Goal: Task Accomplishment & Management: Use online tool/utility

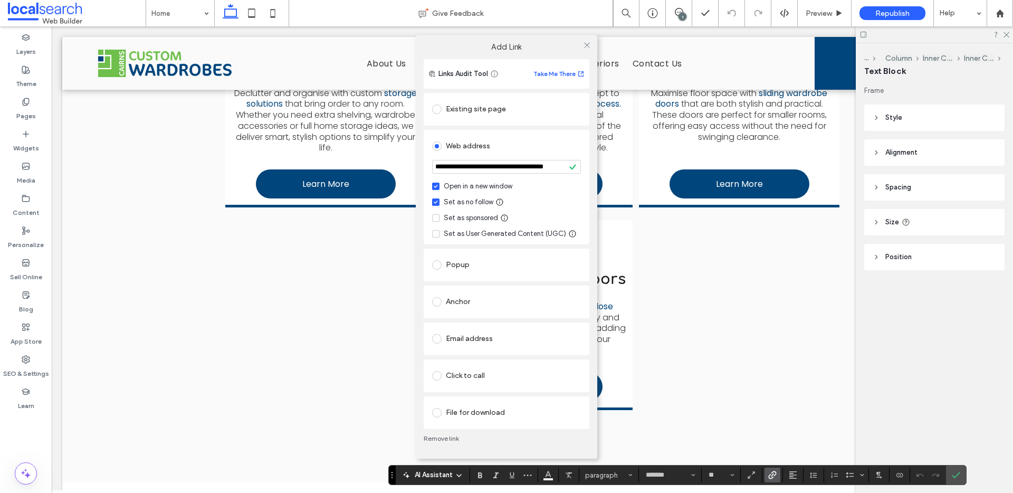
click at [582, 48] on div at bounding box center [587, 45] width 16 height 16
click at [584, 44] on icon at bounding box center [587, 45] width 8 height 8
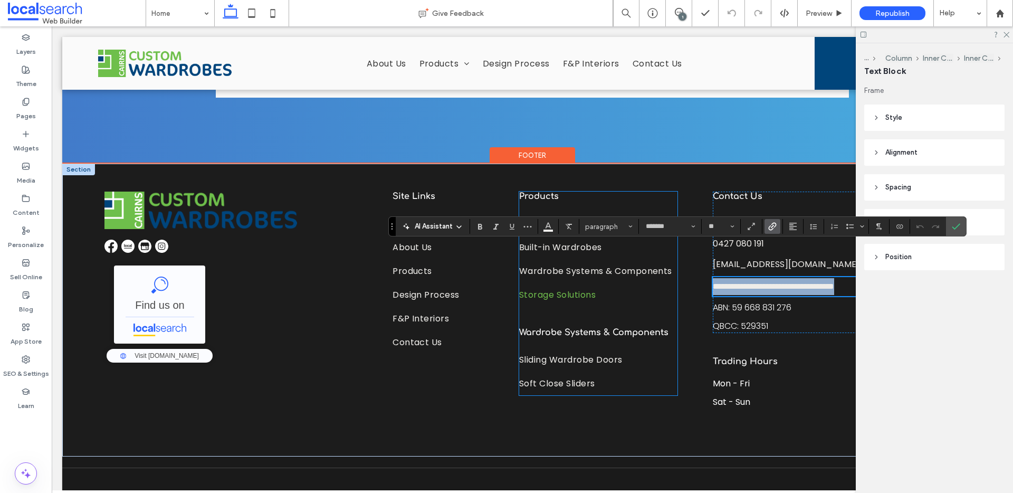
scroll to position [2489, 0]
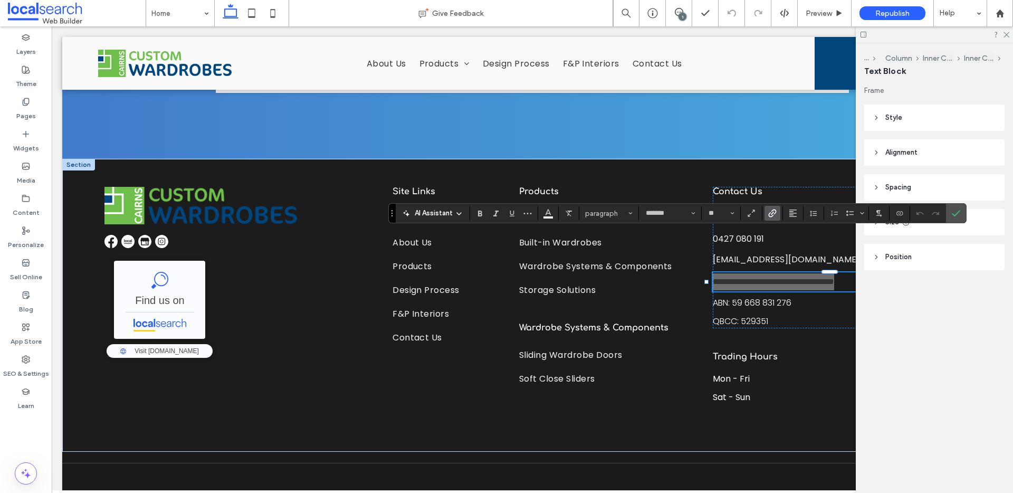
click at [772, 211] on use "Link" at bounding box center [772, 214] width 8 height 8
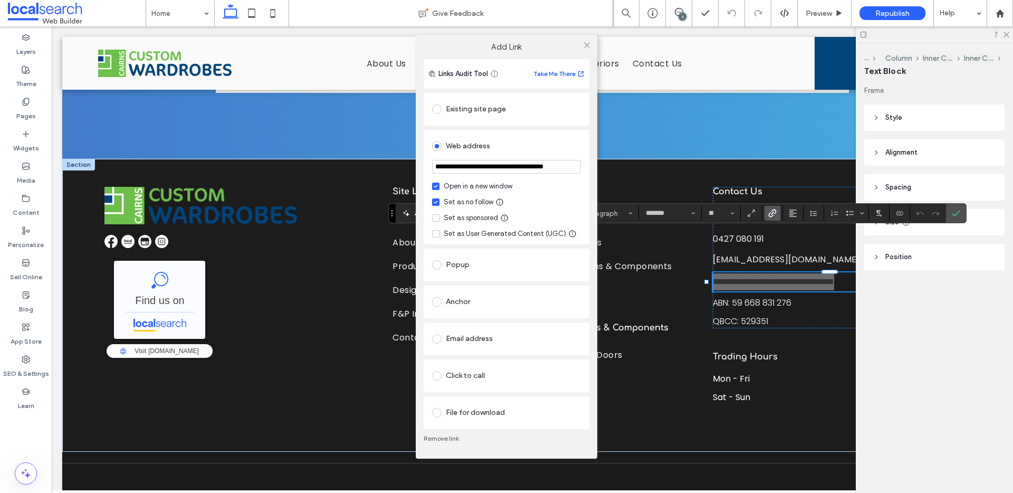
click at [487, 170] on input "**********" at bounding box center [506, 167] width 149 height 14
click at [584, 44] on icon at bounding box center [587, 45] width 8 height 8
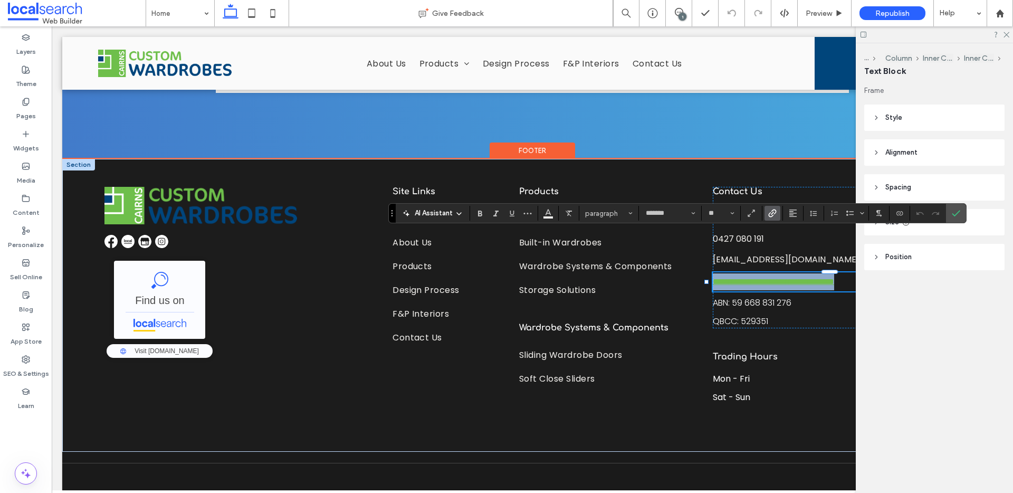
click at [730, 278] on link "**********" at bounding box center [773, 282] width 121 height 8
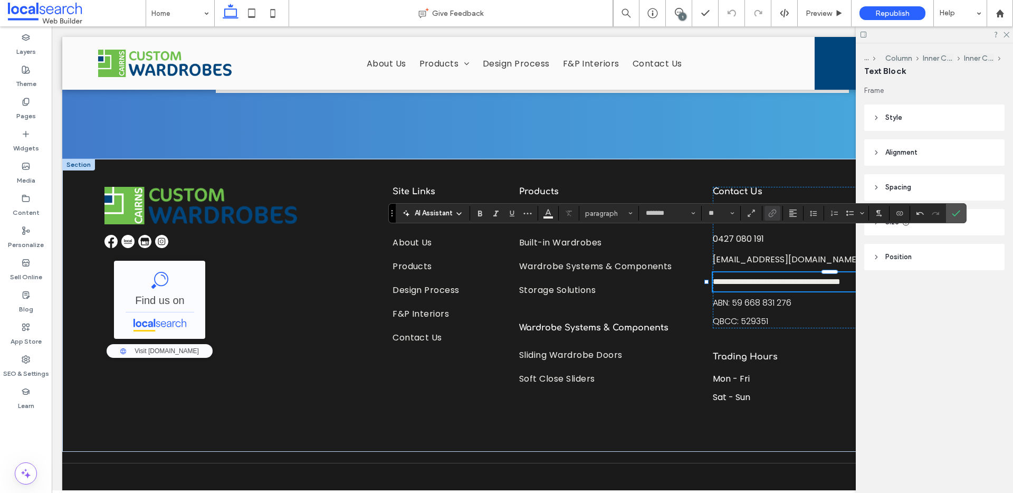
drag, startPoint x: 957, startPoint y: 212, endPoint x: 976, endPoint y: 103, distance: 109.8
click at [957, 211] on icon "Confirm" at bounding box center [956, 213] width 8 height 8
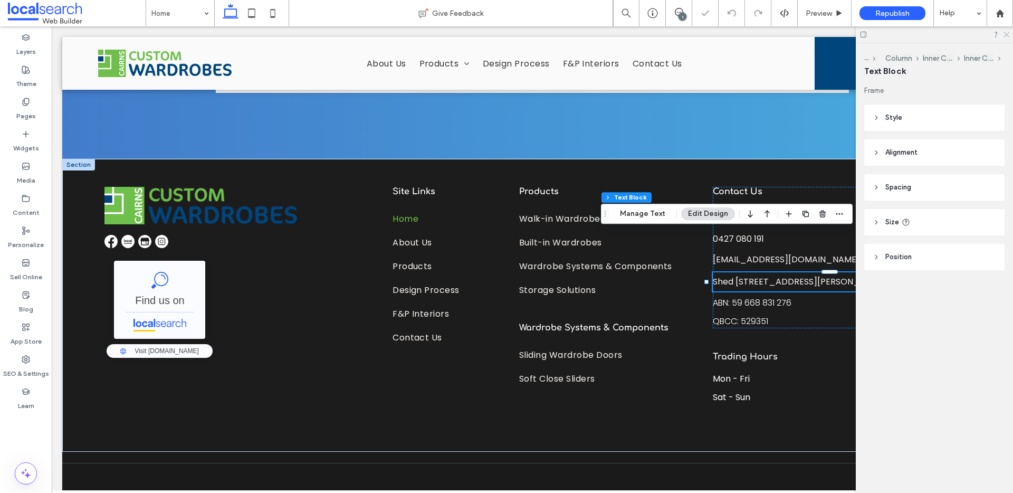
click at [1005, 37] on icon at bounding box center [1006, 34] width 7 height 7
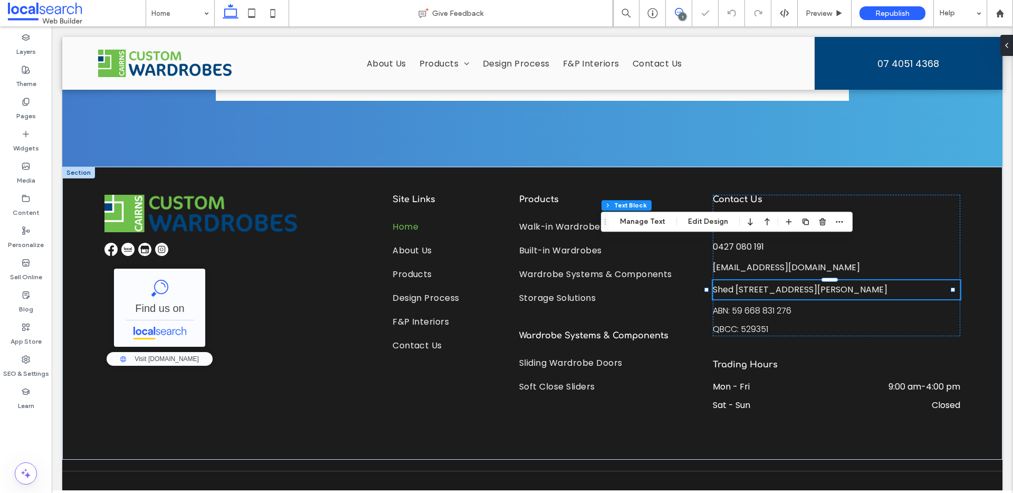
click at [680, 11] on icon at bounding box center [679, 12] width 8 height 8
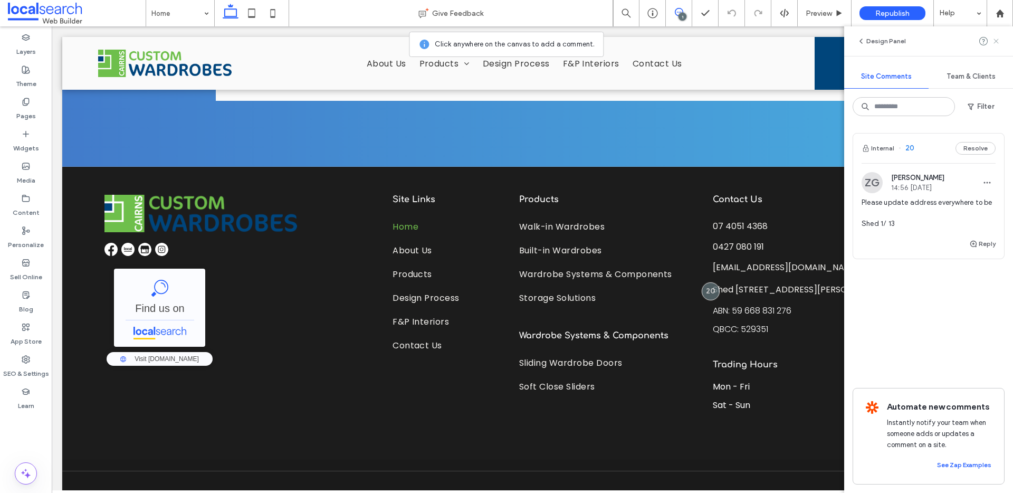
click at [1000, 43] on icon at bounding box center [996, 41] width 8 height 8
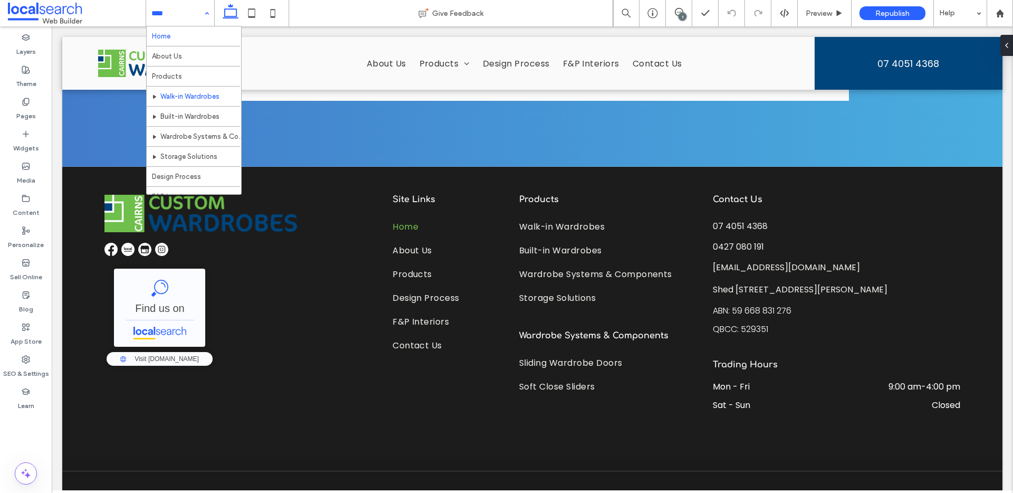
scroll to position [31, 0]
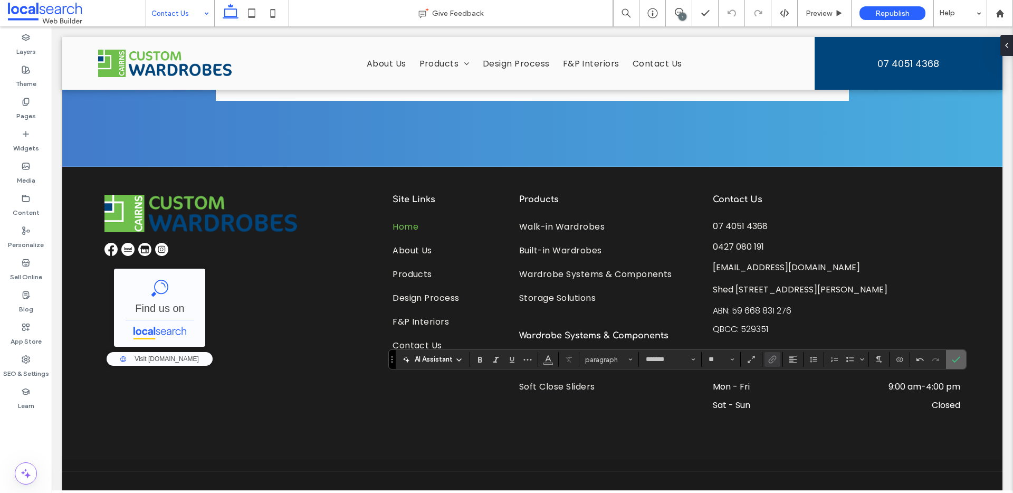
click at [956, 359] on icon "Confirm" at bounding box center [956, 359] width 8 height 8
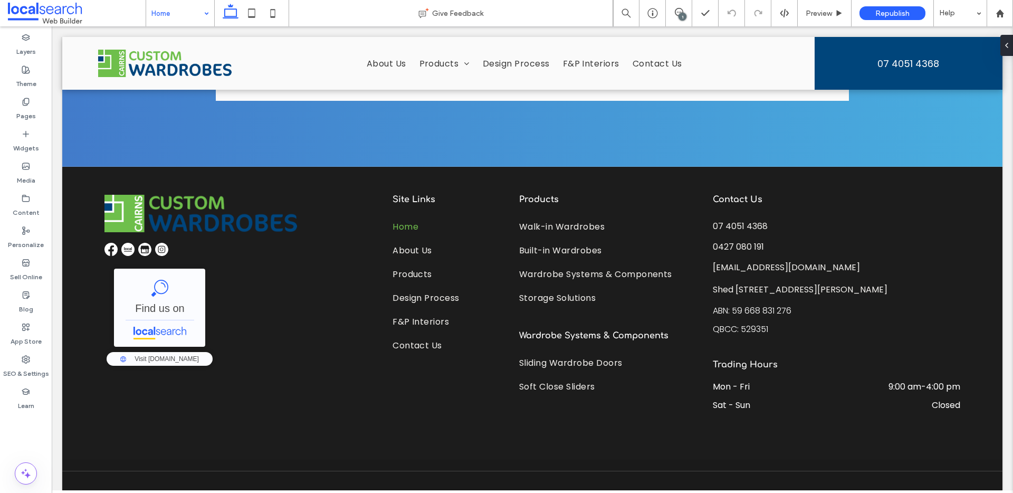
click at [178, 10] on input at bounding box center [177, 13] width 52 height 26
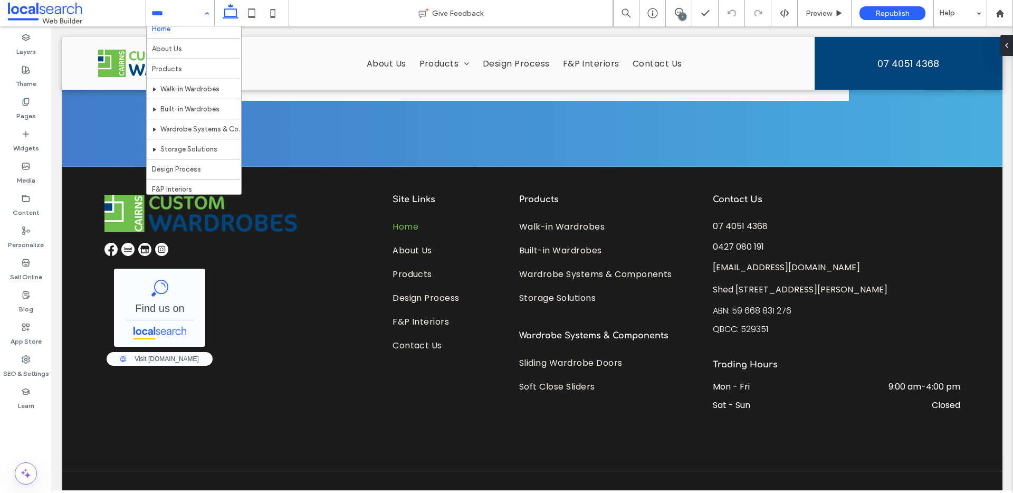
scroll to position [31, 0]
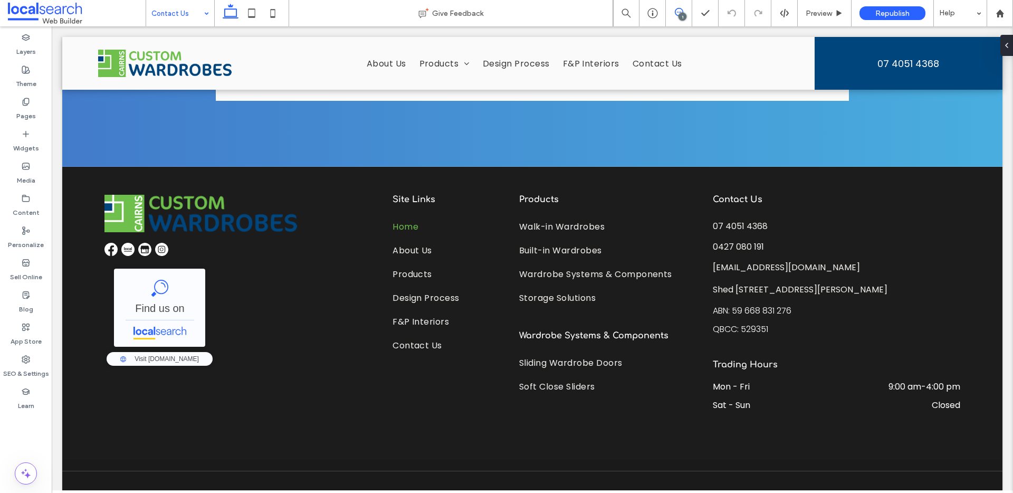
click at [677, 11] on icon at bounding box center [679, 12] width 8 height 8
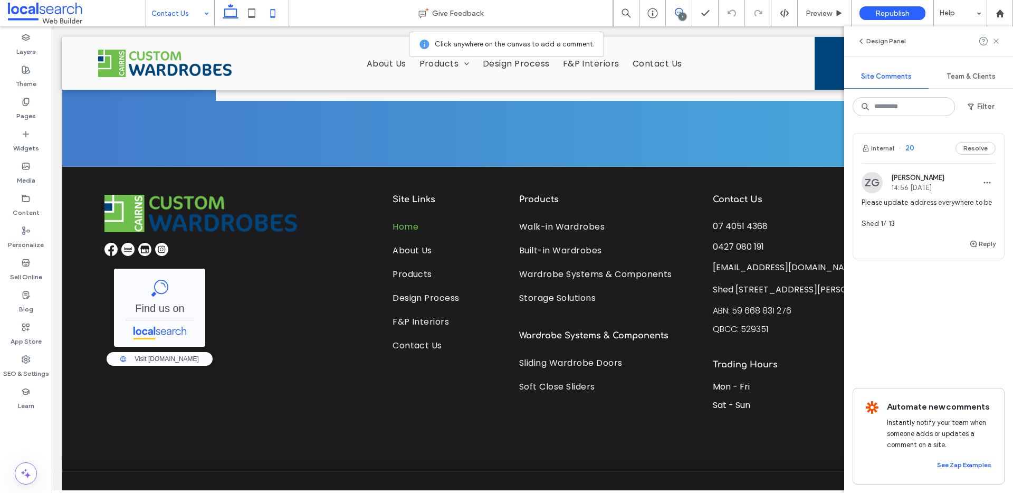
click at [272, 8] on icon at bounding box center [272, 13] width 21 height 21
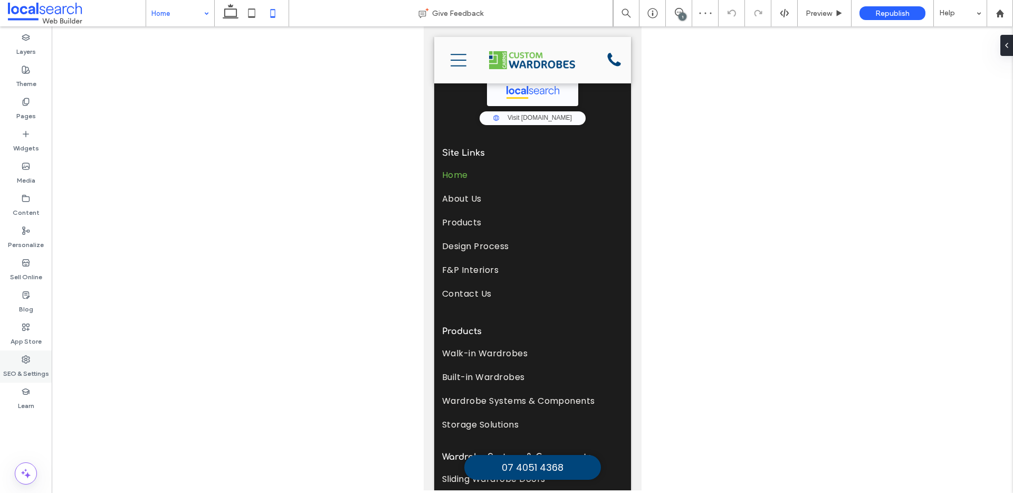
click at [28, 354] on div "SEO & Settings" at bounding box center [26, 366] width 52 height 32
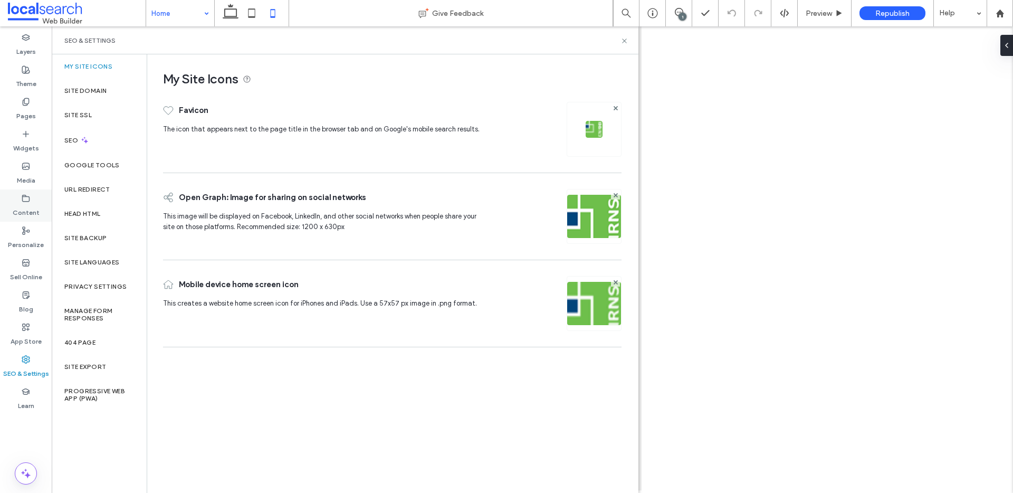
click at [37, 205] on label "Content" at bounding box center [26, 210] width 27 height 15
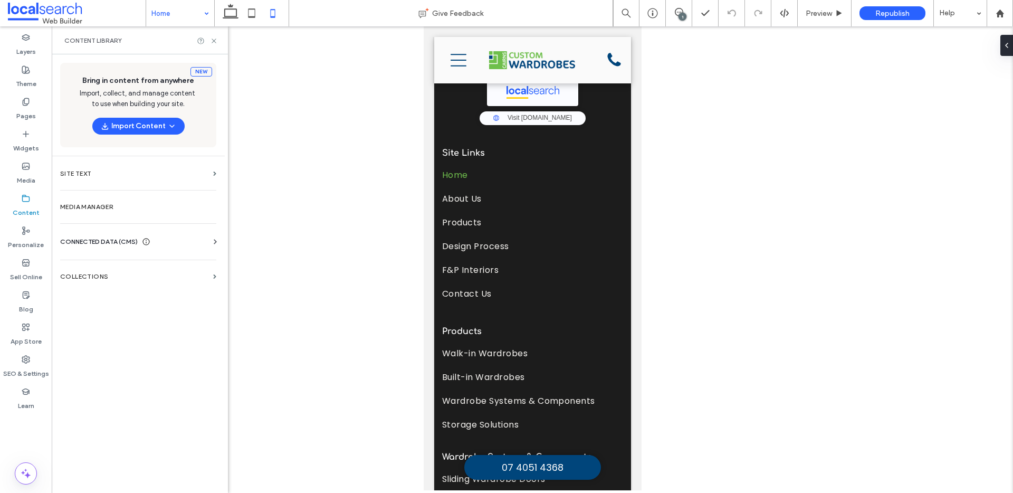
click at [111, 240] on span "CONNECTED DATA (CMS)" at bounding box center [99, 241] width 78 height 11
click at [142, 272] on section "Business Info" at bounding box center [140, 267] width 160 height 24
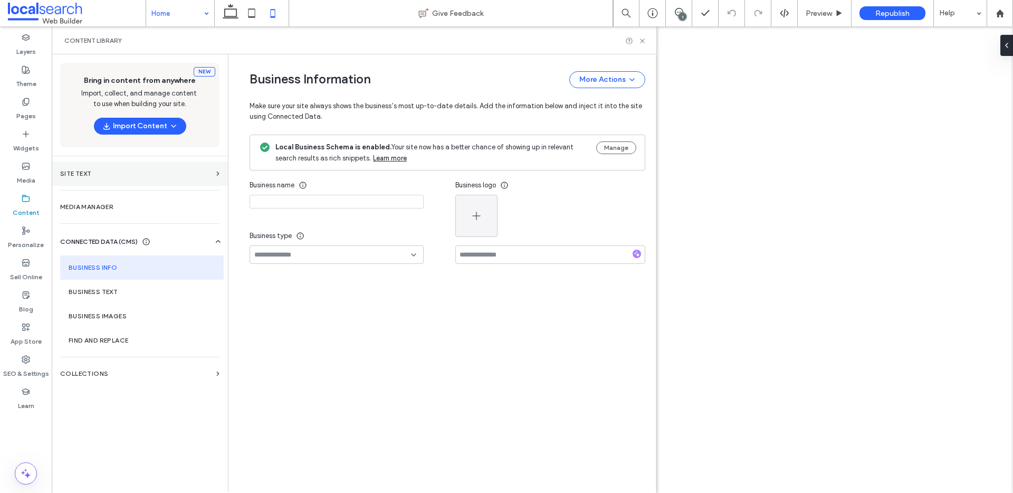
type input "**********"
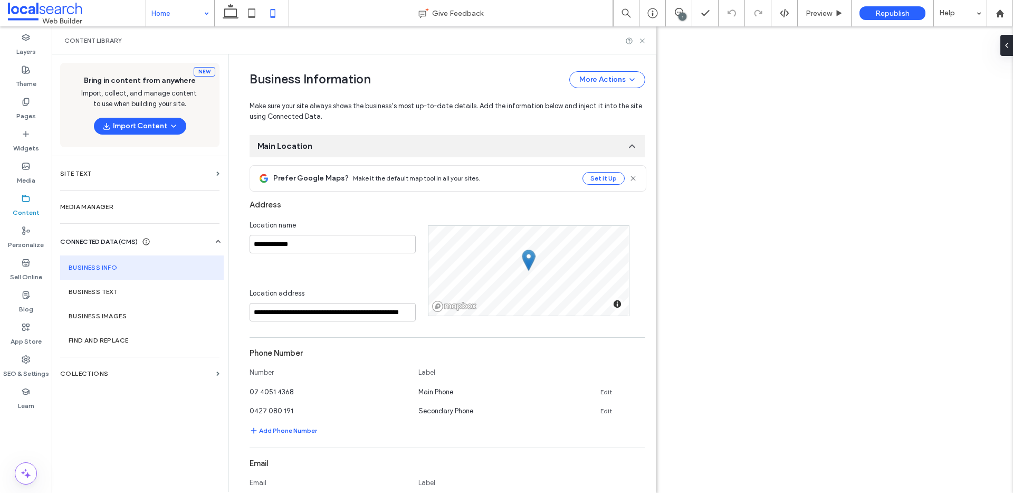
scroll to position [196, 0]
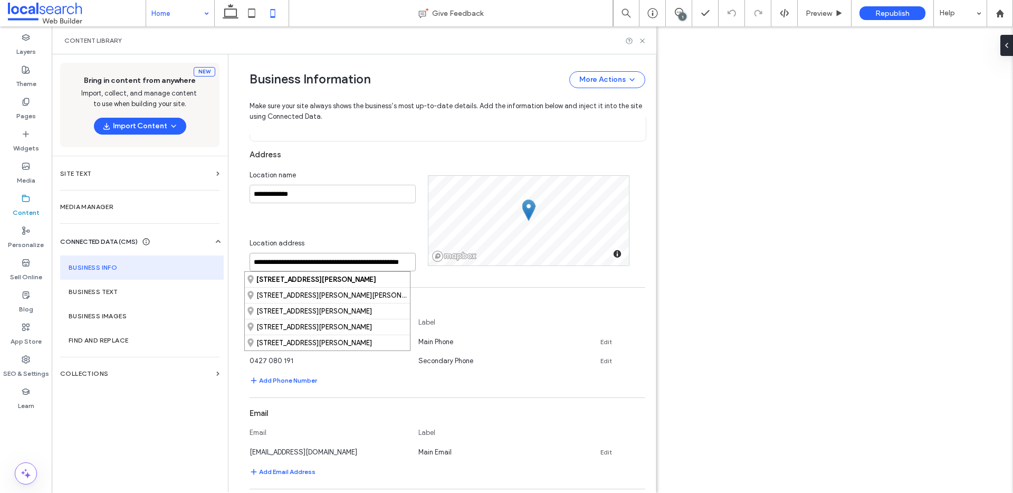
drag, startPoint x: 310, startPoint y: 255, endPoint x: 211, endPoint y: 250, distance: 99.4
click at [211, 250] on div "**********" at bounding box center [354, 272] width 605 height 437
click at [639, 40] on icon at bounding box center [643, 41] width 8 height 8
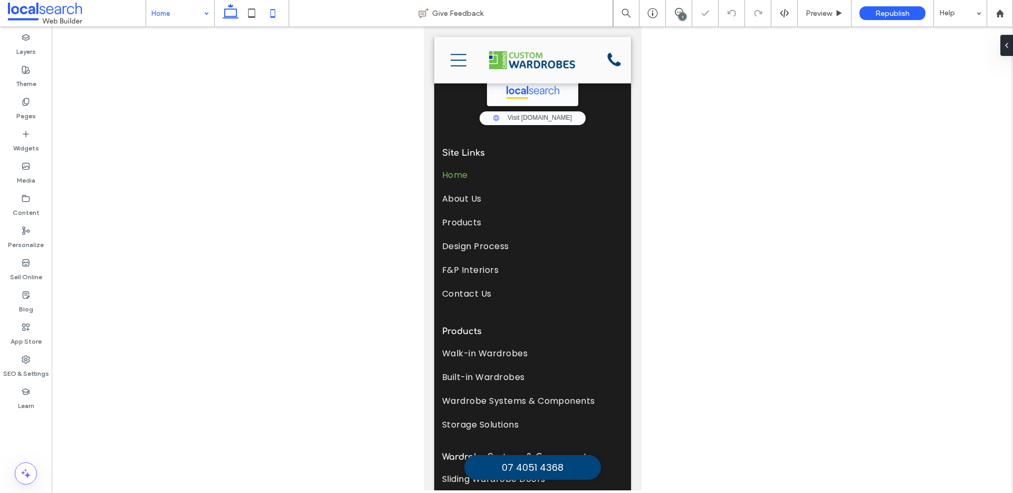
click at [239, 17] on icon at bounding box center [230, 13] width 21 height 21
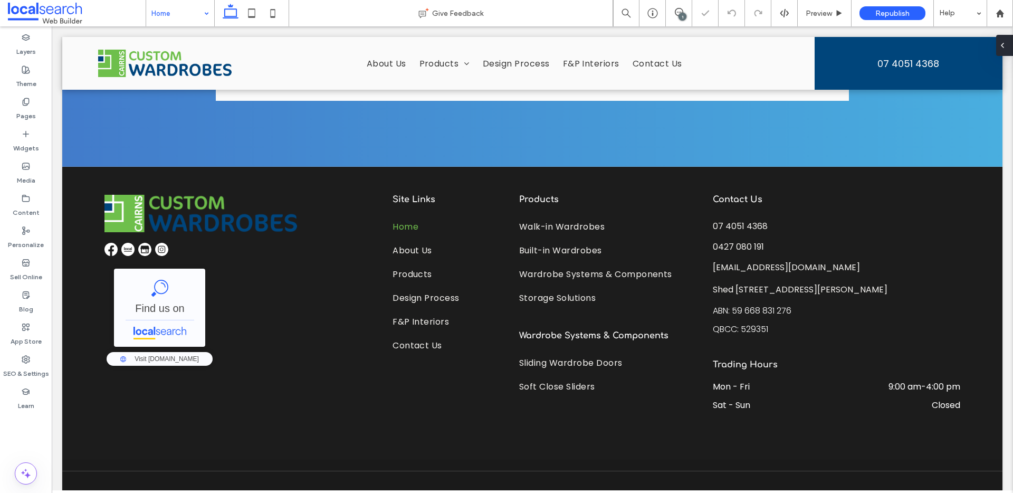
click at [1003, 45] on icon at bounding box center [1002, 45] width 8 height 8
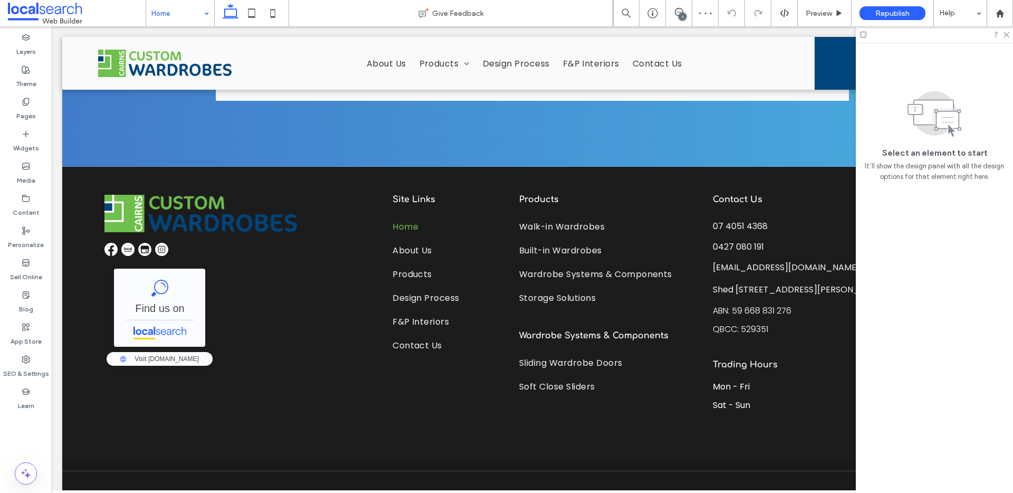
click at [681, 13] on div "1" at bounding box center [683, 17] width 8 height 8
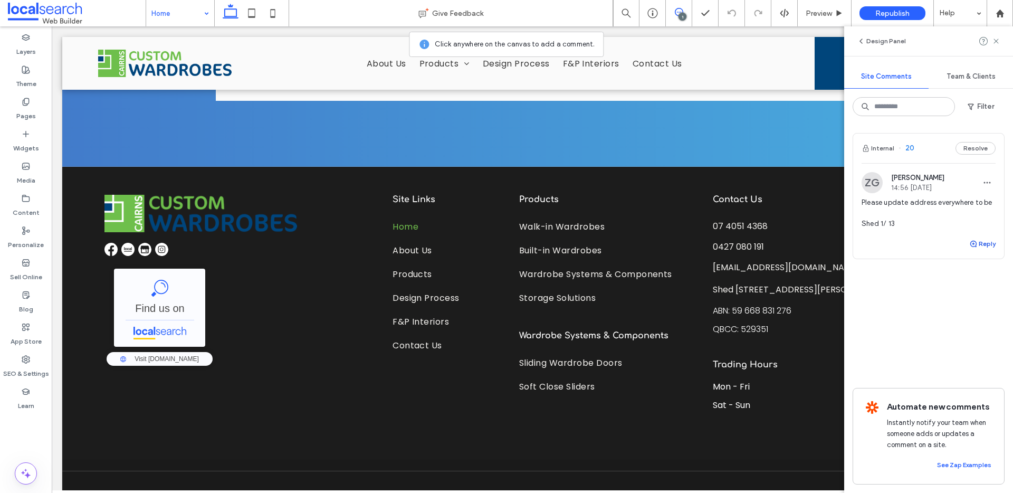
click at [978, 243] on span "button" at bounding box center [973, 244] width 9 height 12
type textarea "********"
click at [985, 309] on button "Submit" at bounding box center [977, 309] width 38 height 13
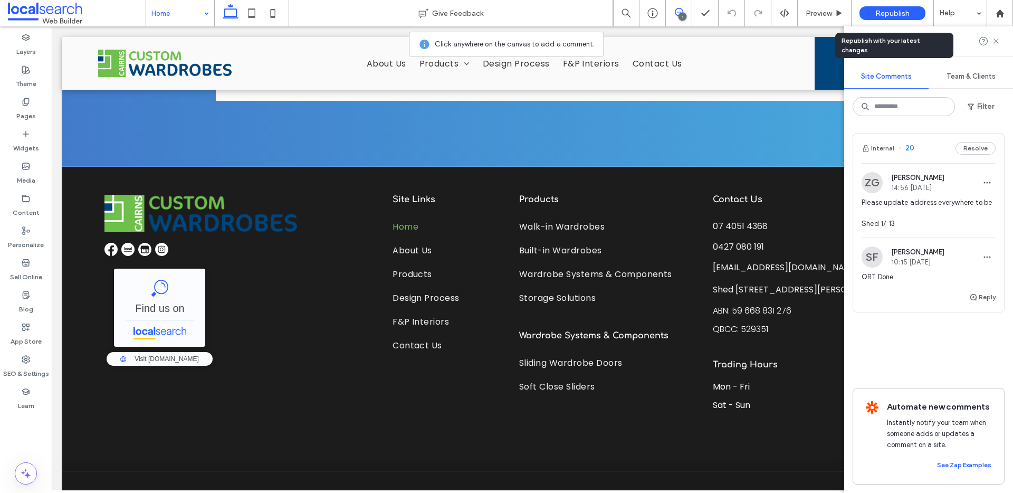
click at [877, 13] on span "Republish" at bounding box center [893, 13] width 34 height 9
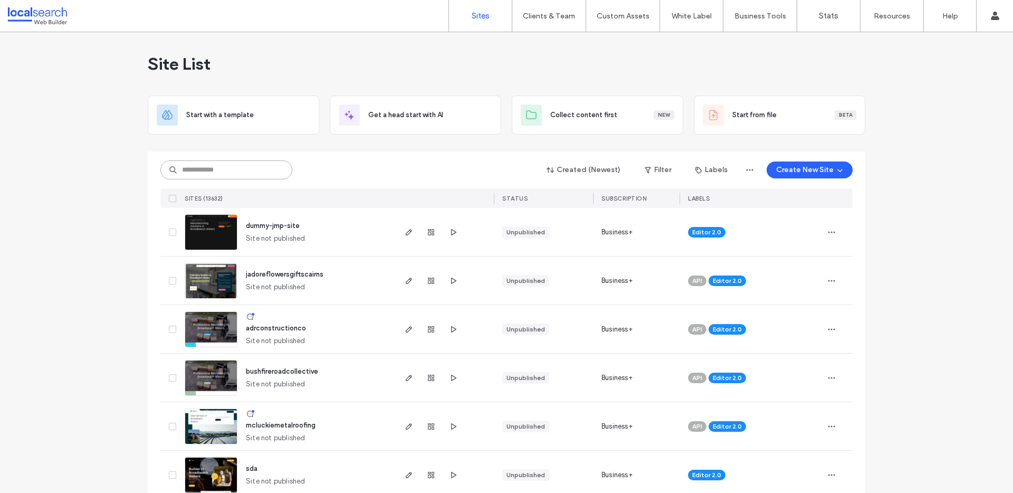
click at [183, 165] on input at bounding box center [226, 169] width 132 height 19
paste input "********"
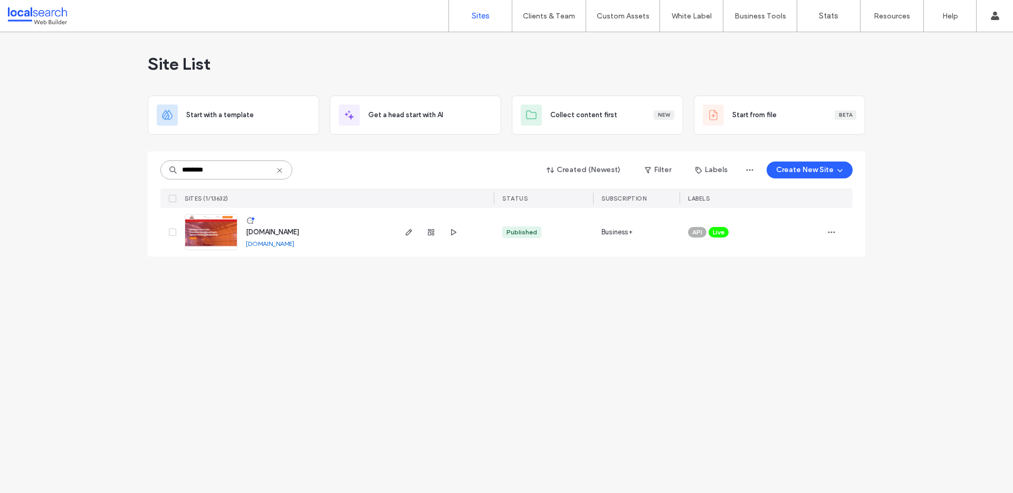
type input "********"
click at [204, 231] on link at bounding box center [211, 232] width 53 height 36
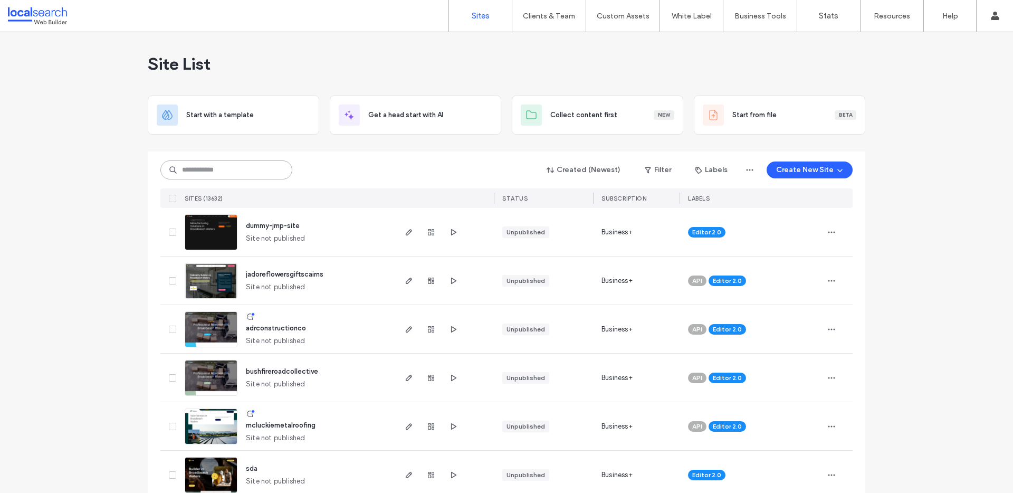
click at [204, 168] on input at bounding box center [226, 169] width 132 height 19
paste input "********"
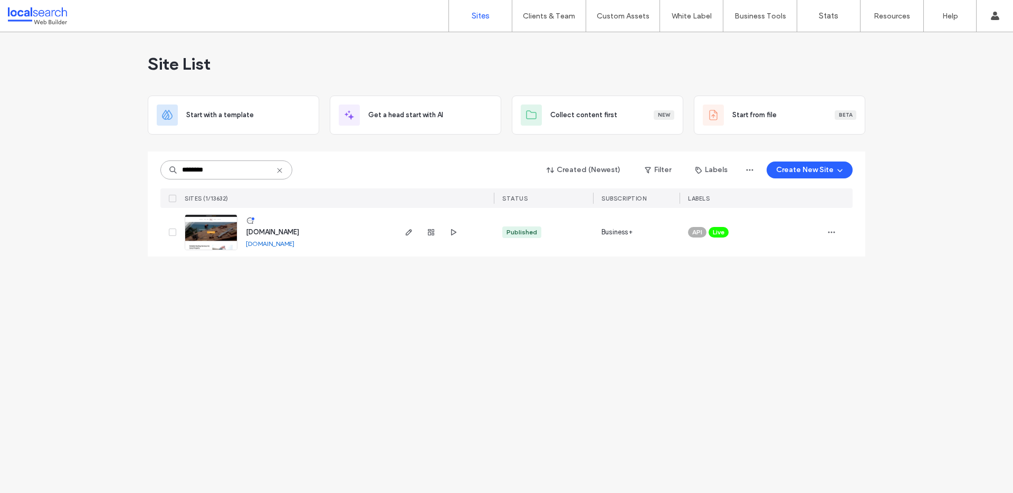
type input "********"
click at [202, 249] on img at bounding box center [211, 251] width 52 height 72
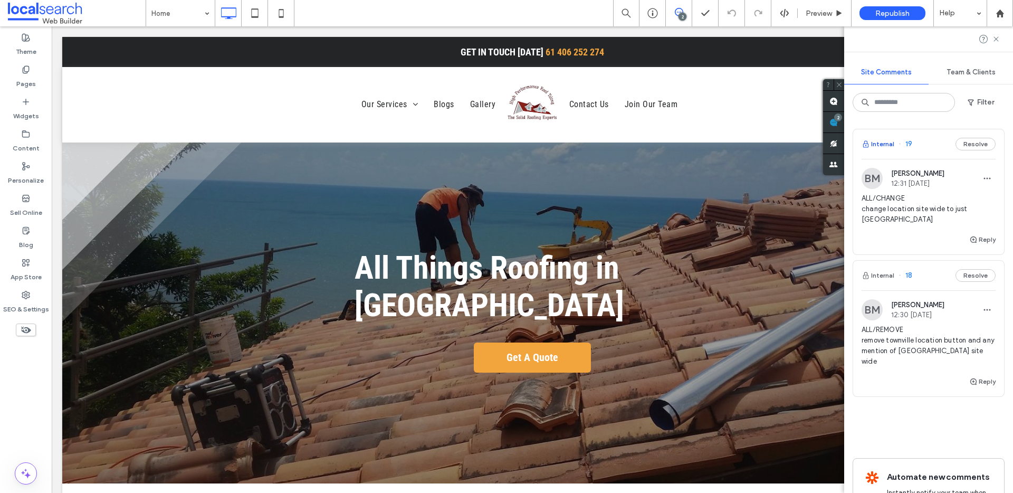
click at [880, 141] on button "Internal" at bounding box center [878, 144] width 33 height 13
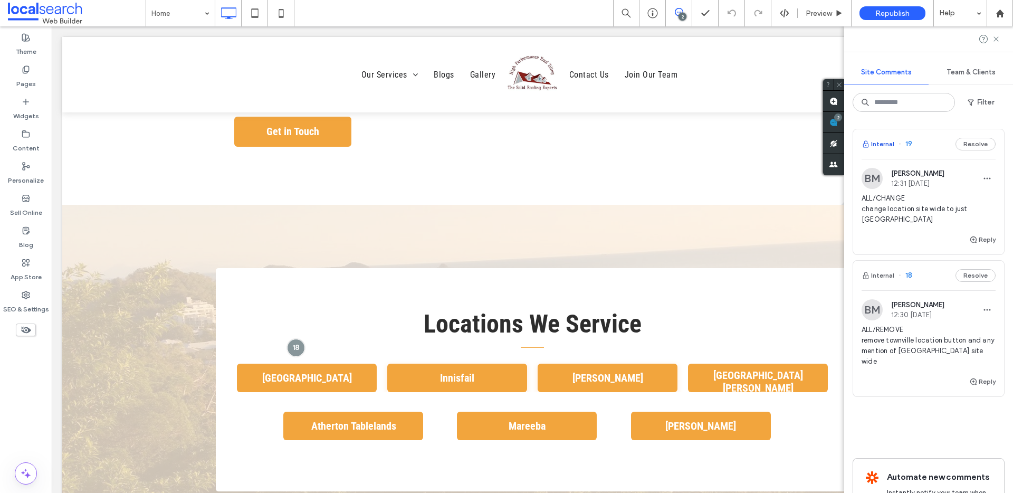
scroll to position [2523, 0]
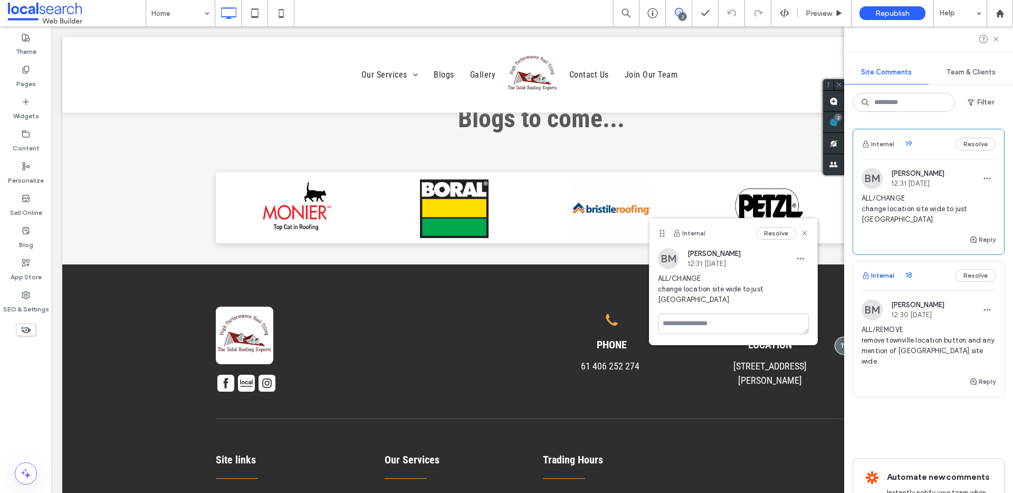
click at [879, 274] on button "Internal" at bounding box center [878, 275] width 33 height 13
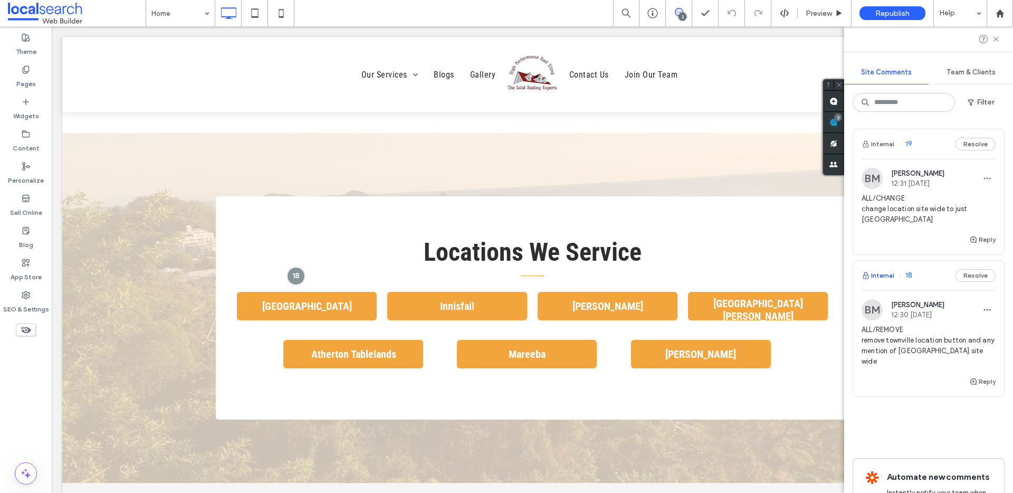
scroll to position [2036, 0]
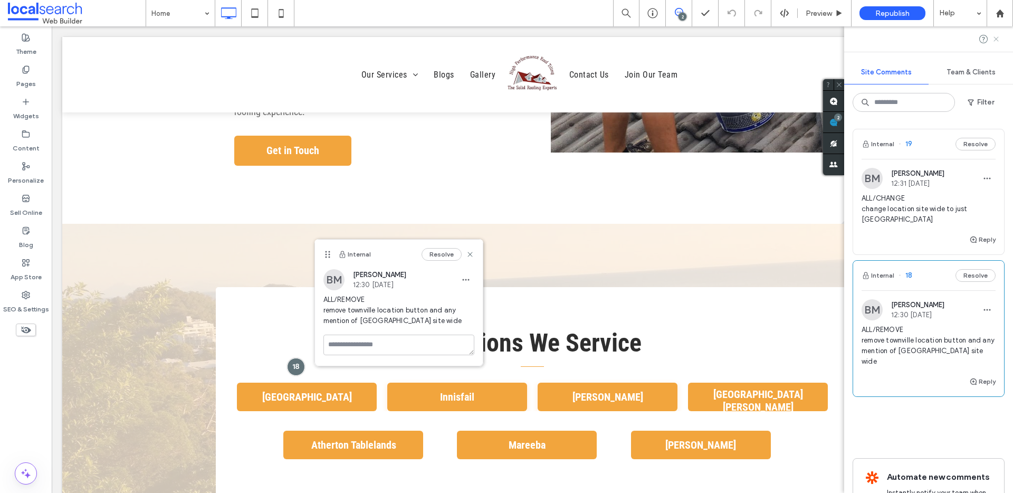
click at [997, 39] on use at bounding box center [996, 38] width 5 height 5
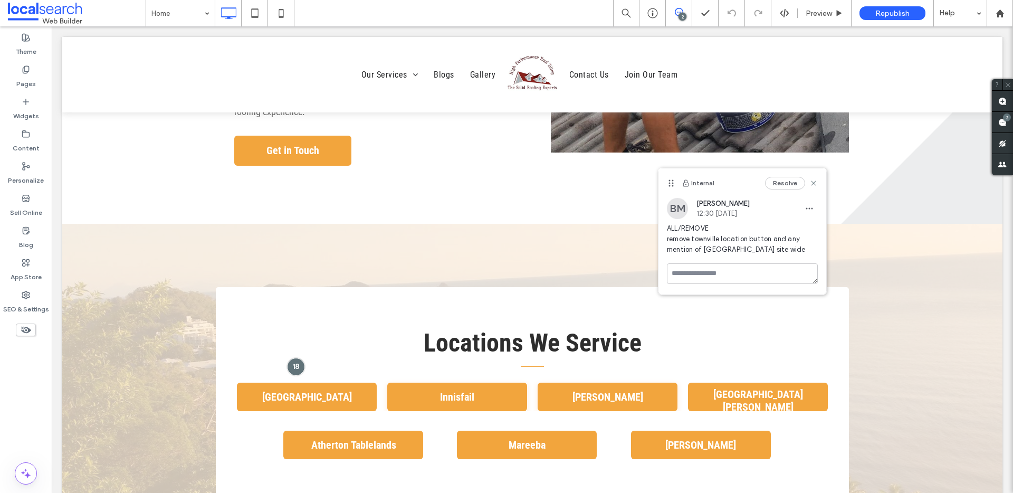
drag, startPoint x: 327, startPoint y: 253, endPoint x: 671, endPoint y: 182, distance: 350.9
click at [671, 182] on icon at bounding box center [671, 183] width 8 height 8
click at [34, 78] on label "Pages" at bounding box center [26, 81] width 20 height 15
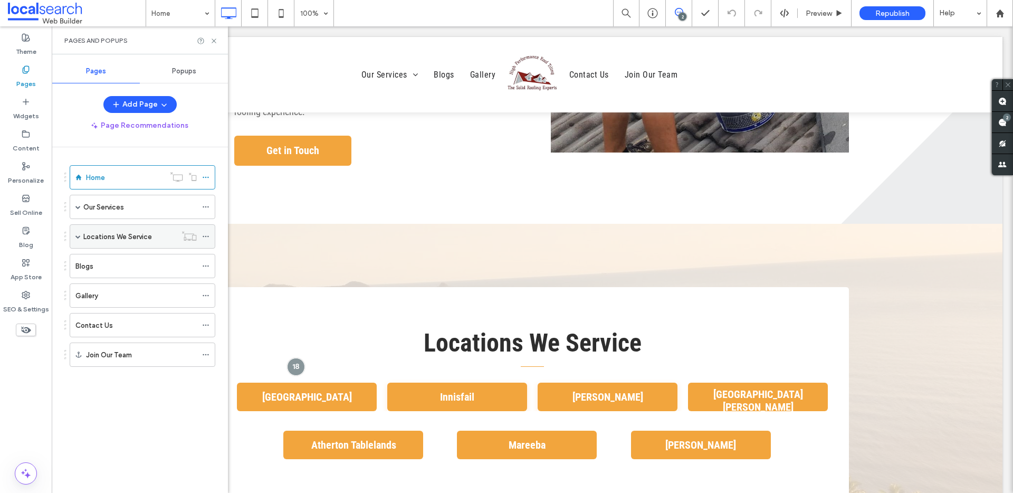
click at [82, 240] on div "Locations We Service" at bounding box center [143, 236] width 146 height 24
click at [78, 237] on span at bounding box center [77, 236] width 5 height 5
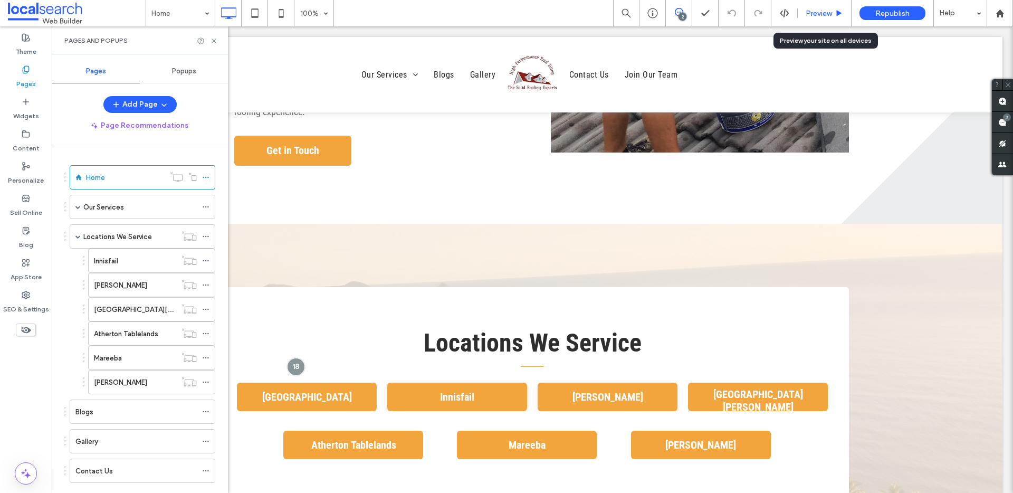
click at [826, 13] on span "Preview" at bounding box center [819, 13] width 26 height 9
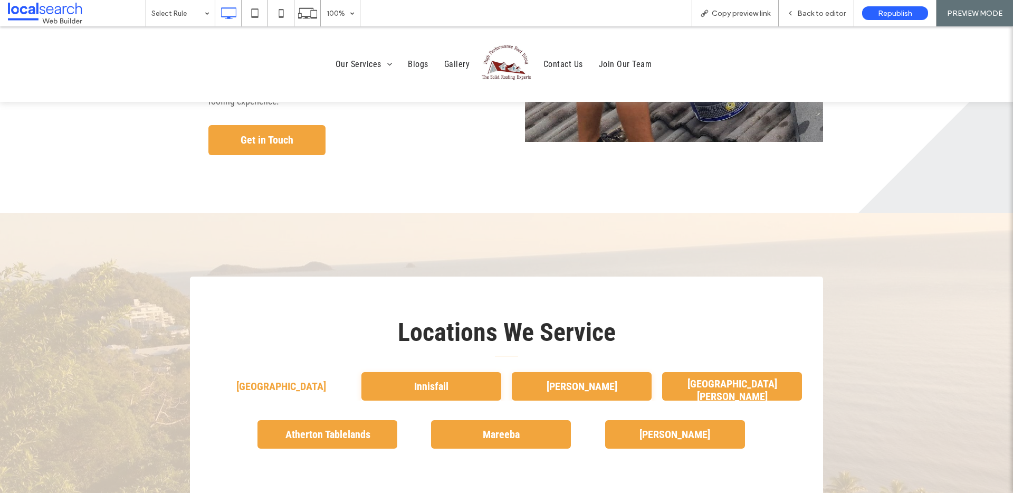
click at [281, 375] on span "Townsville" at bounding box center [281, 386] width 97 height 23
click at [825, 6] on div "Back to editor" at bounding box center [816, 13] width 75 height 26
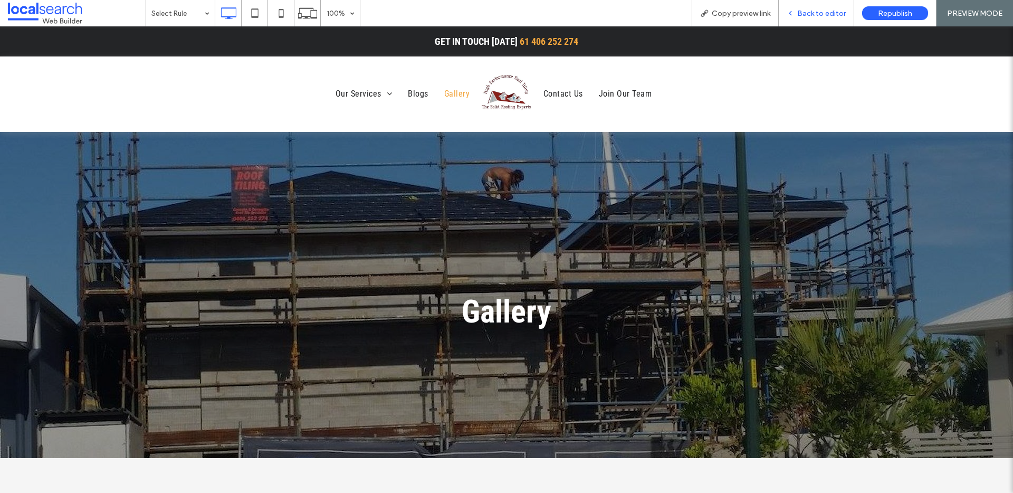
click at [824, 11] on span "Back to editor" at bounding box center [821, 13] width 49 height 9
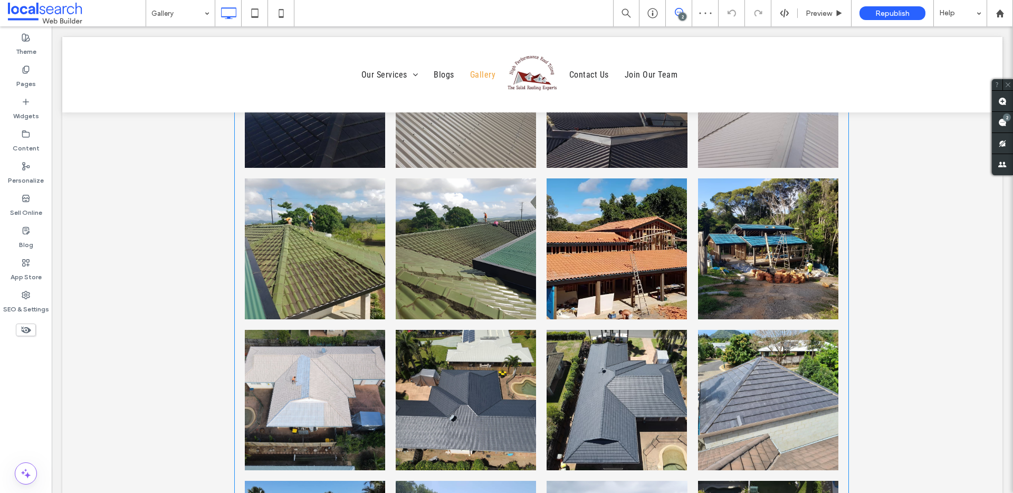
scroll to position [1255, 0]
click at [24, 81] on label "Pages" at bounding box center [26, 81] width 20 height 15
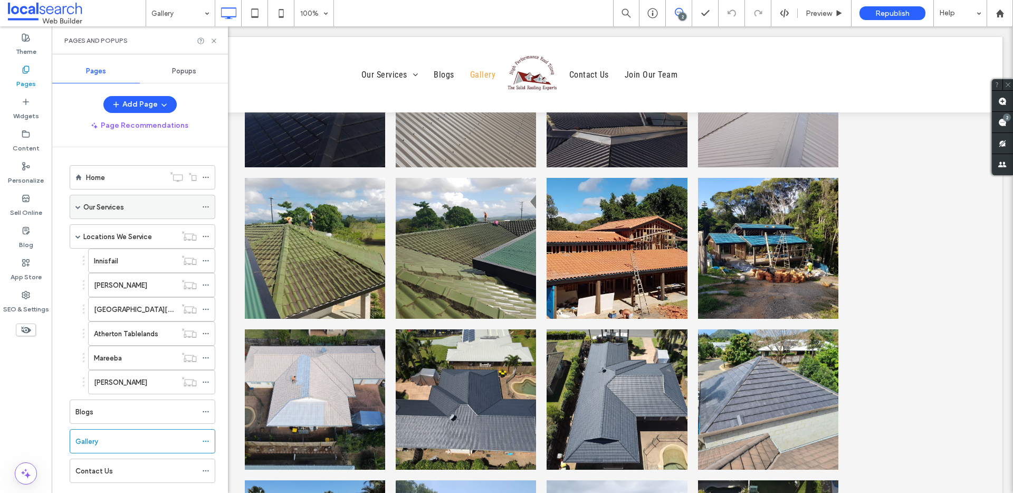
click at [79, 206] on span at bounding box center [77, 206] width 5 height 5
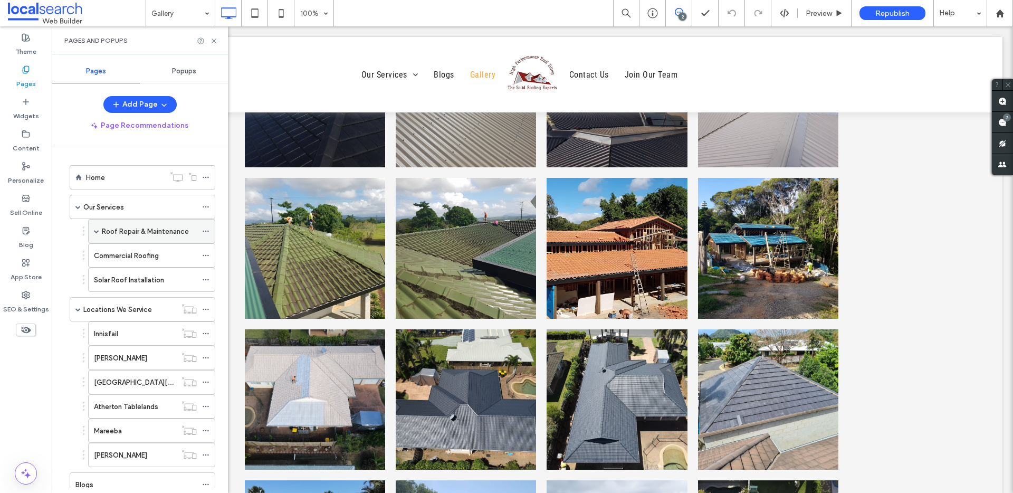
click at [95, 229] on span at bounding box center [96, 231] width 5 height 5
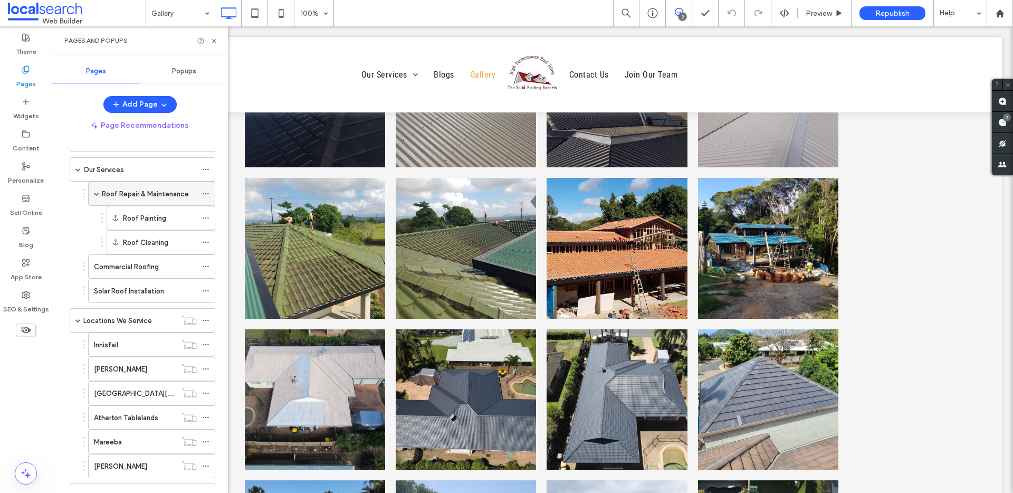
scroll to position [173, 0]
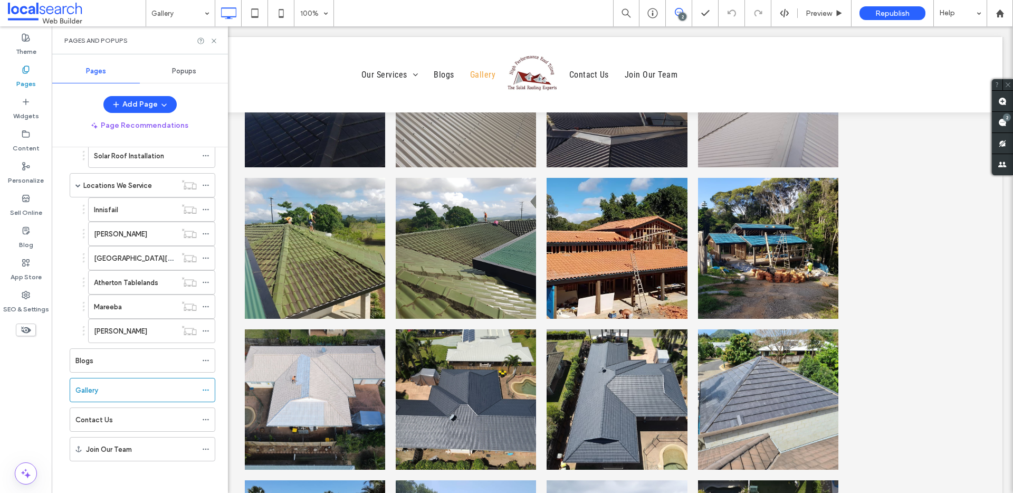
click at [210, 44] on div "Pages and Popups" at bounding box center [139, 40] width 151 height 8
drag, startPoint x: 212, startPoint y: 42, endPoint x: 160, endPoint y: 15, distance: 58.5
click at [212, 42] on use at bounding box center [214, 41] width 4 height 4
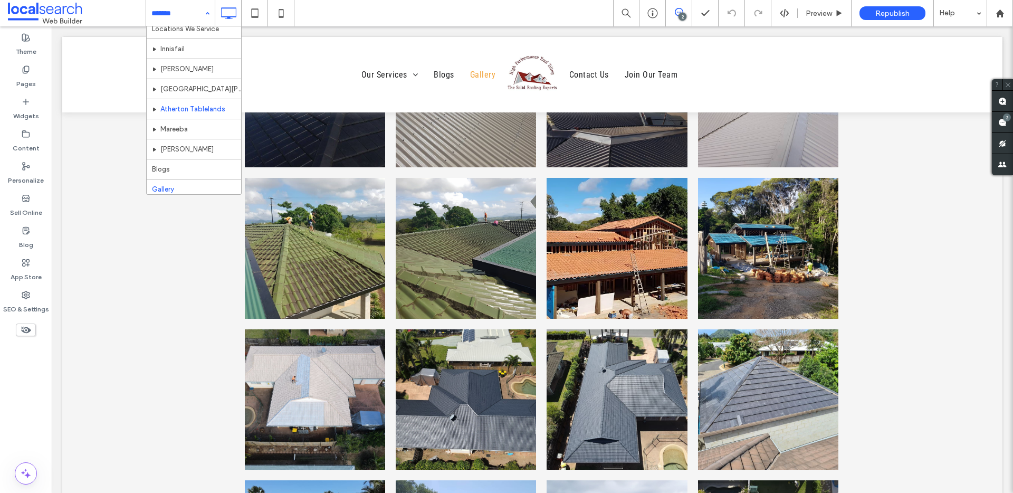
scroll to position [131, 0]
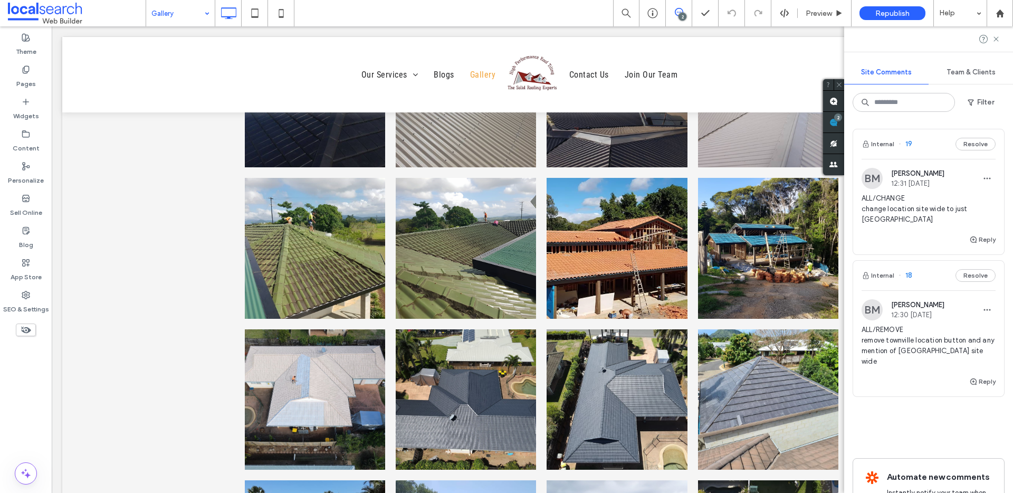
drag, startPoint x: 1003, startPoint y: 119, endPoint x: 1002, endPoint y: 112, distance: 7.4
click at [844, 117] on span at bounding box center [833, 122] width 21 height 21
click at [883, 272] on button "Internal" at bounding box center [878, 275] width 33 height 13
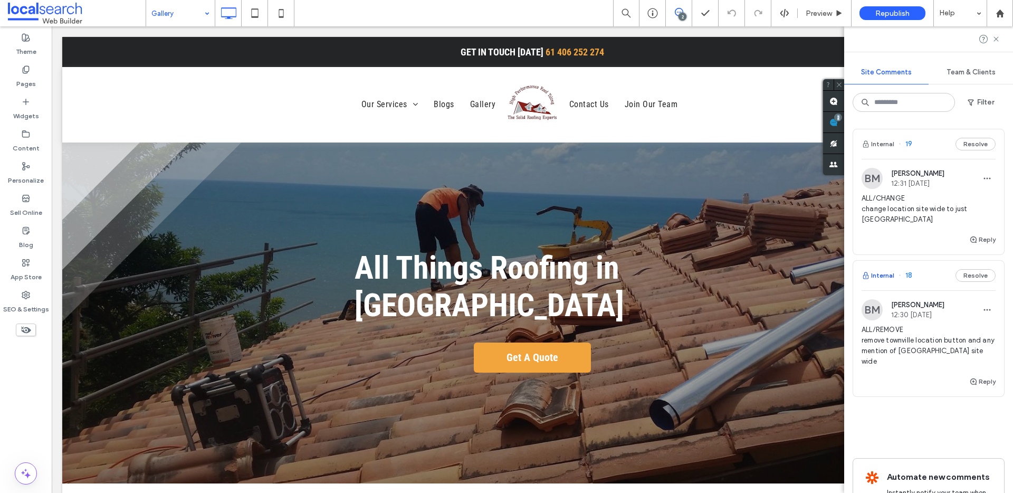
scroll to position [0, 0]
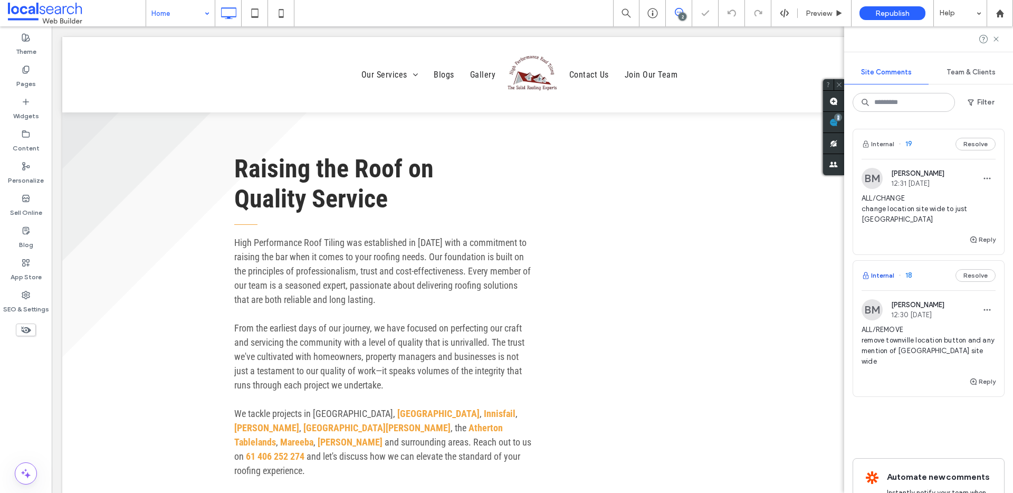
scroll to position [2036, 0]
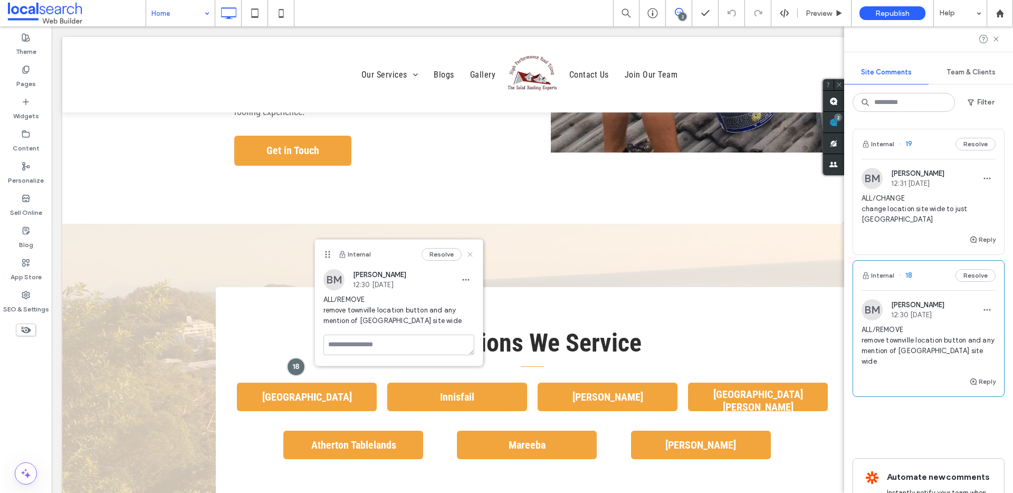
click at [470, 252] on icon at bounding box center [470, 254] width 8 height 8
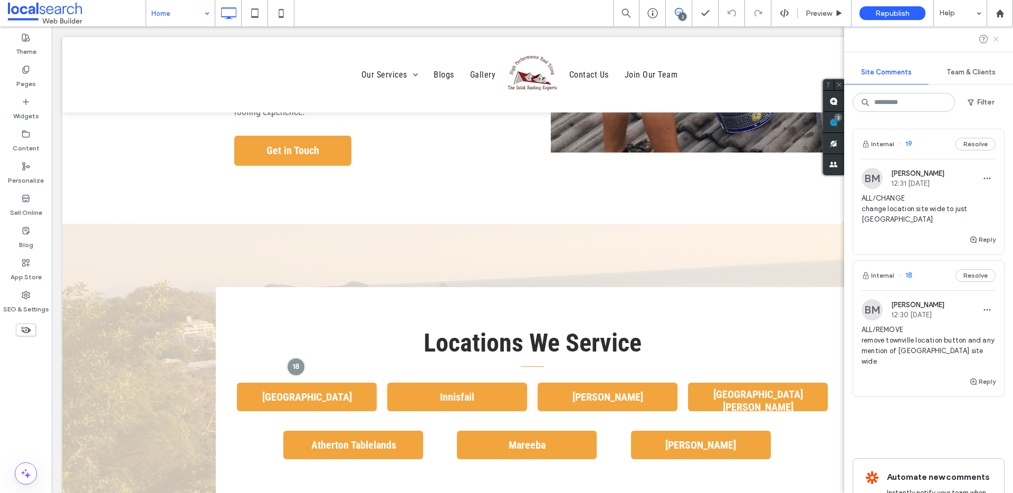
click at [993, 39] on icon at bounding box center [996, 39] width 8 height 8
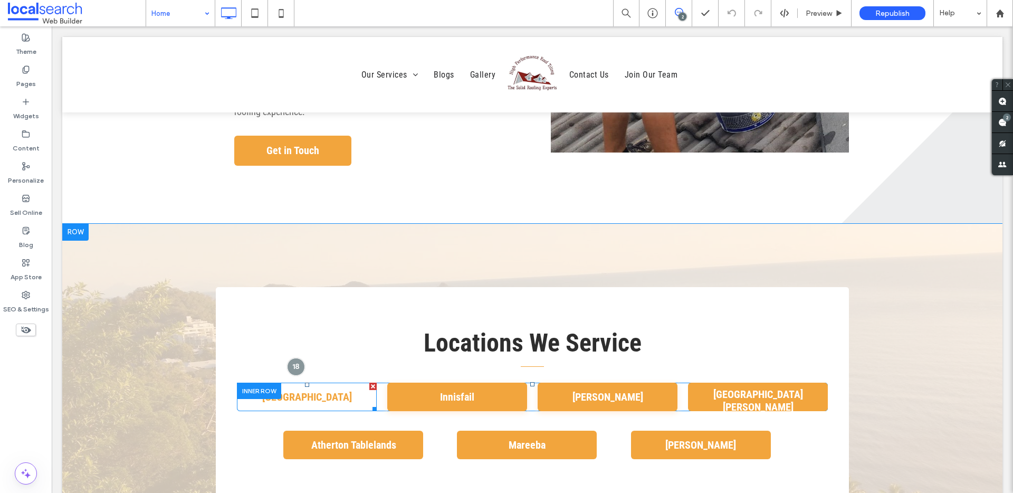
click at [335, 383] on link "[GEOGRAPHIC_DATA]" at bounding box center [307, 397] width 140 height 28
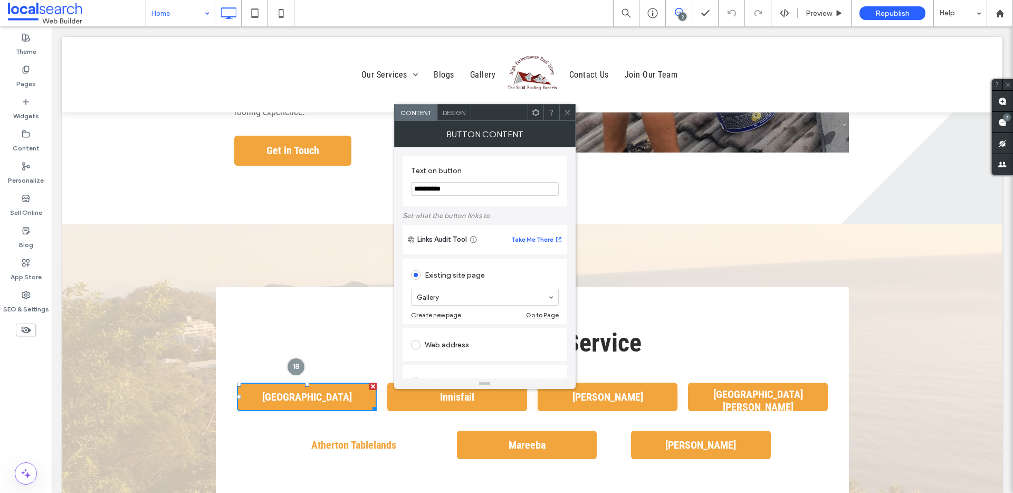
click at [380, 433] on span "Atherton Tablelands" at bounding box center [354, 444] width 92 height 23
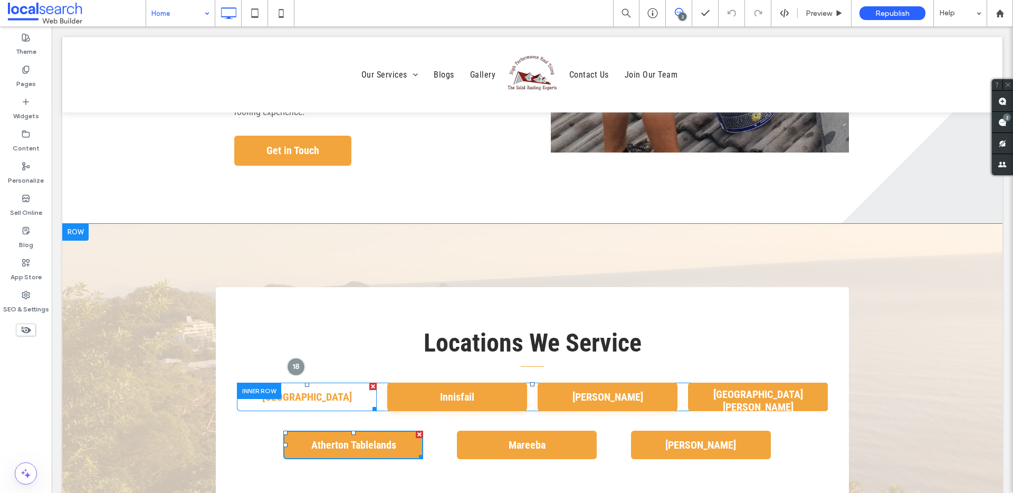
click at [369, 383] on div at bounding box center [372, 386] width 7 height 7
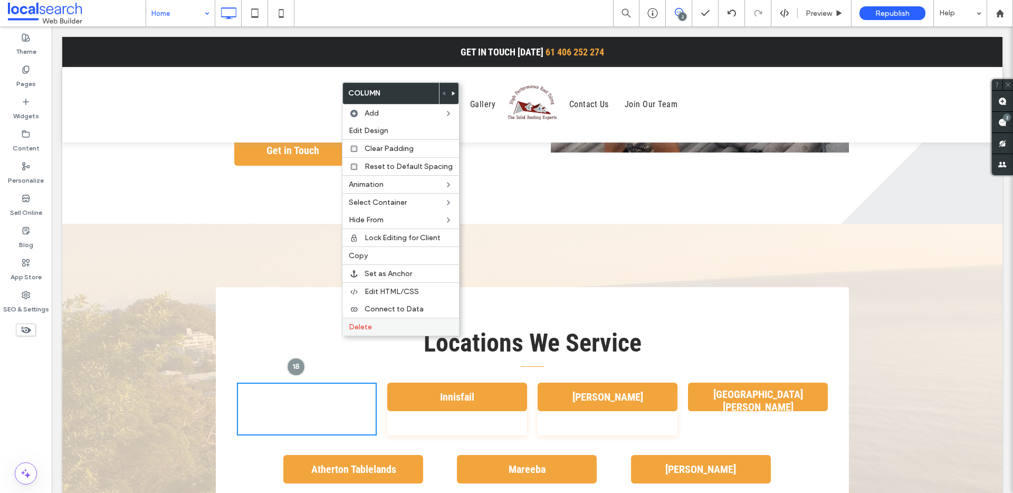
click at [372, 327] on label "Delete" at bounding box center [401, 326] width 104 height 9
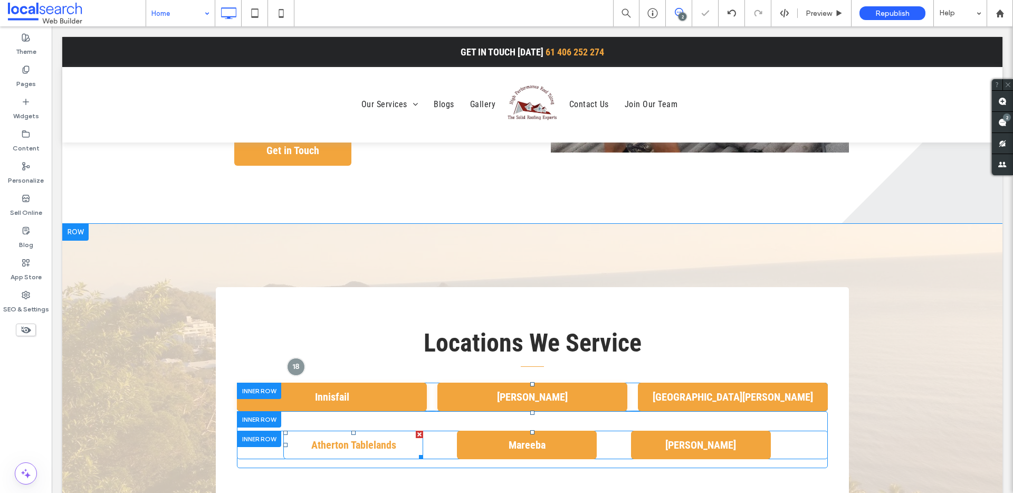
click at [396, 431] on link "Atherton Tablelands" at bounding box center [353, 445] width 140 height 28
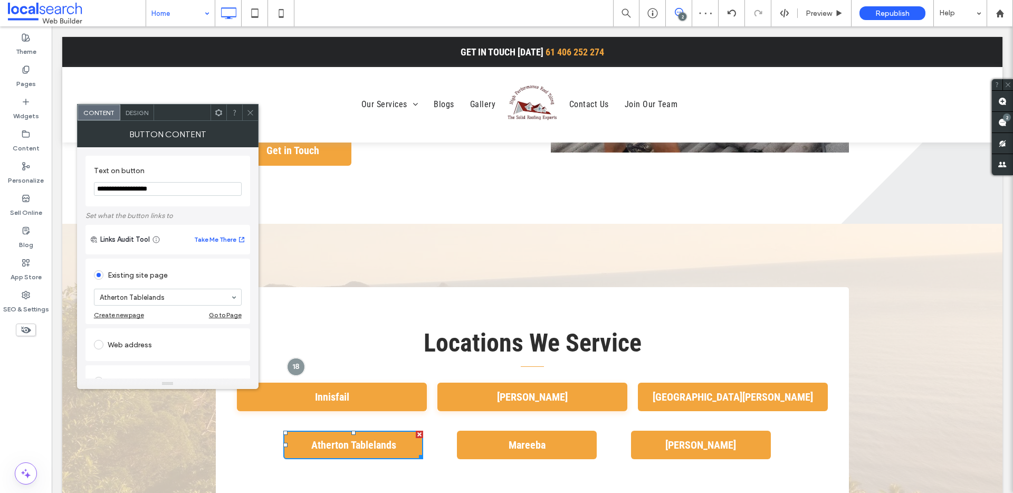
click at [149, 115] on div "Design" at bounding box center [137, 112] width 34 height 16
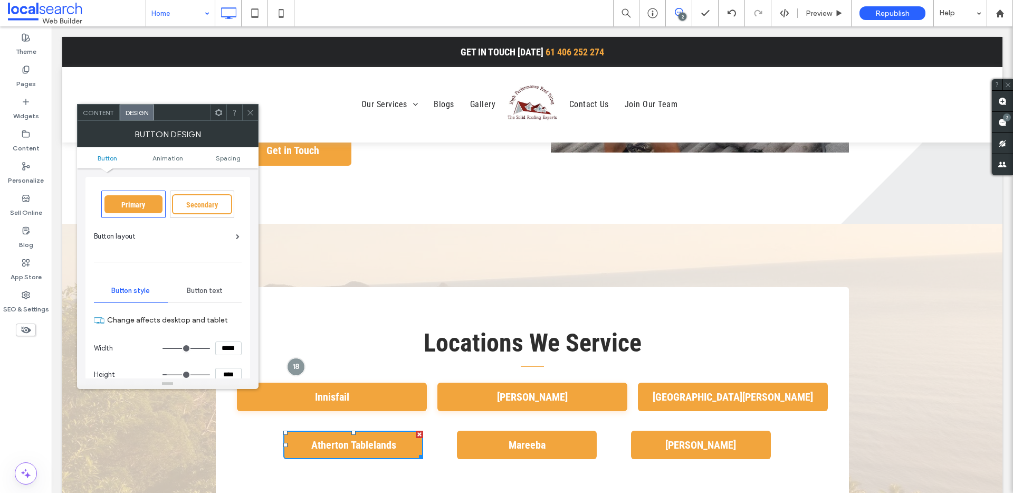
click at [253, 117] on span at bounding box center [250, 112] width 8 height 16
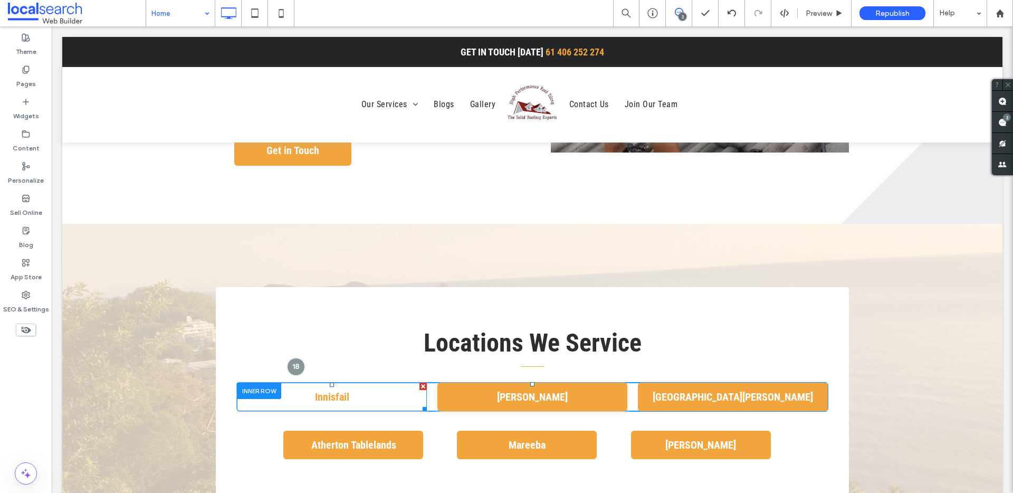
click at [351, 383] on link "Innisfail" at bounding box center [332, 397] width 190 height 28
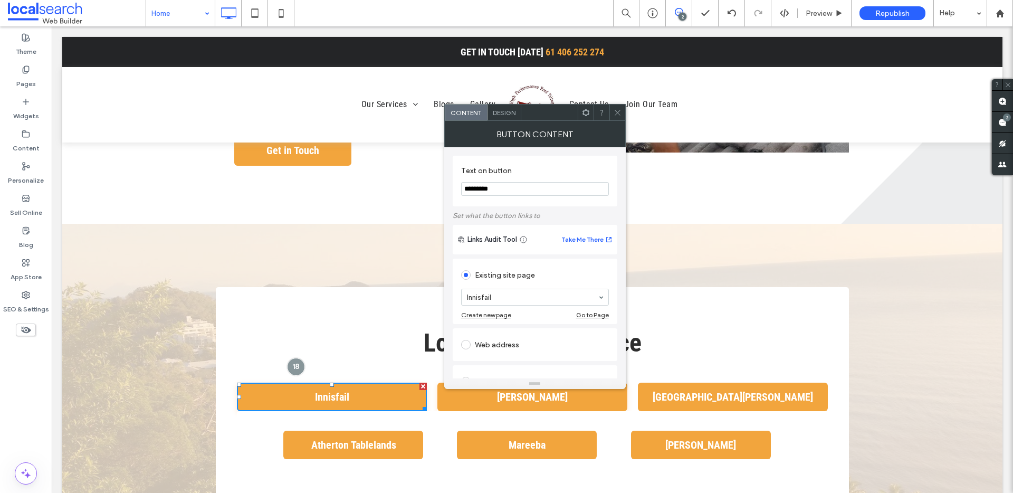
click at [507, 106] on div "Design" at bounding box center [505, 112] width 34 height 16
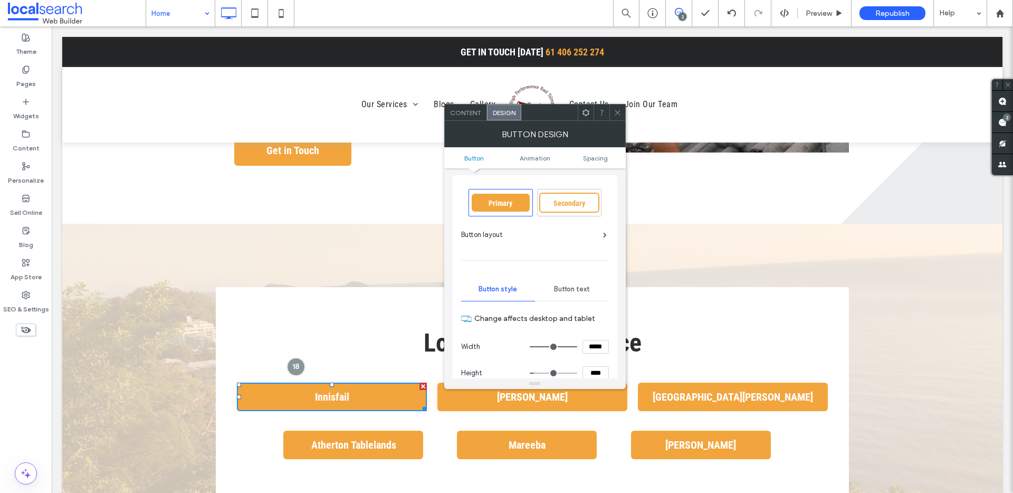
scroll to position [2, 0]
click at [597, 348] on input "*****" at bounding box center [596, 346] width 26 height 14
type input "*****"
type input "***"
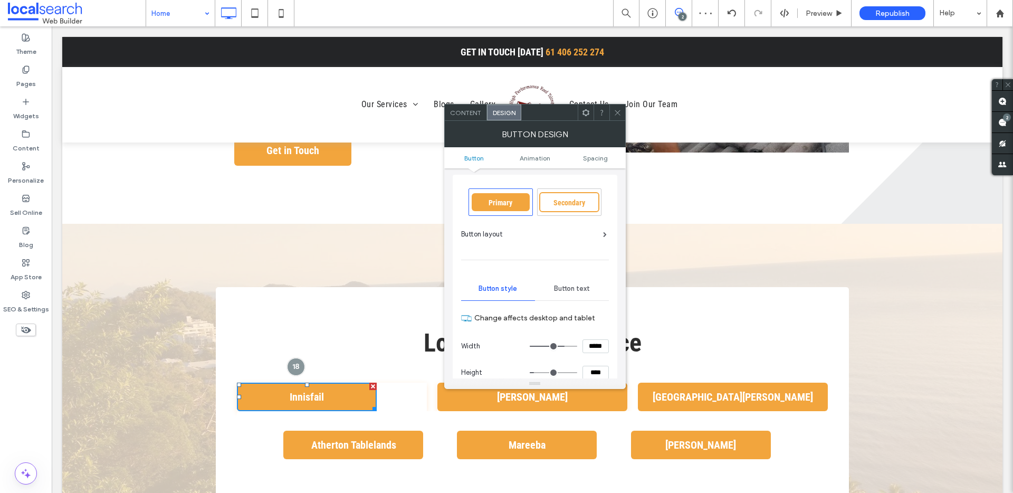
click at [616, 113] on icon at bounding box center [618, 113] width 8 height 8
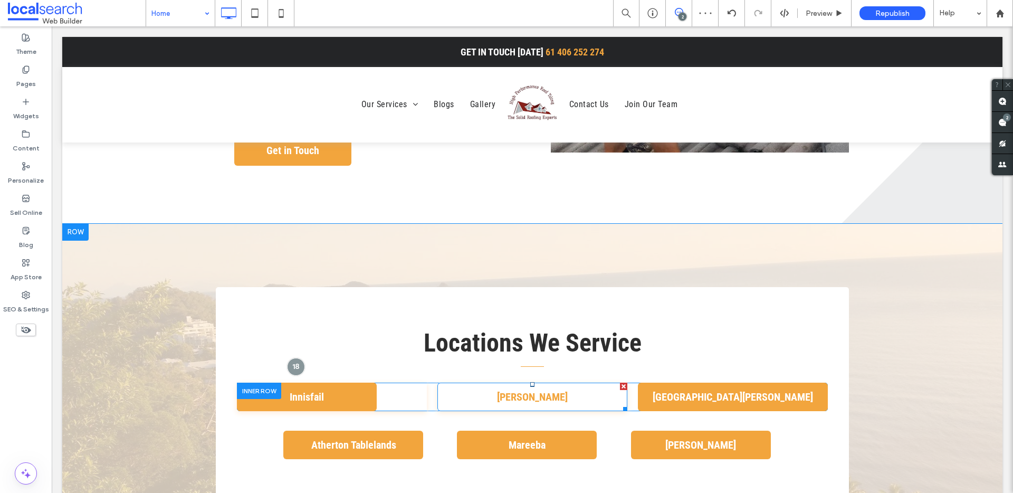
click at [517, 385] on span "[PERSON_NAME]" at bounding box center [532, 396] width 78 height 23
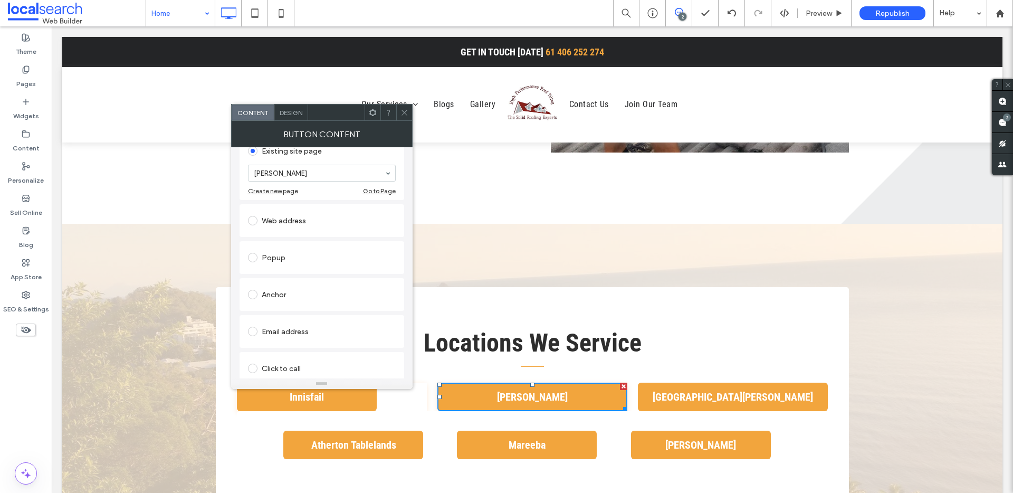
scroll to position [71, 0]
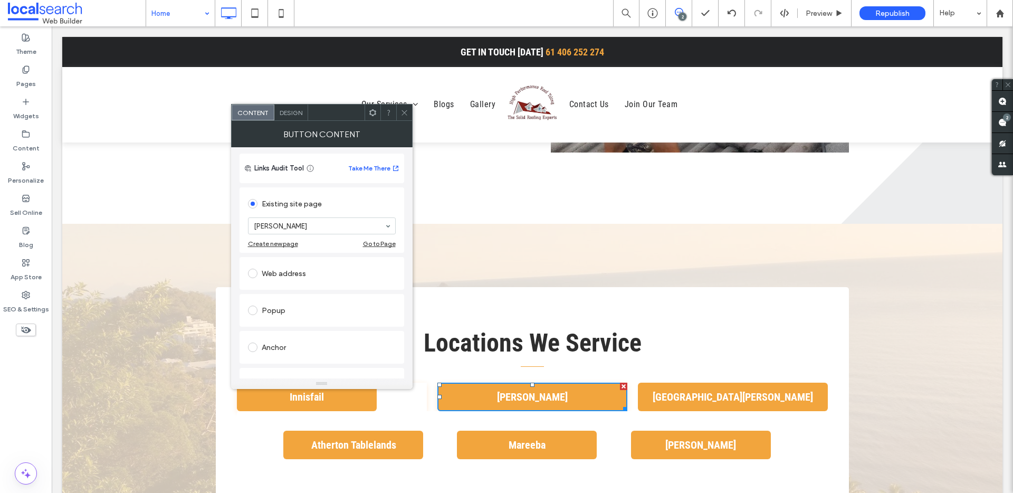
click at [302, 114] on span "Design" at bounding box center [291, 113] width 23 height 8
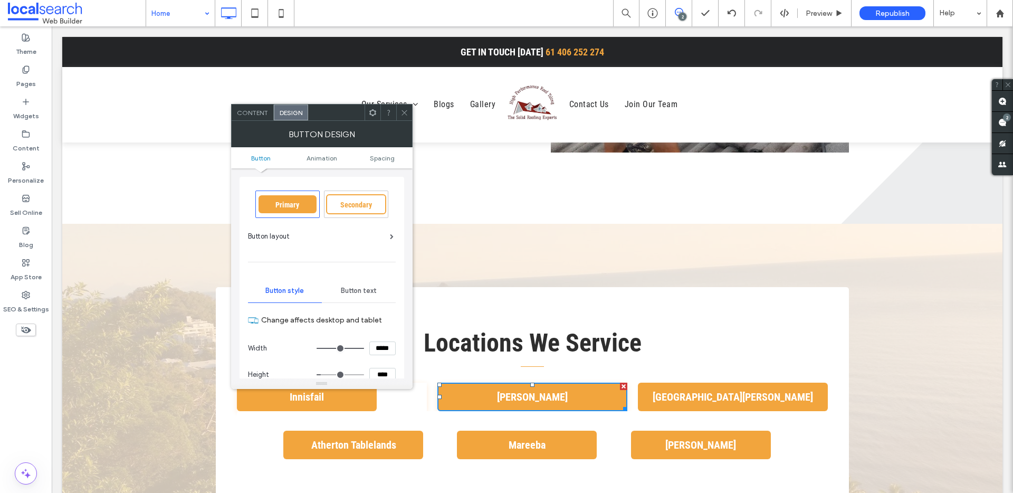
click at [381, 346] on input "*****" at bounding box center [382, 348] width 26 height 14
type input "*****"
type input "***"
click at [404, 109] on icon at bounding box center [405, 113] width 8 height 8
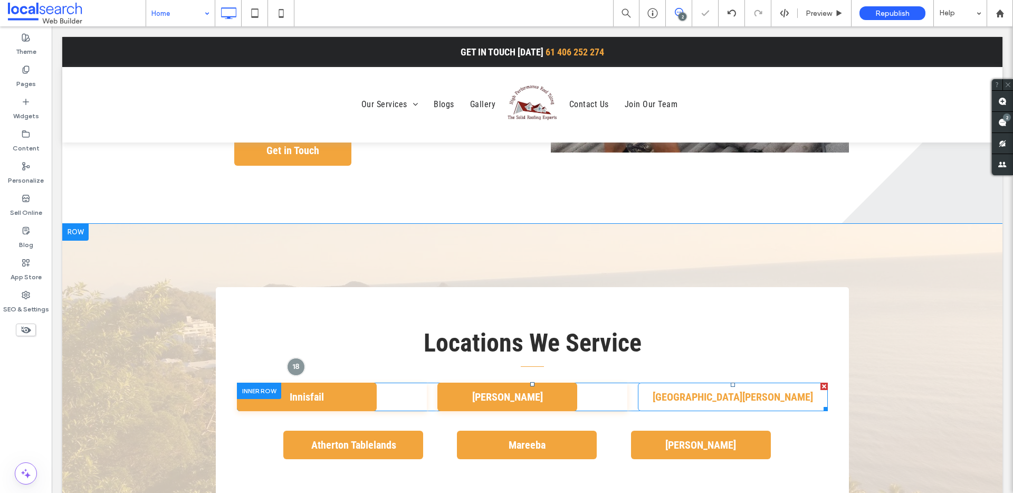
click at [762, 383] on link "[GEOGRAPHIC_DATA][PERSON_NAME]" at bounding box center [733, 397] width 190 height 28
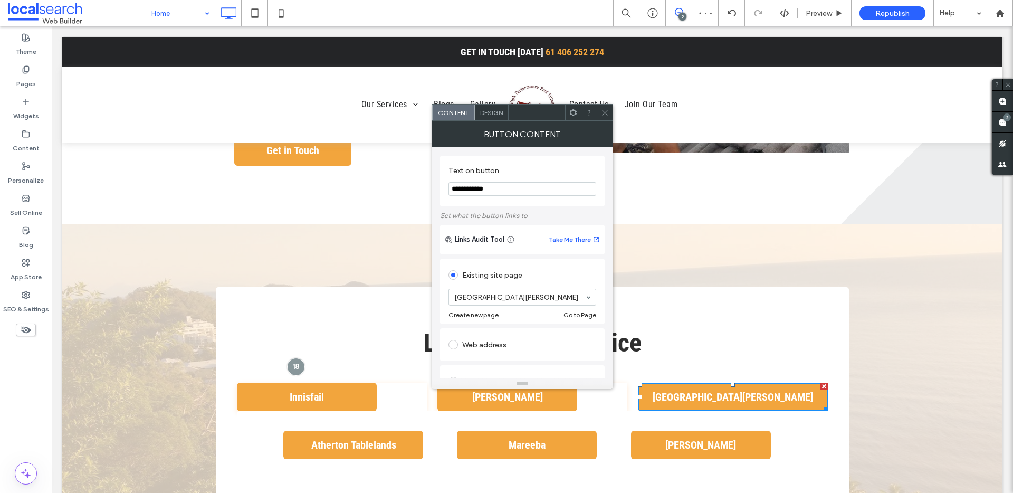
click at [489, 109] on span "Design" at bounding box center [491, 113] width 23 height 8
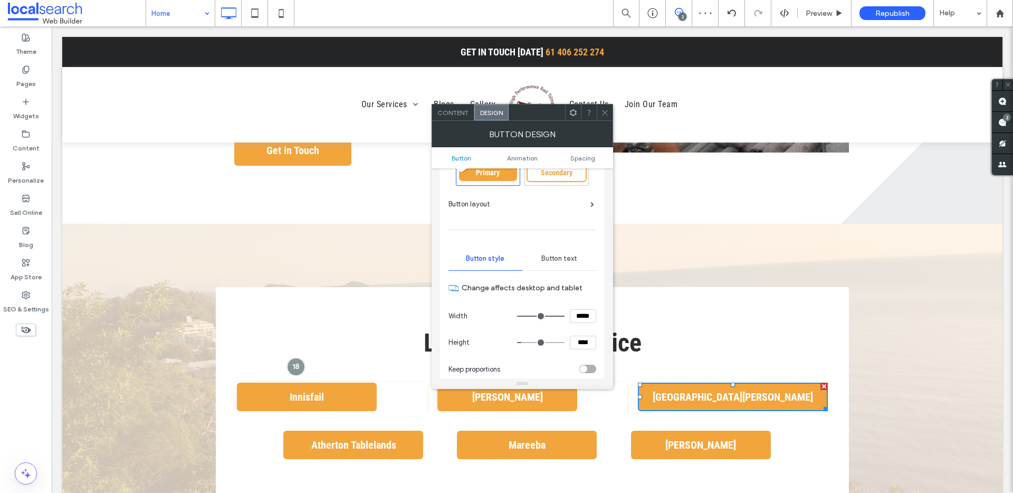
scroll to position [98, 0]
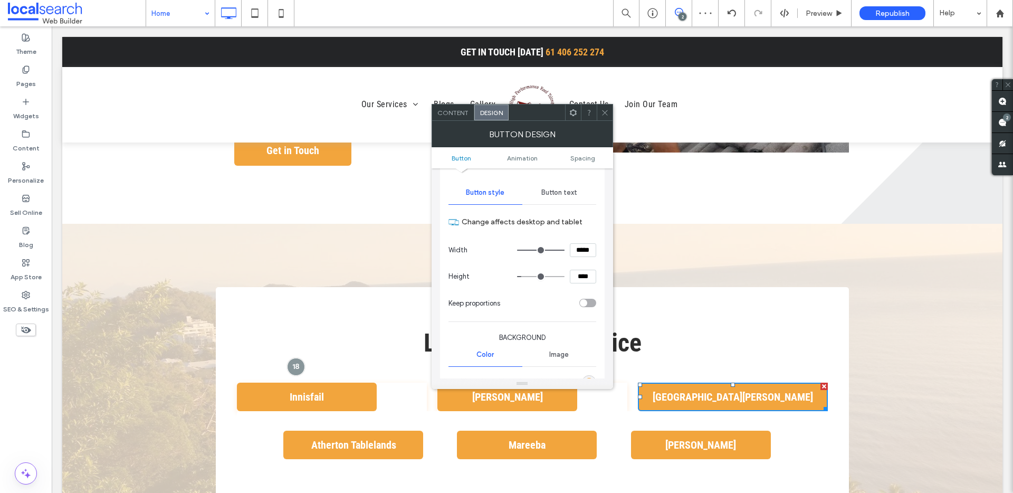
click at [575, 243] on input "*****" at bounding box center [583, 250] width 26 height 14
type input "*****"
type input "***"
drag, startPoint x: 606, startPoint y: 111, endPoint x: 564, endPoint y: 189, distance: 88.8
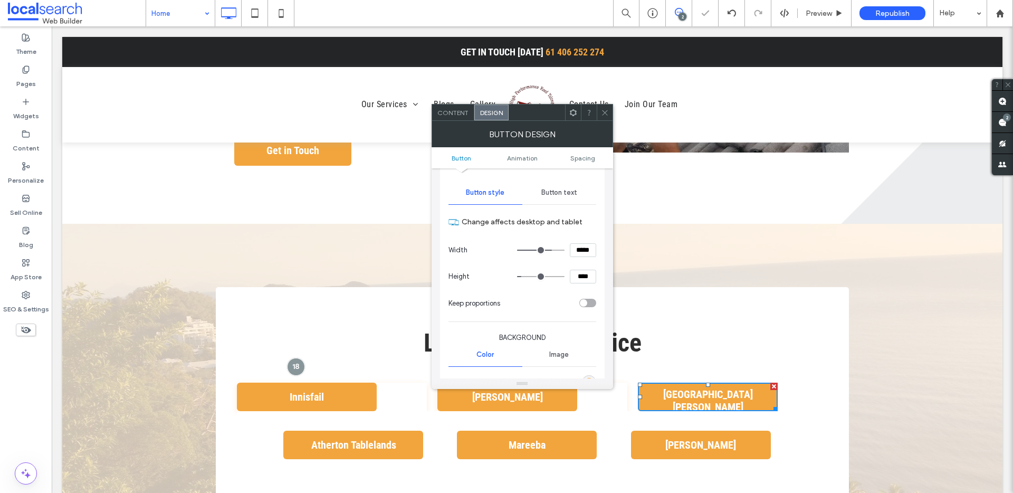
click at [606, 112] on icon at bounding box center [605, 113] width 8 height 8
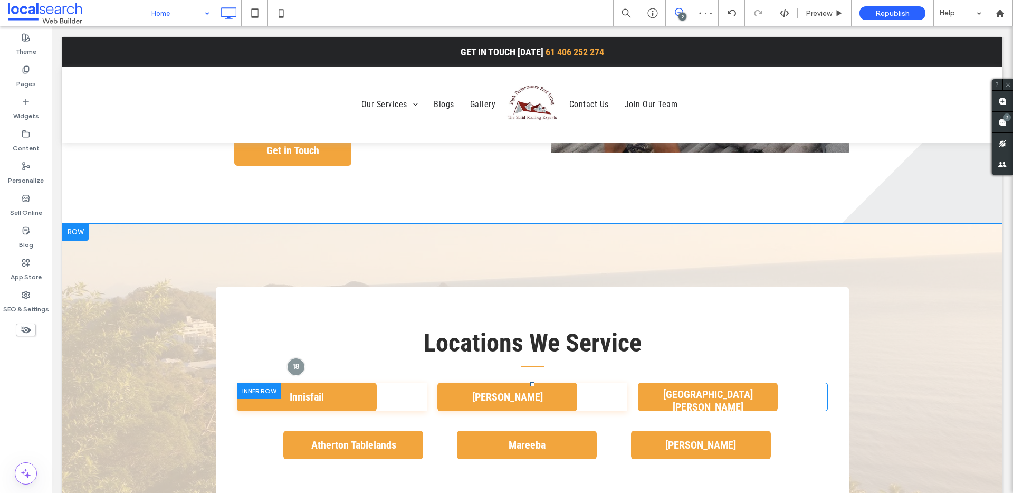
click at [391, 383] on div "Innisfail Click To Paste" at bounding box center [332, 397] width 190 height 28
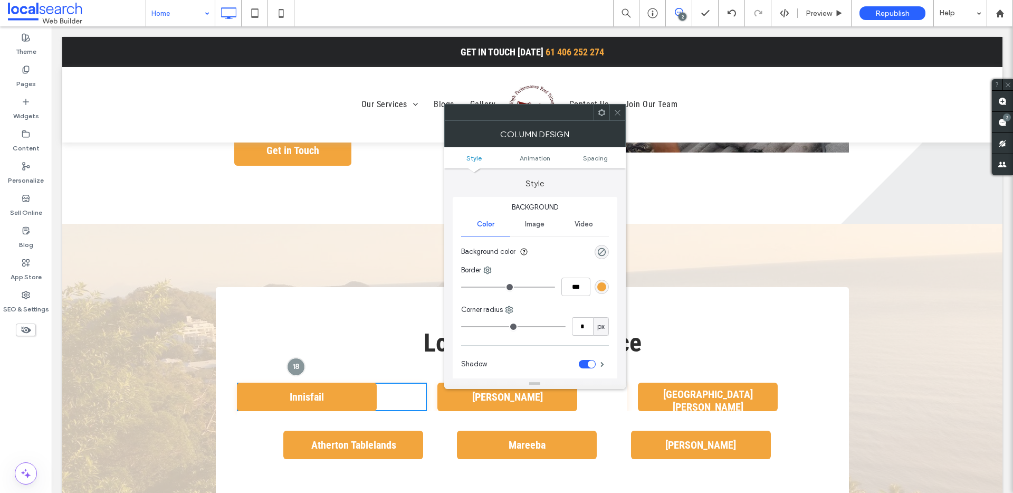
click at [621, 116] on icon at bounding box center [618, 113] width 8 height 8
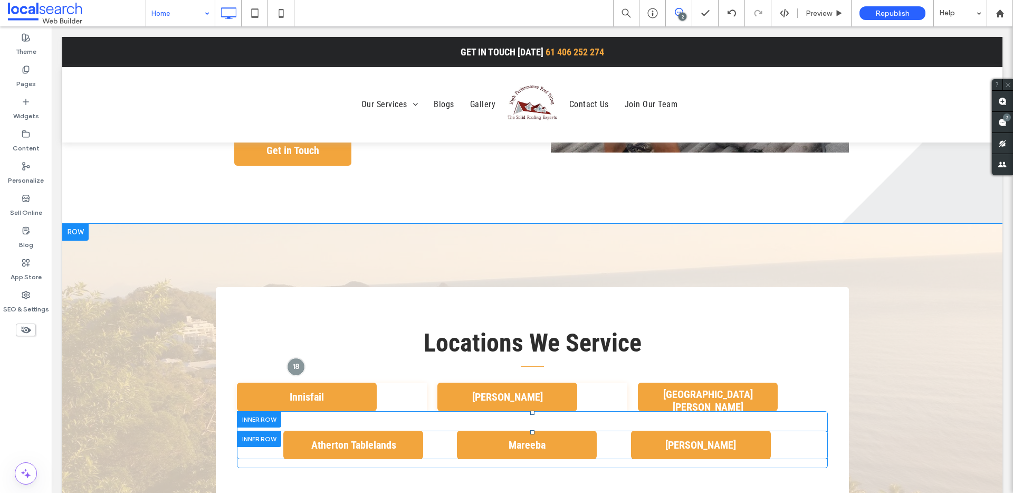
click at [429, 431] on div "Atherton Tablelands Click To Paste Mareeba Click To Paste Mossman Click To Paste" at bounding box center [532, 445] width 591 height 28
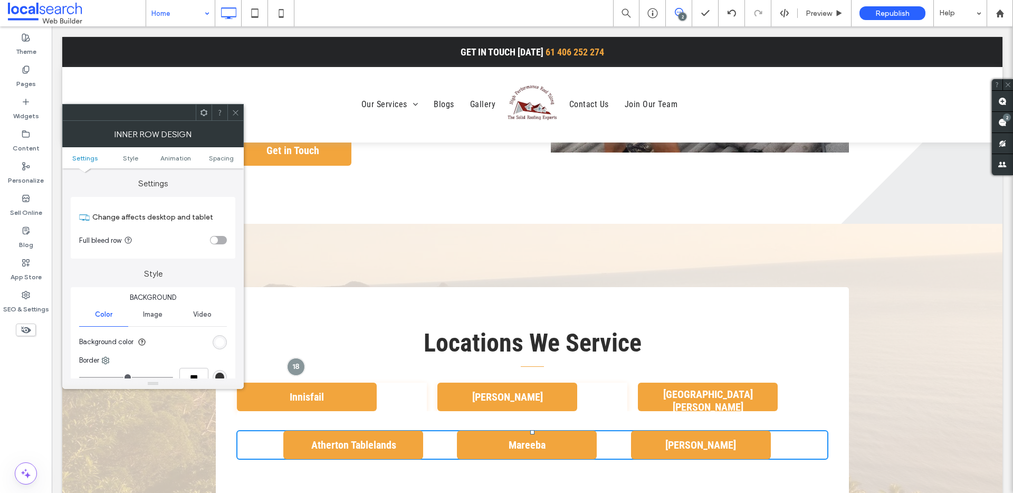
click at [274, 431] on div "Atherton Tablelands Click To Paste" at bounding box center [330, 445] width 186 height 28
drag, startPoint x: 236, startPoint y: 108, endPoint x: 226, endPoint y: 268, distance: 160.7
click at [236, 108] on span at bounding box center [236, 112] width 8 height 16
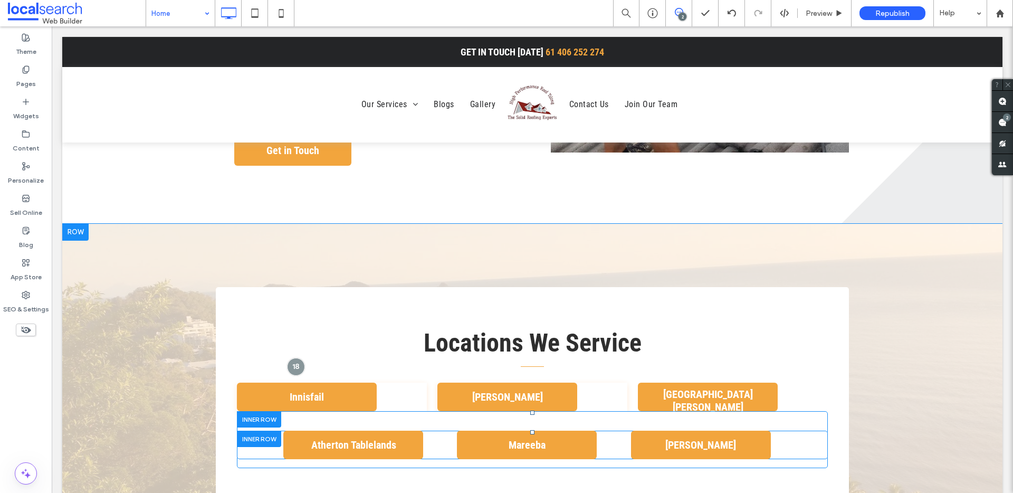
click at [260, 431] on div "Atherton Tablelands Click To Paste" at bounding box center [330, 445] width 186 height 28
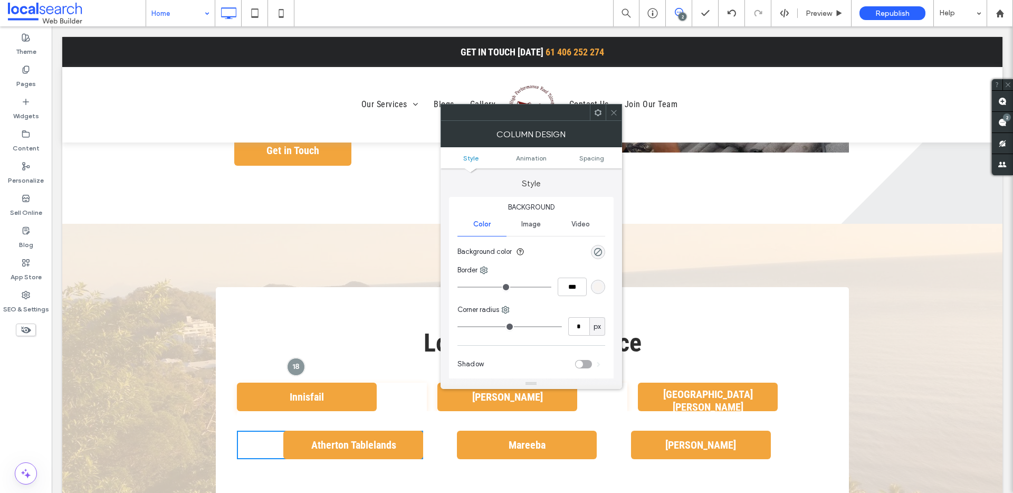
click at [612, 113] on icon at bounding box center [614, 113] width 8 height 8
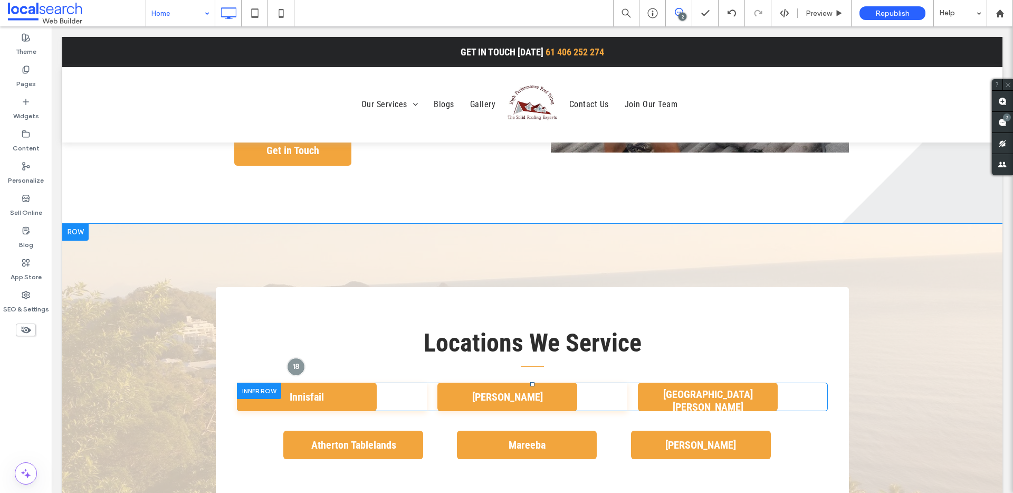
click at [406, 383] on div "Innisfail Click To Paste" at bounding box center [332, 397] width 190 height 28
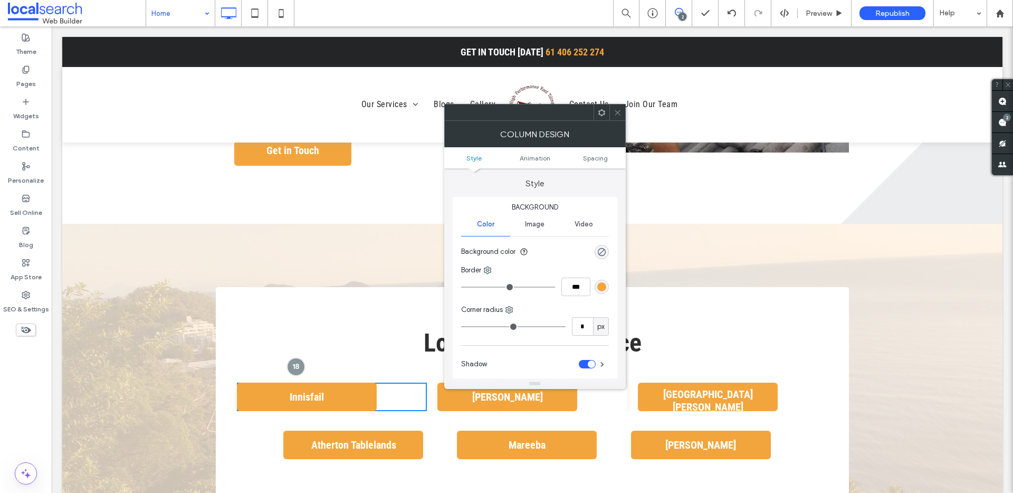
click at [585, 365] on div "toggle" at bounding box center [587, 364] width 17 height 8
click at [617, 112] on icon at bounding box center [618, 113] width 8 height 8
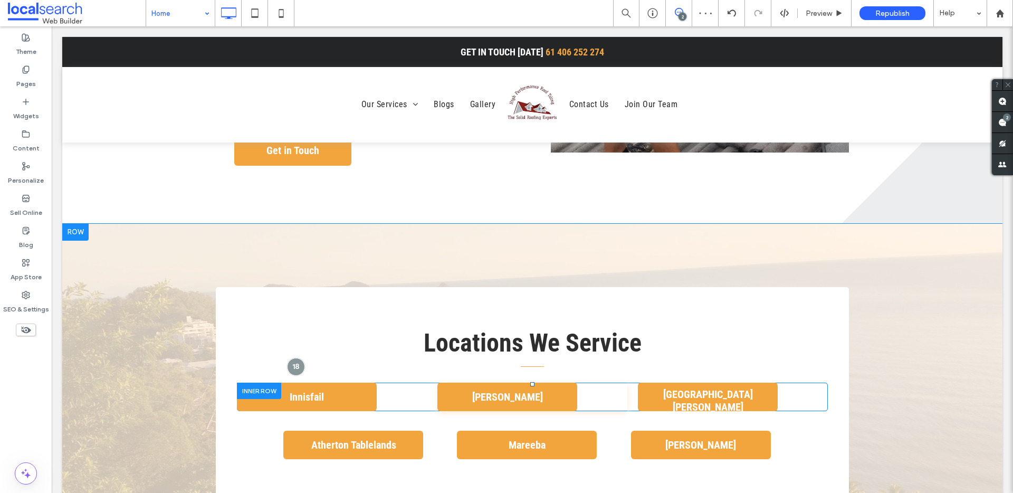
click at [586, 383] on div "Tully Click To Paste" at bounding box center [532, 397] width 190 height 28
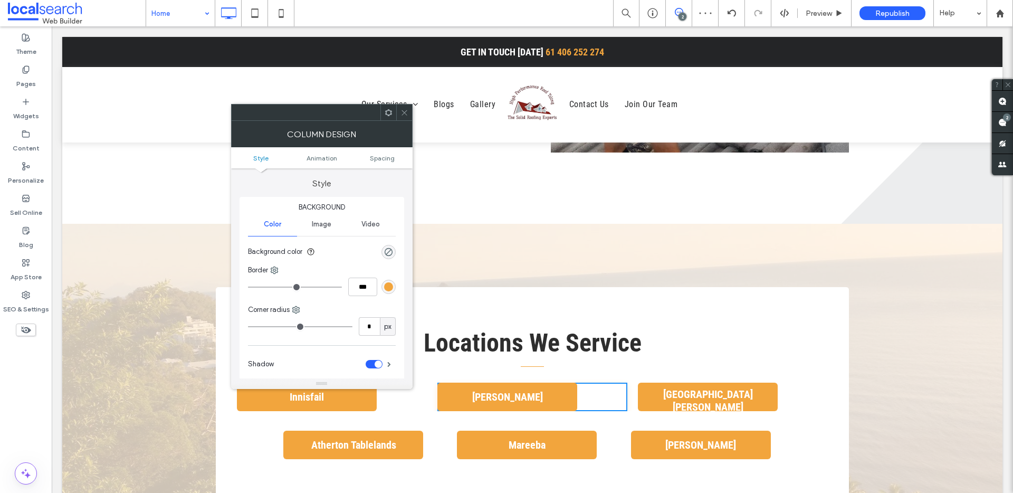
click at [372, 365] on div "toggle" at bounding box center [374, 364] width 17 height 8
click at [408, 113] on div at bounding box center [404, 112] width 16 height 16
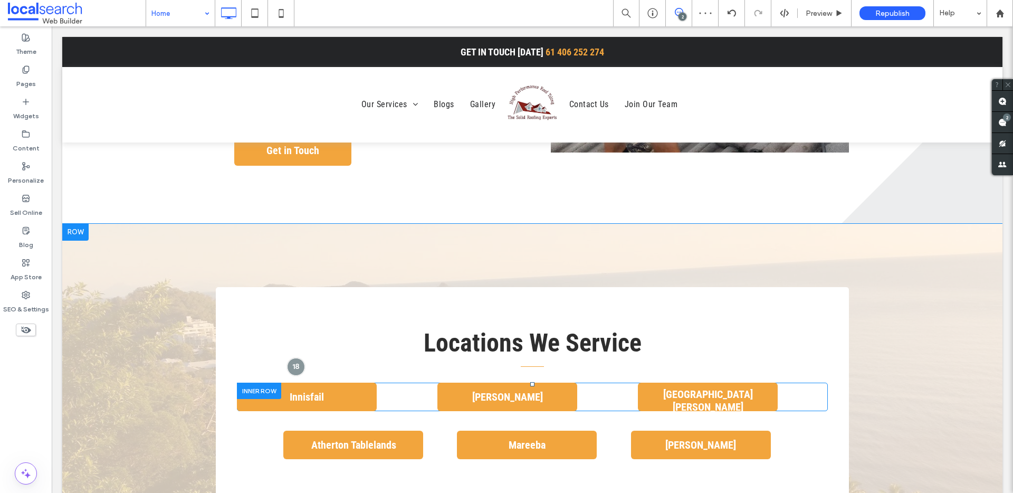
click at [780, 383] on div "Port Douglas Click To Paste" at bounding box center [733, 397] width 190 height 28
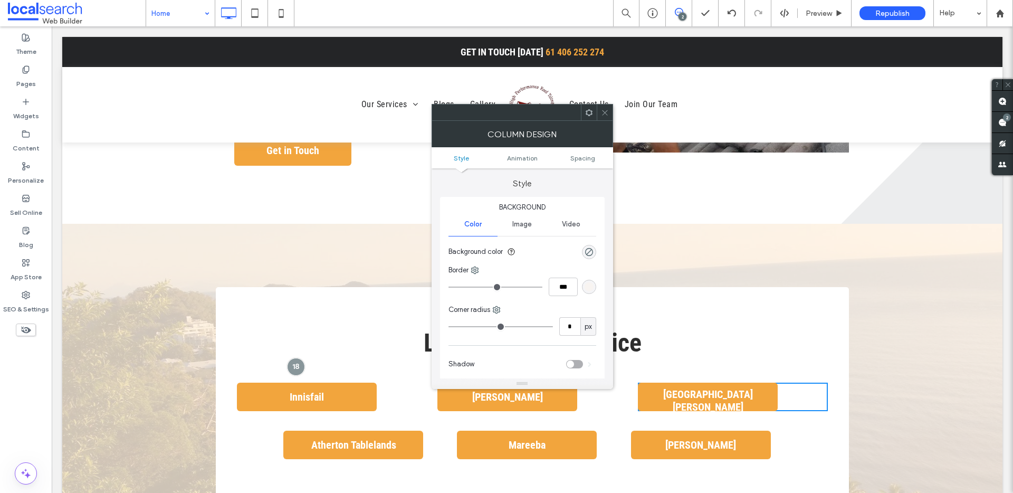
click at [605, 113] on icon at bounding box center [605, 113] width 8 height 8
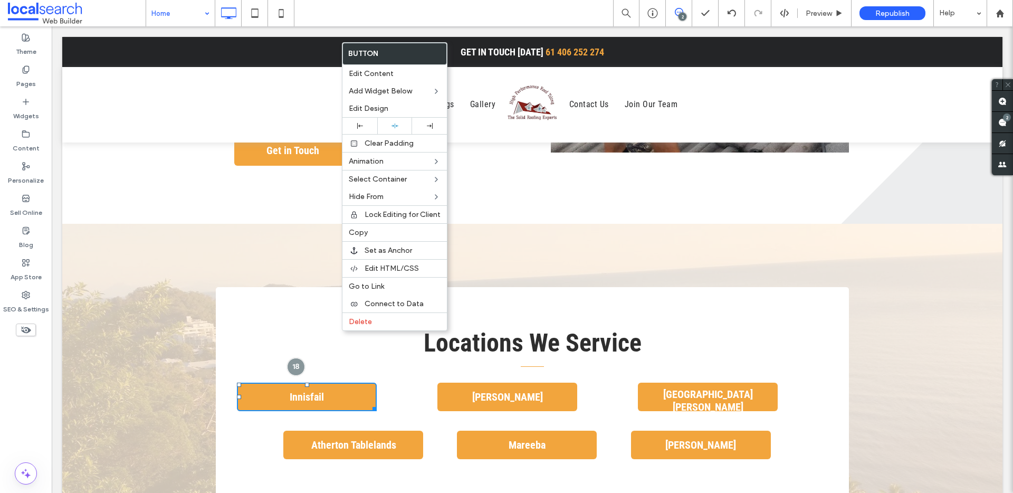
click at [317, 415] on div "Locations We Service Click To Paste Innisfail Click To Paste Tully Click To Pas…" at bounding box center [532, 398] width 633 height 223
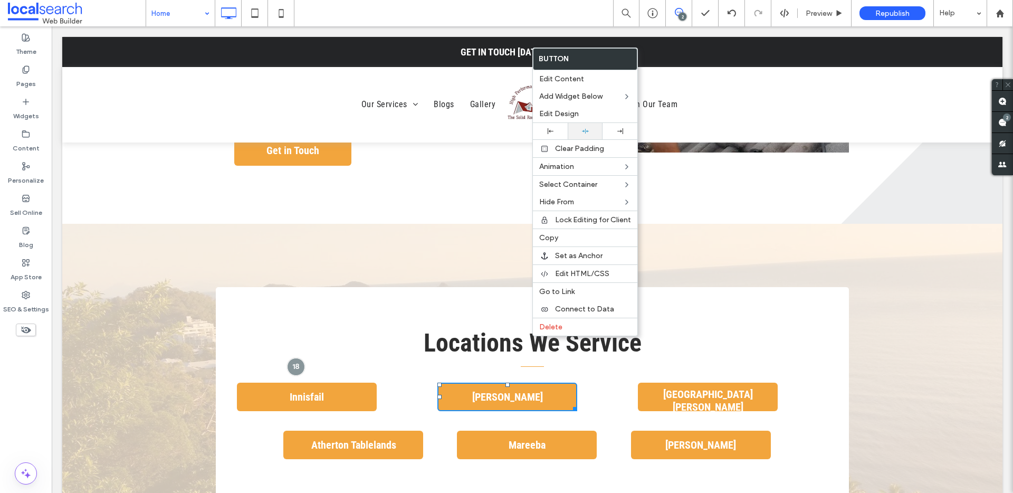
click at [588, 132] on icon at bounding box center [585, 131] width 7 height 7
click at [614, 446] on div "Locations We Service Click To Paste Innisfail Click To Paste Tully Click To Pas…" at bounding box center [532, 399] width 940 height 350
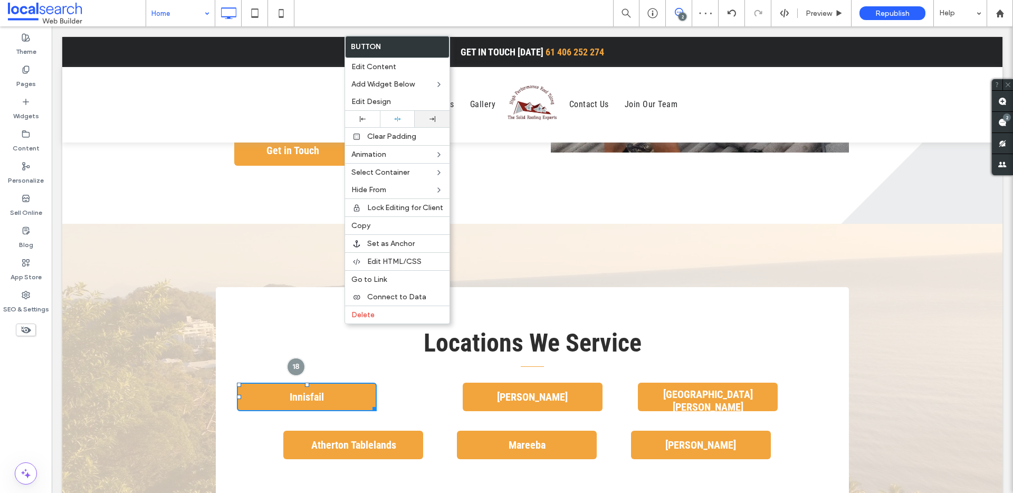
click at [426, 118] on div at bounding box center [432, 119] width 24 height 6
click at [396, 432] on div "Locations We Service Click To Paste Innisfail Click To Paste Tully Click To Pas…" at bounding box center [532, 398] width 633 height 223
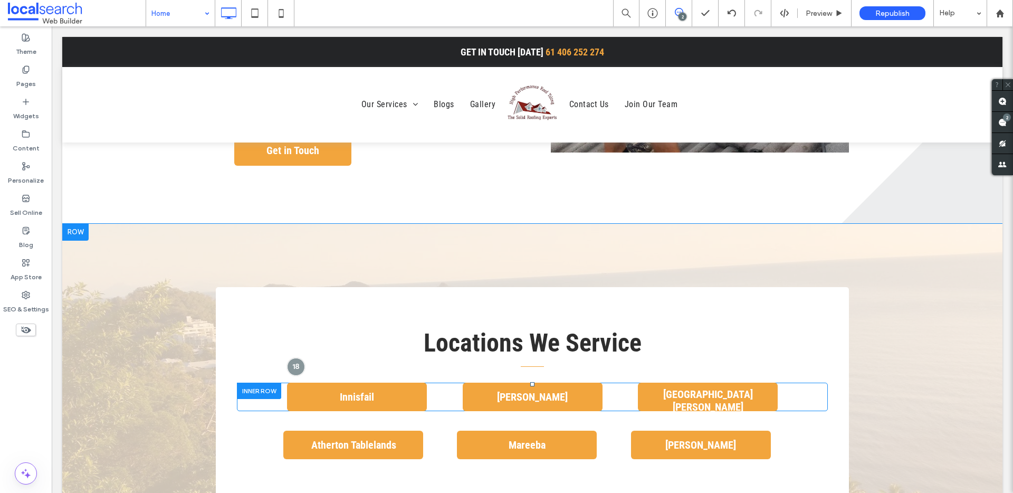
click at [261, 383] on div "Innisfail Click To Paste" at bounding box center [332, 397] width 190 height 28
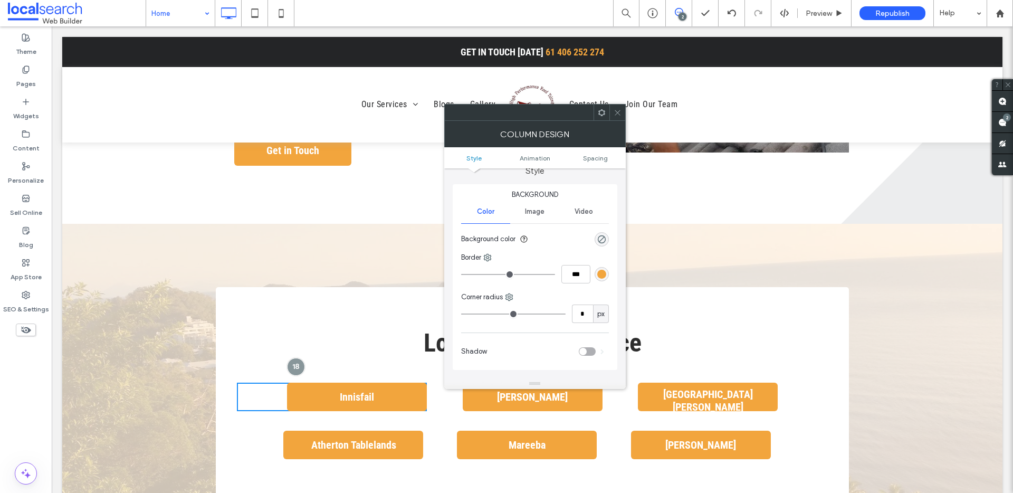
scroll to position [20, 0]
click at [609, 163] on ul "Style Animation Spacing" at bounding box center [535, 157] width 182 height 21
click at [616, 117] on span at bounding box center [618, 112] width 8 height 16
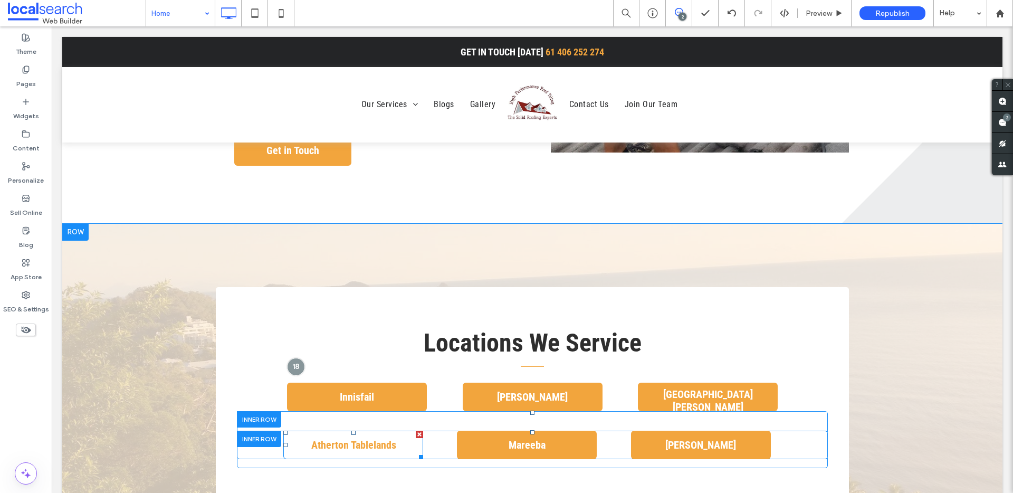
click at [311, 433] on span "Atherton Tablelands" at bounding box center [354, 444] width 92 height 23
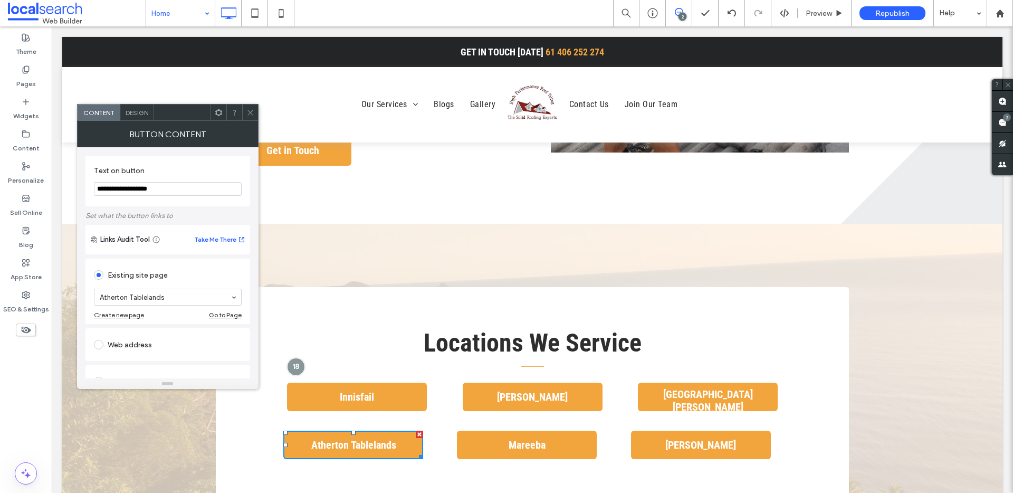
click at [139, 116] on div "Design" at bounding box center [137, 112] width 34 height 16
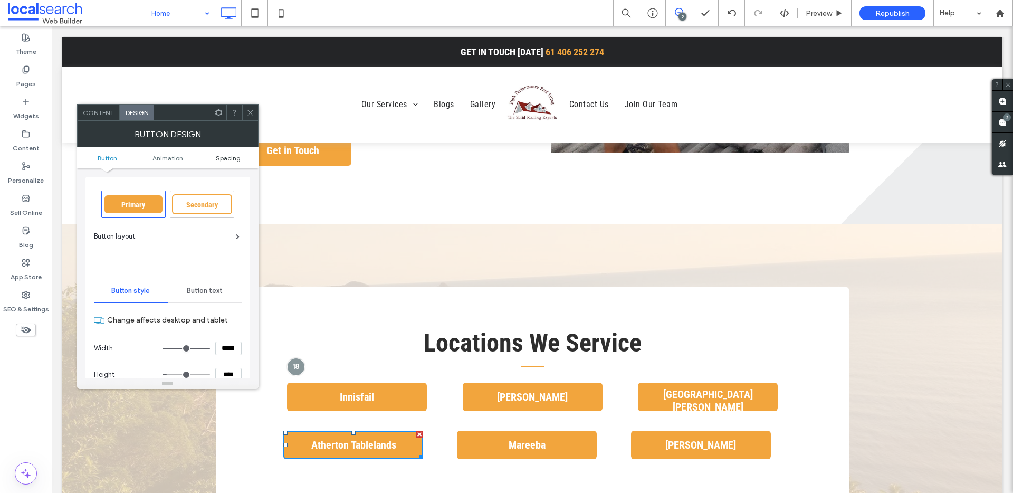
click at [234, 158] on span "Spacing" at bounding box center [228, 158] width 25 height 8
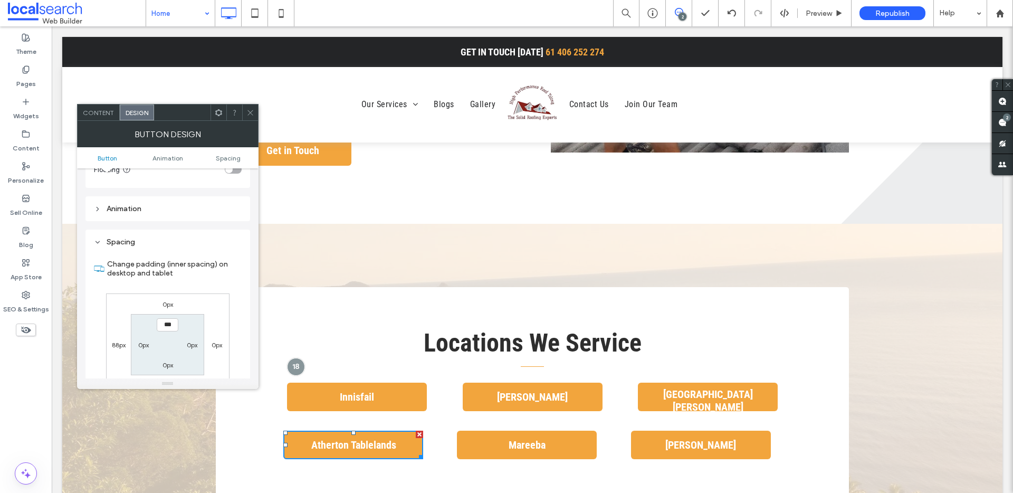
scroll to position [496, 0]
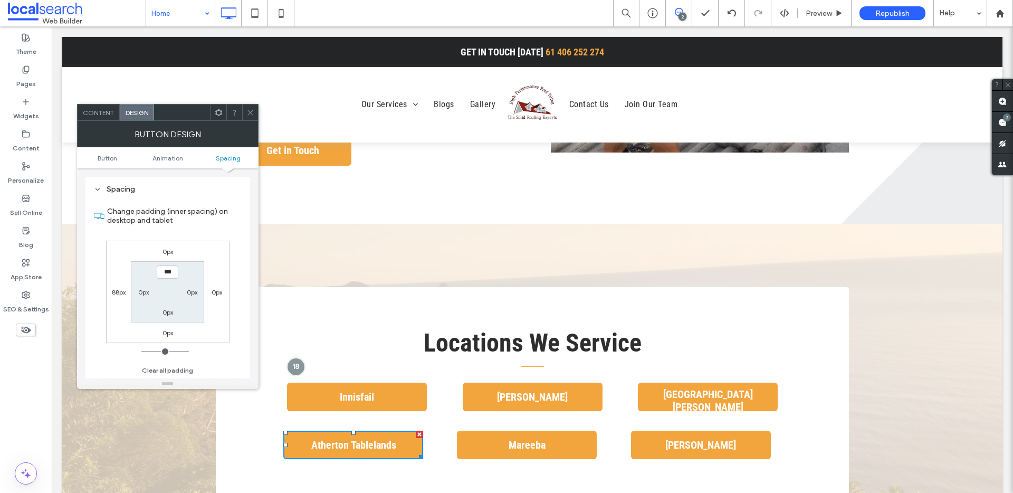
click at [250, 117] on span at bounding box center [250, 112] width 8 height 16
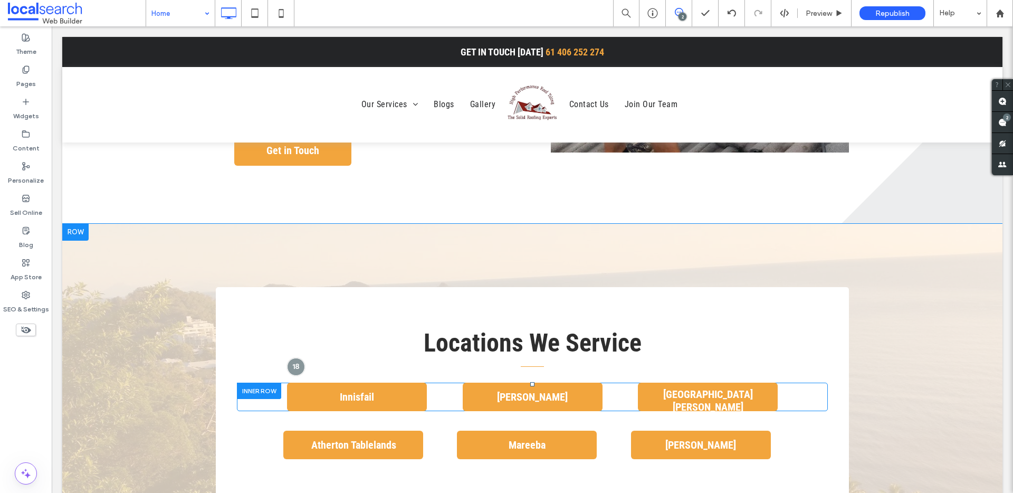
click at [273, 383] on div "Innisfail Click To Paste" at bounding box center [332, 397] width 190 height 28
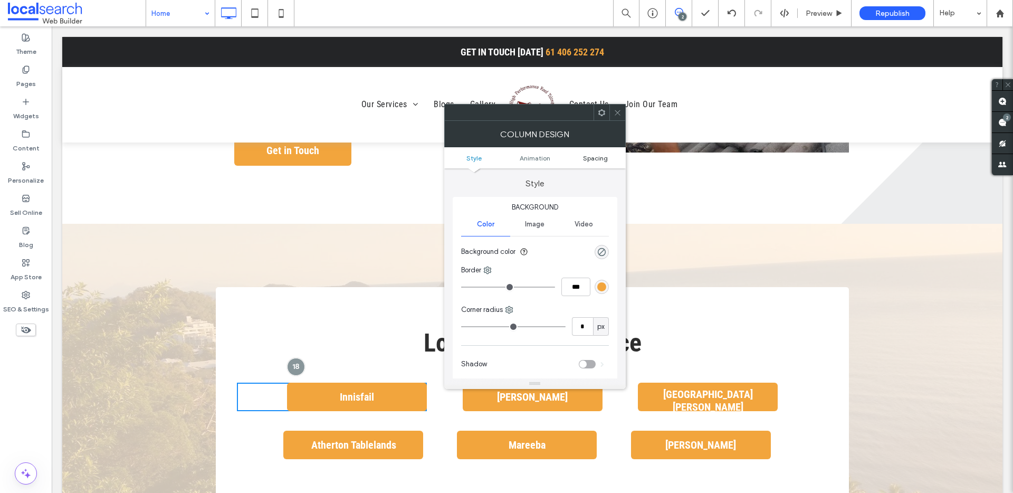
click at [601, 160] on span "Spacing" at bounding box center [595, 158] width 25 height 8
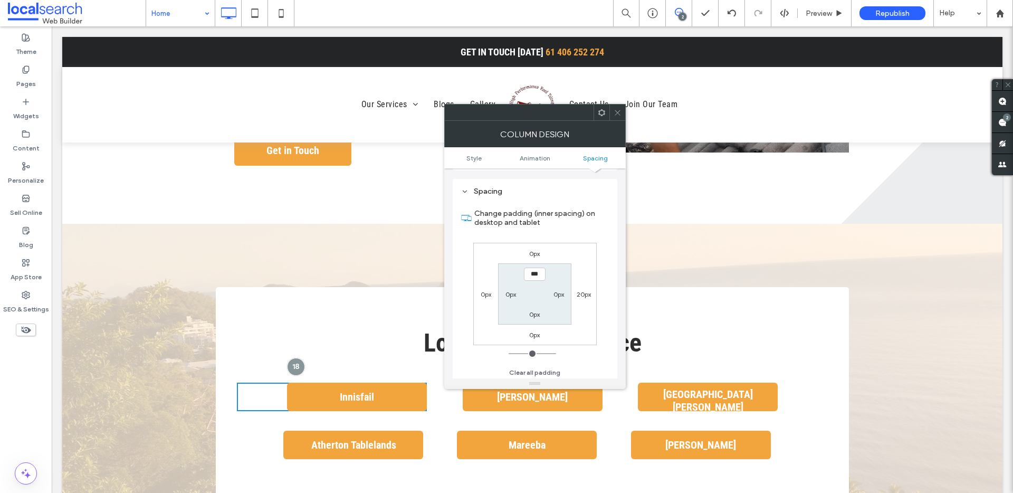
scroll to position [248, 0]
click at [484, 287] on div "0px" at bounding box center [486, 292] width 11 height 11
click at [590, 291] on label "20px" at bounding box center [584, 292] width 14 height 8
type input "**"
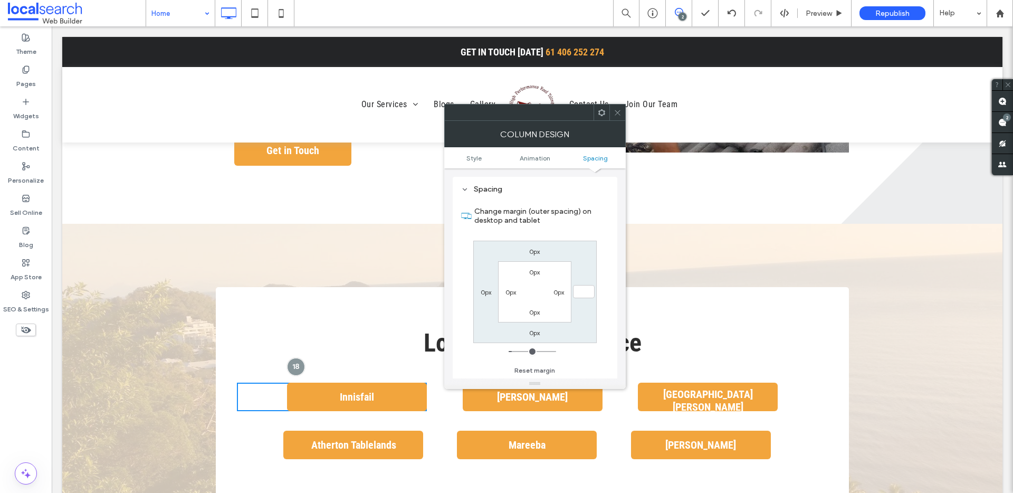
type input "*"
type input "***"
click at [483, 289] on label "0px" at bounding box center [486, 292] width 11 height 8
type input "**"
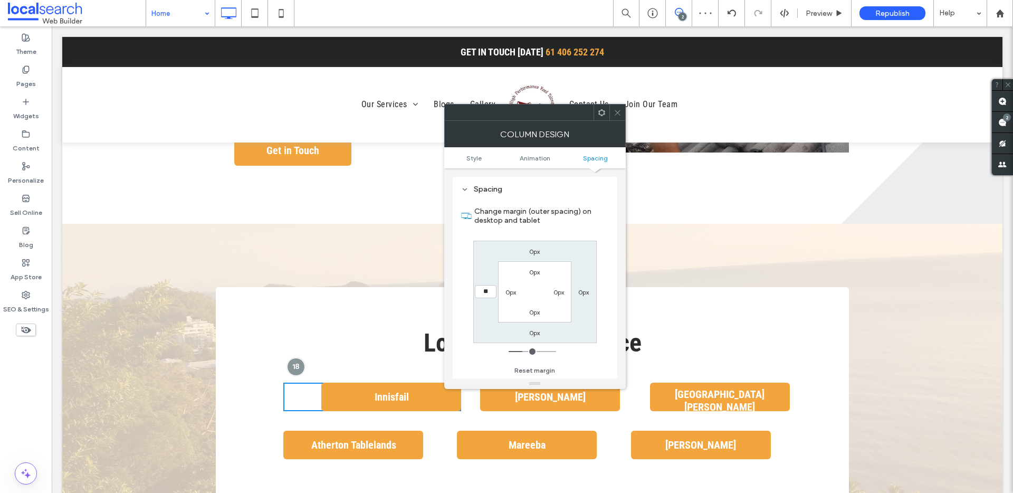
type input "*"
type input "***"
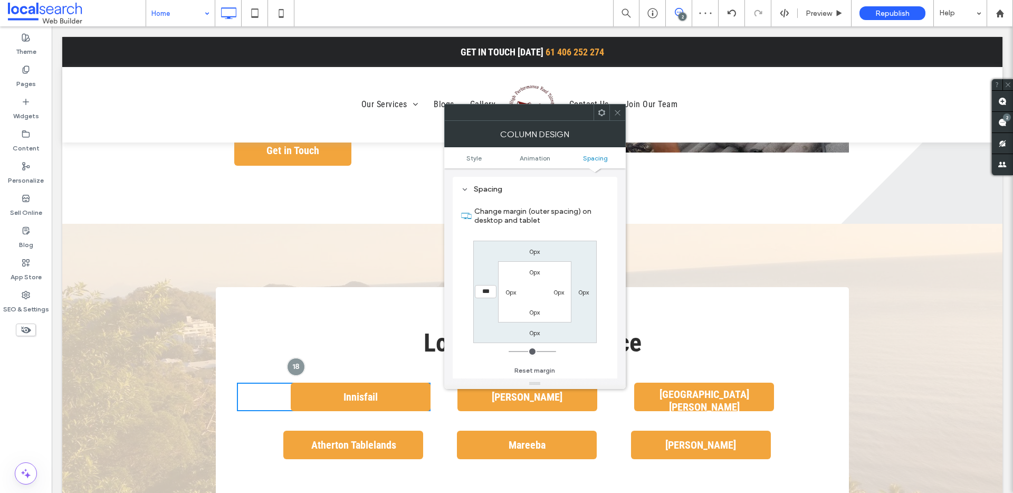
click at [620, 111] on icon at bounding box center [618, 113] width 8 height 8
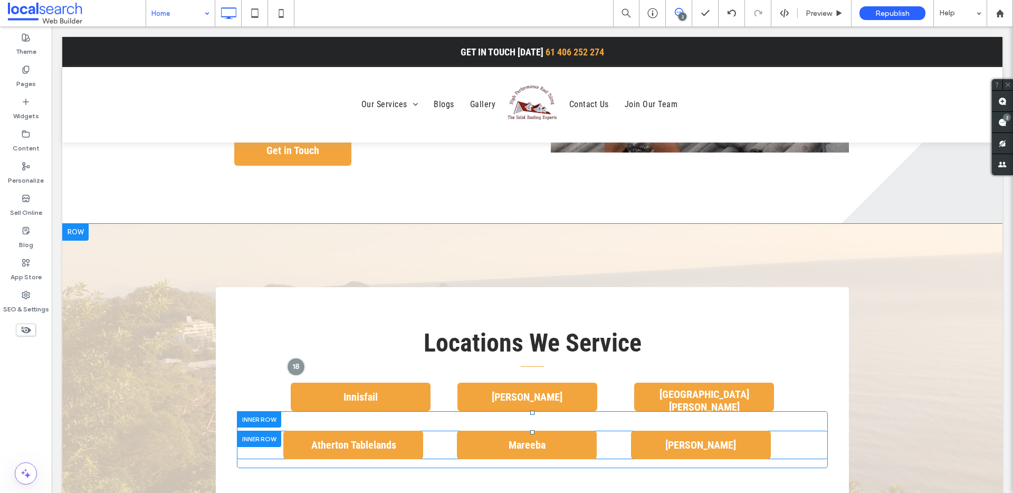
click at [424, 431] on div "Atherton Tablelands Click To Paste Mareeba Click To Paste Mossman Click To Paste" at bounding box center [532, 445] width 591 height 28
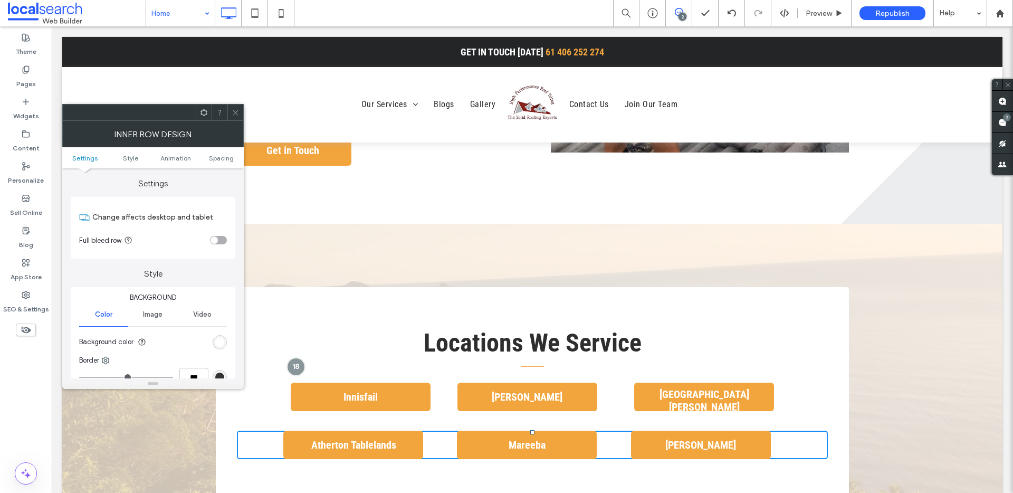
drag, startPoint x: 237, startPoint y: 118, endPoint x: 198, endPoint y: 178, distance: 71.7
click at [237, 118] on span at bounding box center [236, 112] width 8 height 16
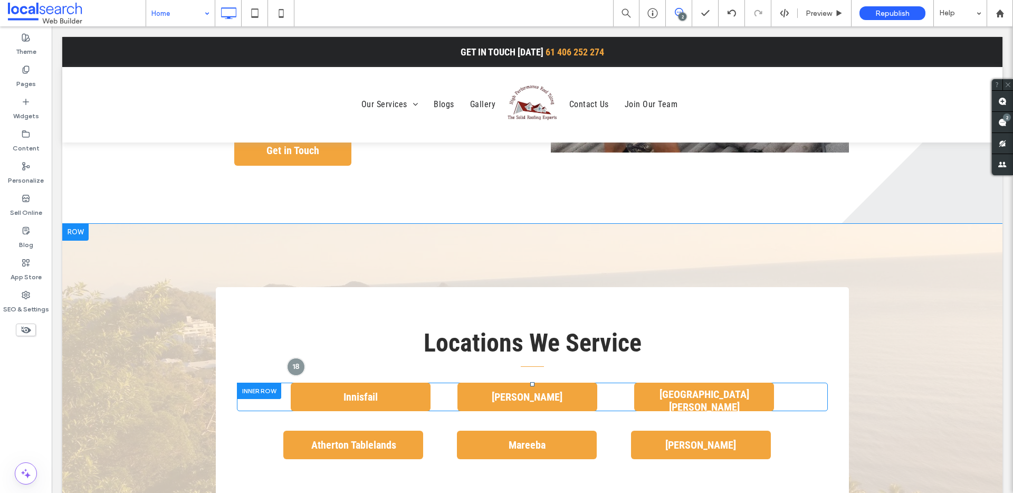
click at [264, 383] on div "Innisfail Click To Paste" at bounding box center [334, 397] width 194 height 28
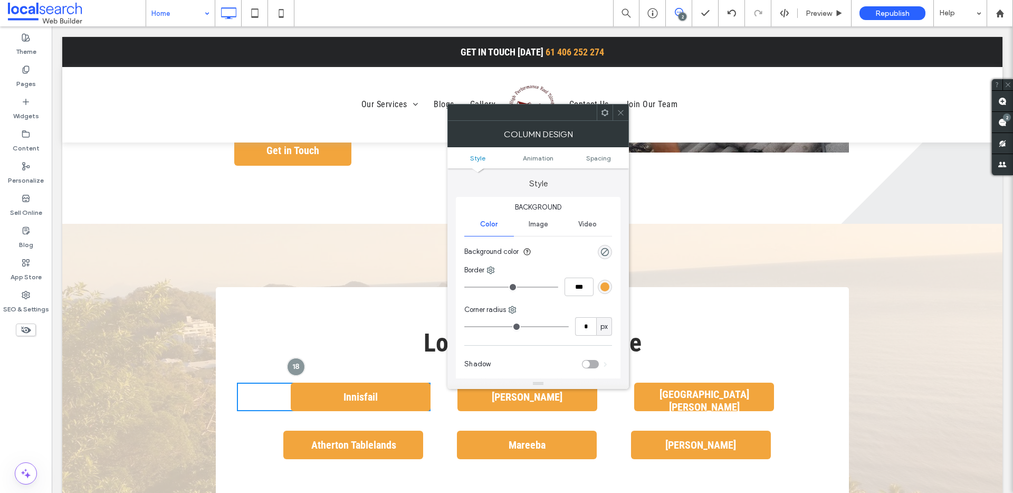
click at [246, 431] on div "Atherton Tablelands Click To Paste" at bounding box center [330, 445] width 186 height 28
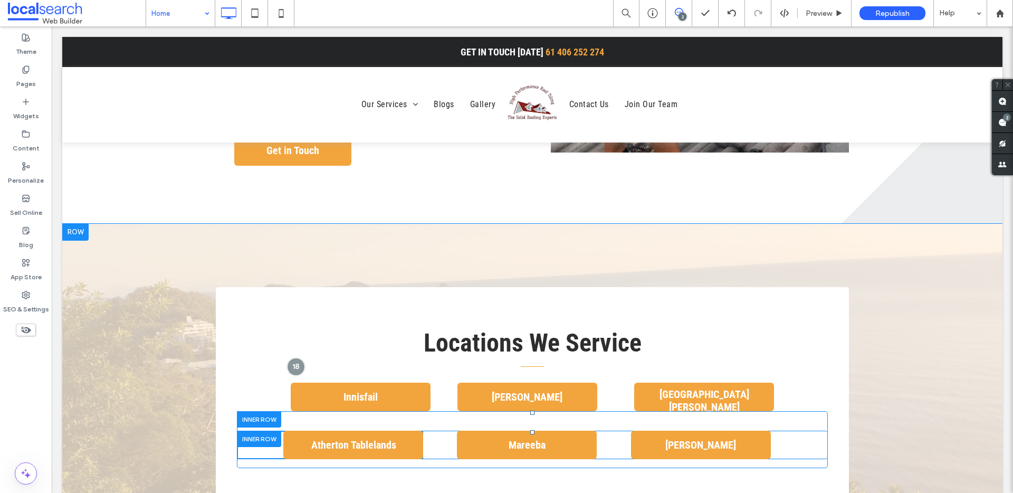
click at [247, 431] on div at bounding box center [259, 439] width 44 height 16
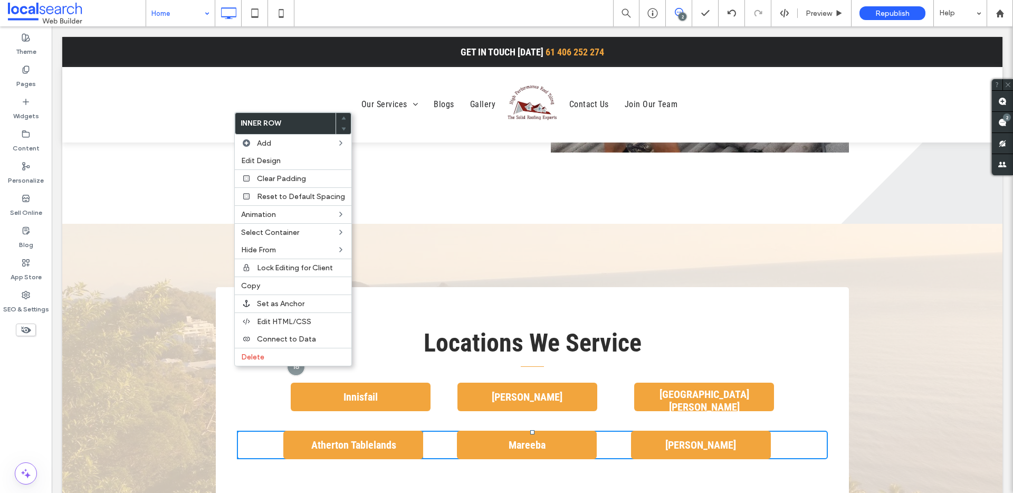
click at [399, 330] on h3 "Locations We Service" at bounding box center [532, 342] width 591 height 25
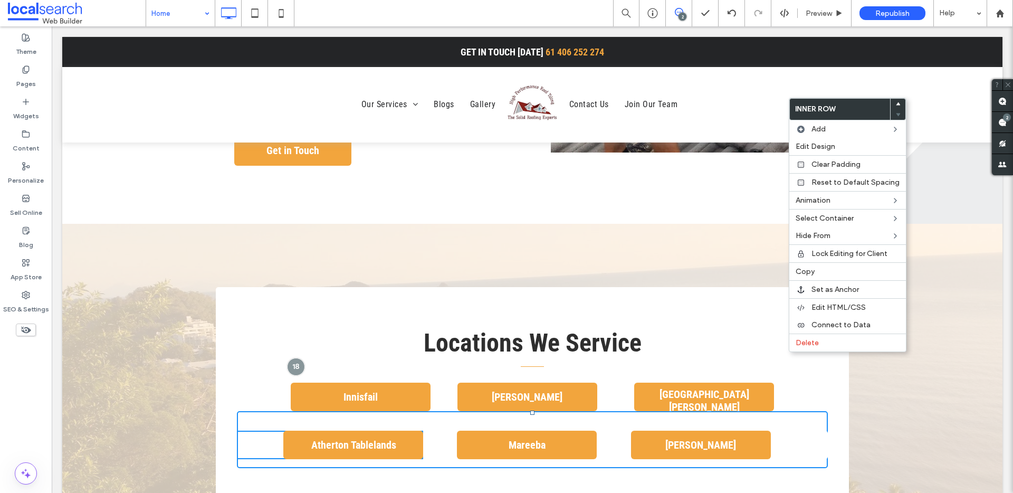
click at [782, 420] on div "Atherton Tablelands Click To Paste Mareeba Click To Paste Mossman Click To Past…" at bounding box center [532, 439] width 591 height 39
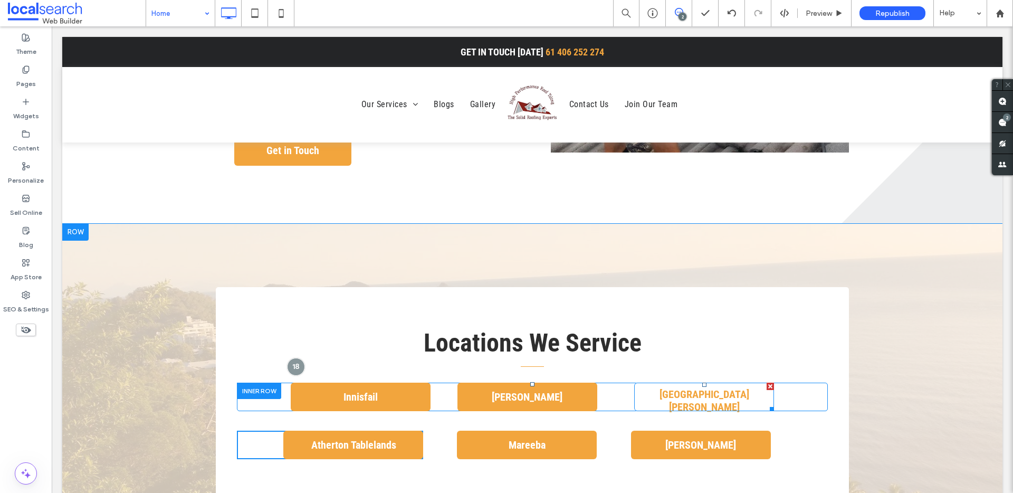
click at [667, 383] on link "[GEOGRAPHIC_DATA][PERSON_NAME]" at bounding box center [704, 397] width 140 height 28
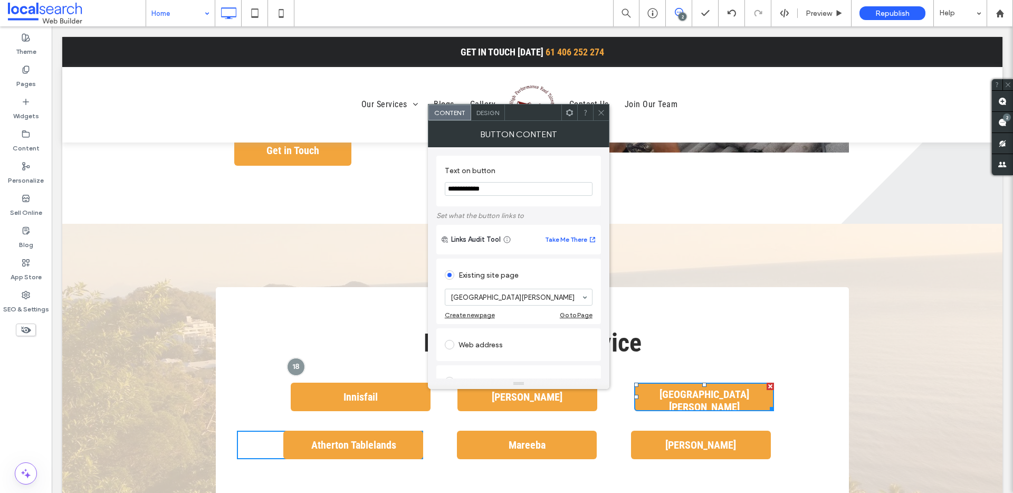
drag, startPoint x: 606, startPoint y: 108, endPoint x: 559, endPoint y: 89, distance: 50.9
click at [606, 108] on div at bounding box center [601, 112] width 16 height 16
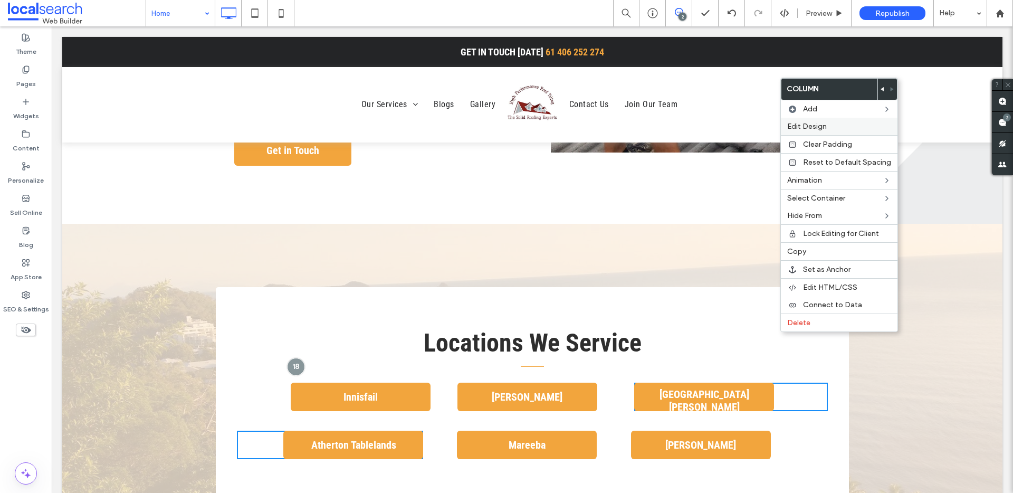
click at [819, 129] on span "Edit Design" at bounding box center [807, 126] width 40 height 9
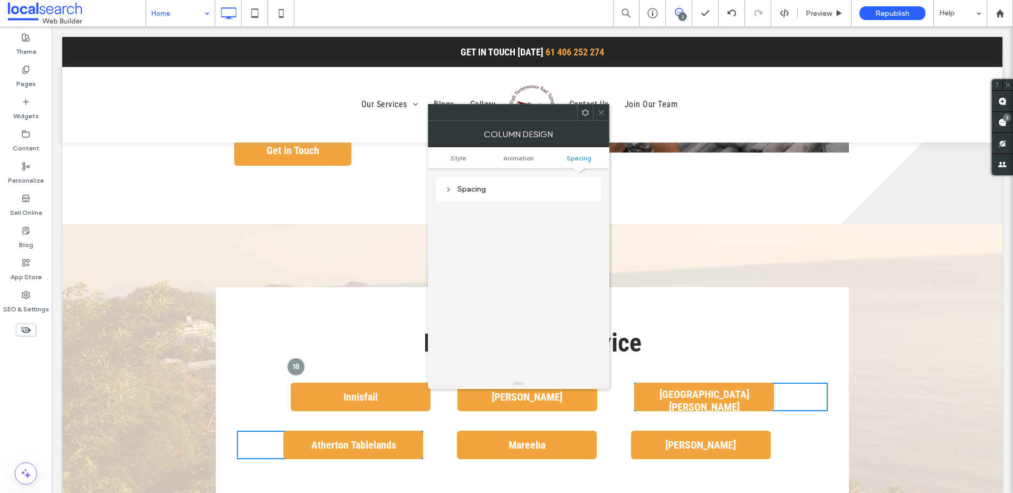
click at [492, 197] on div "Spacing" at bounding box center [518, 189] width 165 height 25
click at [486, 193] on div "Spacing" at bounding box center [519, 189] width 148 height 9
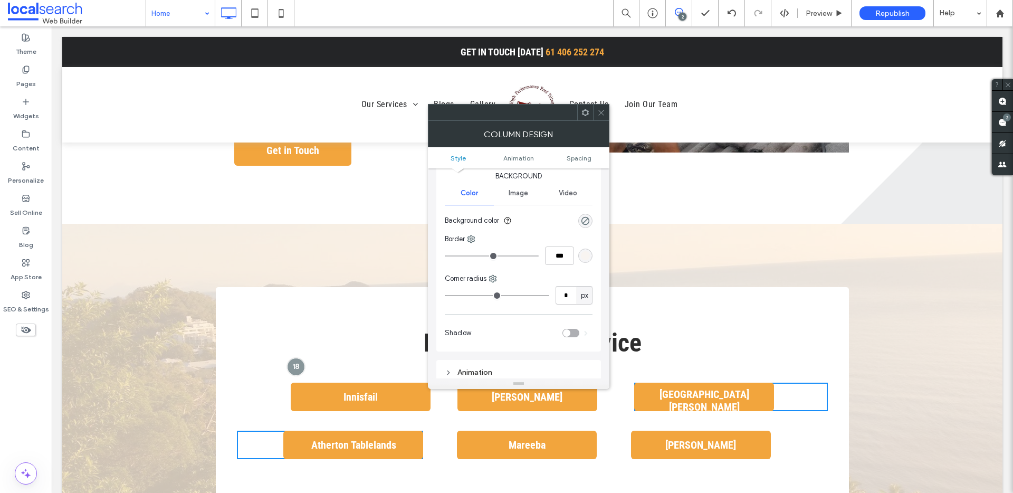
scroll to position [0, 0]
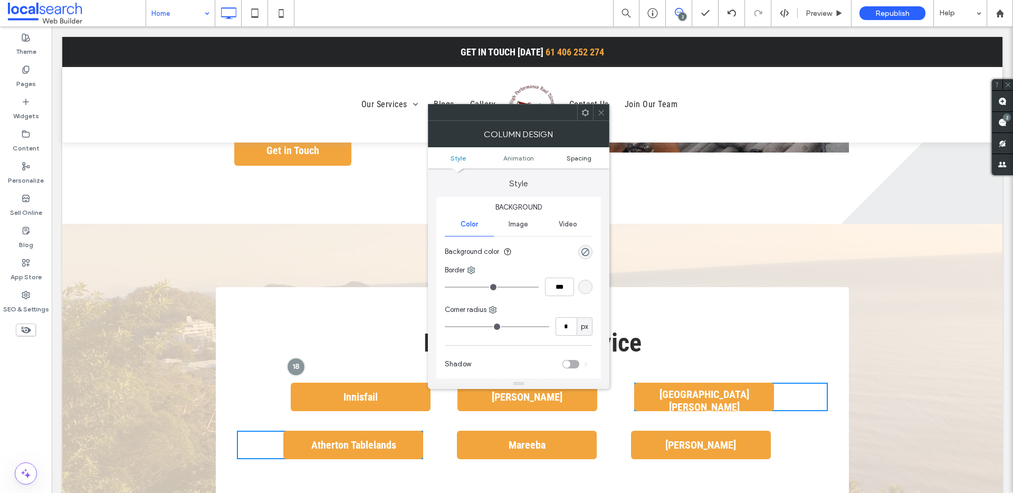
click at [582, 159] on span "Spacing" at bounding box center [579, 158] width 25 height 8
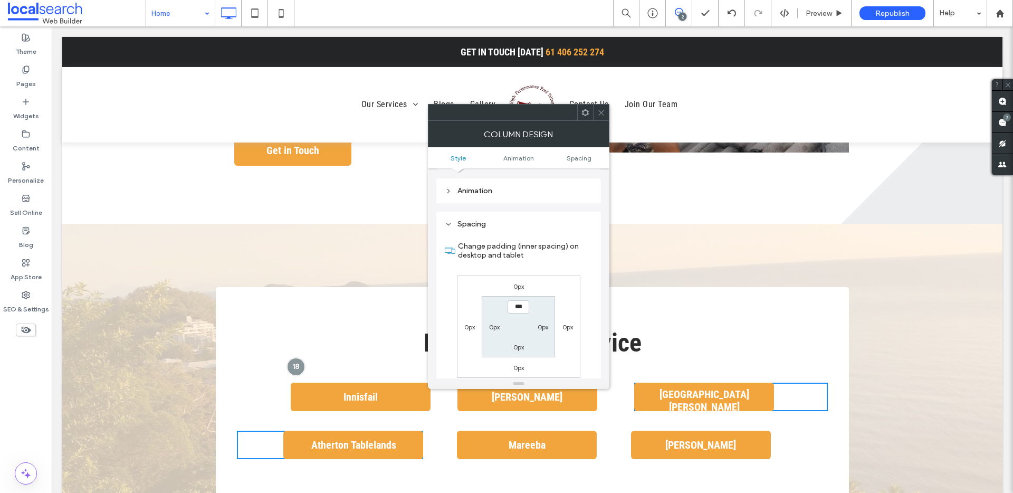
scroll to position [248, 0]
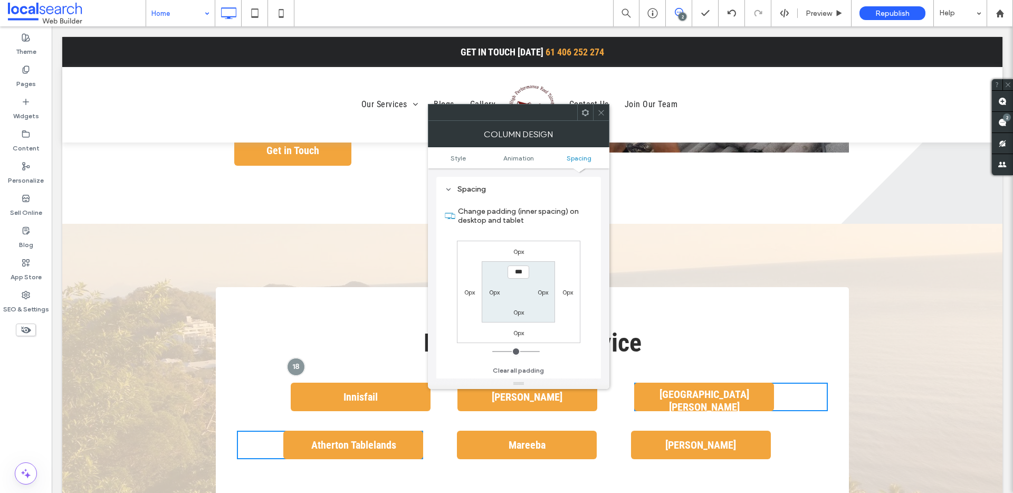
drag, startPoint x: 602, startPoint y: 112, endPoint x: 607, endPoint y: 127, distance: 15.9
click at [602, 113] on use at bounding box center [600, 112] width 5 height 5
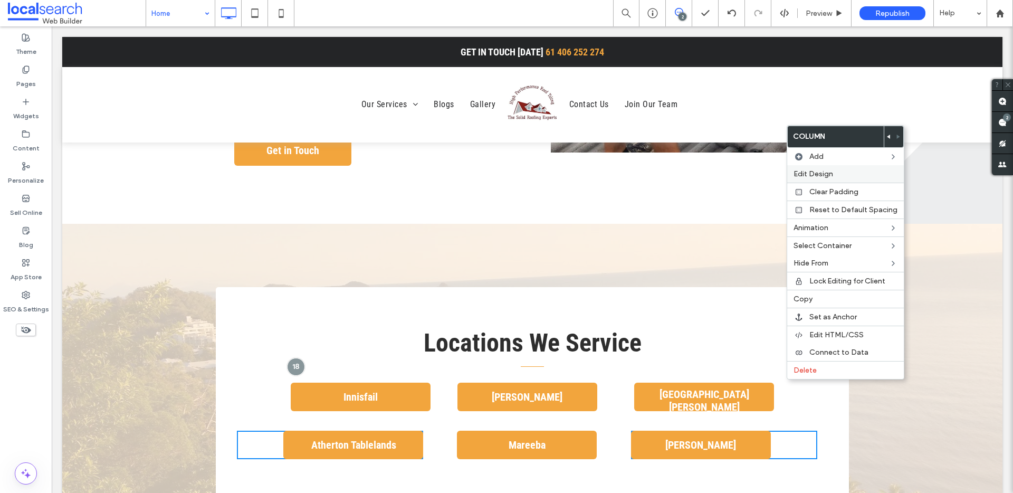
click at [801, 180] on div "Edit Design" at bounding box center [845, 173] width 117 height 17
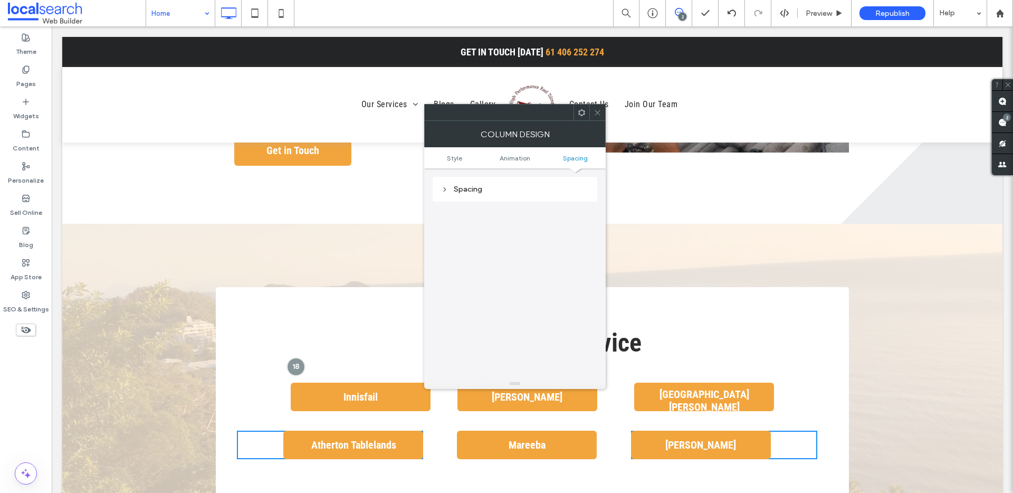
click at [489, 185] on div "Spacing" at bounding box center [515, 189] width 148 height 9
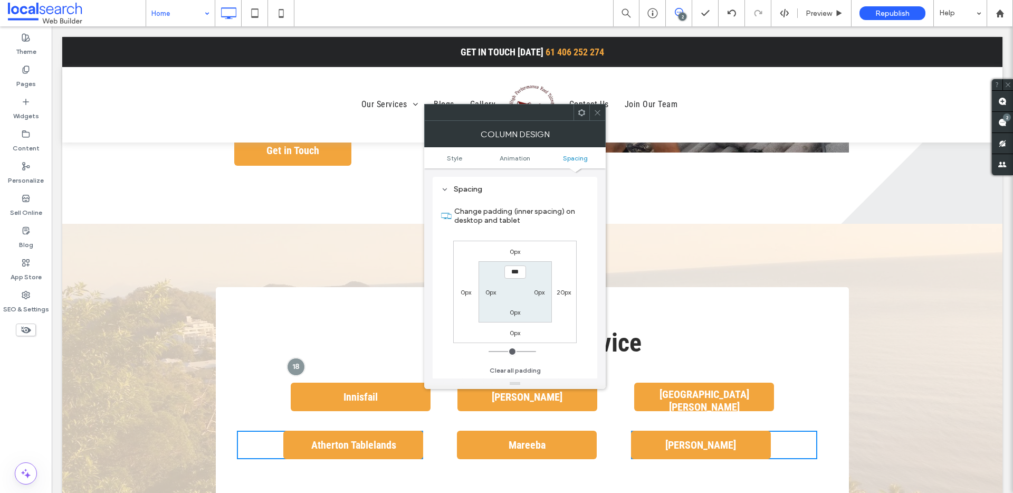
click at [565, 294] on label "20px" at bounding box center [564, 292] width 14 height 8
type input "**"
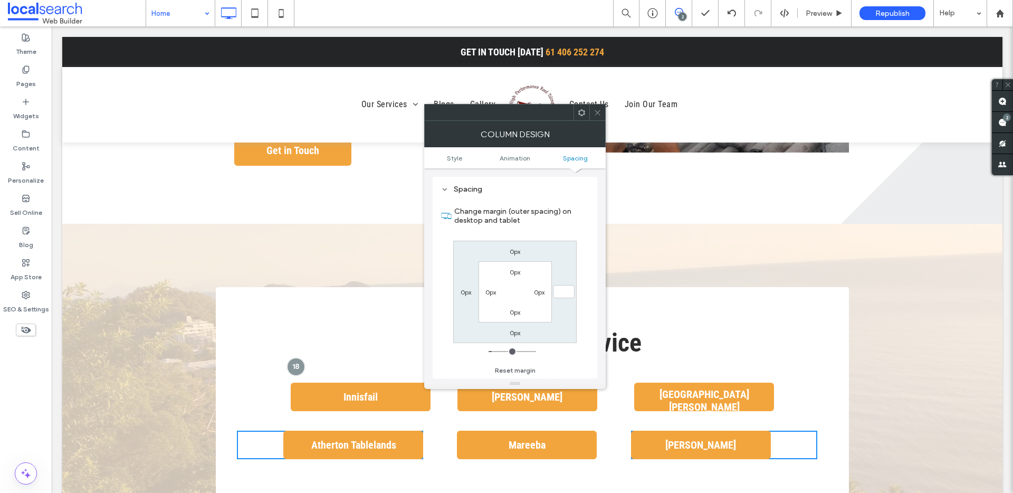
type input "*"
type input "***"
click at [595, 112] on icon at bounding box center [598, 113] width 8 height 8
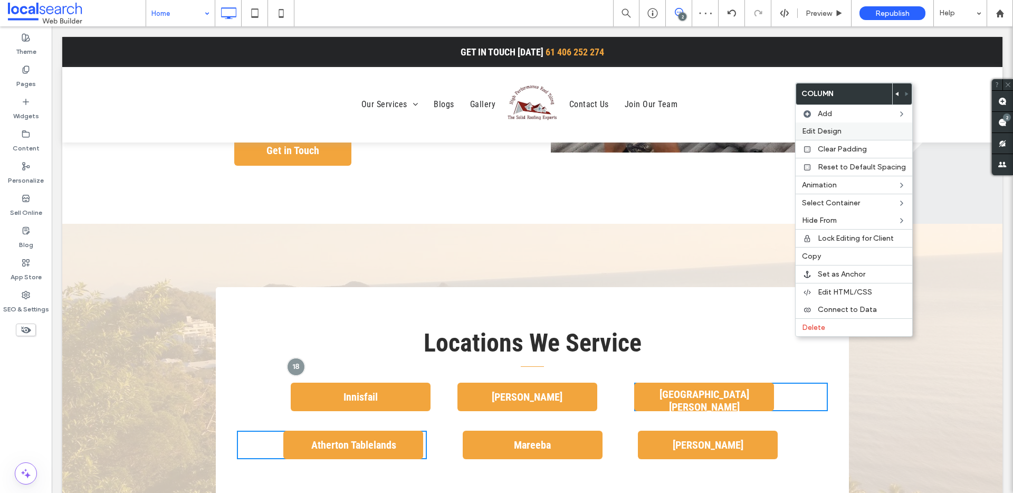
click at [862, 130] on label "Edit Design" at bounding box center [854, 131] width 104 height 9
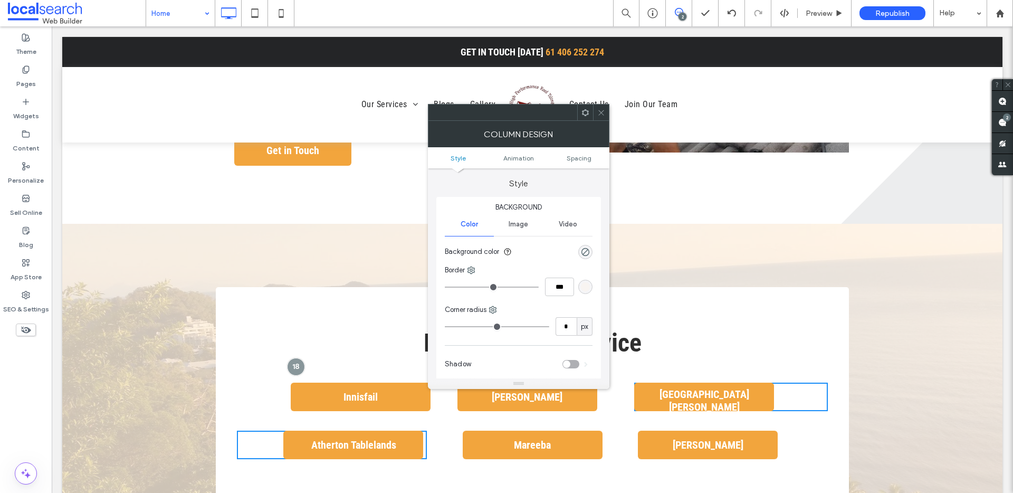
drag, startPoint x: 586, startPoint y: 158, endPoint x: 592, endPoint y: 132, distance: 26.5
click at [586, 157] on span "Spacing" at bounding box center [579, 158] width 25 height 8
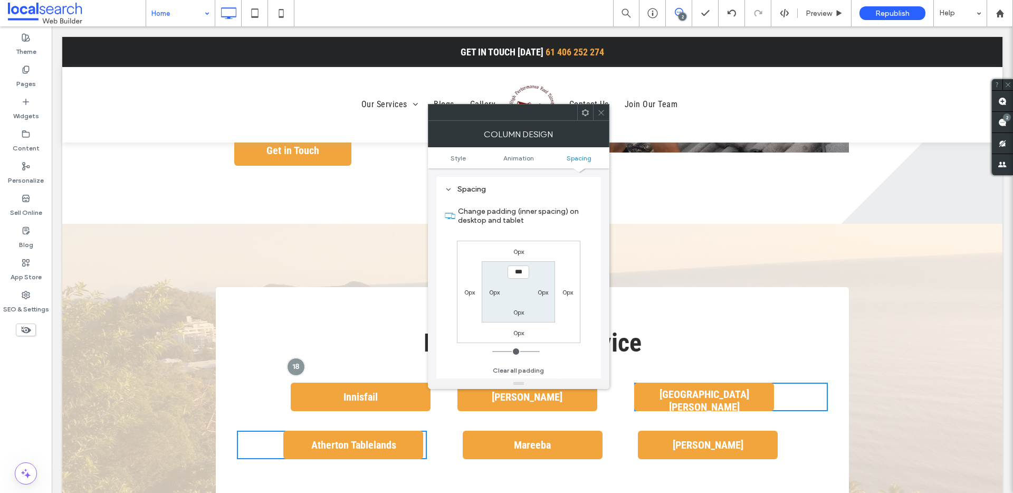
click at [601, 115] on icon at bounding box center [601, 113] width 8 height 8
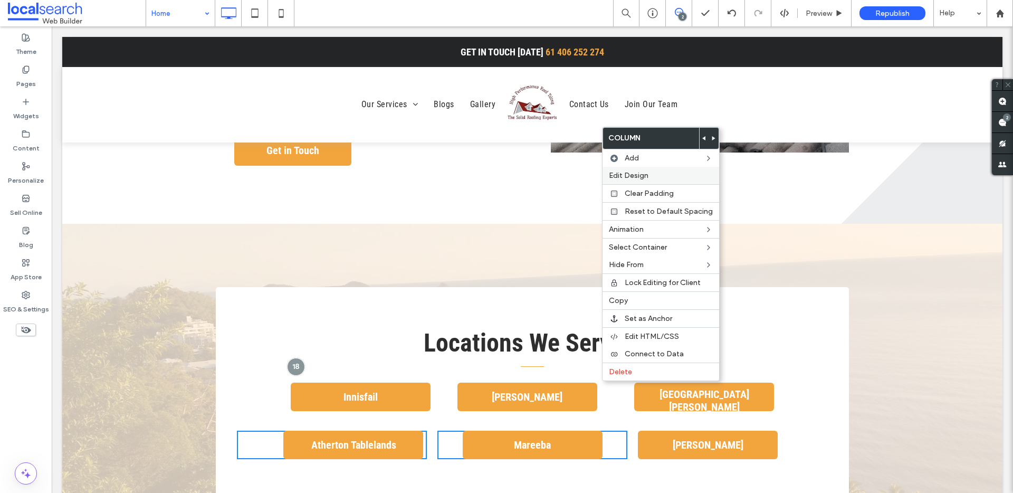
click at [651, 176] on label "Edit Design" at bounding box center [661, 175] width 104 height 9
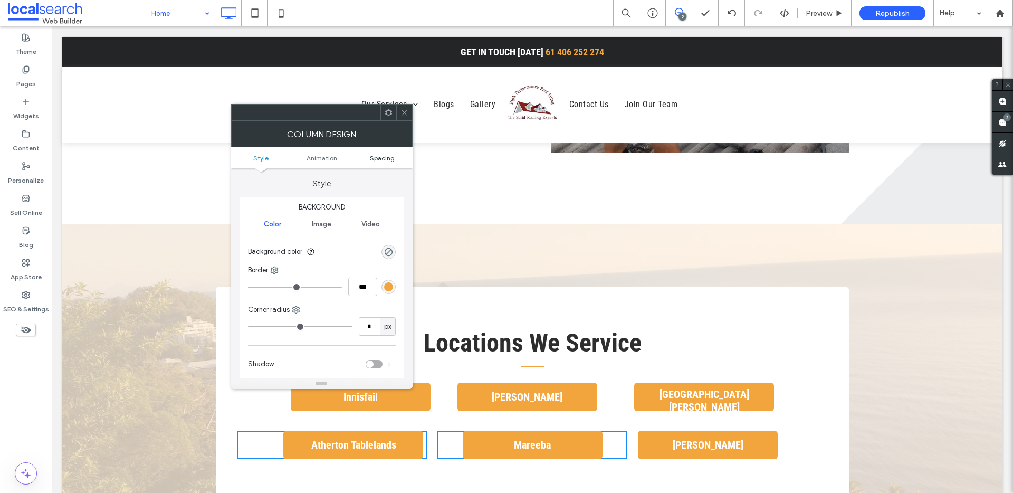
click at [384, 157] on span "Spacing" at bounding box center [382, 158] width 25 height 8
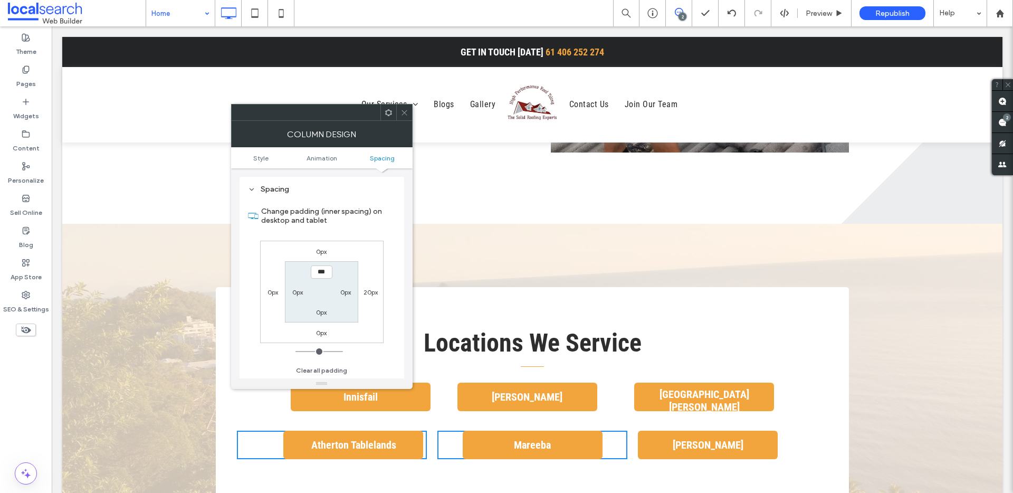
click at [367, 289] on label "20px" at bounding box center [371, 292] width 14 height 8
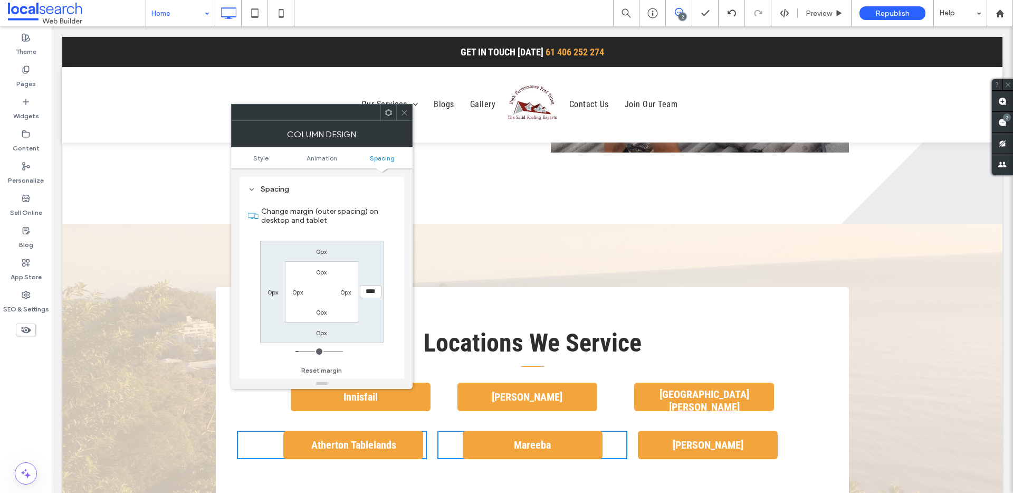
type input "**"
type input "*"
type input "***"
click at [402, 111] on icon at bounding box center [405, 113] width 8 height 8
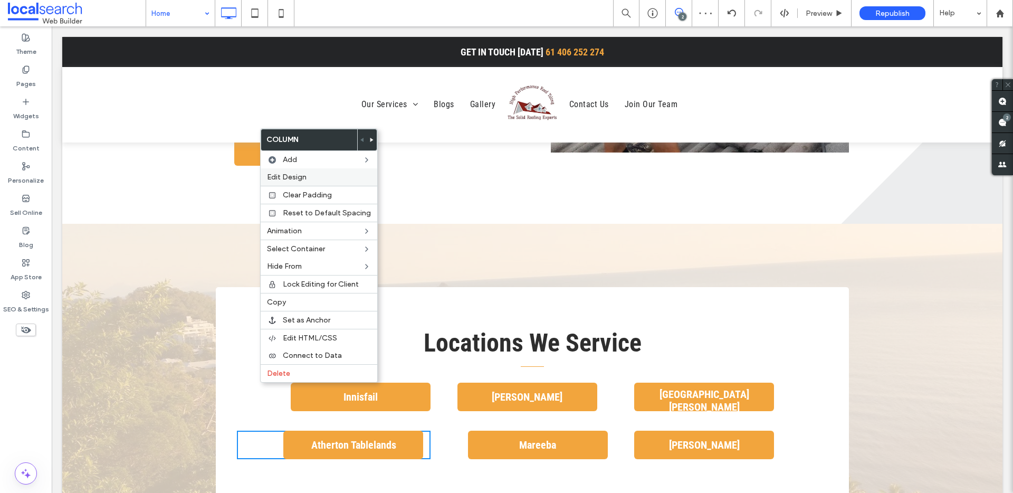
click at [326, 175] on label "Edit Design" at bounding box center [319, 177] width 104 height 9
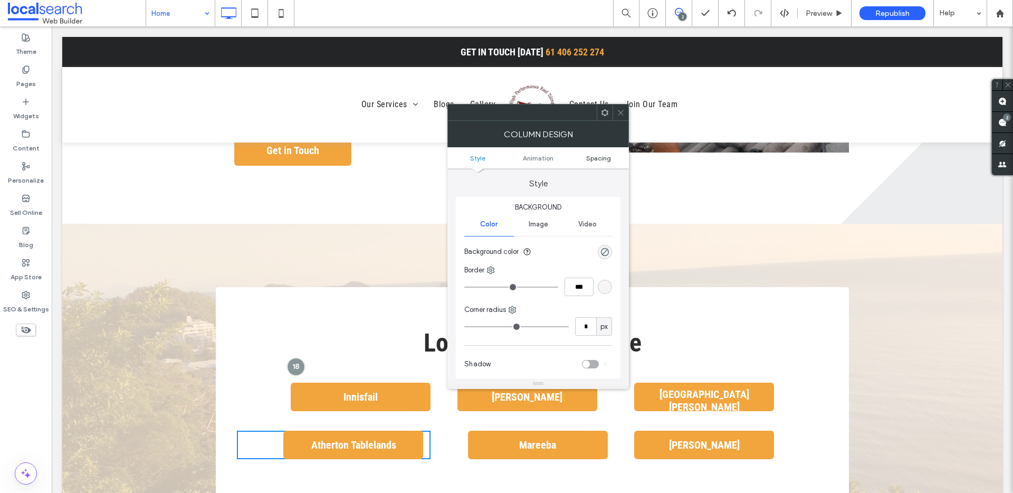
click at [605, 159] on span "Spacing" at bounding box center [598, 158] width 25 height 8
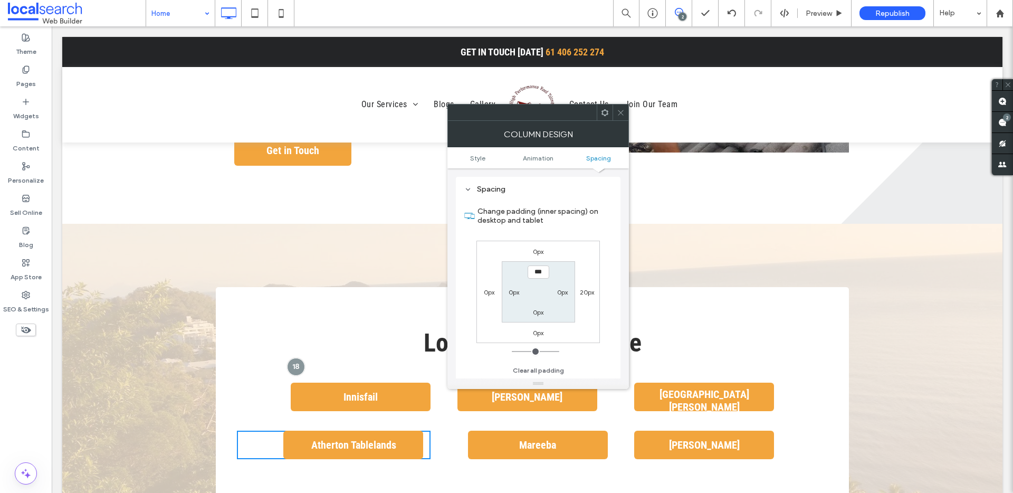
click at [592, 289] on label "20px" at bounding box center [587, 292] width 14 height 8
type input "**"
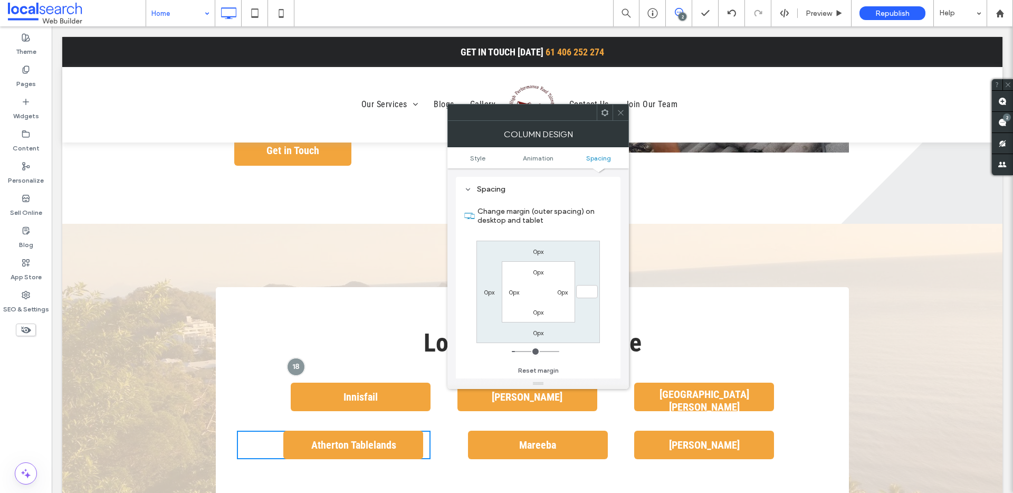
type input "*"
type input "***"
click at [626, 112] on div at bounding box center [621, 112] width 16 height 16
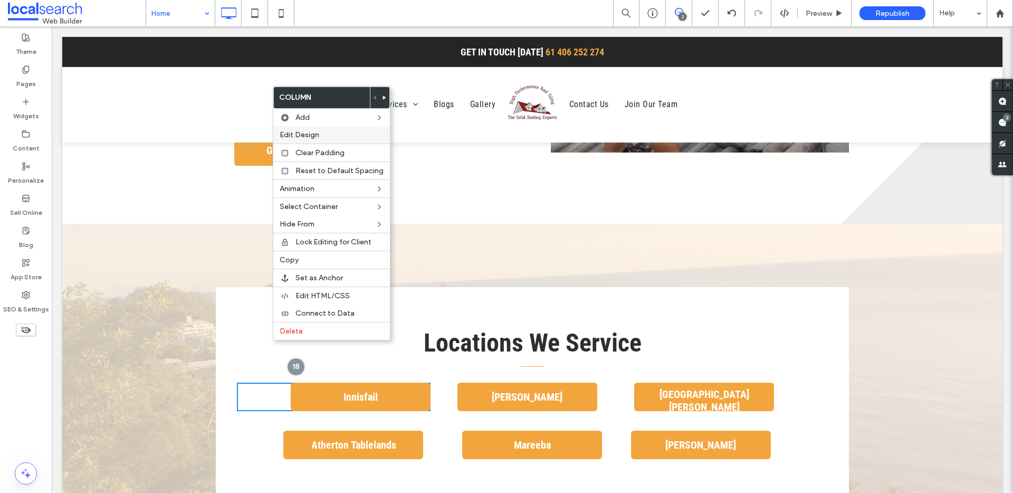
click at [360, 135] on label "Edit Design" at bounding box center [332, 134] width 104 height 9
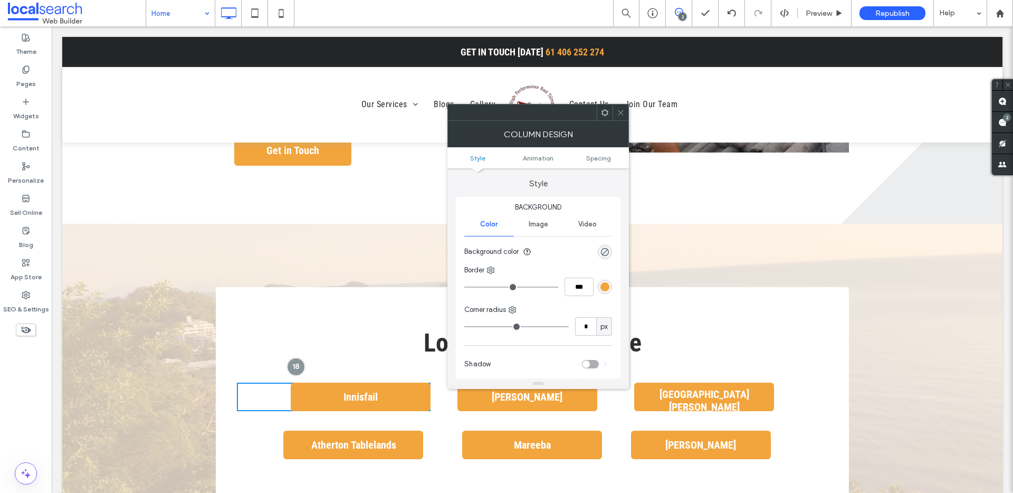
drag, startPoint x: 609, startPoint y: 163, endPoint x: 612, endPoint y: 135, distance: 28.1
click at [609, 163] on ul "Style Animation Spacing" at bounding box center [539, 157] width 182 height 21
click at [605, 153] on ul "Style Animation Spacing" at bounding box center [539, 157] width 182 height 21
drag, startPoint x: 603, startPoint y: 159, endPoint x: 603, endPoint y: 148, distance: 11.6
click at [603, 159] on span "Spacing" at bounding box center [598, 158] width 25 height 8
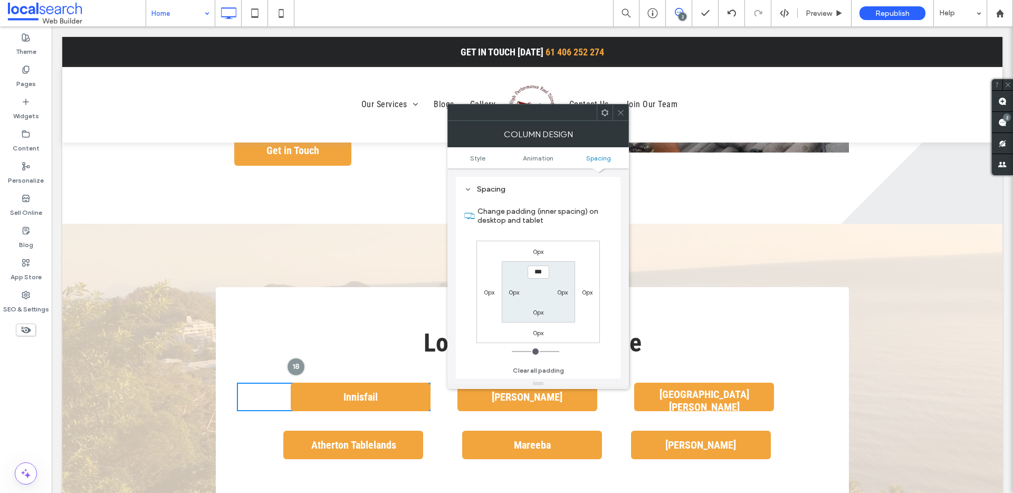
click at [621, 112] on use at bounding box center [620, 112] width 5 height 5
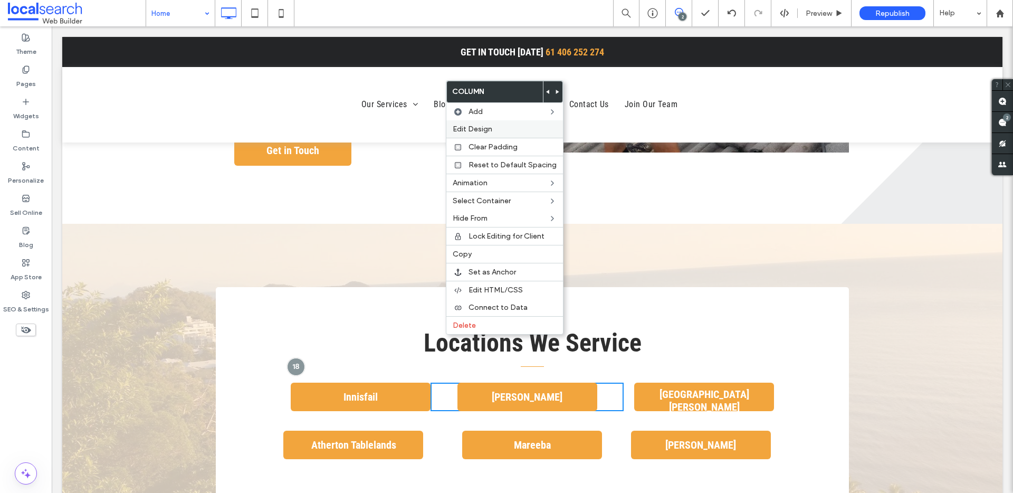
click at [536, 134] on div "Edit Design" at bounding box center [504, 128] width 117 height 17
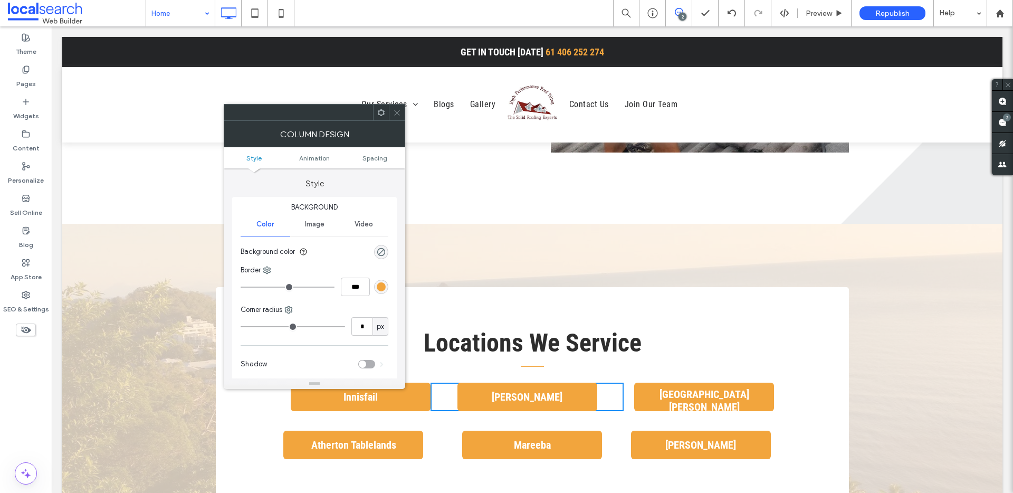
click at [389, 163] on ul "Style Animation Spacing" at bounding box center [315, 157] width 182 height 21
click at [383, 156] on span "Spacing" at bounding box center [375, 158] width 25 height 8
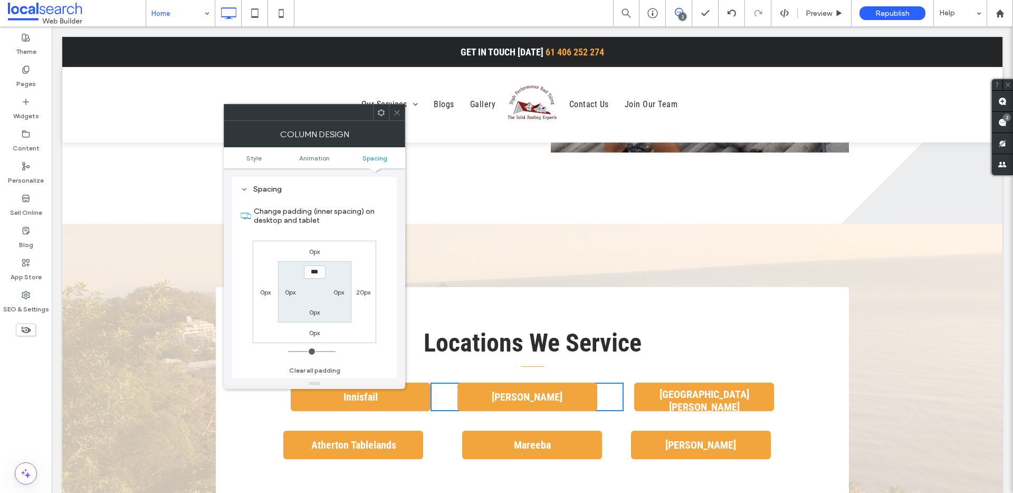
click at [365, 292] on label "20px" at bounding box center [363, 292] width 14 height 8
type input "**"
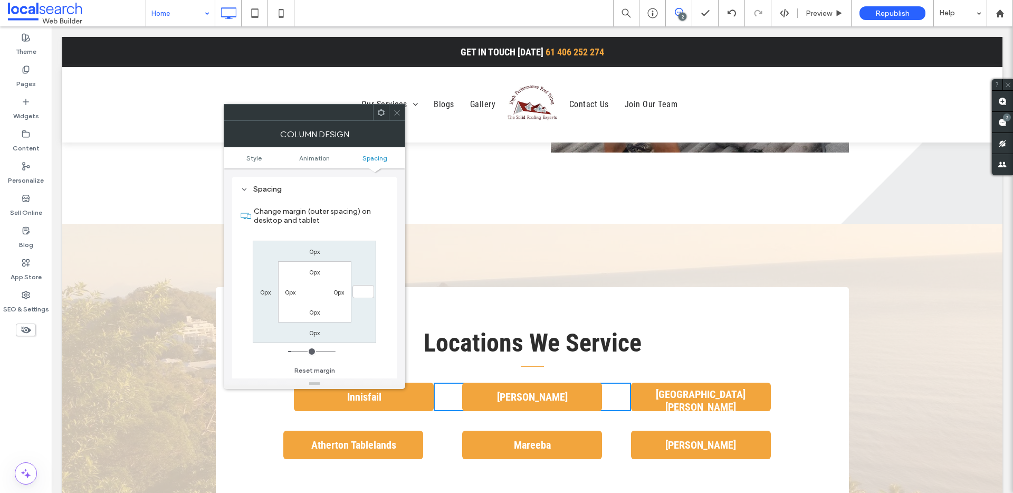
type input "*"
type input "***"
click at [396, 112] on icon at bounding box center [397, 113] width 8 height 8
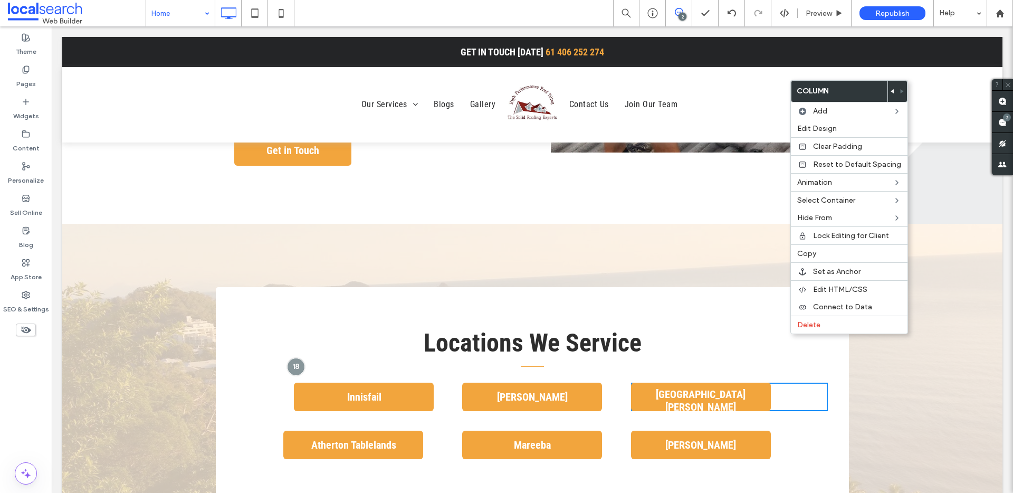
click at [711, 414] on div "Locations We Service Click To Paste Innisfail Click To Paste Tully Click To Pas…" at bounding box center [532, 398] width 633 height 223
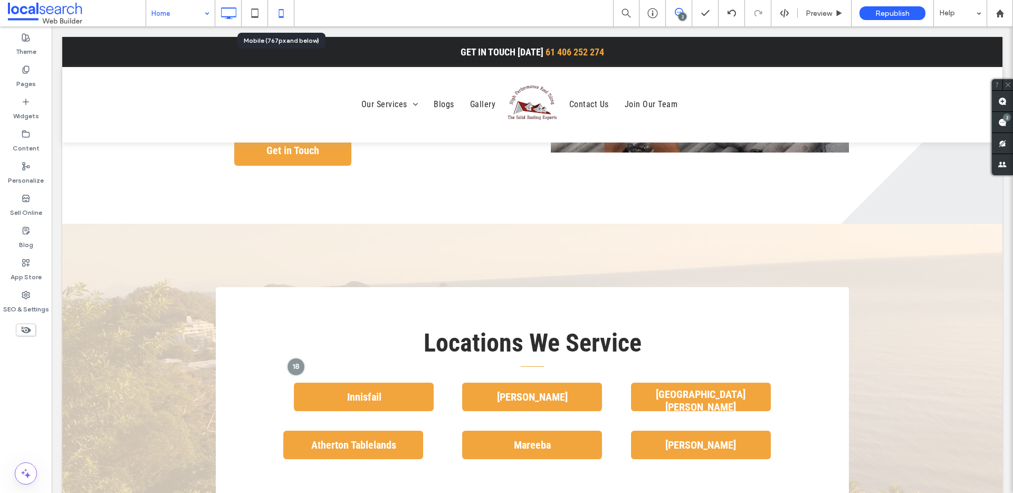
click at [284, 16] on icon at bounding box center [281, 13] width 21 height 21
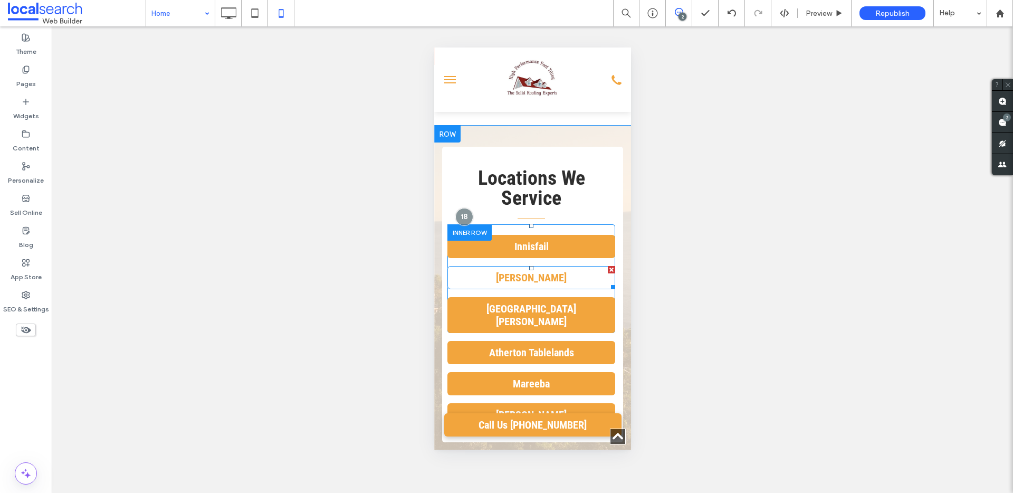
scroll to position [2526, 0]
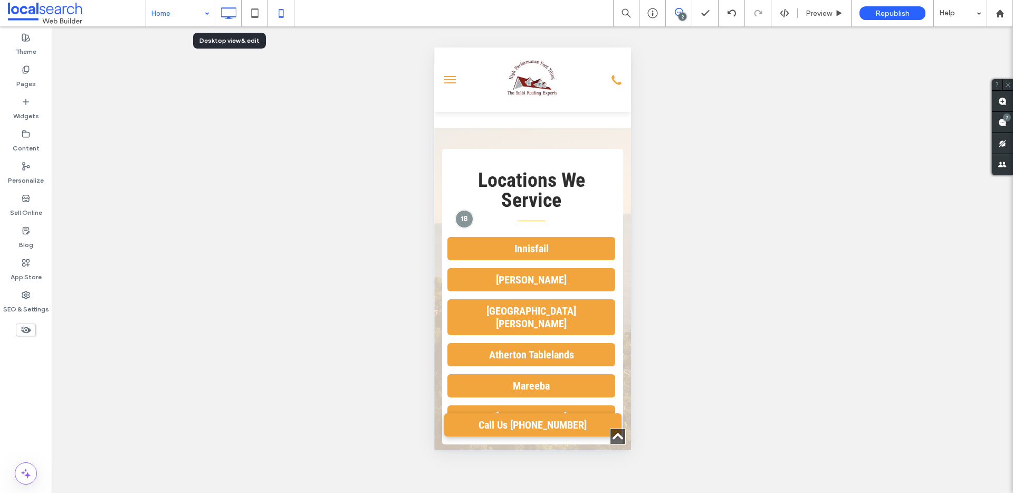
click at [224, 12] on icon at bounding box center [228, 13] width 21 height 21
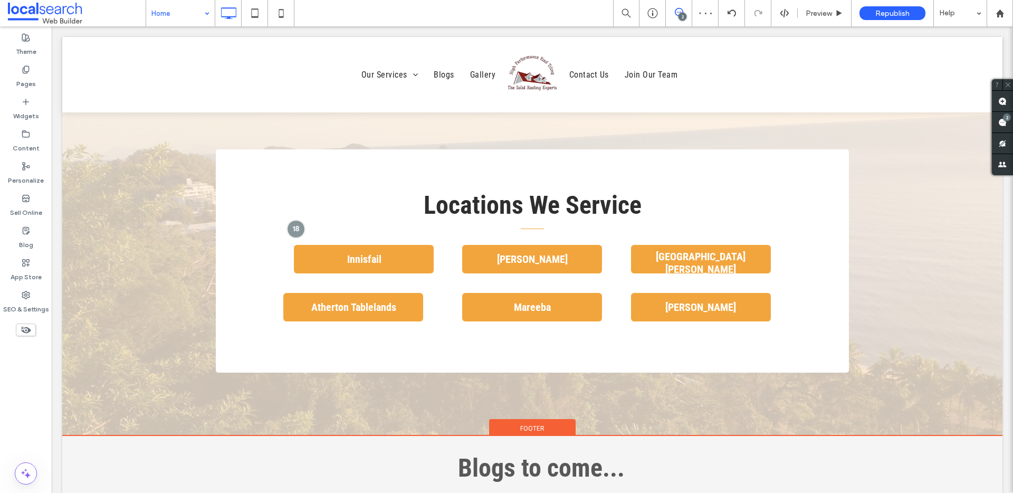
scroll to position [2069, 0]
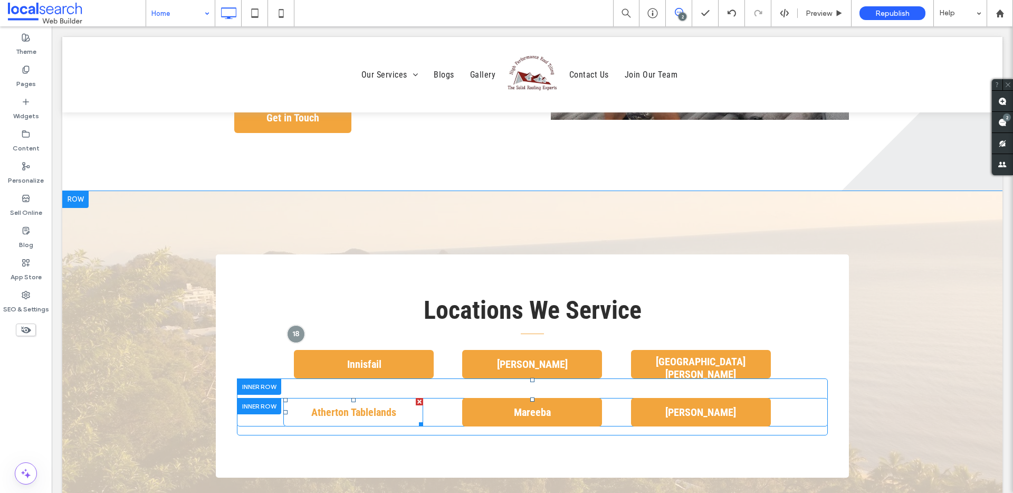
click at [378, 401] on span "Atherton Tablelands" at bounding box center [354, 412] width 92 height 23
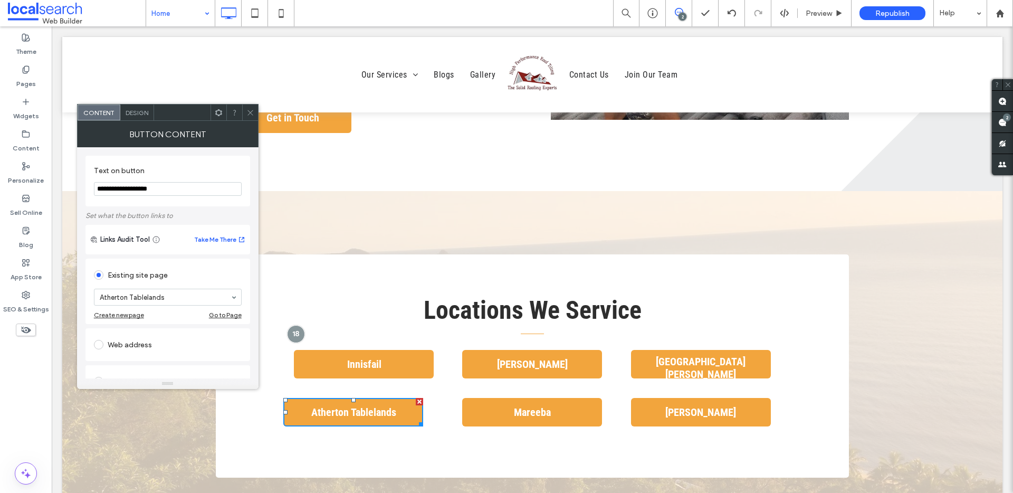
click at [130, 118] on div "Design" at bounding box center [137, 112] width 34 height 16
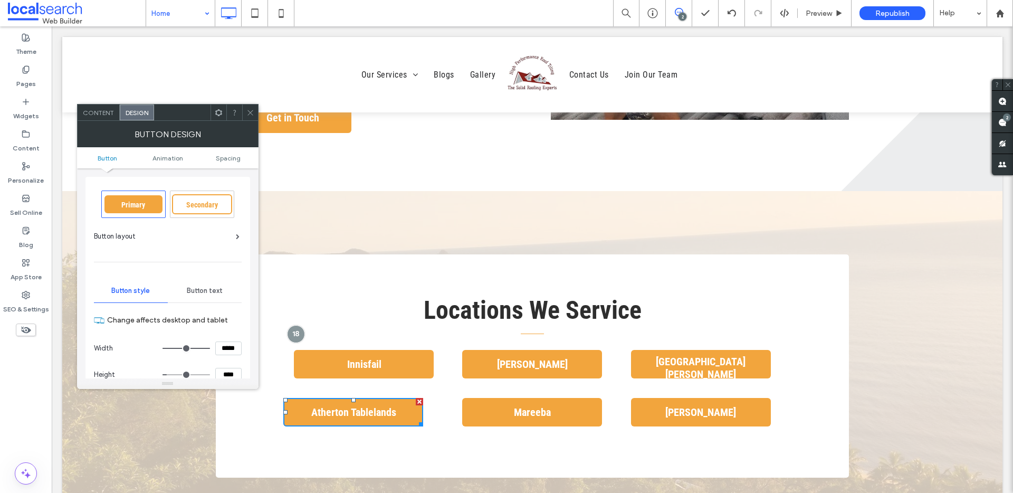
click at [255, 112] on div at bounding box center [250, 112] width 16 height 16
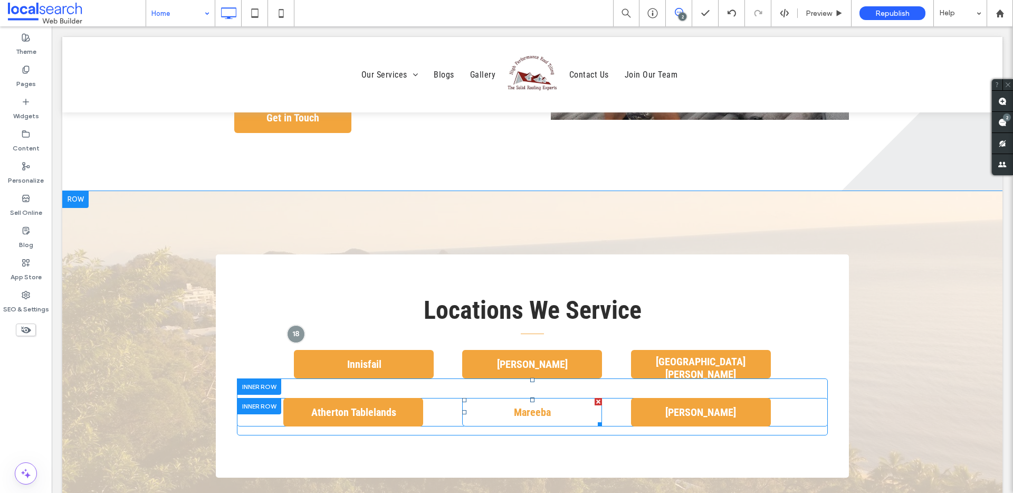
click at [562, 398] on link "Mareeba" at bounding box center [532, 412] width 140 height 28
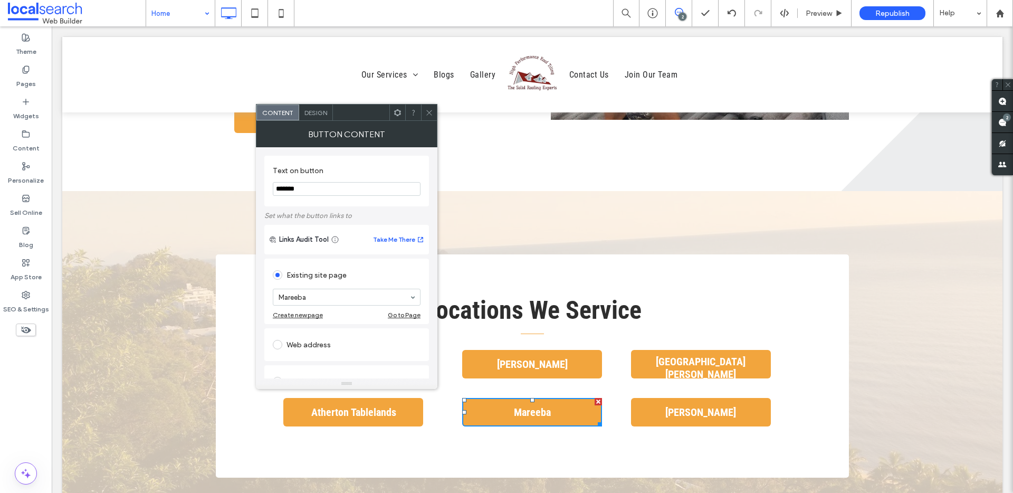
click at [316, 113] on span "Design" at bounding box center [315, 113] width 23 height 8
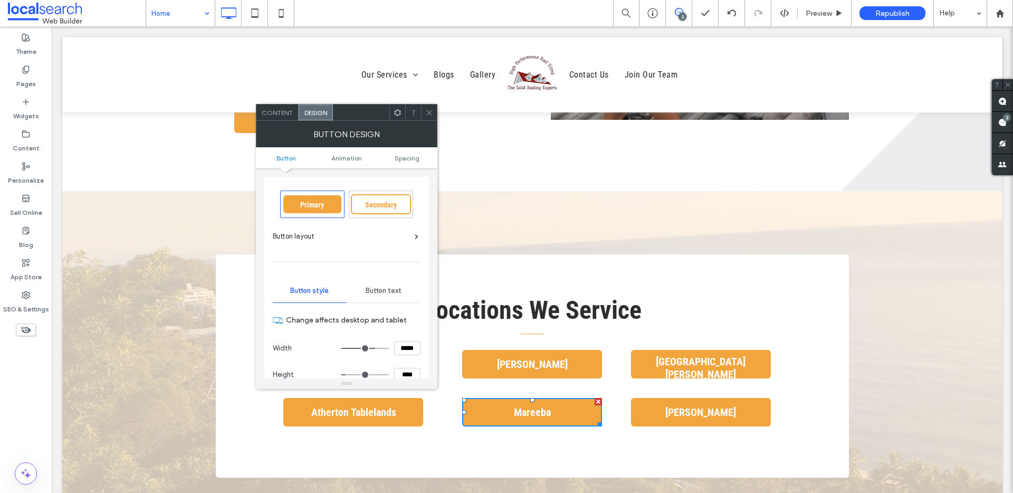
click at [432, 110] on icon at bounding box center [429, 113] width 8 height 8
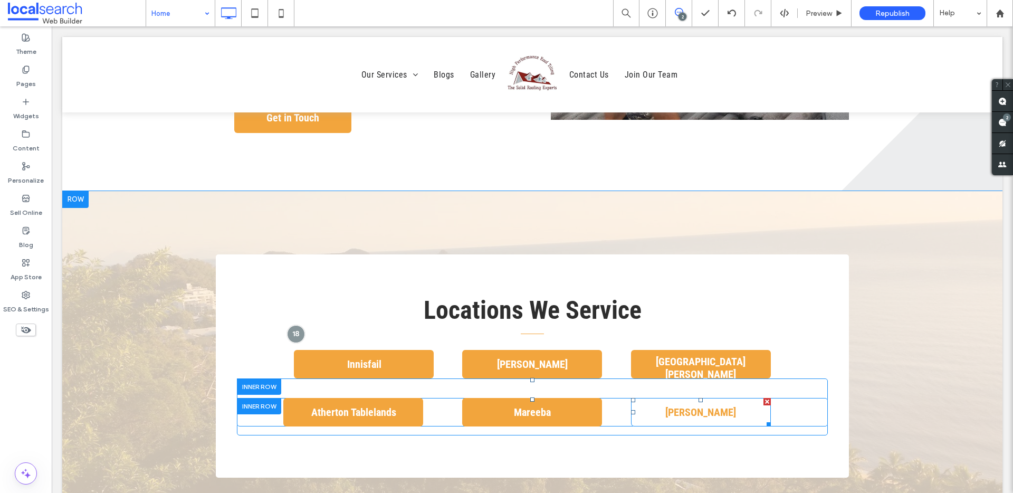
click at [693, 401] on span "[PERSON_NAME]" at bounding box center [701, 412] width 78 height 23
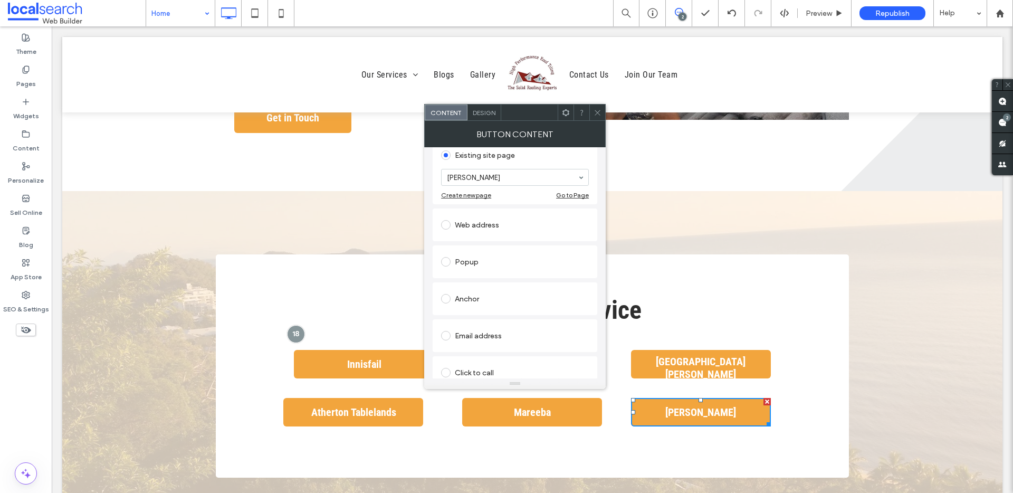
scroll to position [158, 0]
click at [479, 113] on span "Design" at bounding box center [484, 113] width 23 height 8
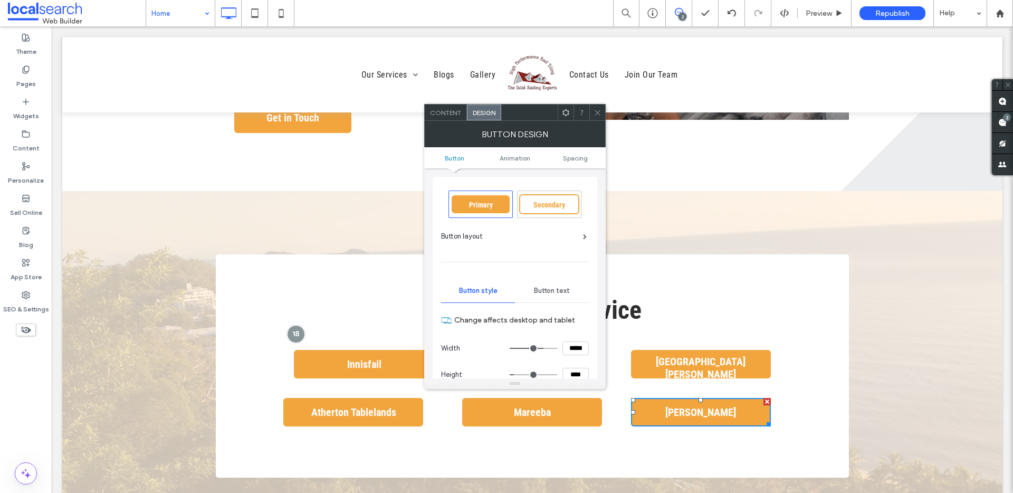
scroll to position [2, 0]
click at [602, 110] on div at bounding box center [597, 112] width 16 height 16
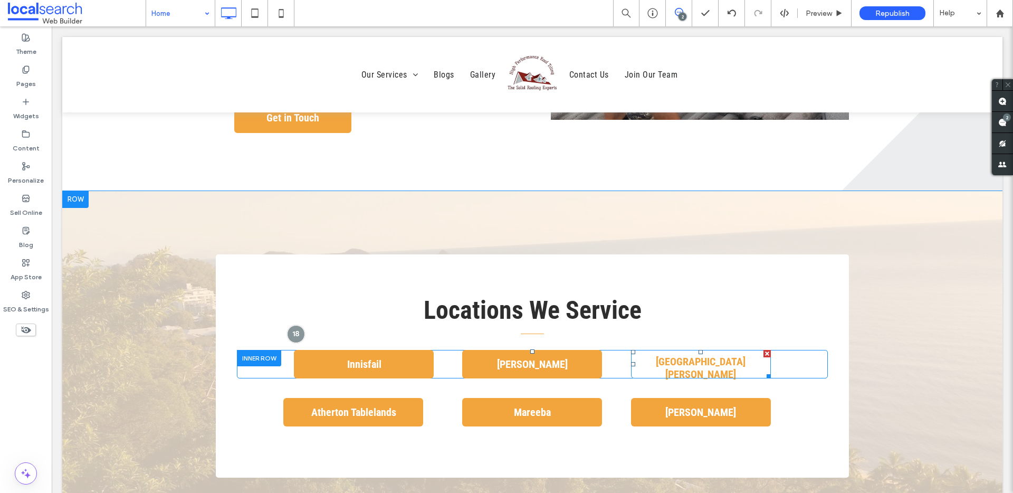
click at [706, 350] on span "[GEOGRAPHIC_DATA][PERSON_NAME]" at bounding box center [701, 368] width 137 height 36
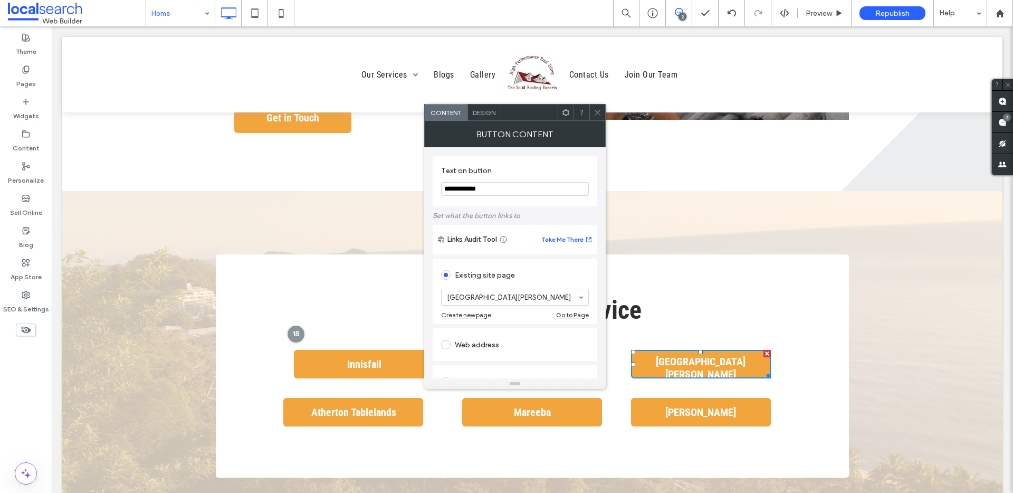
click at [494, 115] on span "Design" at bounding box center [484, 113] width 23 height 8
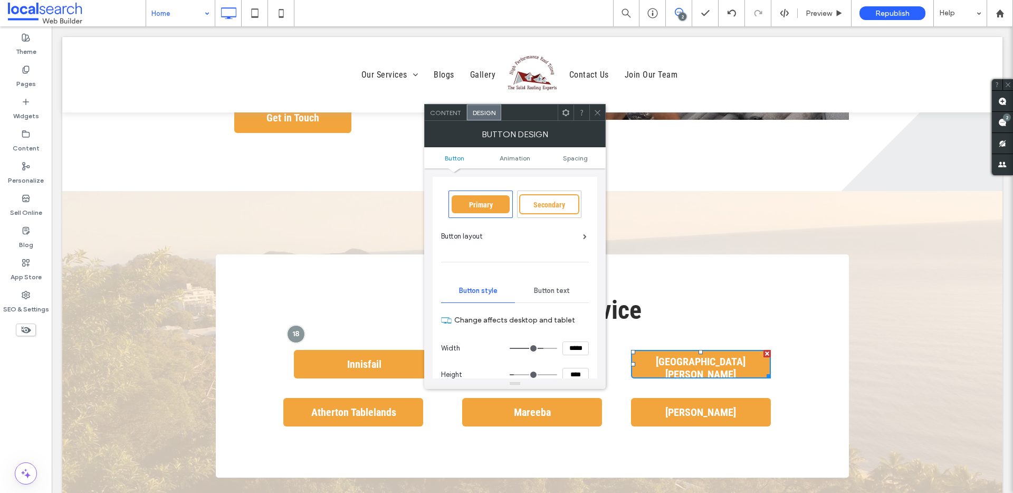
click at [589, 110] on div at bounding box center [597, 112] width 16 height 16
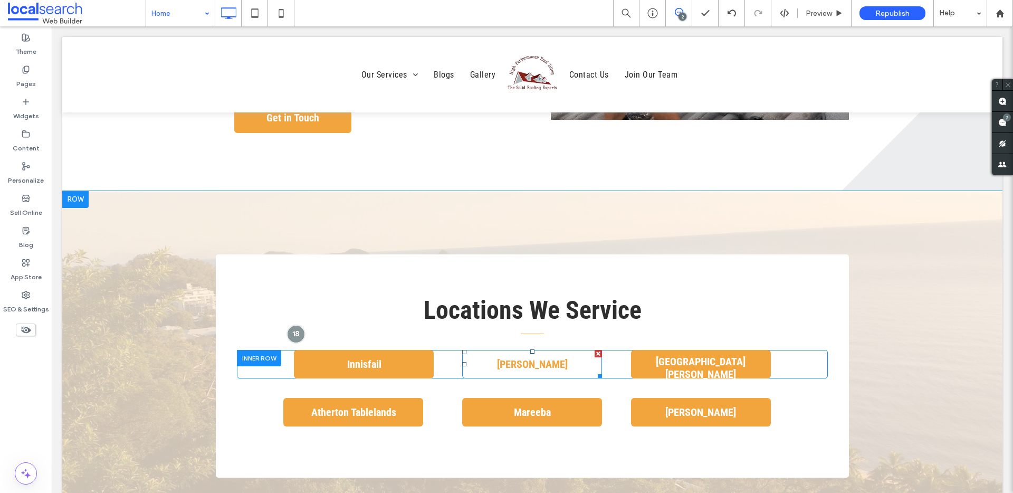
click at [555, 350] on link "[PERSON_NAME]" at bounding box center [532, 364] width 140 height 28
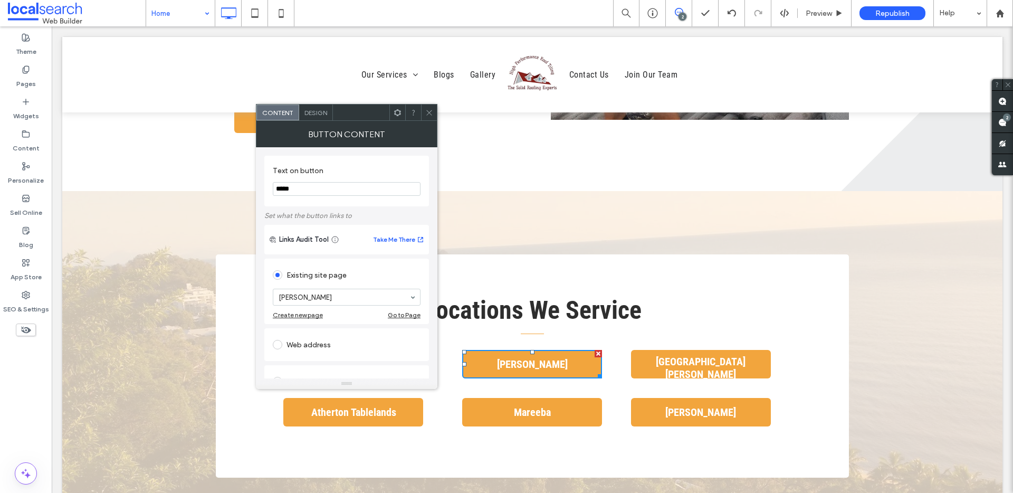
click at [314, 113] on span "Design" at bounding box center [315, 113] width 23 height 8
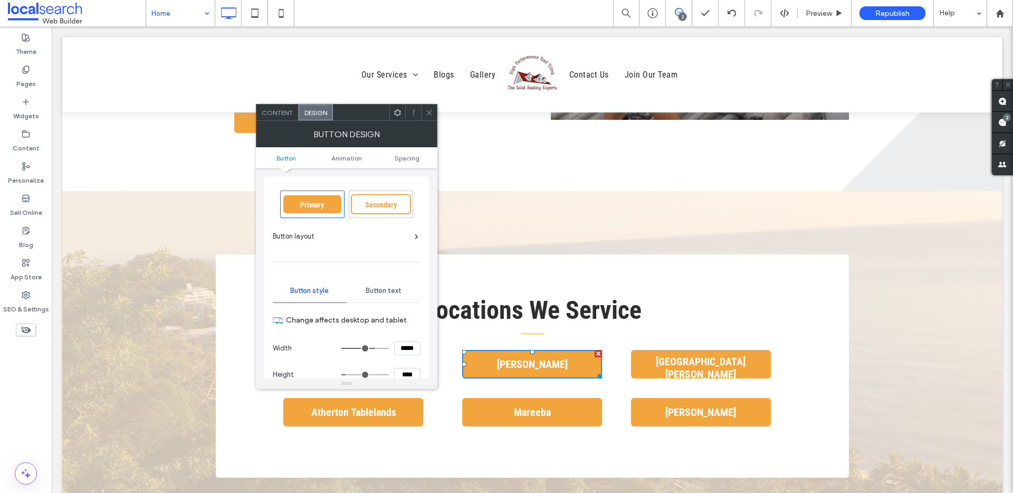
click at [430, 111] on icon at bounding box center [429, 113] width 8 height 8
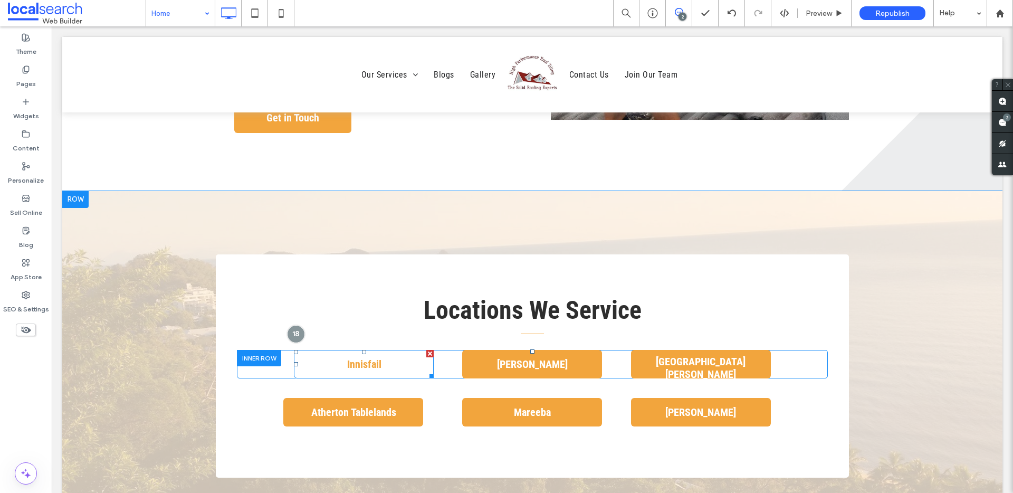
click at [375, 353] on span "Innisfail" at bounding box center [365, 364] width 42 height 23
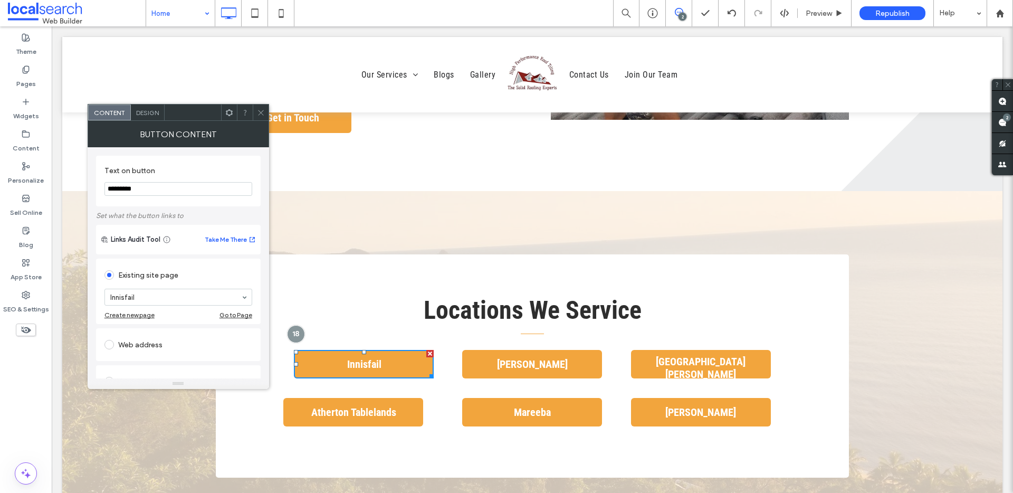
click at [147, 116] on div "Design" at bounding box center [148, 112] width 34 height 16
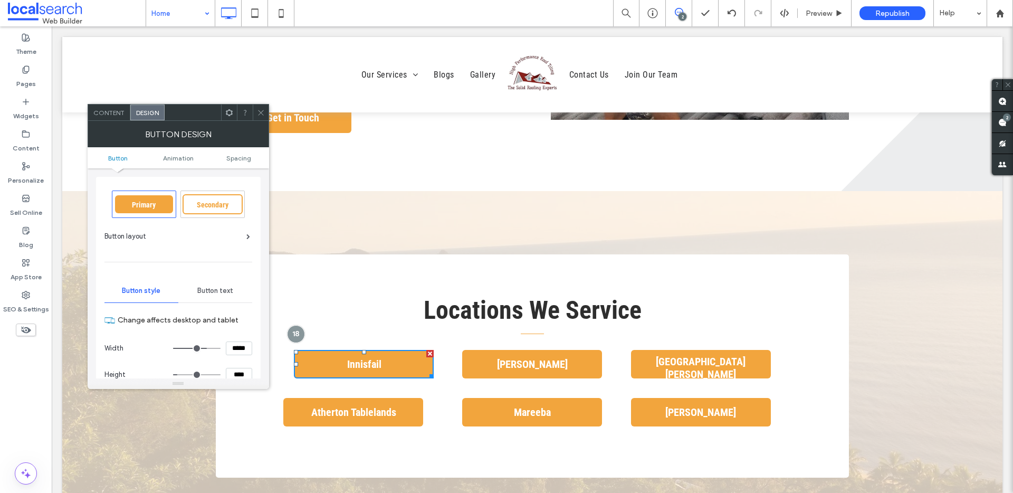
click at [264, 113] on icon at bounding box center [261, 113] width 8 height 8
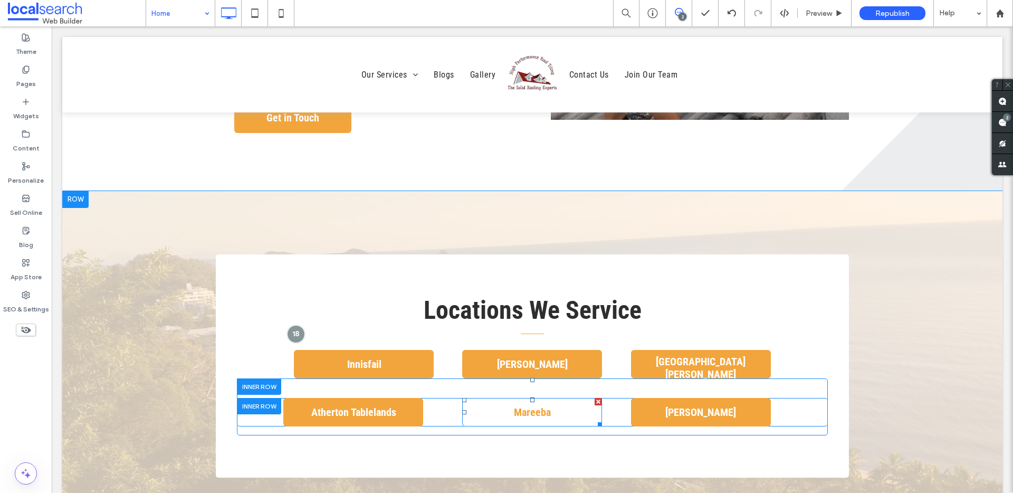
click at [562, 398] on link "Mareeba" at bounding box center [532, 412] width 140 height 28
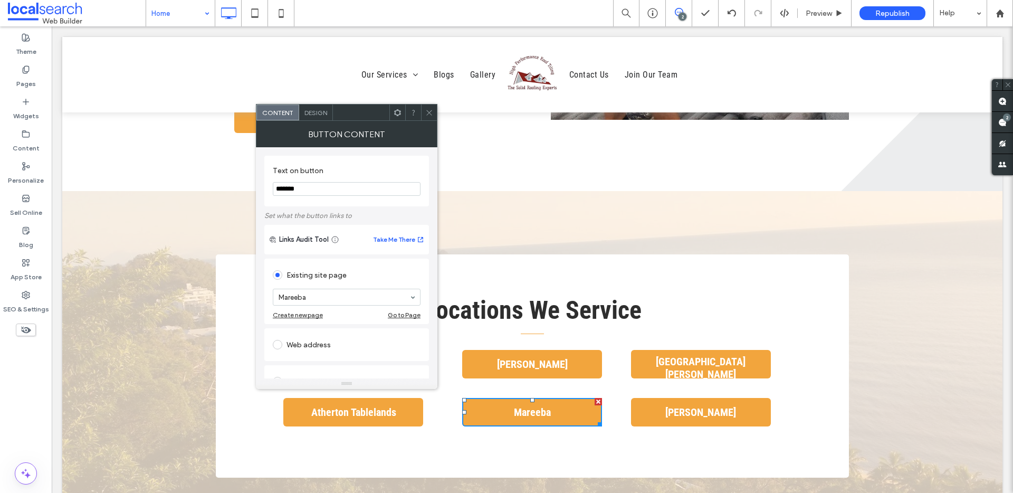
click at [320, 116] on div "Design" at bounding box center [316, 112] width 34 height 16
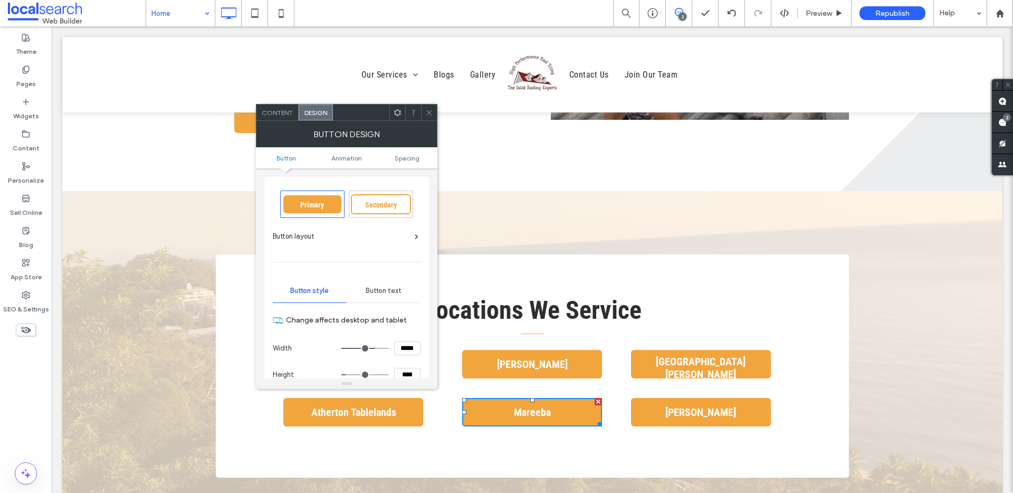
click at [431, 111] on use at bounding box center [428, 112] width 5 height 5
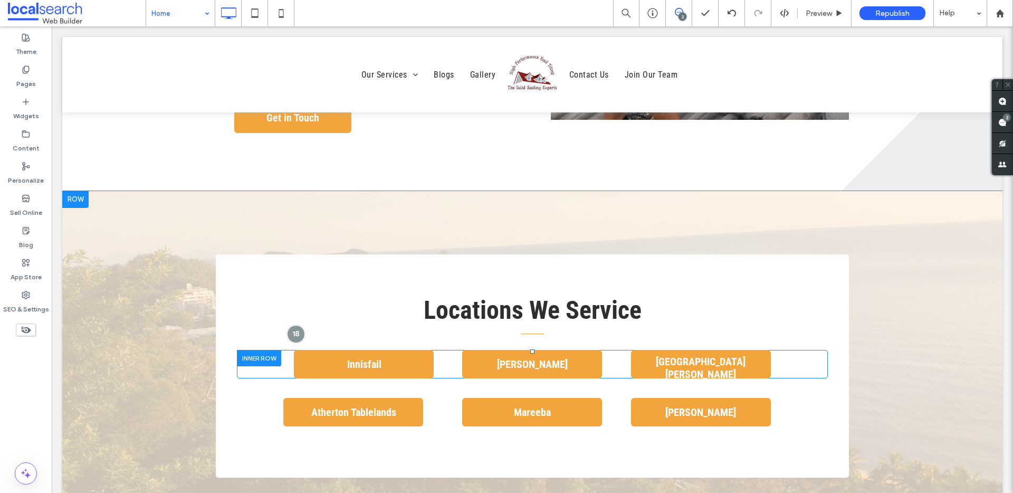
click at [267, 350] on div "Innisfail Click To Paste" at bounding box center [335, 364] width 197 height 28
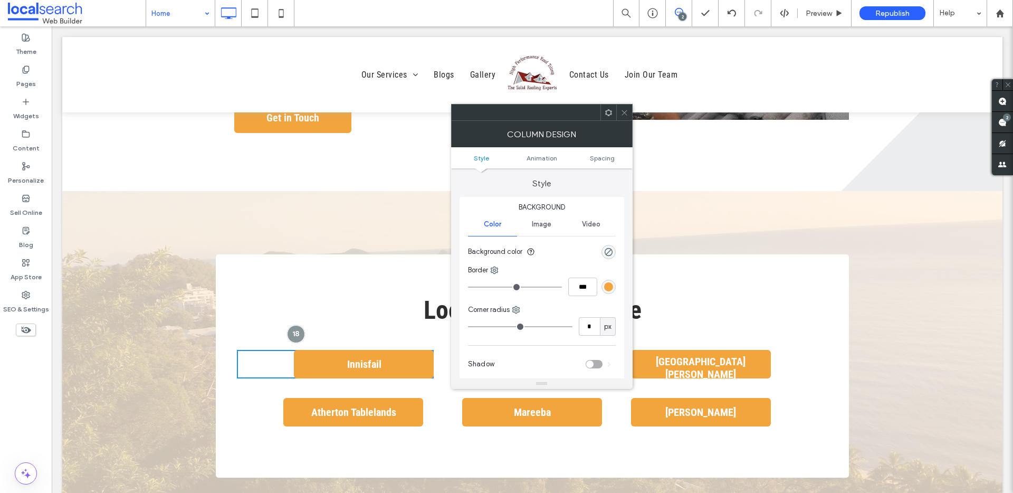
drag, startPoint x: 614, startPoint y: 159, endPoint x: 614, endPoint y: 147, distance: 12.1
click at [614, 159] on span "Spacing" at bounding box center [602, 158] width 25 height 8
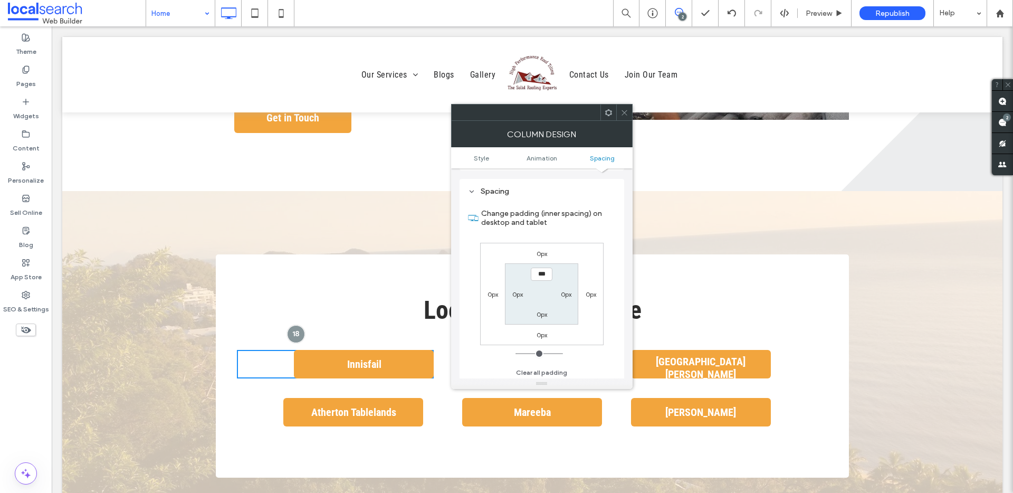
scroll to position [248, 0]
click at [622, 113] on icon at bounding box center [625, 113] width 8 height 8
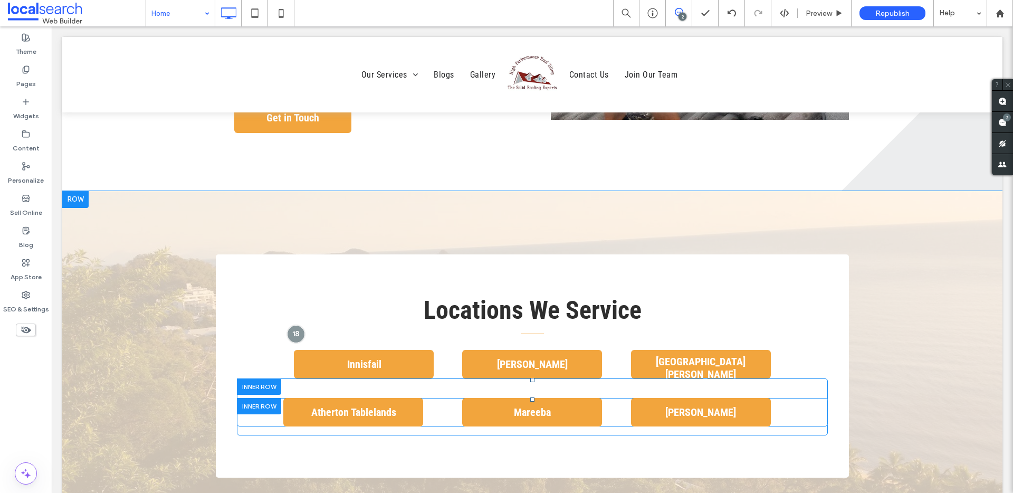
click at [263, 398] on div at bounding box center [259, 406] width 44 height 16
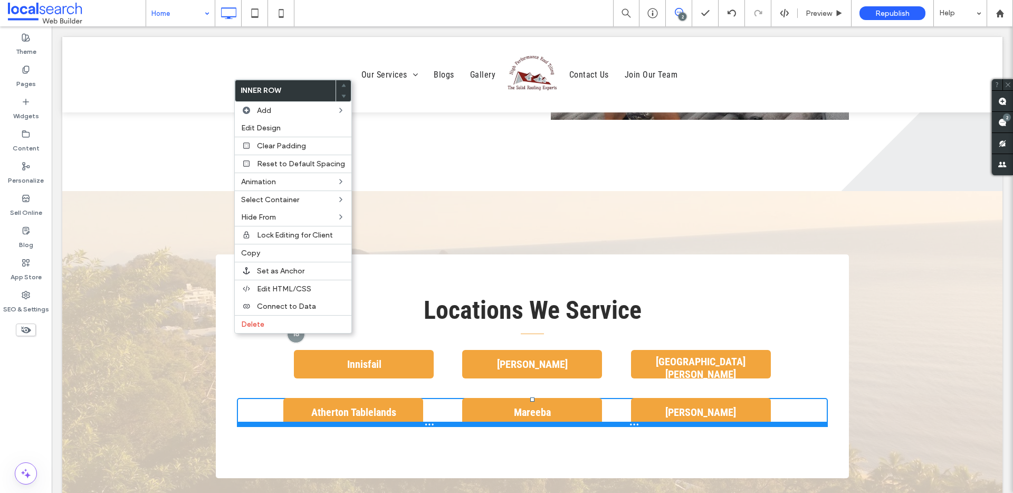
drag, startPoint x: 376, startPoint y: 361, endPoint x: 425, endPoint y: 387, distance: 55.0
click at [376, 422] on div at bounding box center [532, 424] width 591 height 5
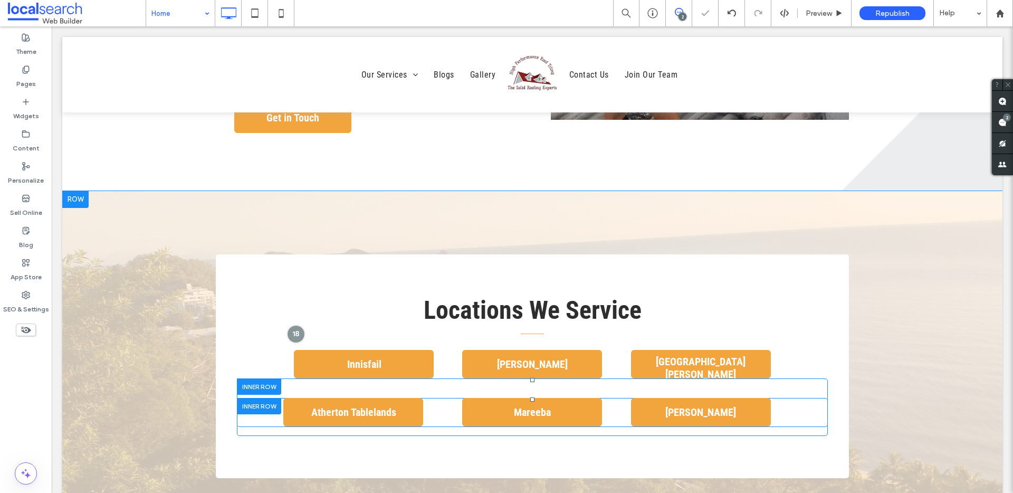
click at [276, 398] on div "Atherton Tablelands Click To Paste" at bounding box center [335, 412] width 197 height 28
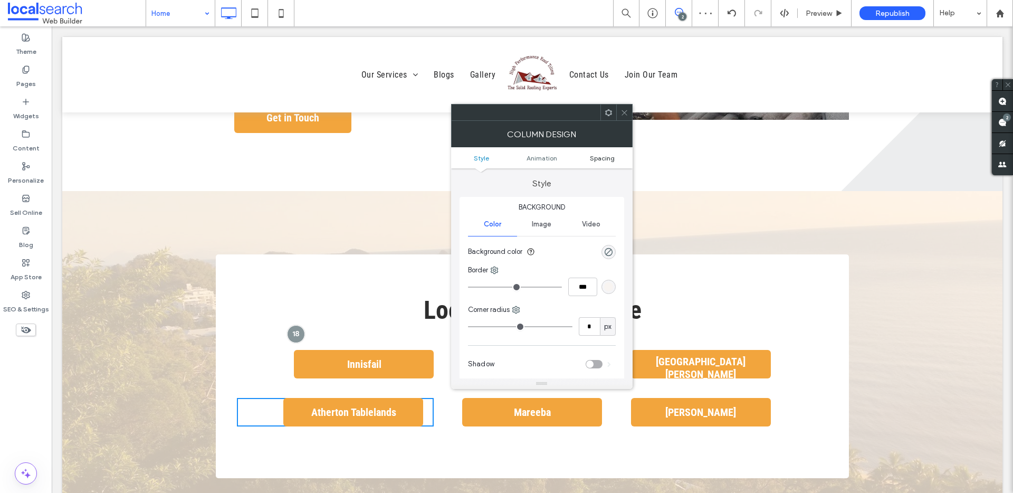
click at [617, 158] on link "Spacing" at bounding box center [602, 158] width 61 height 8
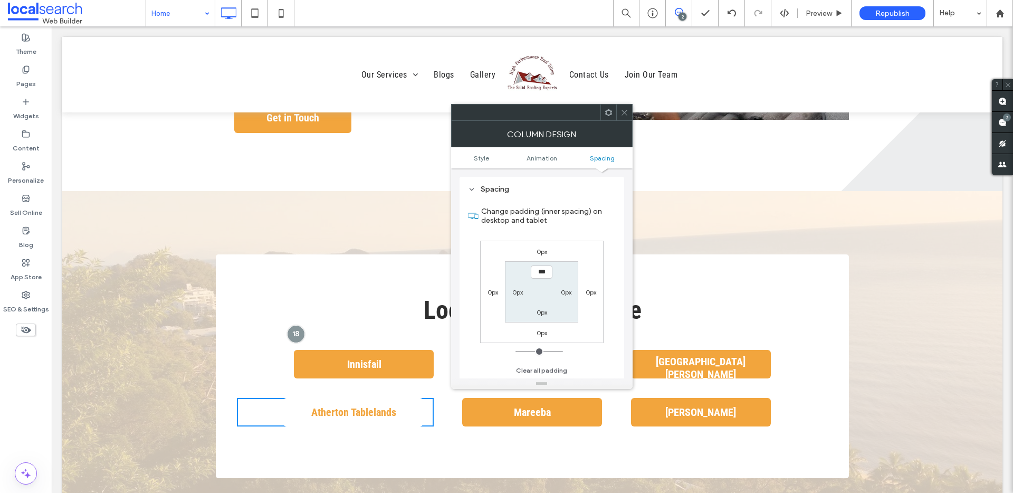
click at [347, 401] on span "Atherton Tablelands" at bounding box center [354, 412] width 92 height 23
click at [377, 389] on div "Locations We Service Click To Paste Innisfail Click To Paste Tully Click To Pas…" at bounding box center [532, 366] width 633 height 224
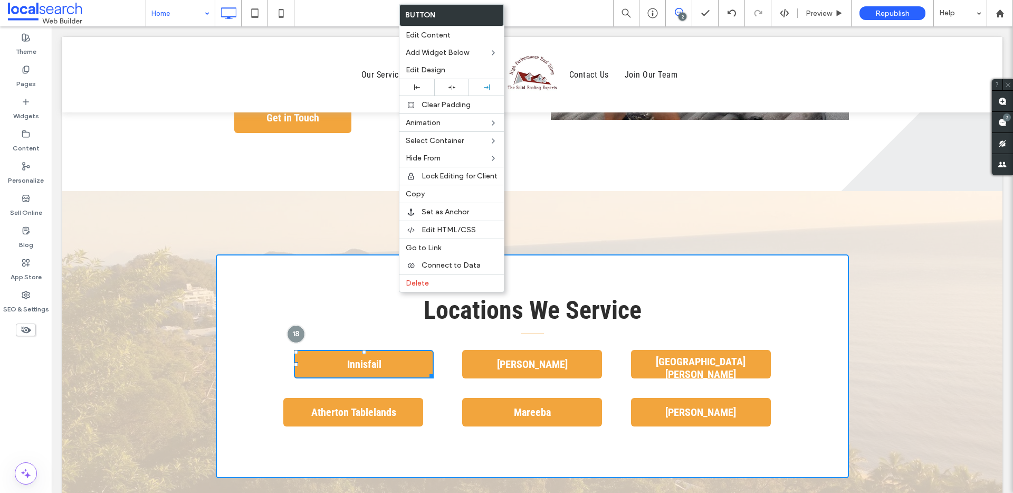
click at [389, 378] on div "Atherton Tablelands Click To Paste Mareeba Click To Paste Mossman Click To Past…" at bounding box center [532, 407] width 591 height 58
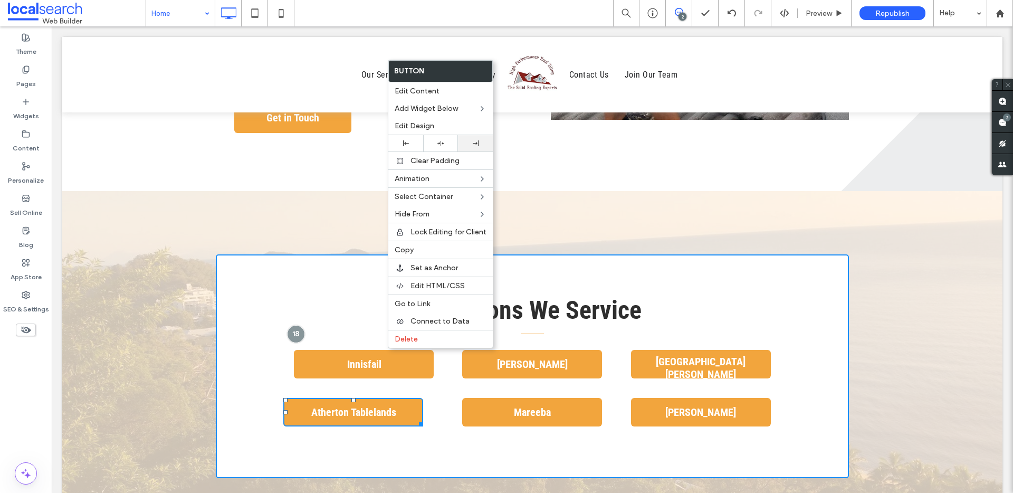
click at [470, 142] on div at bounding box center [475, 143] width 24 height 6
drag, startPoint x: 403, startPoint y: 385, endPoint x: 501, endPoint y: 262, distance: 157.3
click at [403, 385] on div "Locations We Service Click To Paste Innisfail Click To Paste Tully Click To Pas…" at bounding box center [532, 366] width 633 height 224
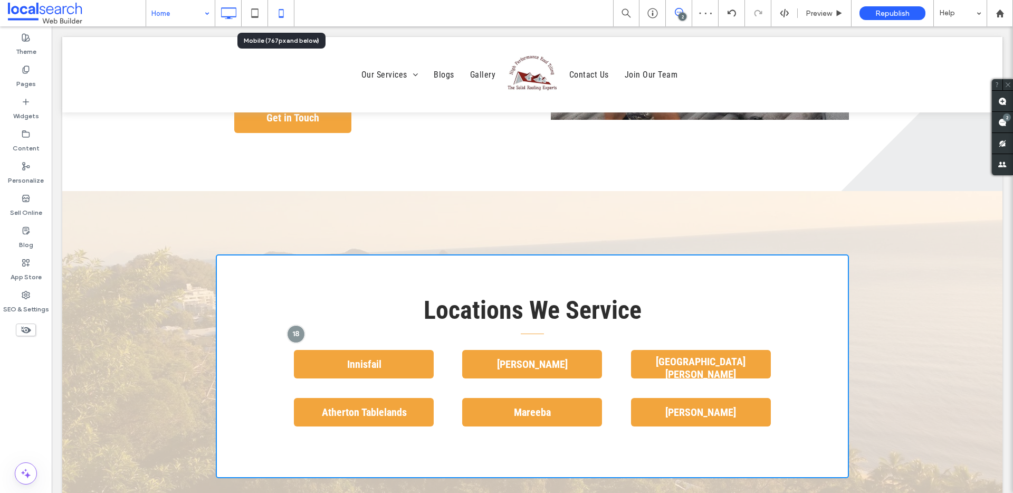
click at [275, 15] on icon at bounding box center [281, 13] width 21 height 21
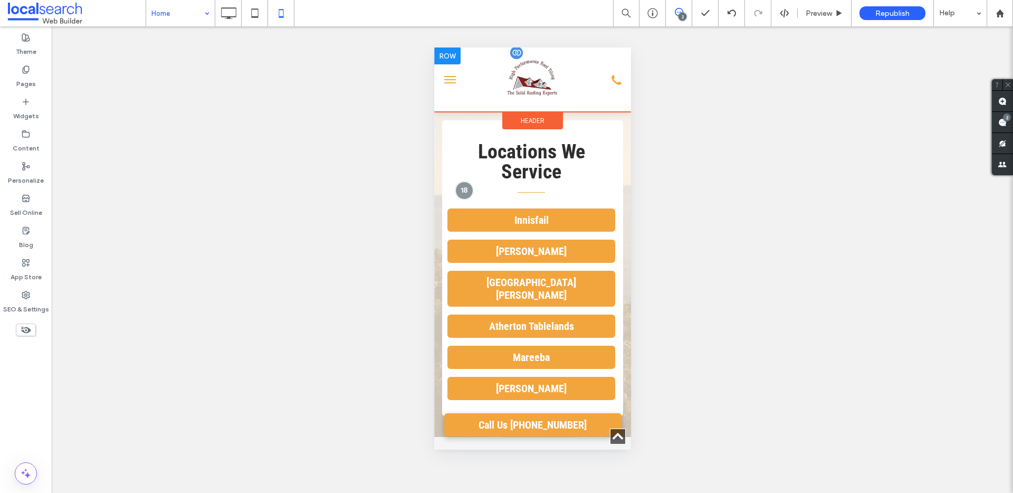
scroll to position [2566, 0]
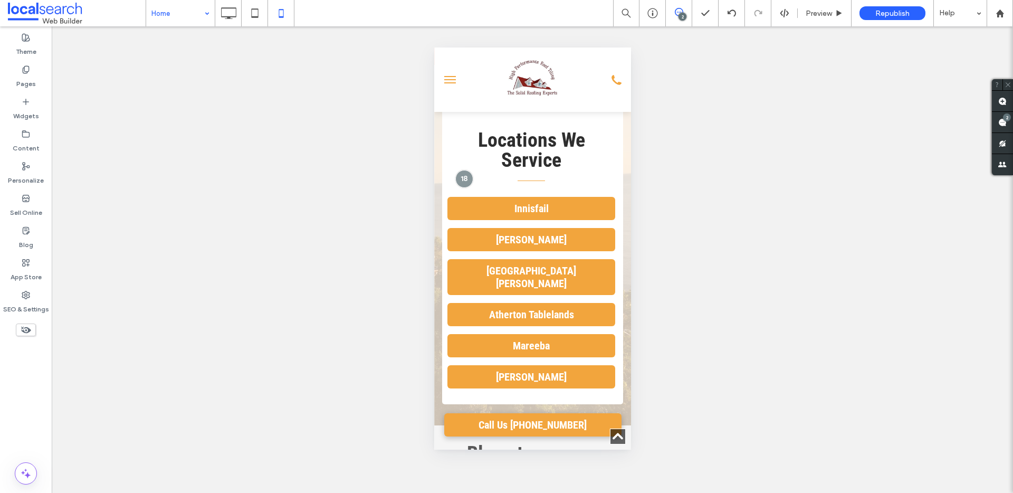
click at [229, 28] on div "Unhide? Yes Unhide? Yes Unhide? Yes Unhide? Yes Unhide? Yes Unhide? Yes Unhide?…" at bounding box center [533, 259] width 962 height 467
click at [229, 22] on icon at bounding box center [228, 13] width 21 height 21
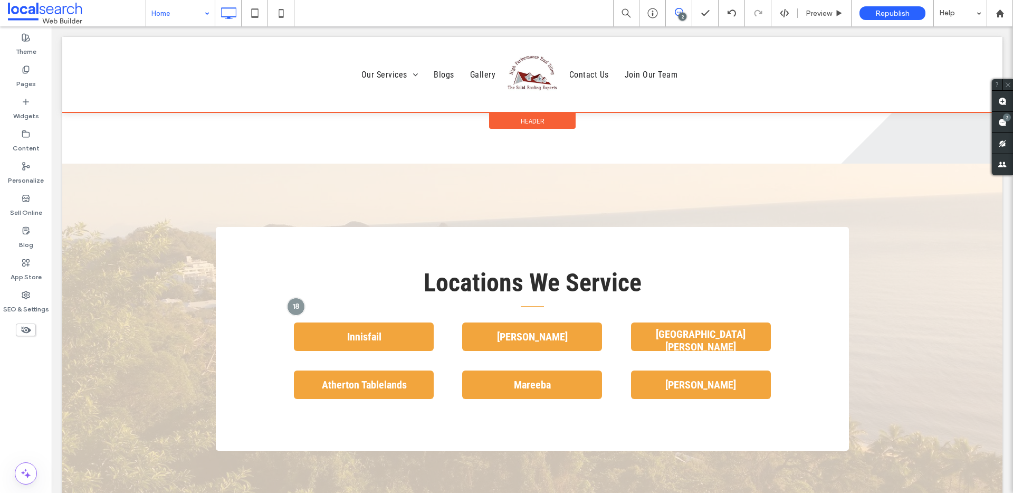
scroll to position [2068, 0]
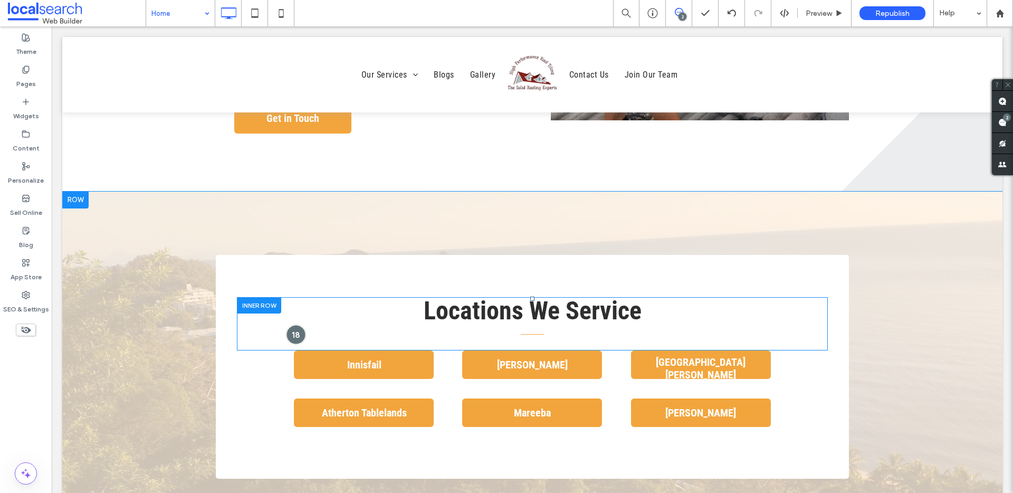
click at [288, 325] on div at bounding box center [296, 335] width 20 height 20
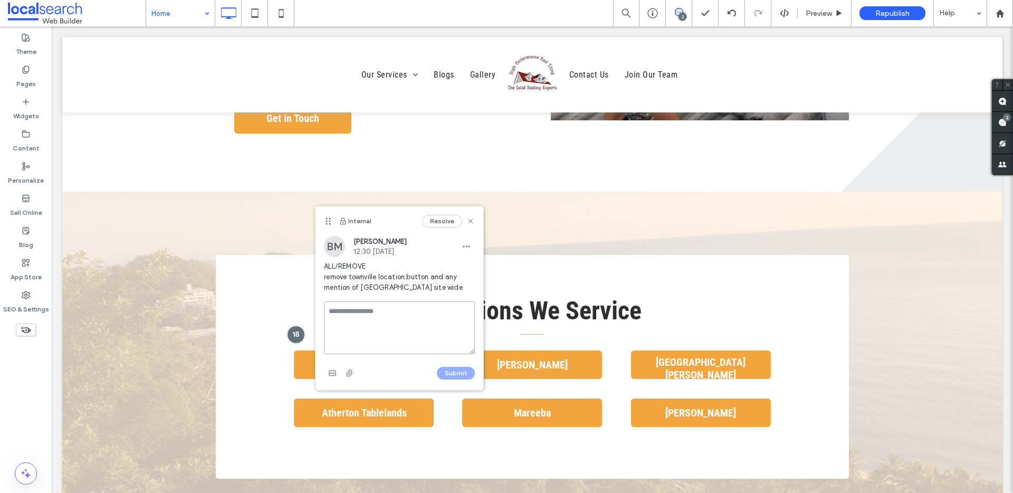
click at [352, 308] on textarea at bounding box center [399, 327] width 151 height 53
type textarea "********"
click at [460, 374] on button "Submit" at bounding box center [456, 373] width 38 height 13
click at [473, 220] on icon at bounding box center [471, 221] width 8 height 8
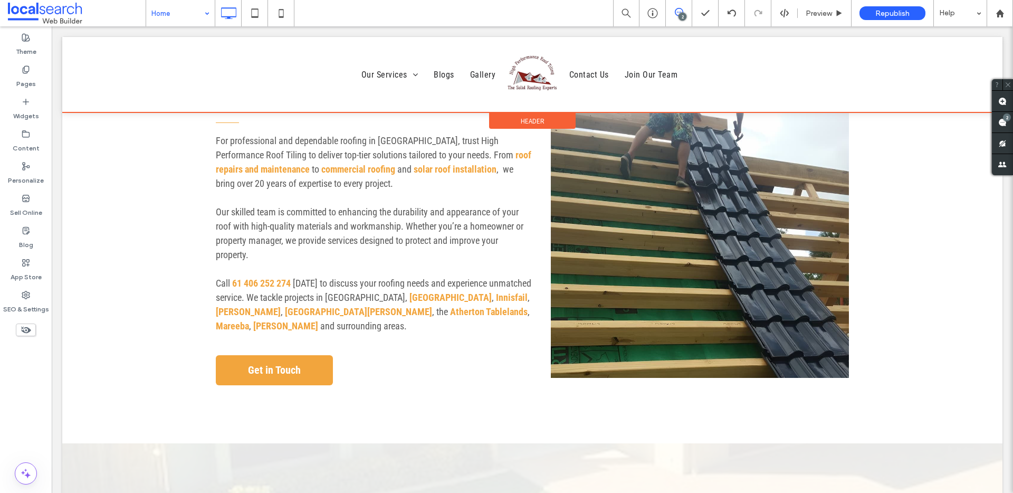
scroll to position [1781, 0]
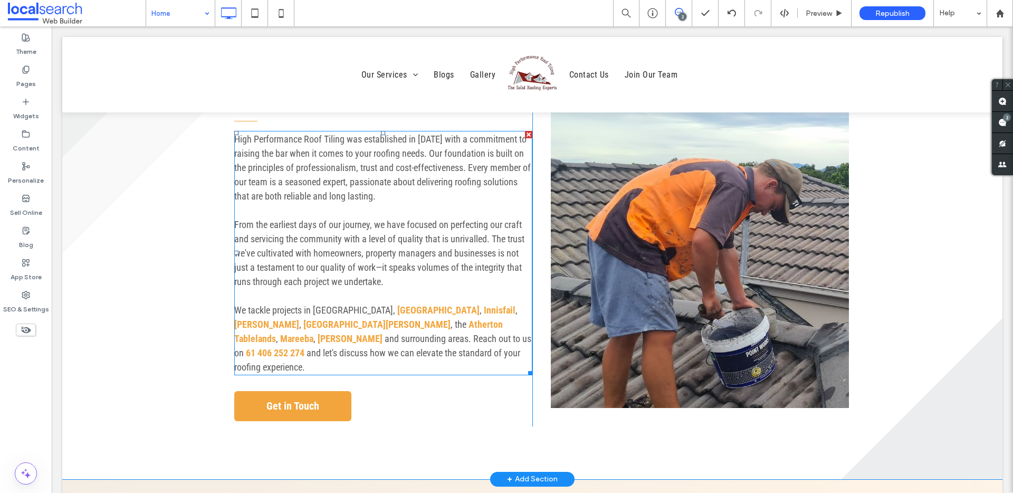
click at [402, 347] on span "and let's discuss how we can elevate the standard of your roofing experience." at bounding box center [377, 359] width 286 height 25
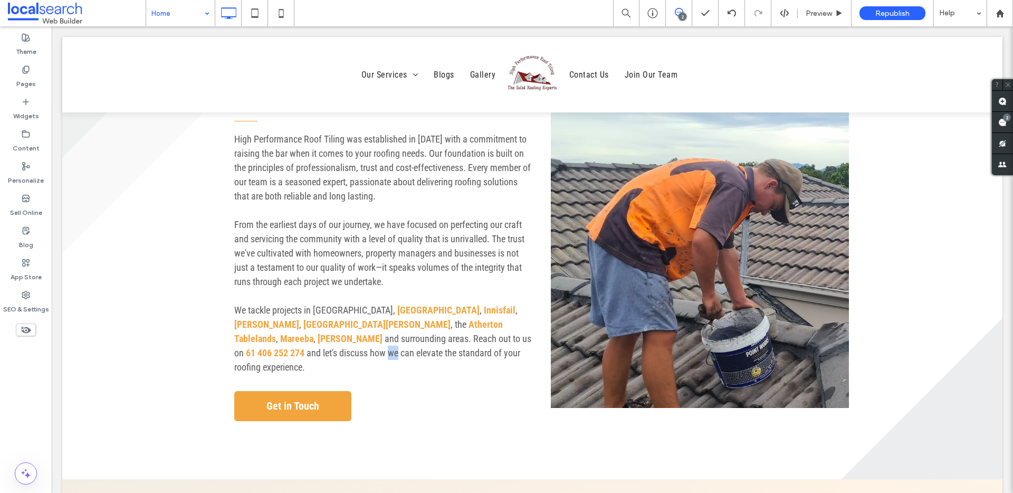
click at [402, 347] on span "and let's discuss how we can elevate the standard of your roofing experience." at bounding box center [377, 359] width 286 height 25
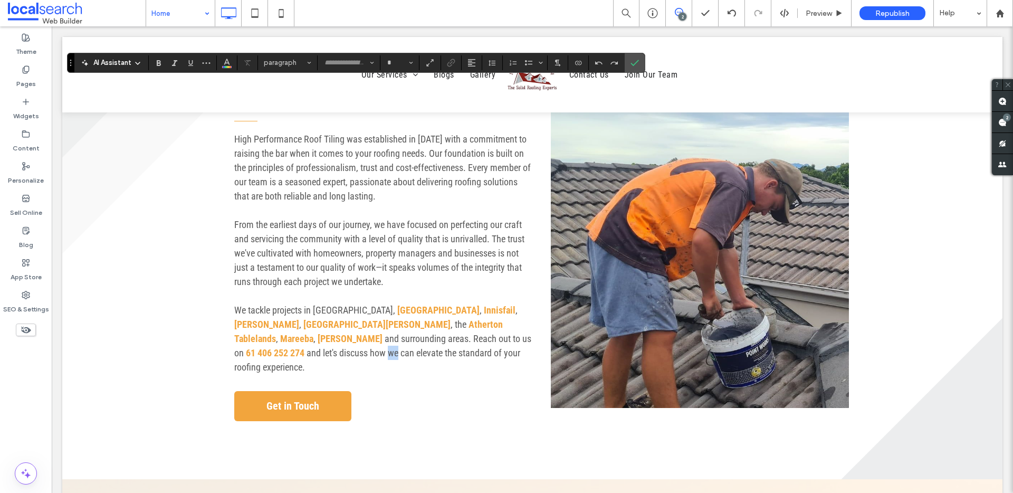
type input "**********"
type input "**"
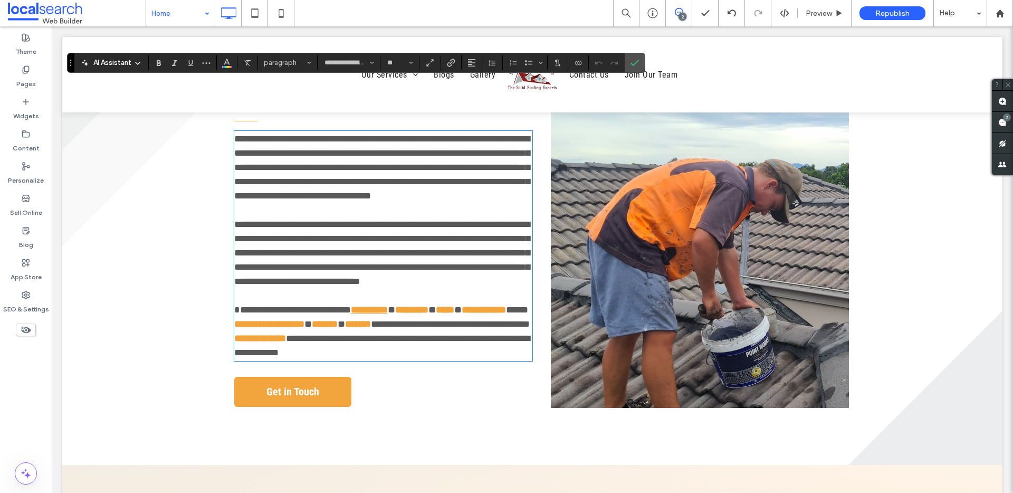
click at [351, 305] on link "**********" at bounding box center [369, 309] width 37 height 9
drag, startPoint x: 344, startPoint y: 259, endPoint x: 356, endPoint y: 259, distance: 12.7
click at [364, 305] on link "**********" at bounding box center [369, 309] width 37 height 9
drag, startPoint x: 341, startPoint y: 259, endPoint x: 379, endPoint y: 260, distance: 37.5
click at [379, 305] on link "**********" at bounding box center [369, 309] width 37 height 9
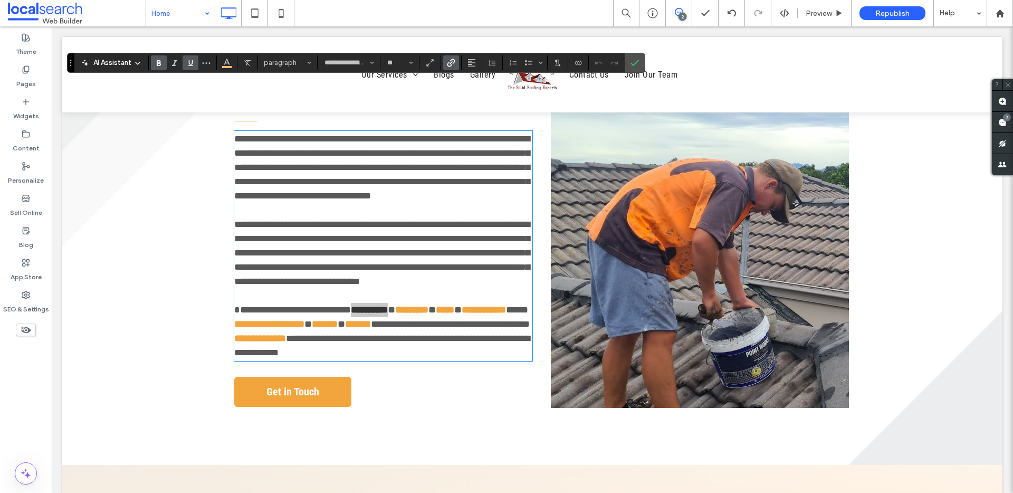
click at [448, 62] on icon "Link" at bounding box center [451, 63] width 8 height 8
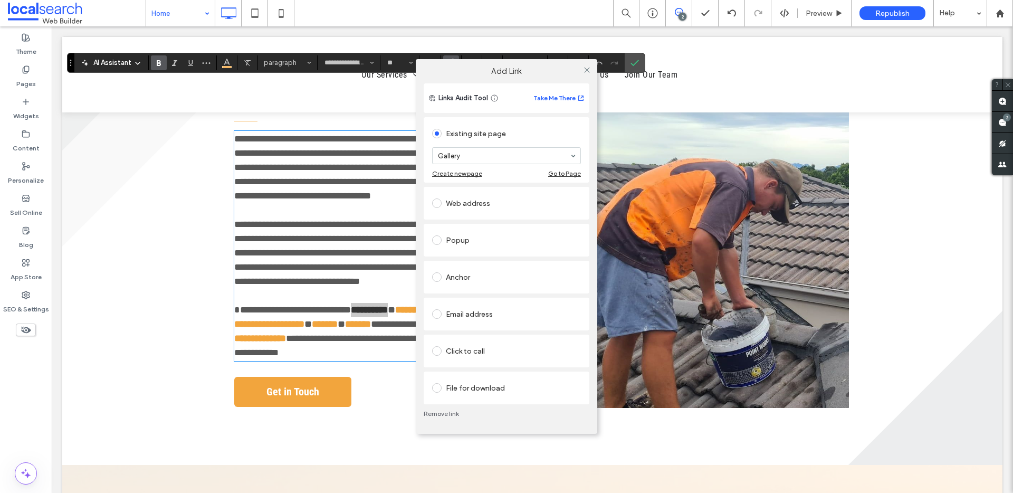
click at [448, 412] on link "Remove link" at bounding box center [507, 414] width 166 height 8
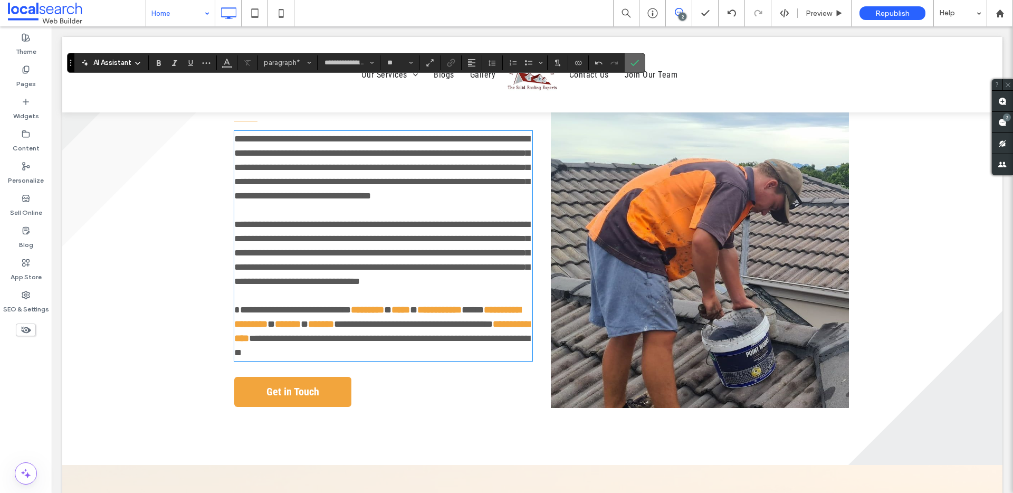
click at [632, 60] on icon "Confirm" at bounding box center [635, 63] width 8 height 8
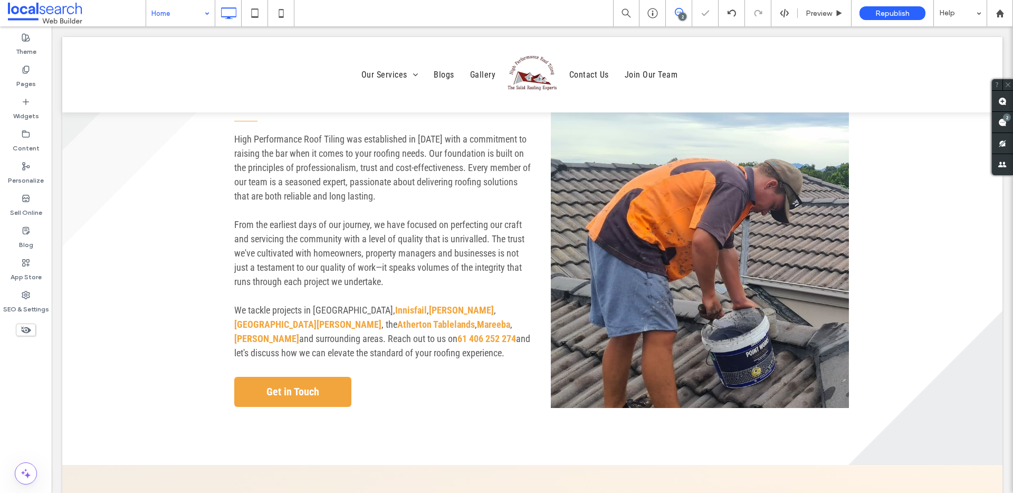
scroll to position [492, 0]
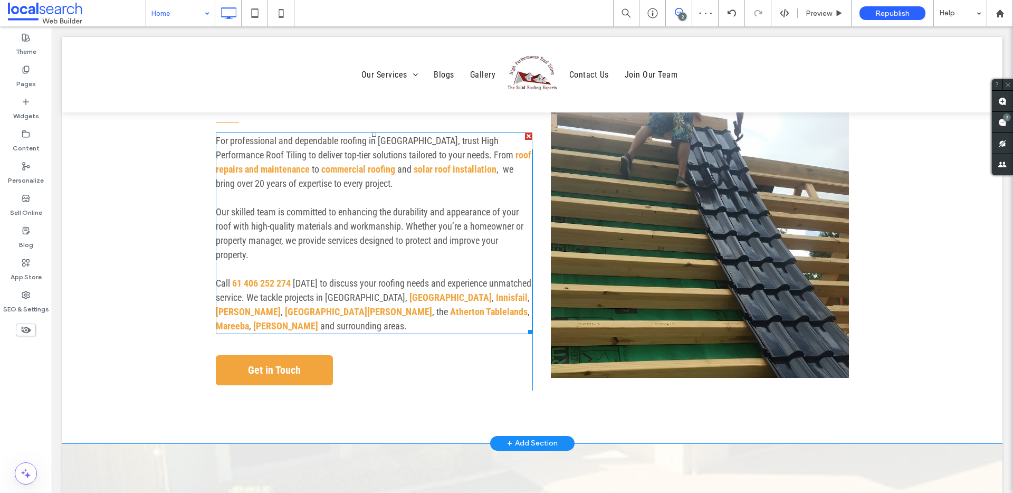
click at [363, 262] on p at bounding box center [374, 269] width 317 height 14
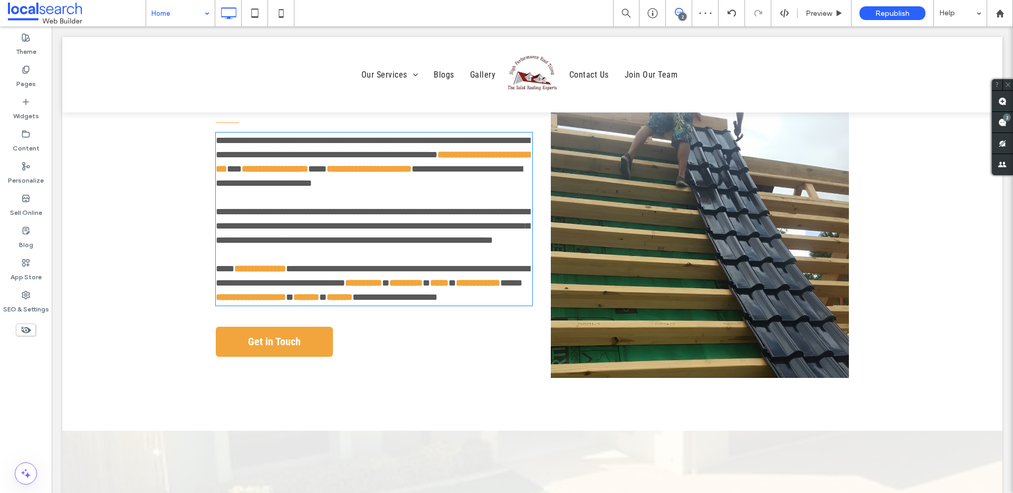
type input "**********"
type input "**"
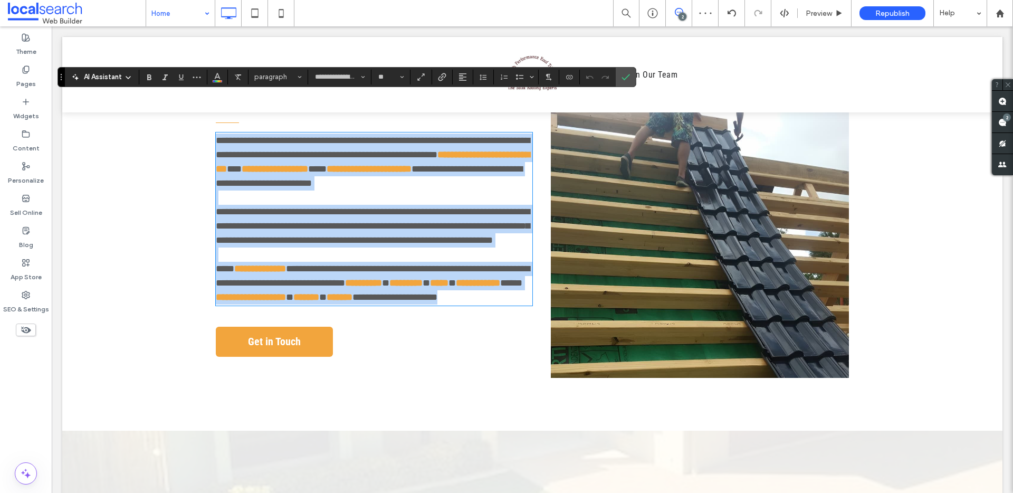
click at [359, 264] on span "**********" at bounding box center [373, 276] width 314 height 24
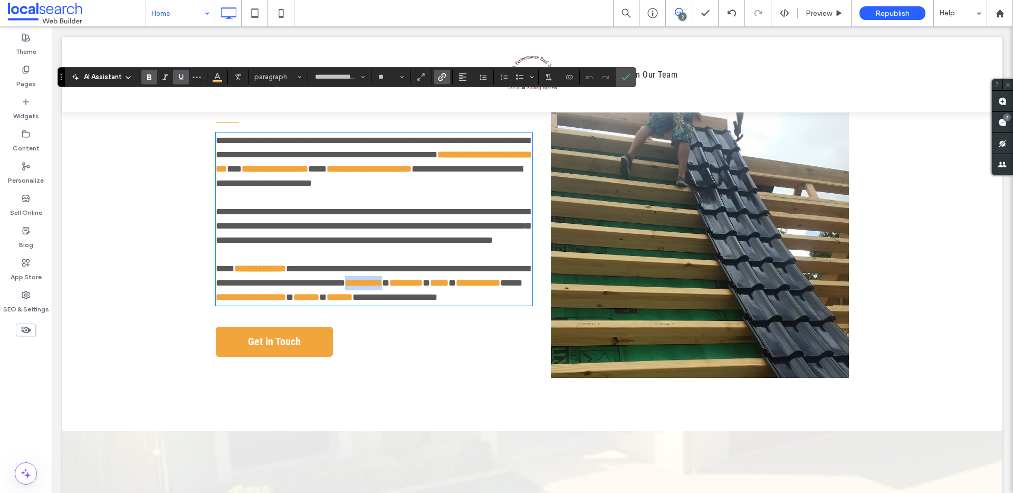
drag, startPoint x: 352, startPoint y: 261, endPoint x: 392, endPoint y: 260, distance: 39.6
click at [392, 262] on p "**********" at bounding box center [374, 283] width 317 height 43
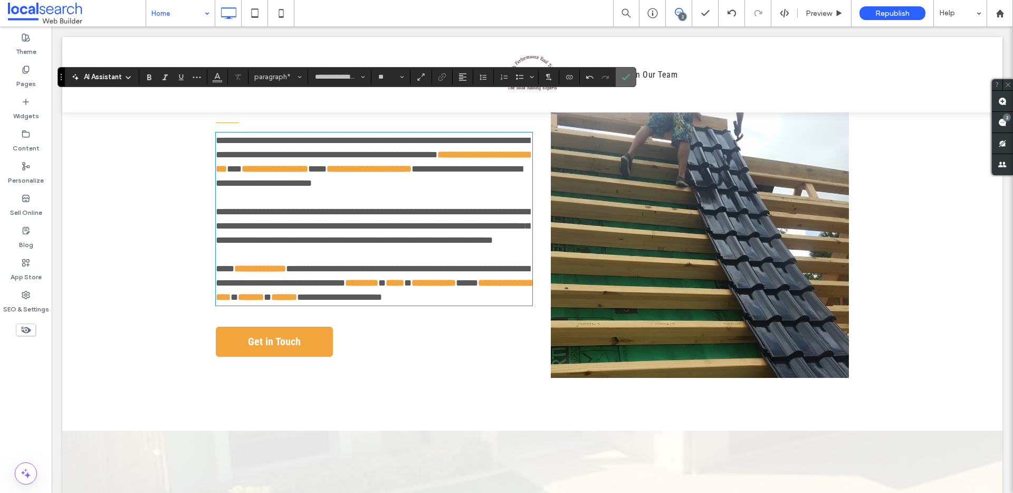
click at [625, 75] on icon "Confirm" at bounding box center [626, 77] width 8 height 8
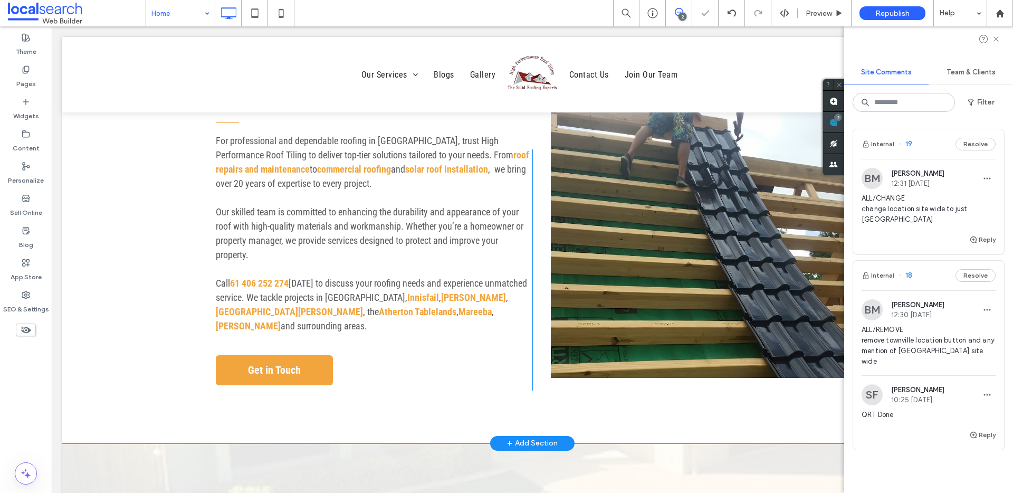
click at [844, 122] on span at bounding box center [833, 122] width 21 height 21
click at [999, 39] on icon at bounding box center [996, 39] width 8 height 8
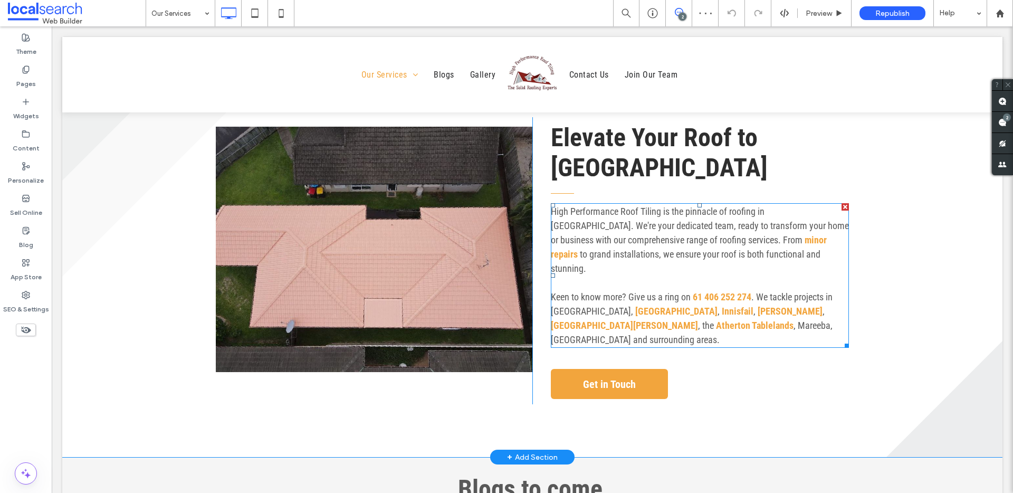
click at [614, 290] on p "Keen to know more? Give us a ring on 61 406 252 274 . We tackle projects in Cai…" at bounding box center [700, 318] width 298 height 57
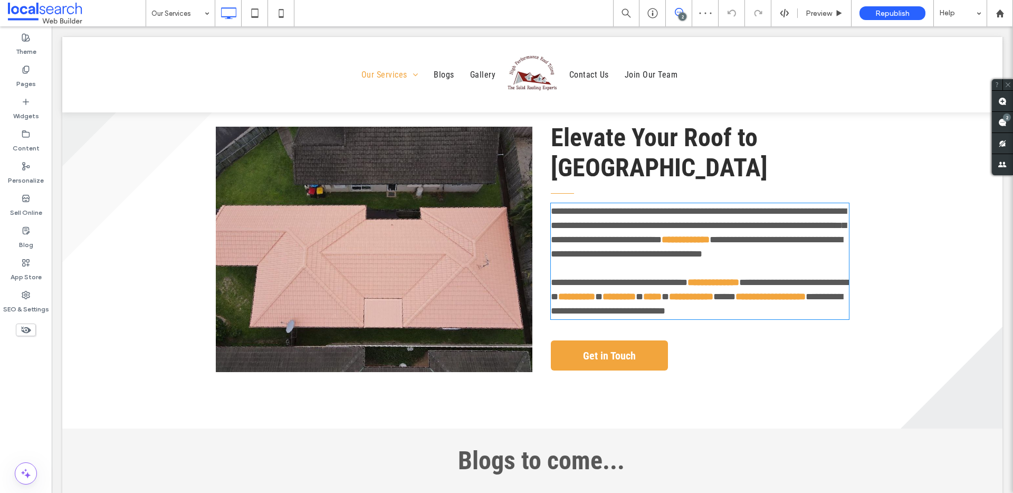
type input "**********"
type input "**"
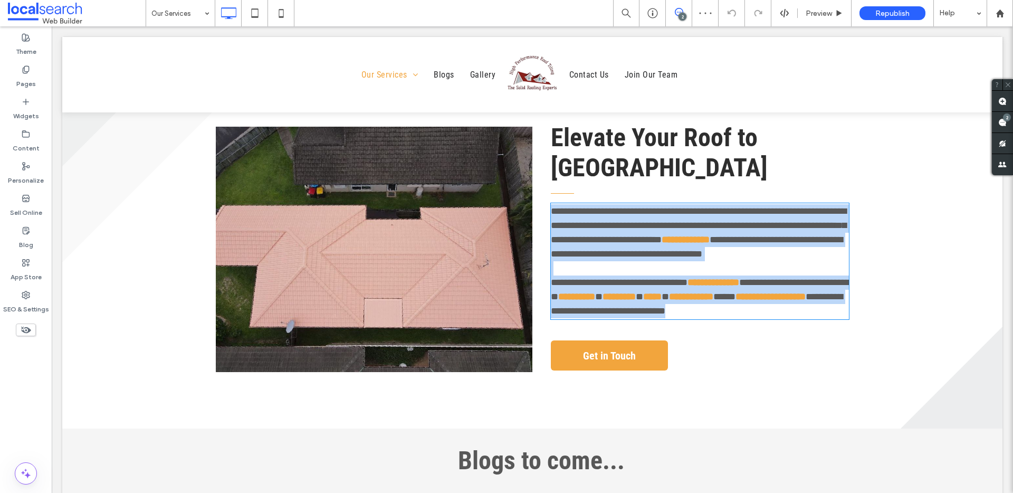
click at [614, 275] on p "**********" at bounding box center [700, 296] width 298 height 43
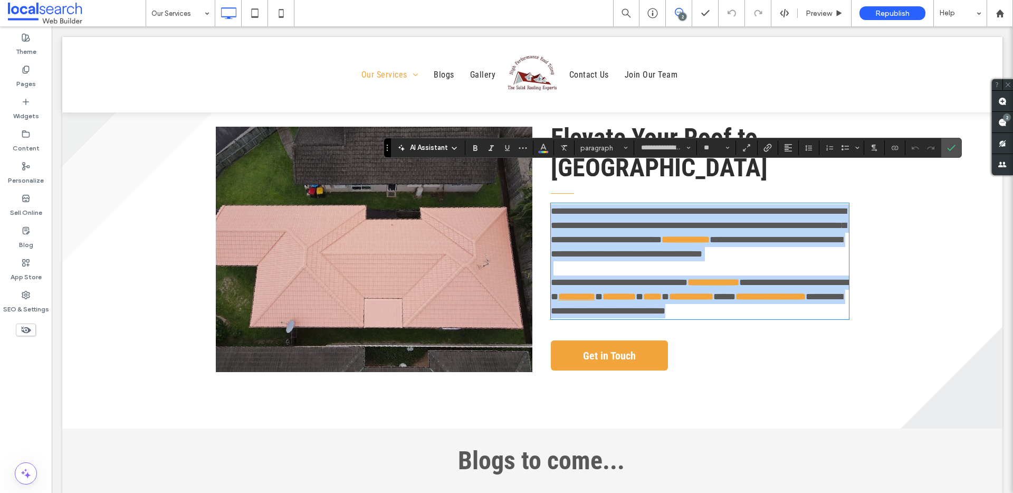
click at [588, 292] on link "**********" at bounding box center [576, 296] width 37 height 9
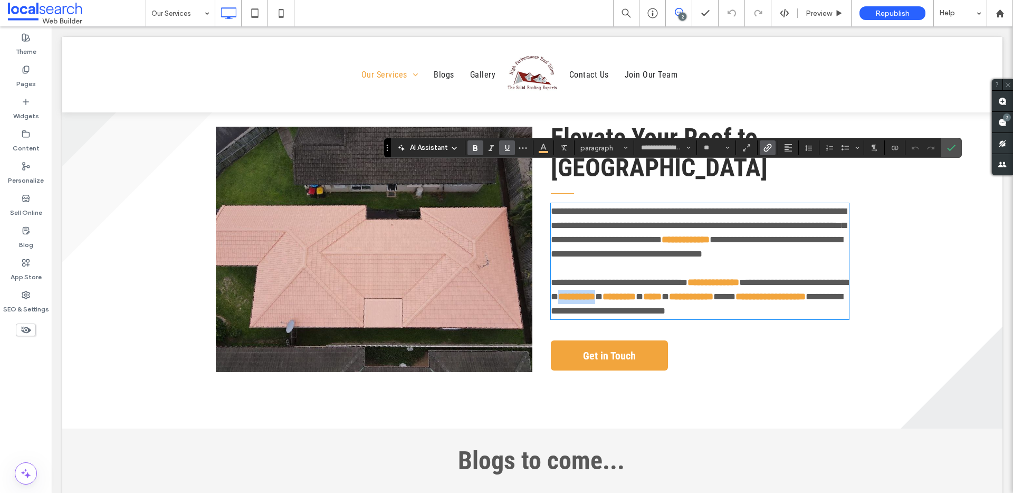
drag, startPoint x: 575, startPoint y: 259, endPoint x: 614, endPoint y: 263, distance: 39.8
click at [614, 275] on p "**********" at bounding box center [700, 296] width 298 height 43
click at [947, 150] on icon "Confirm" at bounding box center [951, 148] width 8 height 8
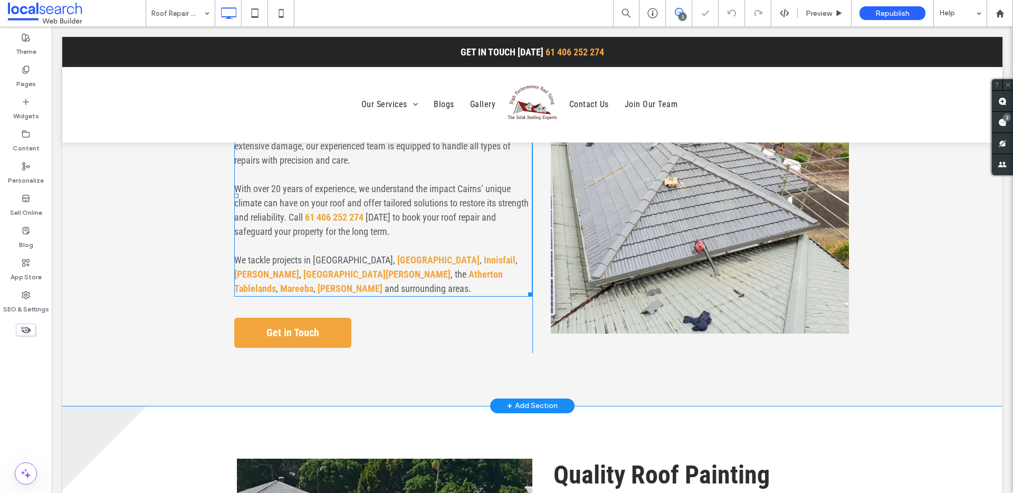
click at [304, 259] on span "We tackle projects in [GEOGRAPHIC_DATA]," at bounding box center [314, 259] width 161 height 11
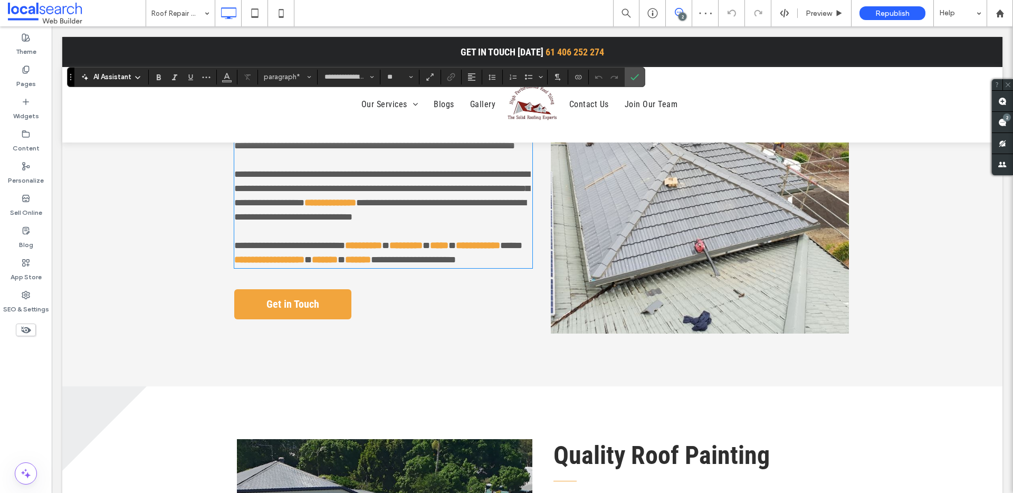
click at [335, 250] on span "**********" at bounding box center [289, 245] width 111 height 9
drag, startPoint x: 339, startPoint y: 258, endPoint x: 377, endPoint y: 256, distance: 37.5
click at [377, 250] on link "**********" at bounding box center [363, 245] width 37 height 9
click at [633, 73] on icon "Confirm" at bounding box center [635, 77] width 8 height 8
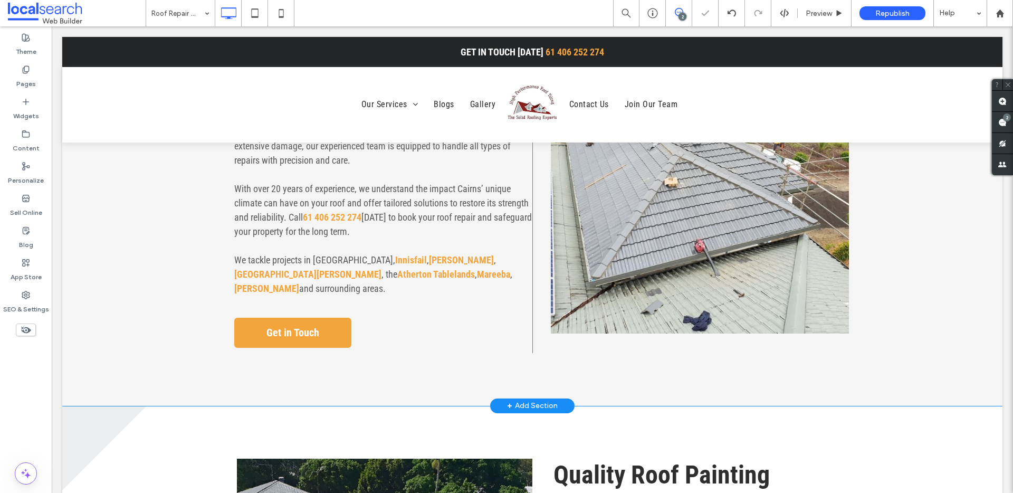
scroll to position [1459, 0]
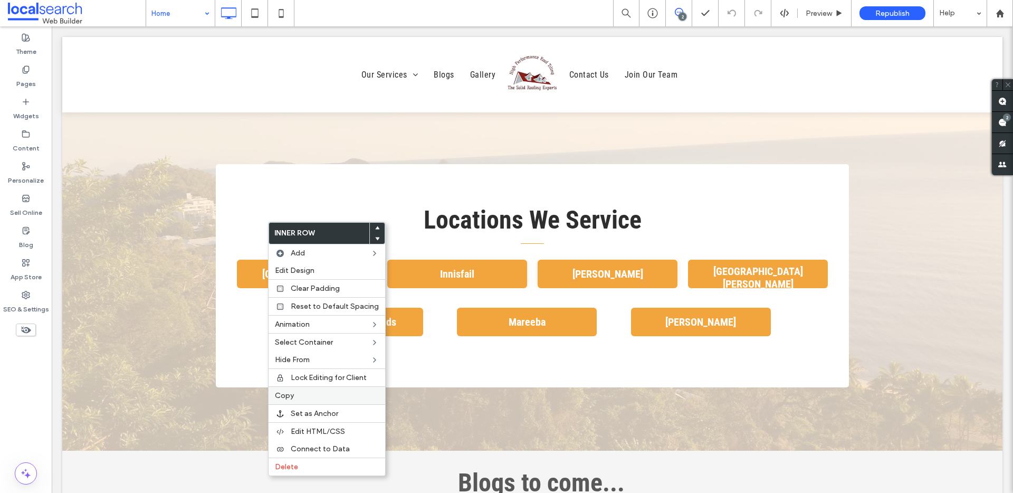
click at [307, 399] on label "Copy" at bounding box center [327, 395] width 104 height 9
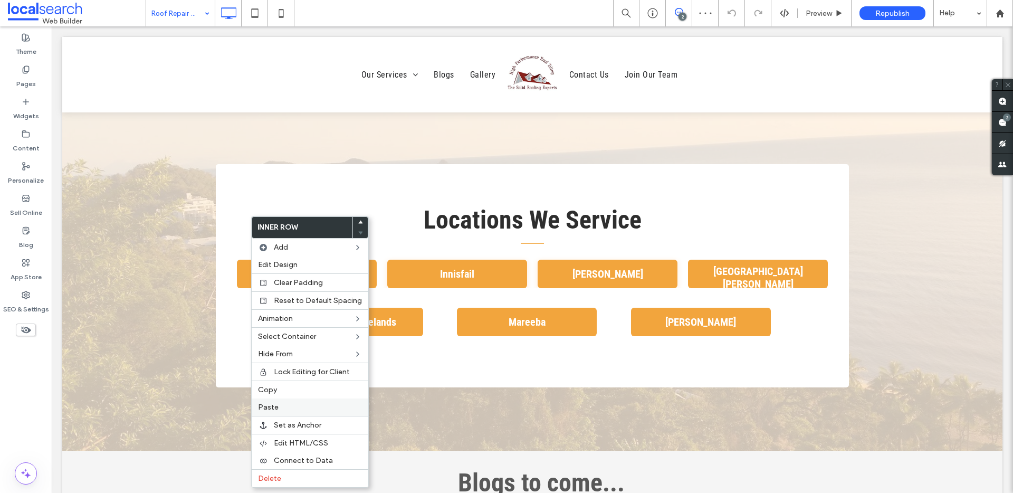
click at [297, 404] on label "Paste" at bounding box center [310, 407] width 104 height 9
click at [299, 474] on label "Delete" at bounding box center [313, 478] width 104 height 9
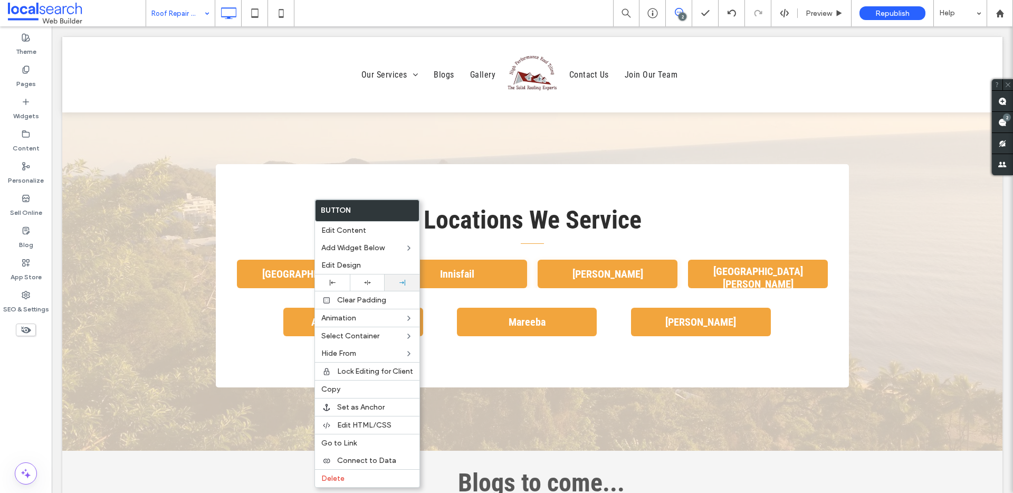
click at [402, 282] on use at bounding box center [402, 283] width 6 height 6
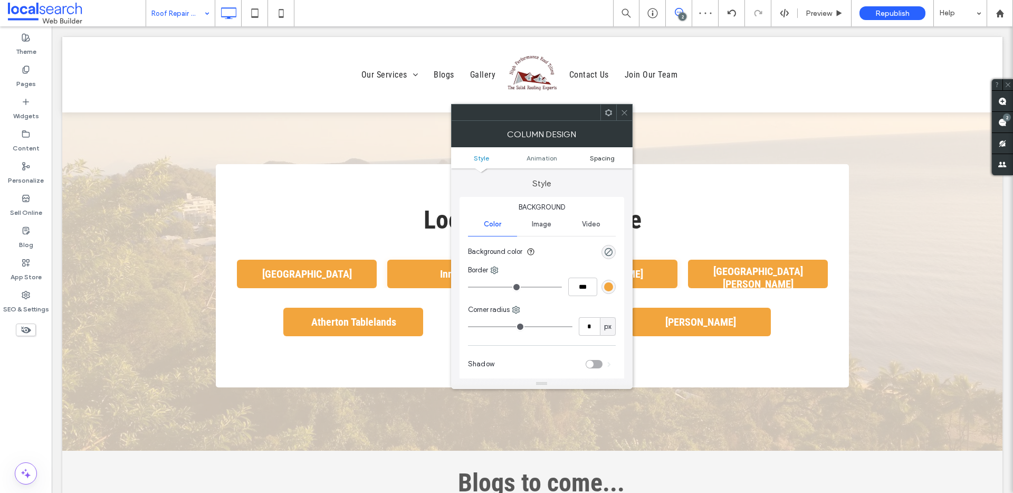
click at [606, 159] on span "Spacing" at bounding box center [602, 158] width 25 height 8
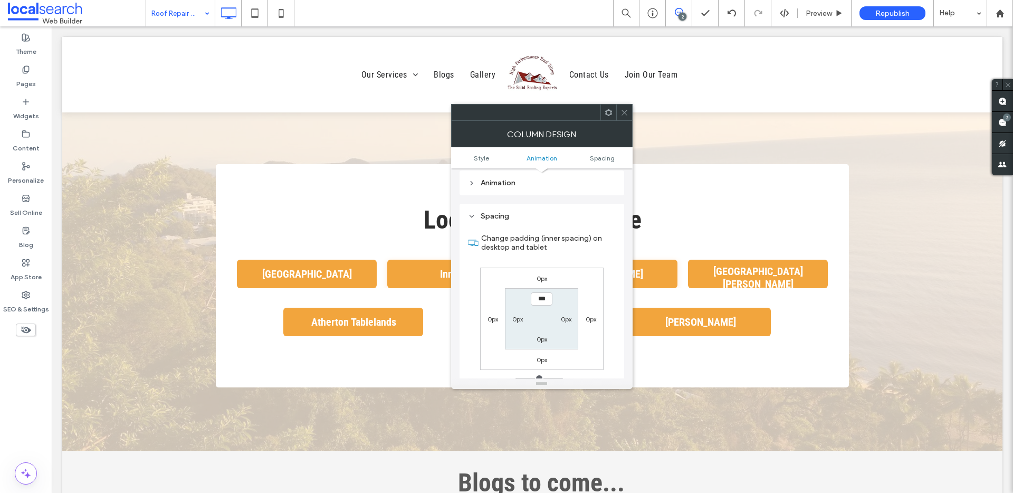
scroll to position [248, 0]
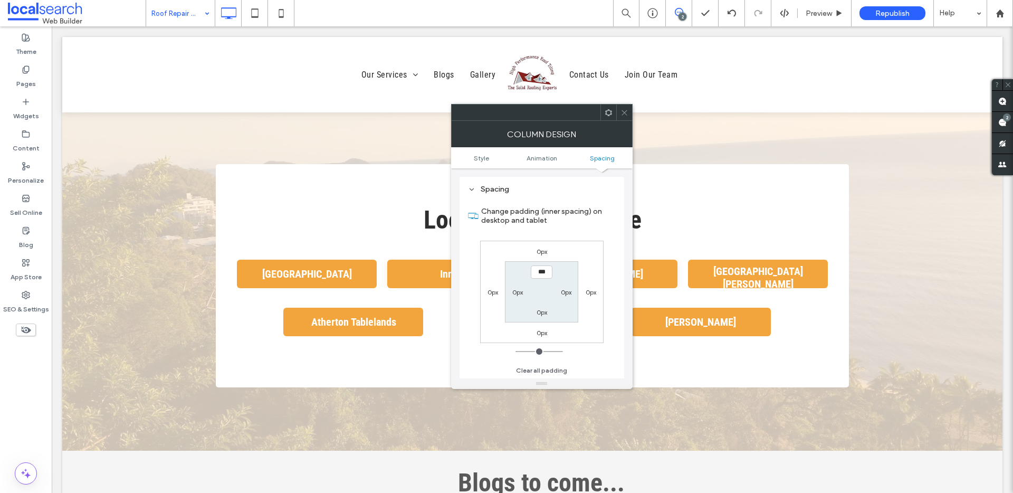
click at [623, 111] on use at bounding box center [624, 112] width 5 height 5
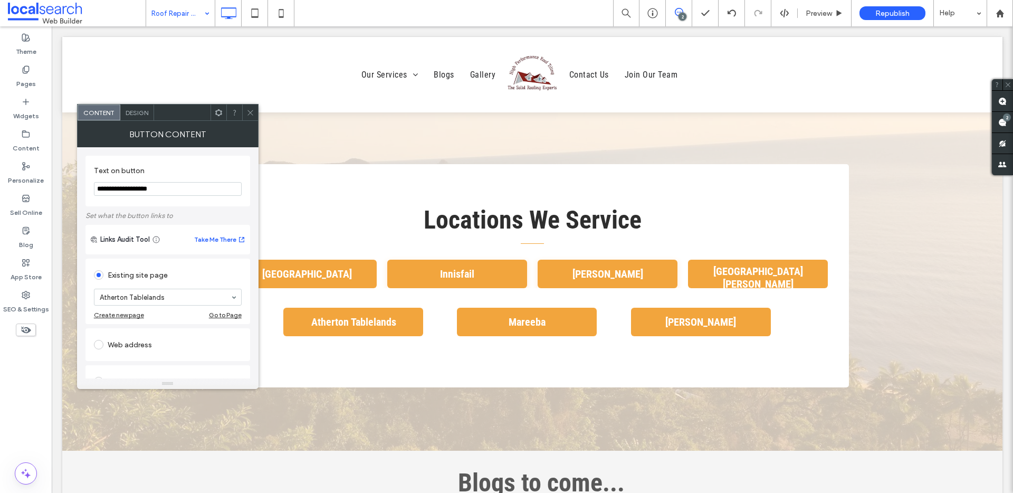
click at [135, 118] on div "Design" at bounding box center [137, 112] width 34 height 16
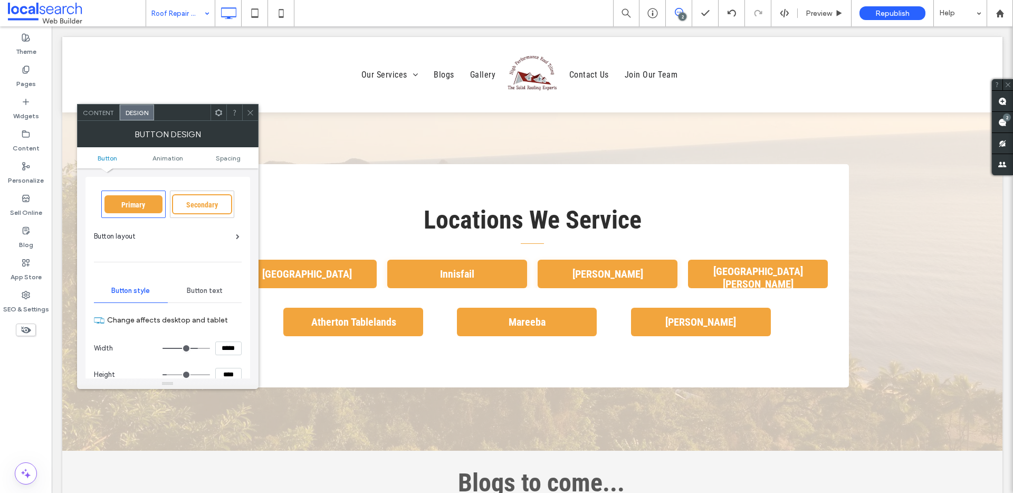
click at [254, 111] on icon at bounding box center [250, 113] width 8 height 8
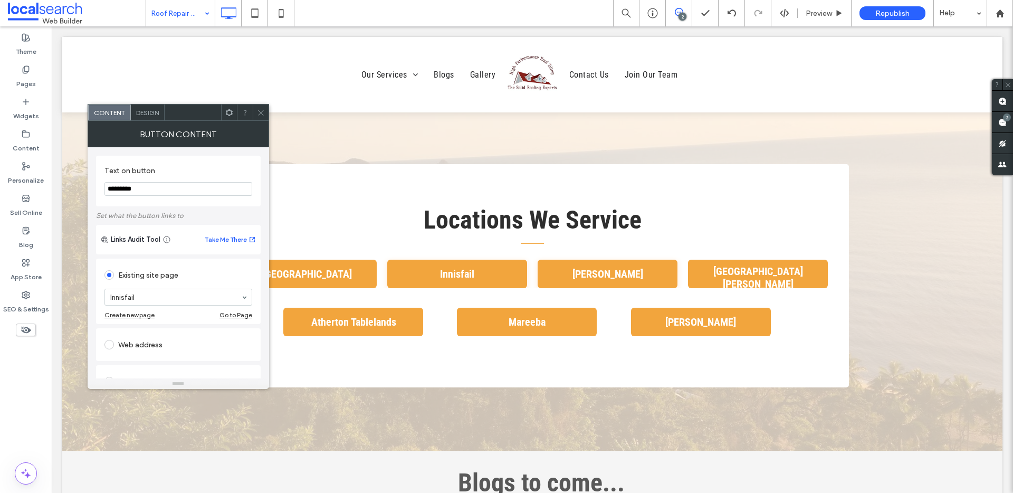
scroll to position [2, 0]
click at [148, 113] on span "Design" at bounding box center [147, 113] width 23 height 8
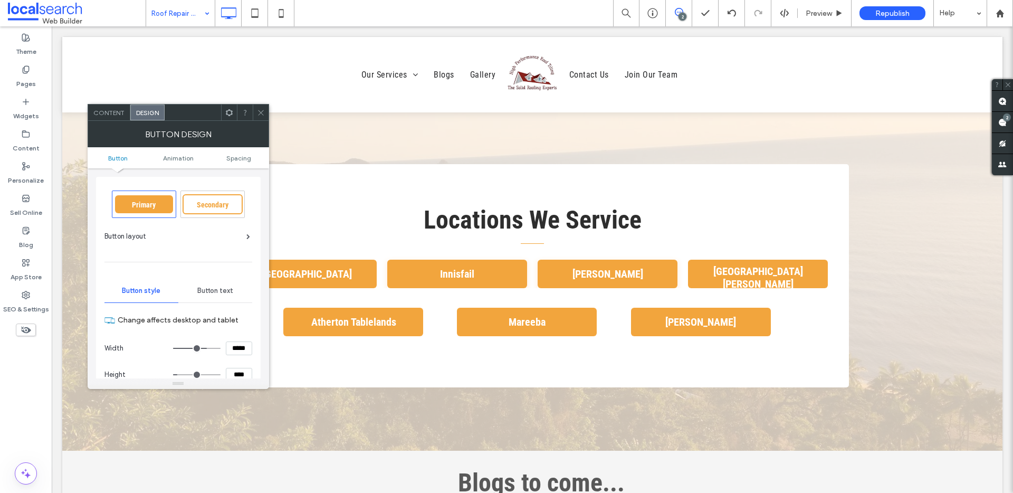
click at [261, 109] on icon at bounding box center [261, 113] width 8 height 8
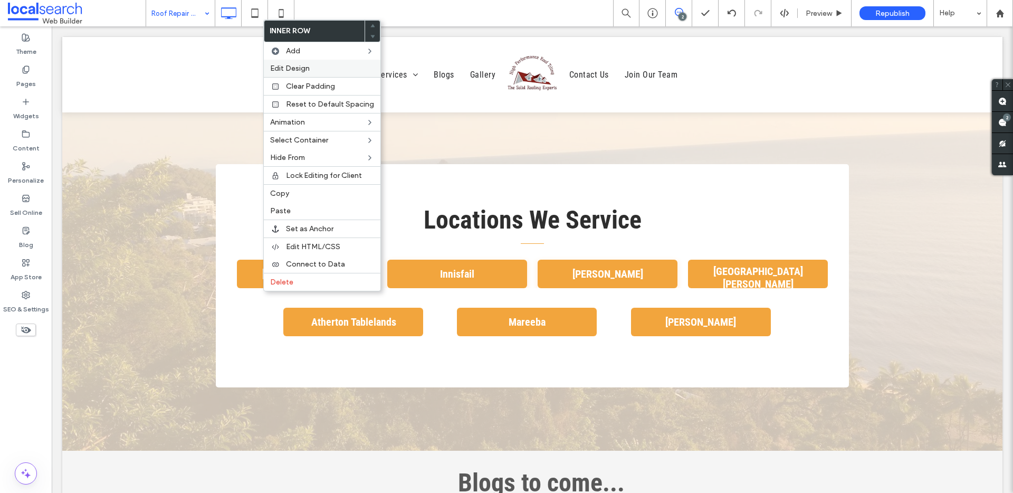
click at [323, 71] on label "Edit Design" at bounding box center [322, 68] width 104 height 9
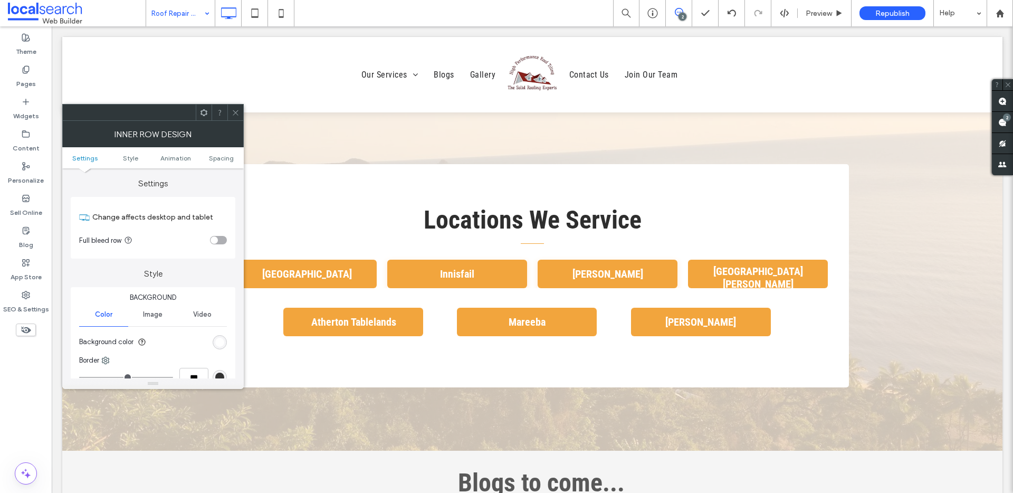
click at [226, 162] on ul "Settings Style Animation Spacing" at bounding box center [153, 157] width 182 height 21
click at [226, 159] on span "Spacing" at bounding box center [221, 158] width 25 height 8
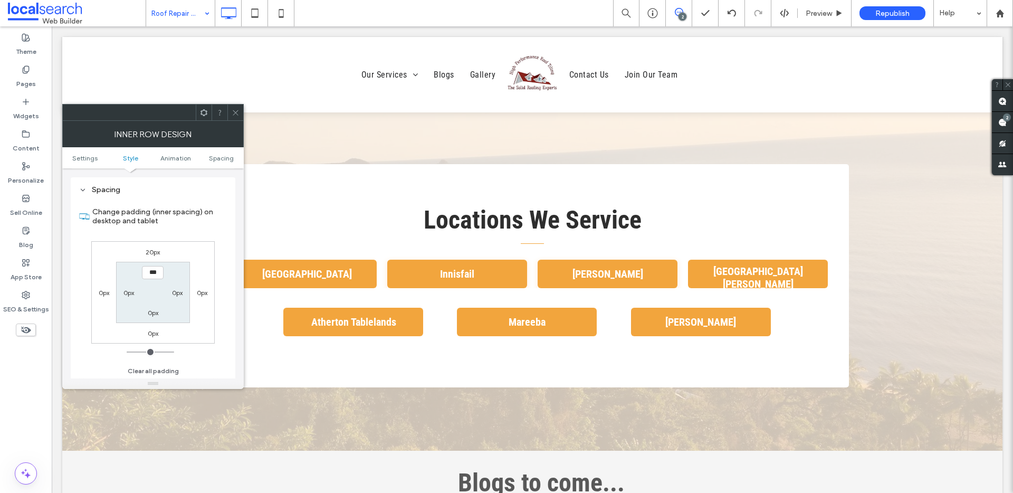
scroll to position [338, 0]
click at [240, 110] on div at bounding box center [235, 112] width 16 height 16
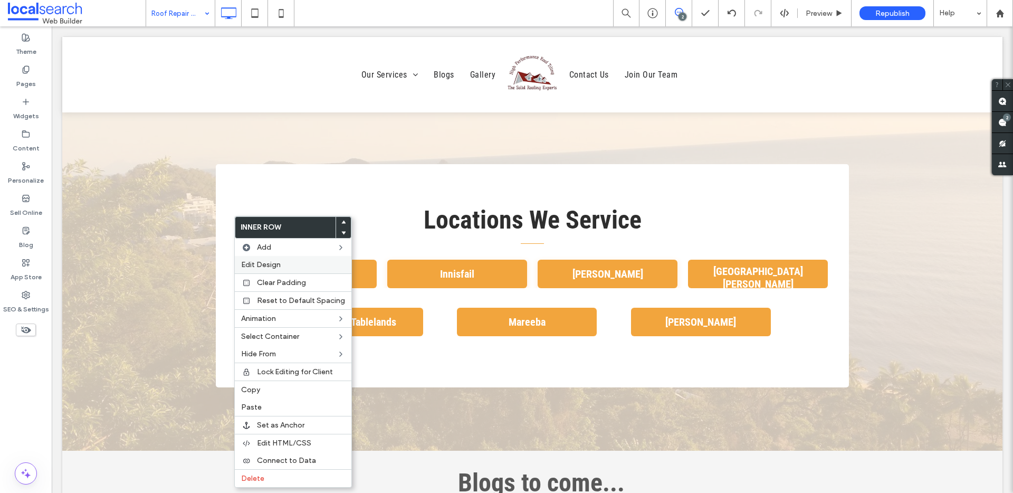
click at [260, 262] on span "Edit Design" at bounding box center [261, 264] width 40 height 9
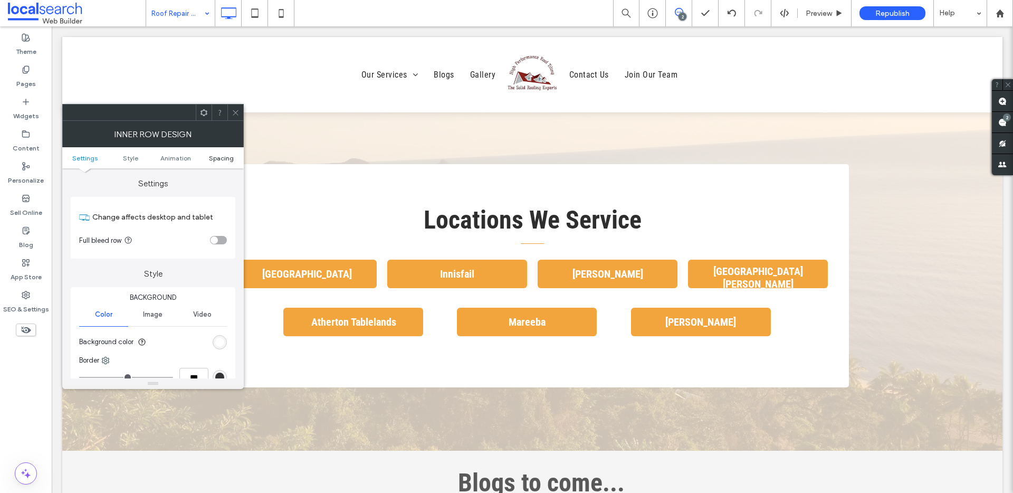
click at [229, 161] on span "Spacing" at bounding box center [221, 158] width 25 height 8
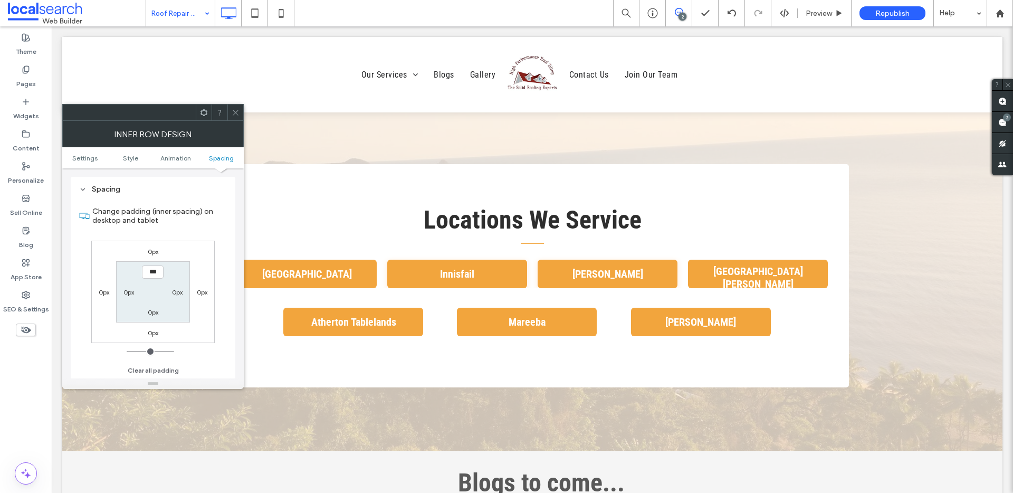
click at [240, 113] on div at bounding box center [235, 112] width 16 height 16
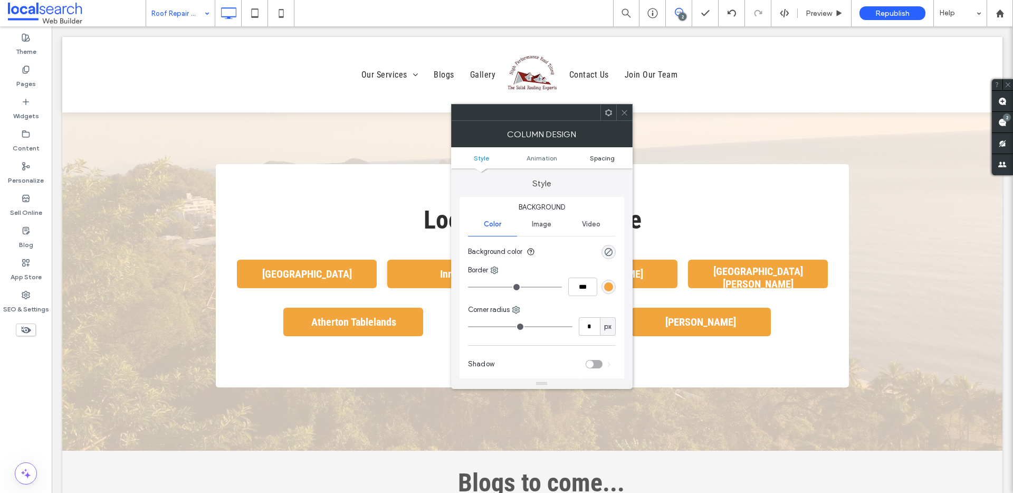
click at [608, 155] on span "Spacing" at bounding box center [602, 158] width 25 height 8
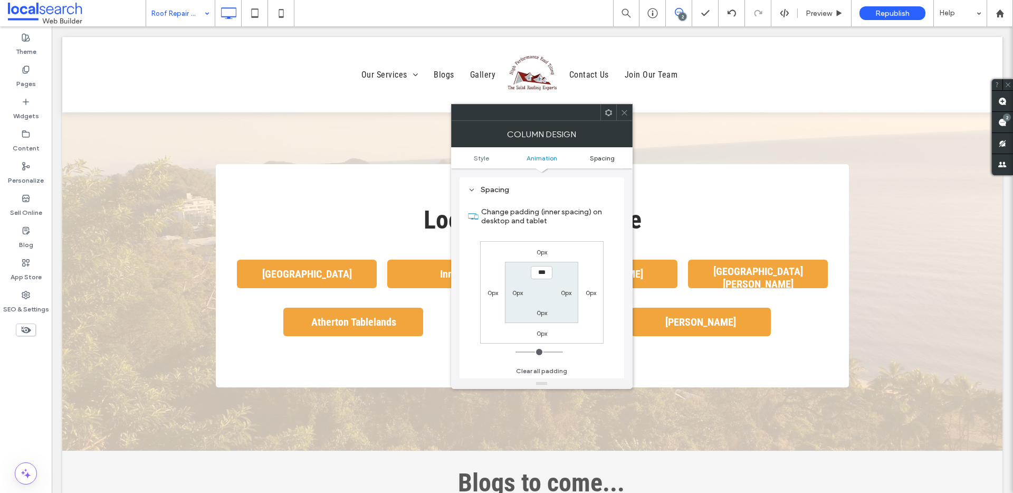
scroll to position [248, 0]
click at [623, 115] on icon at bounding box center [625, 113] width 8 height 8
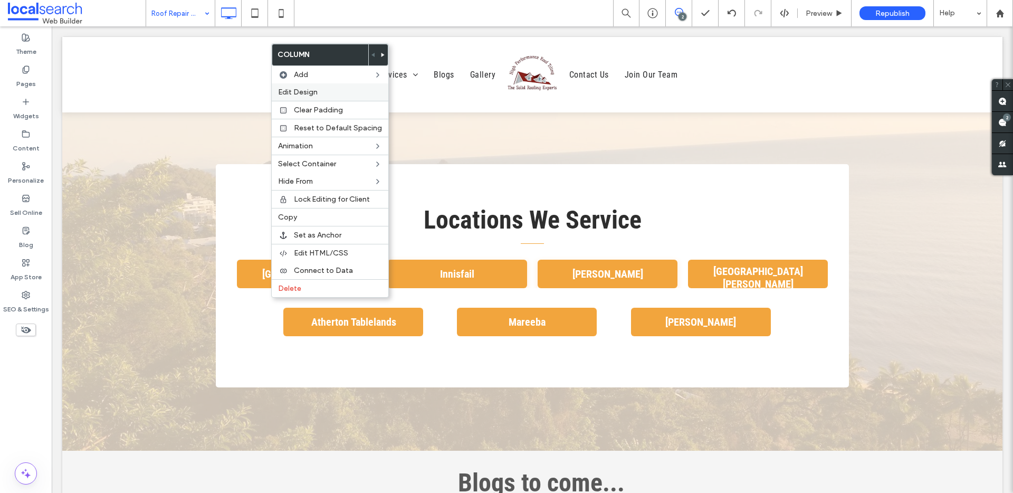
click at [332, 93] on label "Edit Design" at bounding box center [330, 92] width 104 height 9
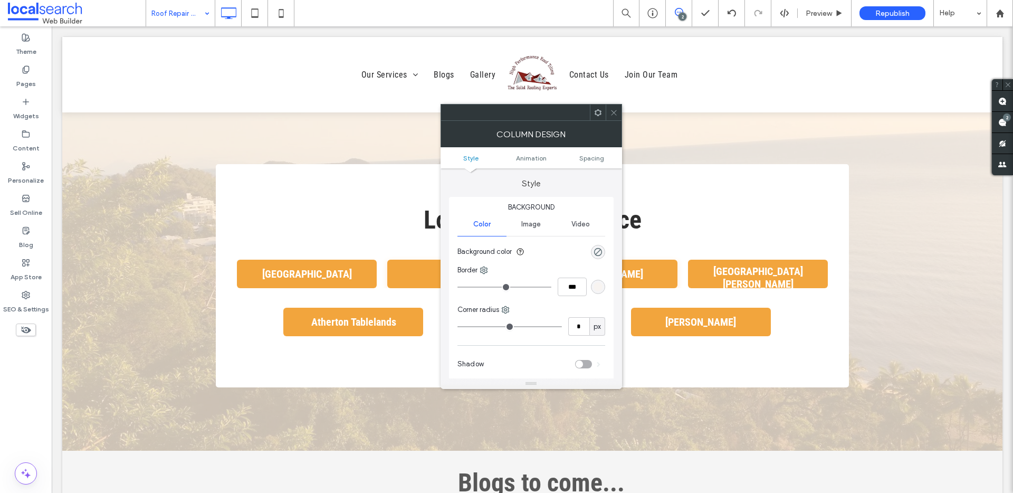
drag, startPoint x: 610, startPoint y: 158, endPoint x: 605, endPoint y: 148, distance: 11.1
click at [608, 157] on link "Spacing" at bounding box center [592, 158] width 61 height 8
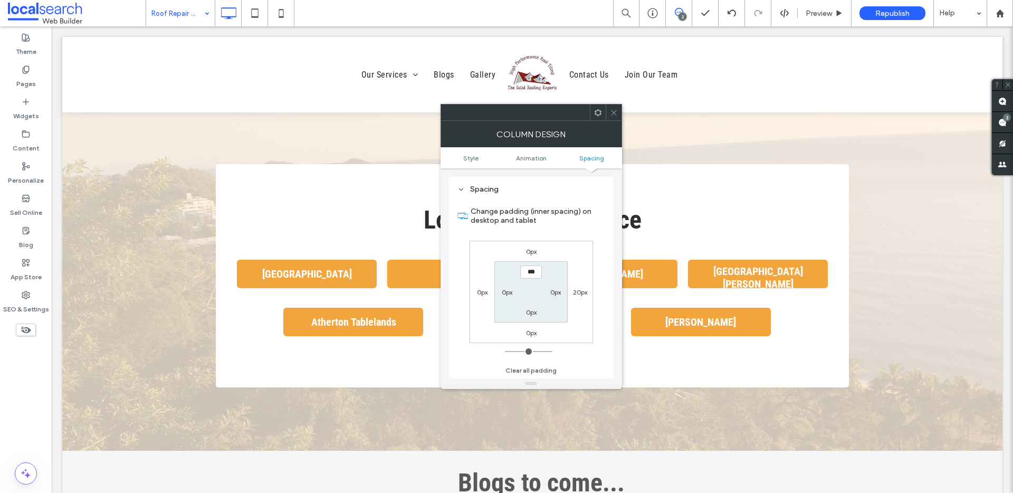
click at [618, 113] on div at bounding box center [614, 112] width 16 height 16
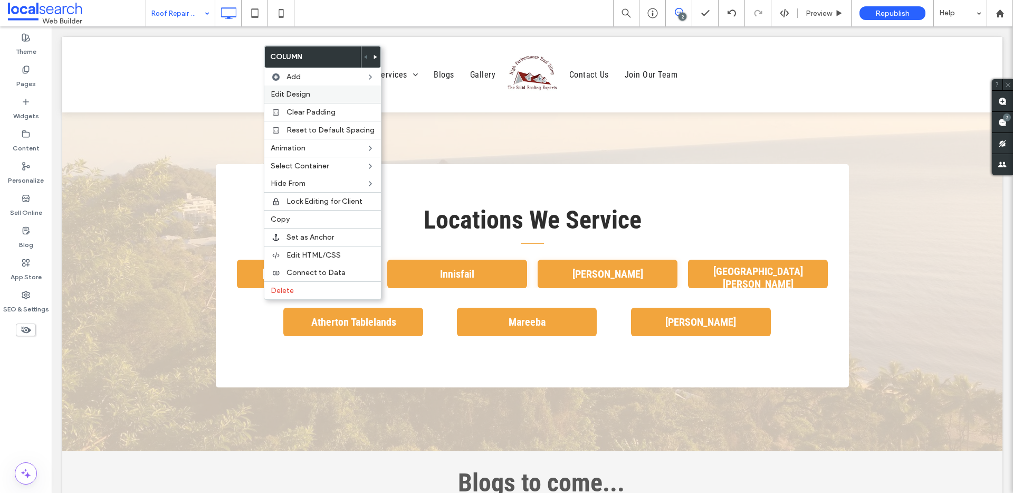
click at [349, 91] on label "Edit Design" at bounding box center [323, 94] width 104 height 9
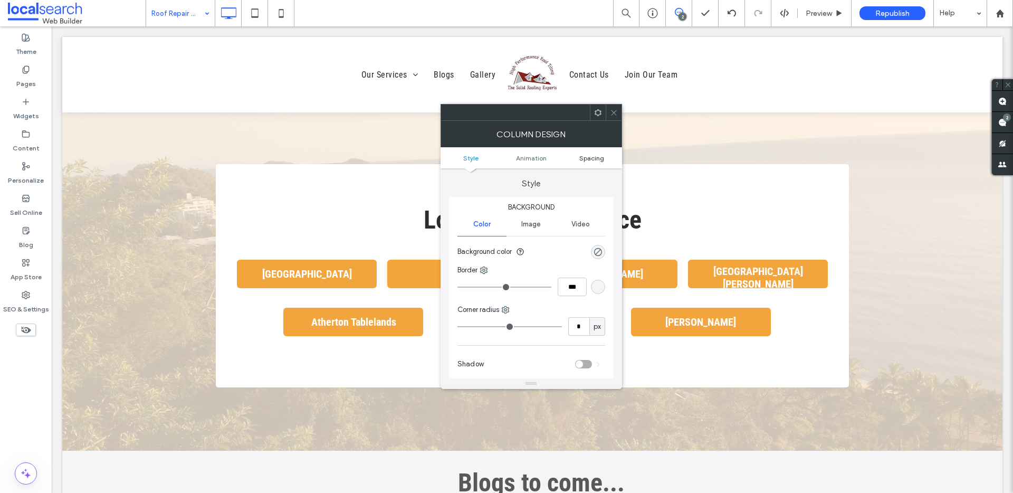
click at [593, 156] on span "Spacing" at bounding box center [591, 158] width 25 height 8
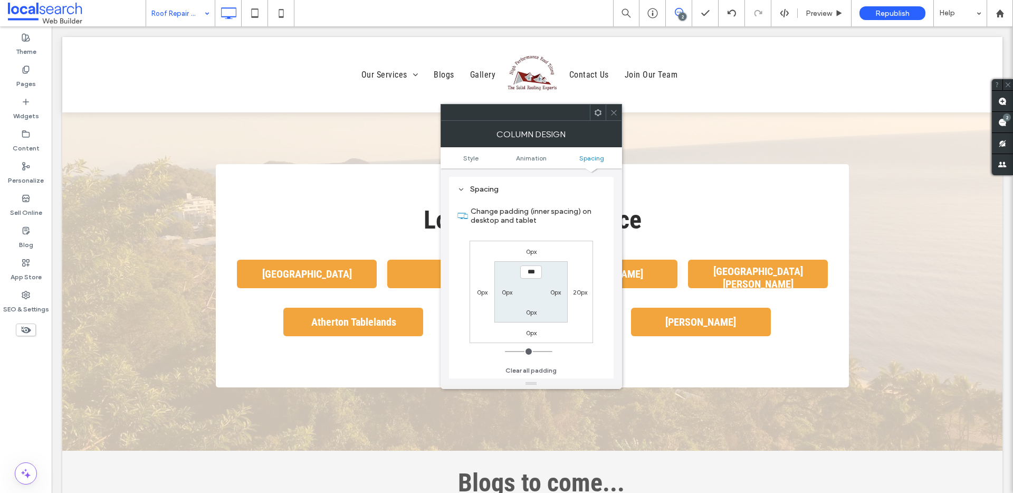
click at [615, 113] on icon at bounding box center [614, 113] width 8 height 8
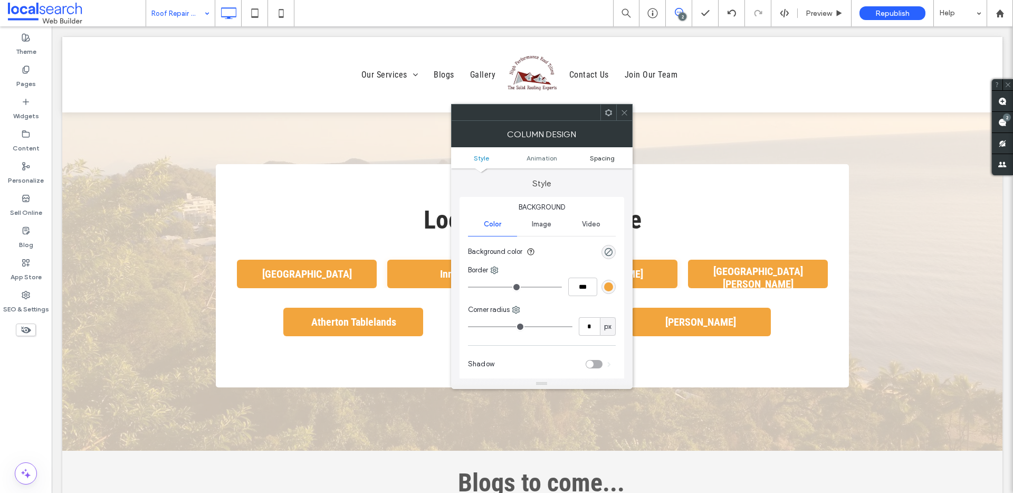
click at [606, 159] on span "Spacing" at bounding box center [602, 158] width 25 height 8
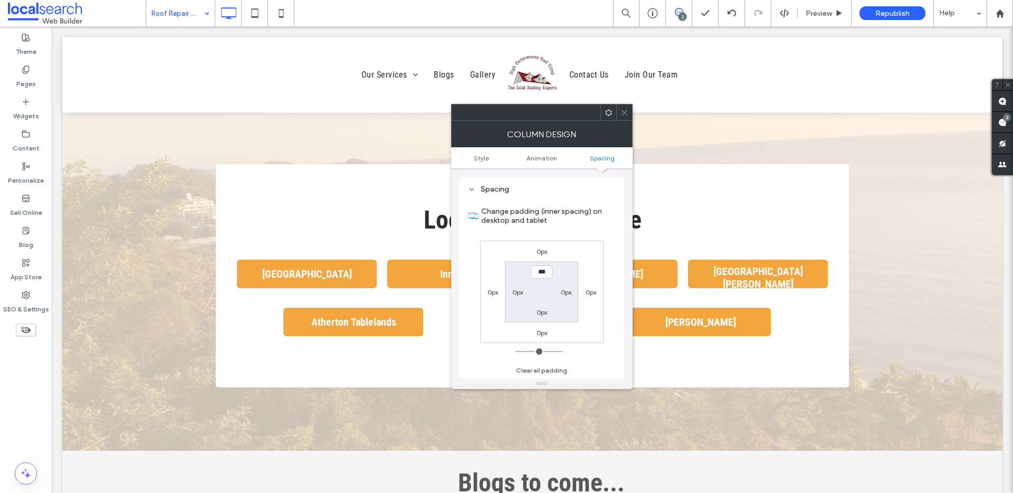
click at [594, 292] on label "0px" at bounding box center [591, 292] width 11 height 8
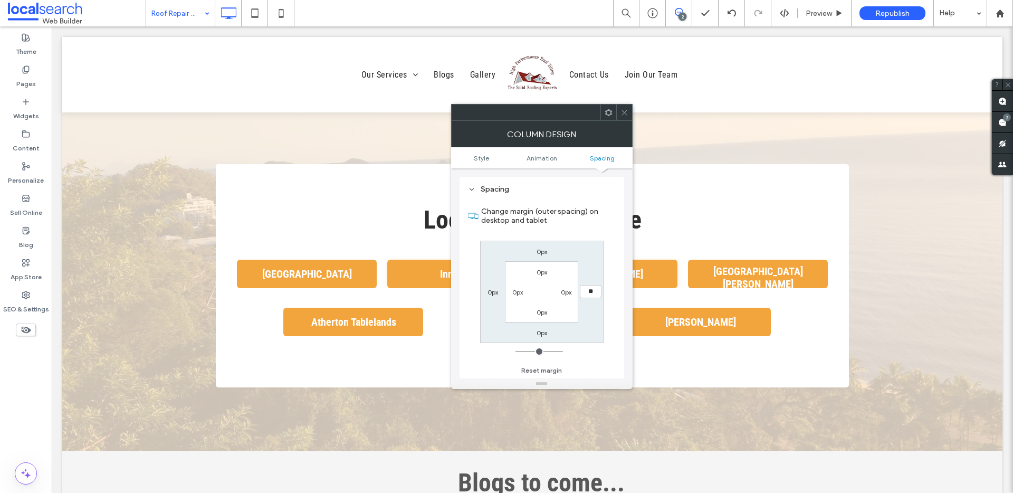
type input "**"
type input "****"
click at [621, 113] on icon at bounding box center [625, 113] width 8 height 8
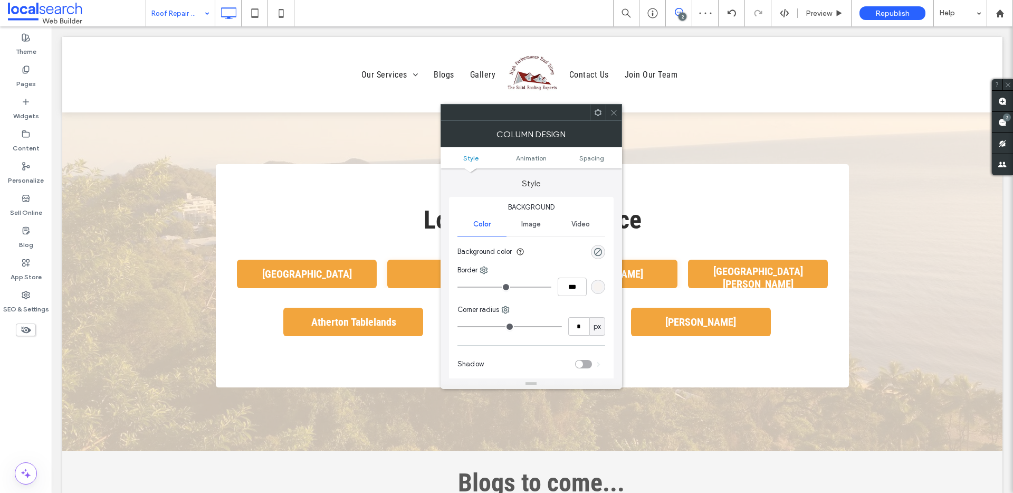
drag, startPoint x: 601, startPoint y: 159, endPoint x: 603, endPoint y: 142, distance: 17.1
click at [601, 158] on span "Spacing" at bounding box center [591, 158] width 25 height 8
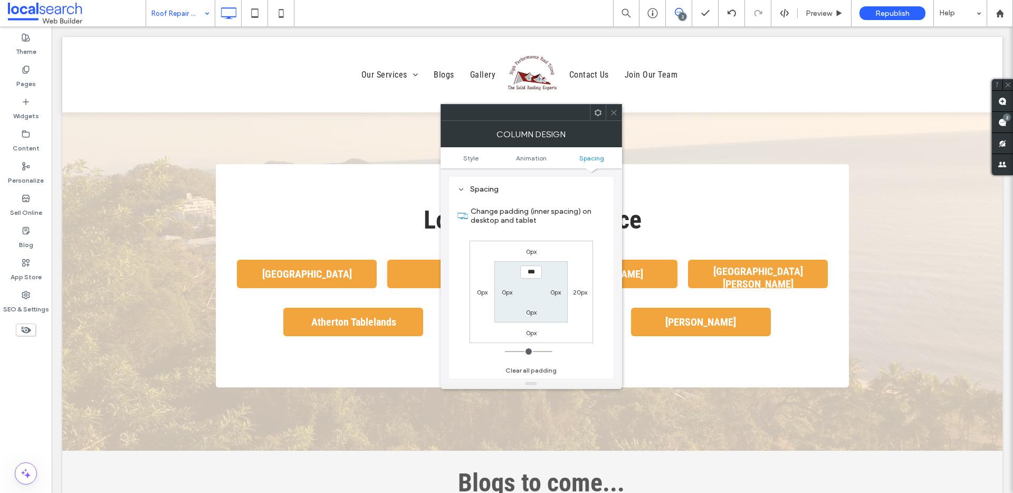
click at [615, 113] on icon at bounding box center [614, 113] width 8 height 8
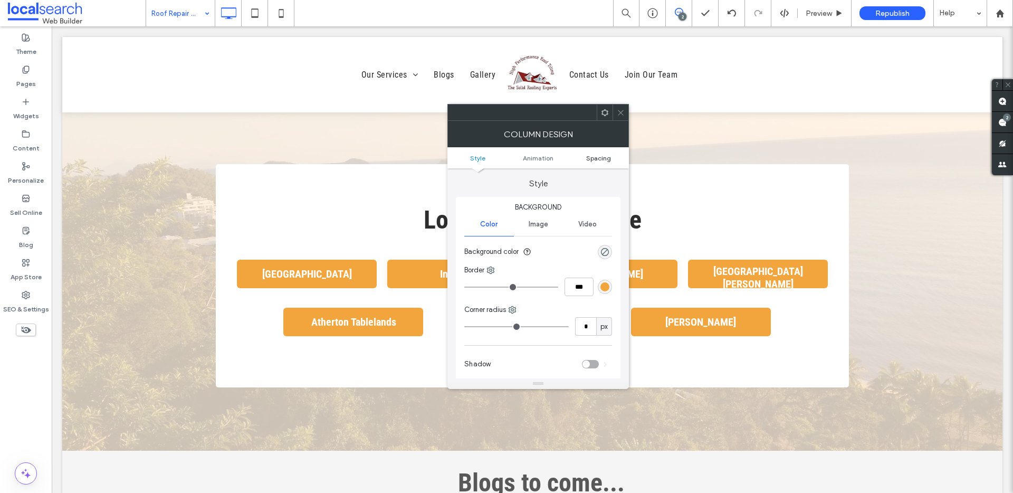
click at [597, 156] on span "Spacing" at bounding box center [598, 158] width 25 height 8
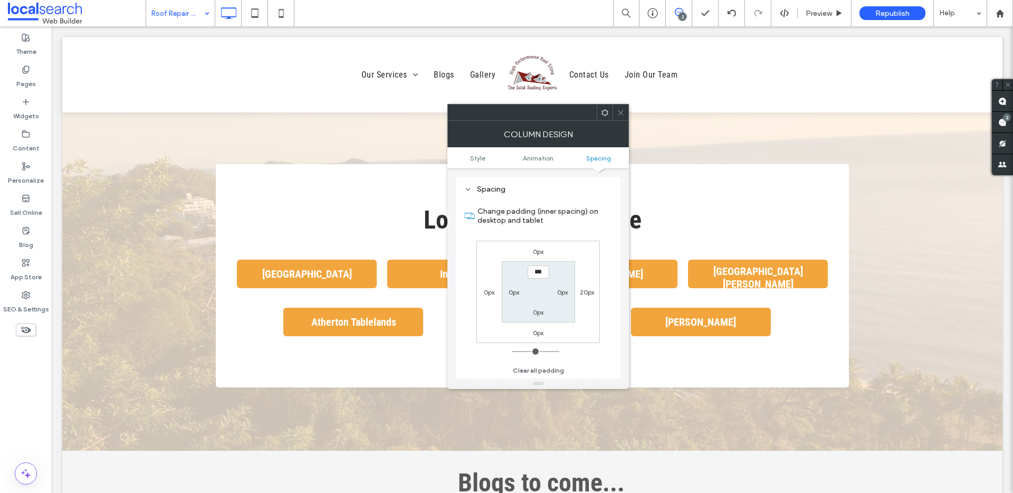
click at [623, 112] on icon at bounding box center [621, 113] width 8 height 8
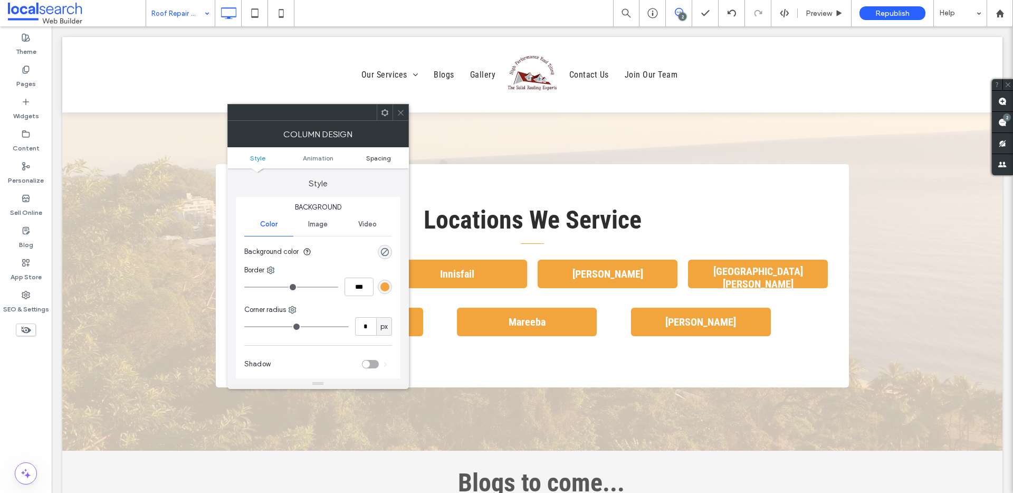
drag, startPoint x: 380, startPoint y: 158, endPoint x: 393, endPoint y: 136, distance: 25.5
click at [380, 157] on span "Spacing" at bounding box center [378, 158] width 25 height 8
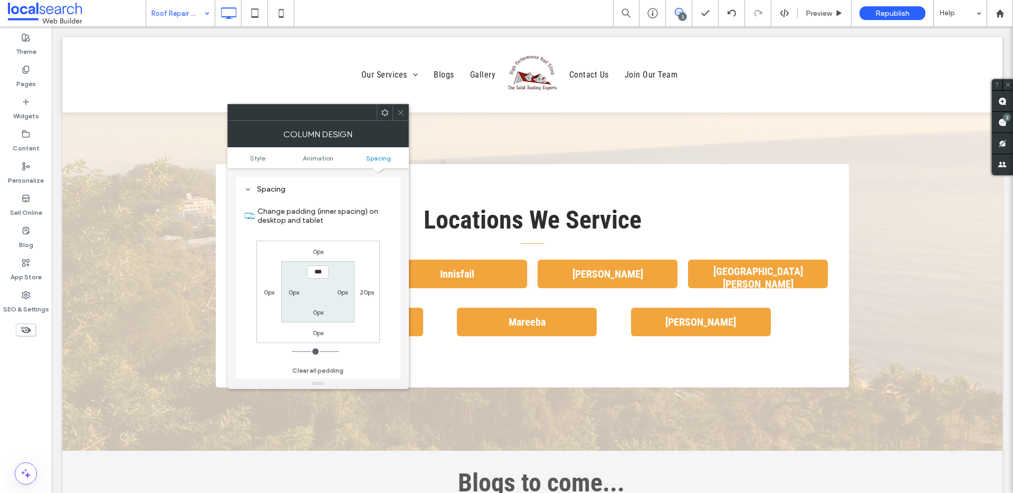
click at [408, 112] on div at bounding box center [318, 112] width 182 height 17
click at [402, 115] on icon at bounding box center [401, 113] width 8 height 8
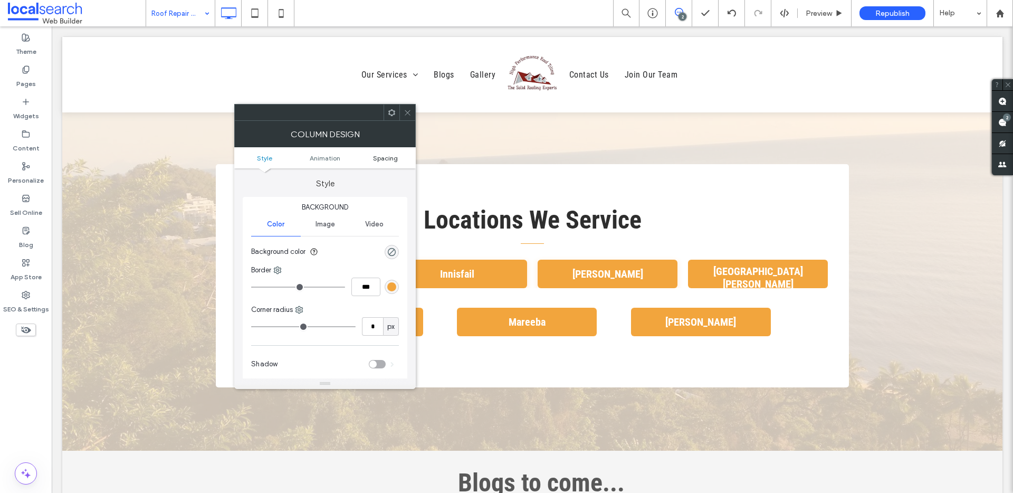
click at [397, 161] on ul "Style Animation Spacing" at bounding box center [325, 157] width 182 height 21
click at [397, 158] on span "Spacing" at bounding box center [385, 158] width 25 height 8
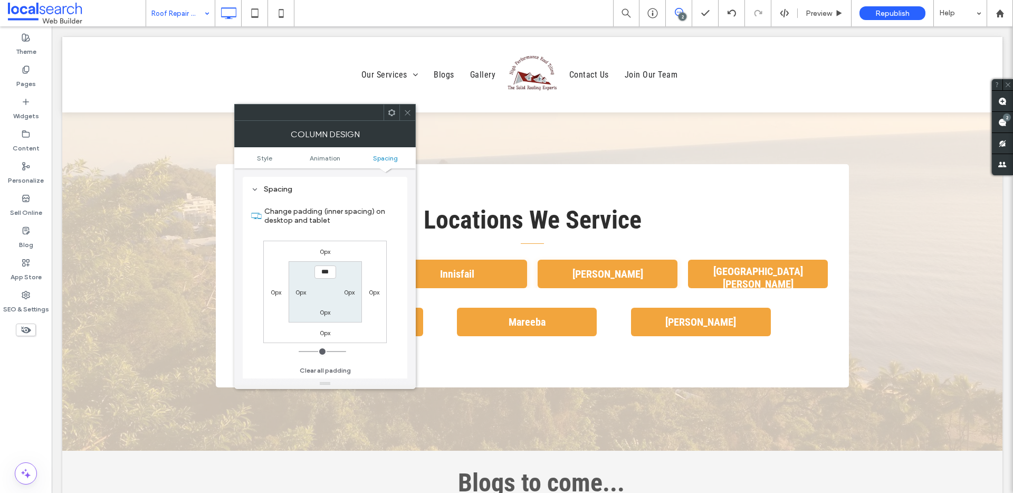
click at [372, 293] on label "0px" at bounding box center [374, 292] width 11 height 8
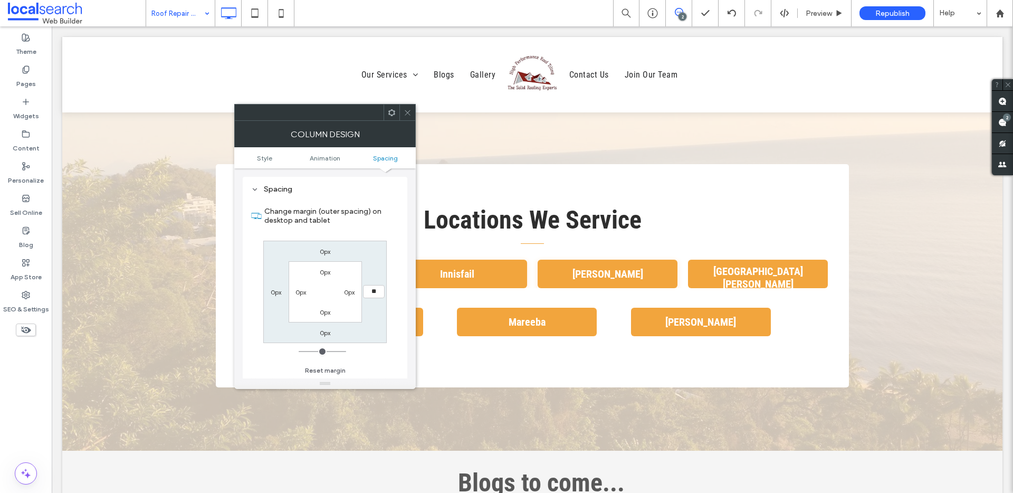
type input "**"
type input "****"
drag, startPoint x: 406, startPoint y: 112, endPoint x: 414, endPoint y: 115, distance: 8.3
click at [407, 113] on icon at bounding box center [408, 113] width 8 height 8
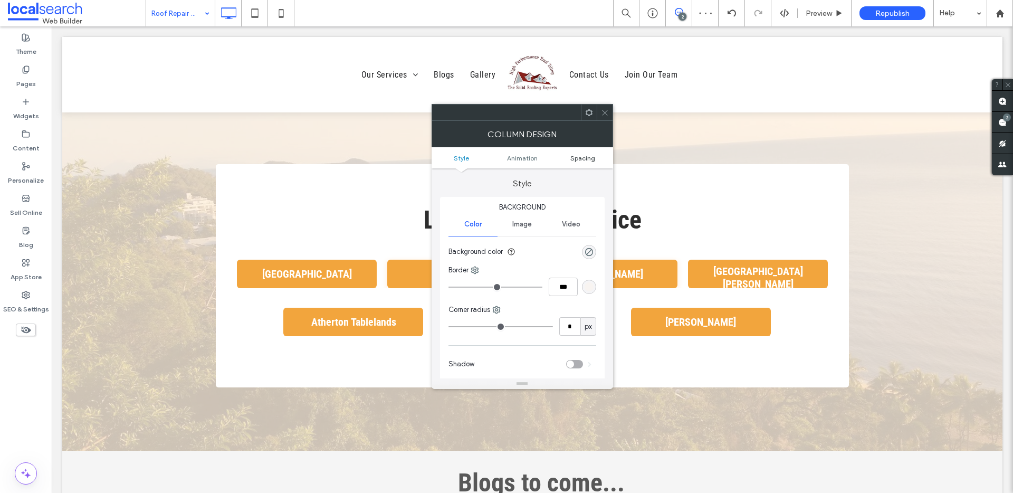
drag, startPoint x: 579, startPoint y: 152, endPoint x: 584, endPoint y: 161, distance: 10.2
click at [579, 153] on ul "Style Animation Spacing" at bounding box center [523, 157] width 182 height 21
click at [584, 161] on span "Spacing" at bounding box center [582, 158] width 25 height 8
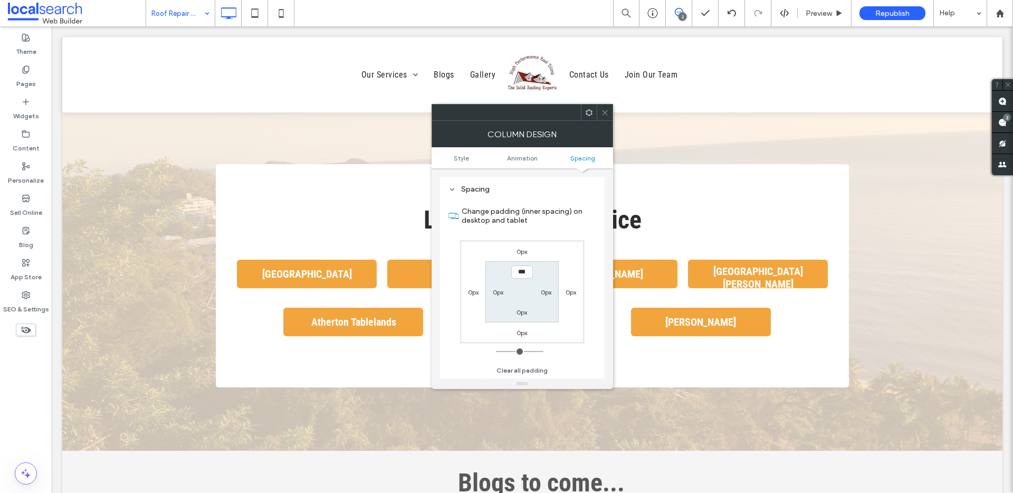
click at [577, 295] on div "0px" at bounding box center [571, 292] width 24 height 11
click at [572, 293] on label "0px" at bounding box center [571, 292] width 11 height 8
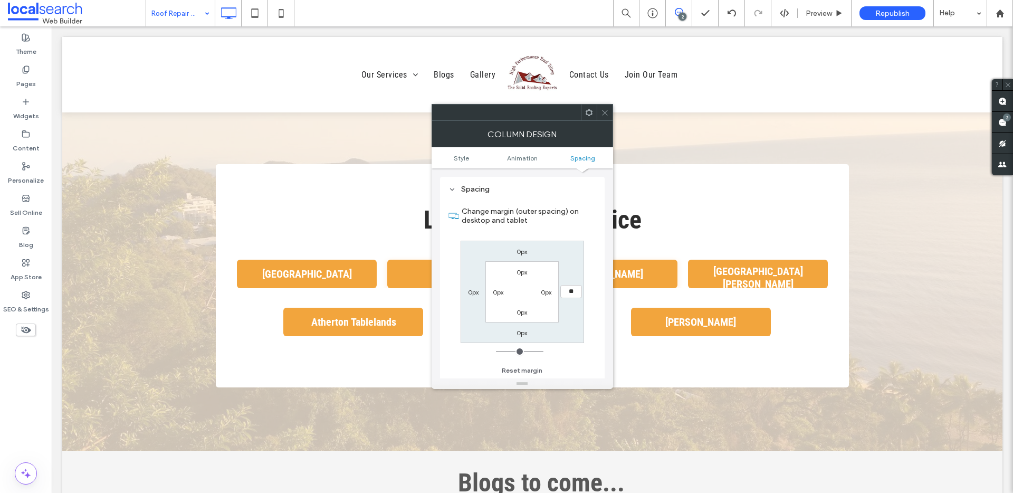
type input "**"
type input "****"
click at [606, 110] on icon at bounding box center [605, 113] width 8 height 8
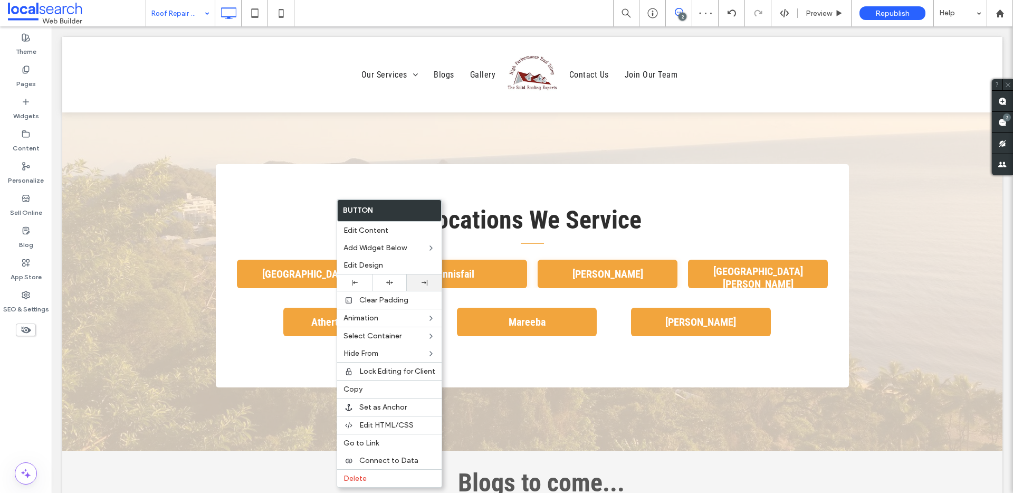
click at [423, 283] on icon at bounding box center [425, 283] width 6 height 6
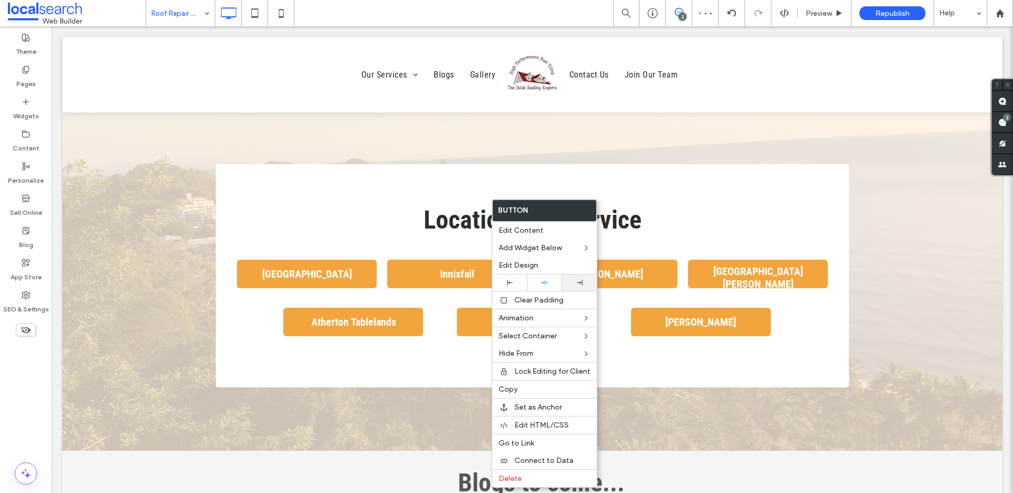
drag, startPoint x: 575, startPoint y: 283, endPoint x: 588, endPoint y: 288, distance: 13.4
click at [576, 283] on div at bounding box center [579, 283] width 24 height 6
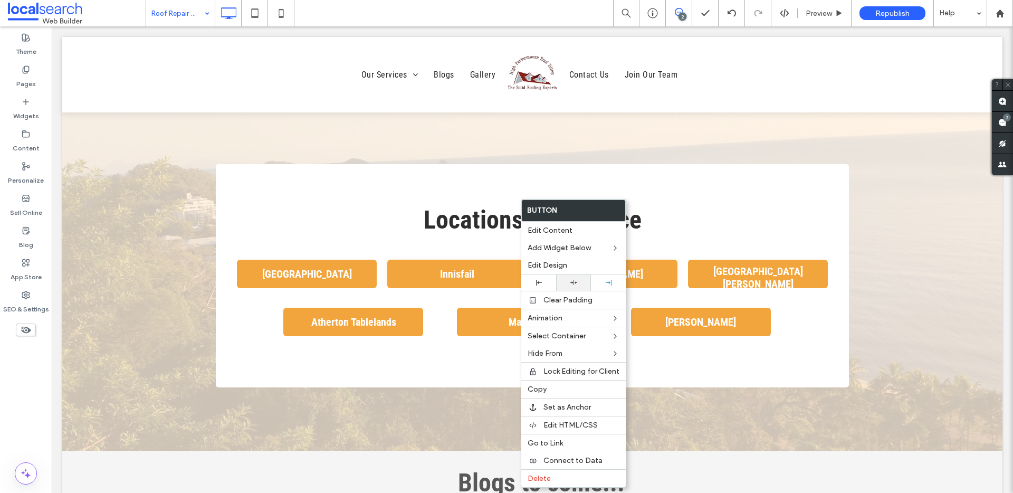
click at [567, 282] on div at bounding box center [574, 282] width 24 height 7
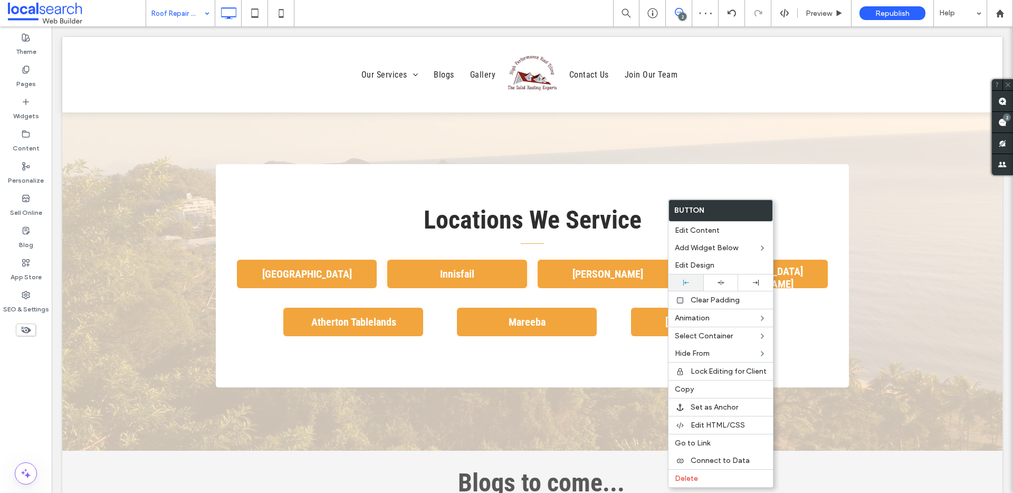
click at [689, 286] on div at bounding box center [686, 282] width 35 height 16
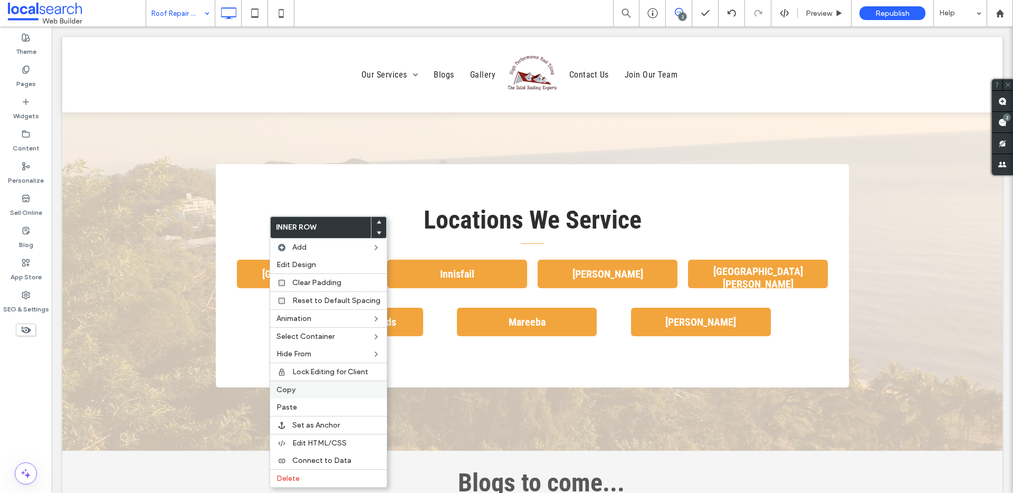
click at [303, 384] on div "Copy" at bounding box center [328, 389] width 117 height 18
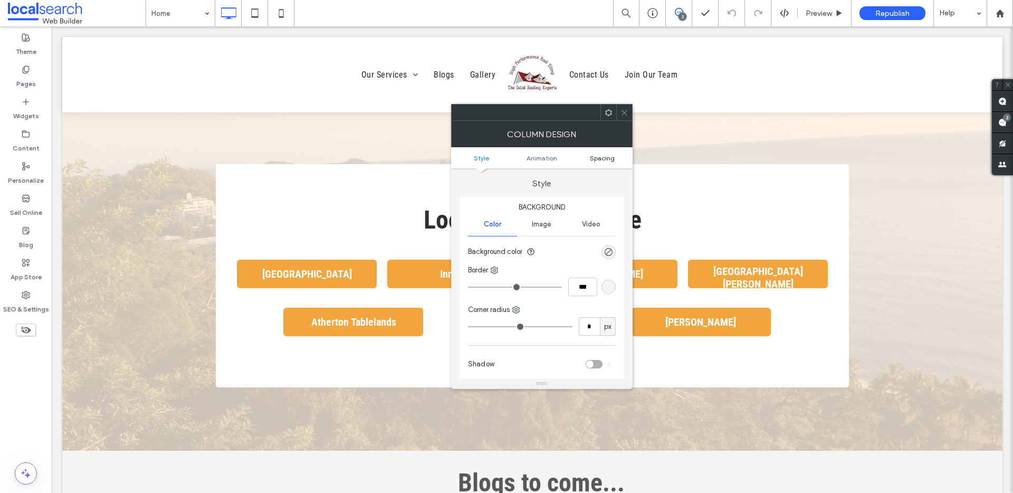
click at [606, 158] on span "Spacing" at bounding box center [602, 158] width 25 height 8
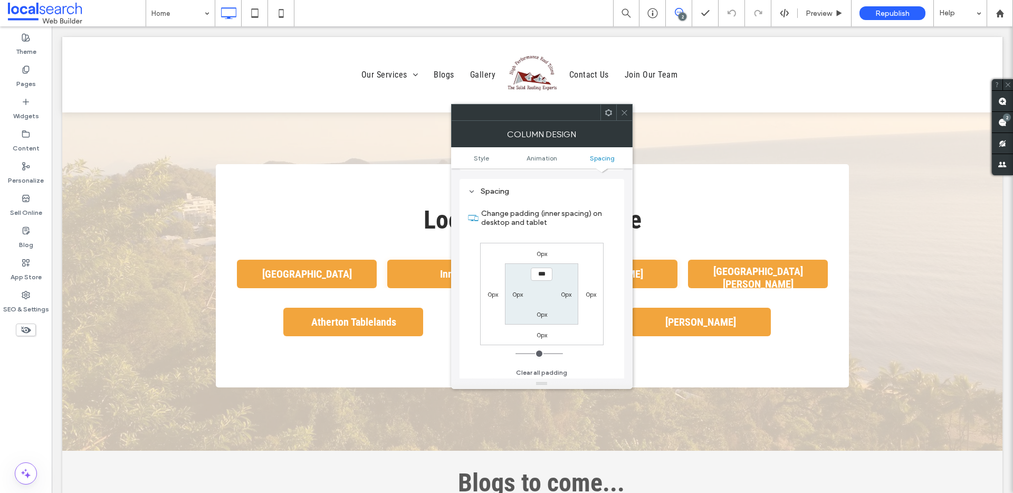
scroll to position [248, 0]
click at [595, 296] on label "0px" at bounding box center [591, 292] width 11 height 8
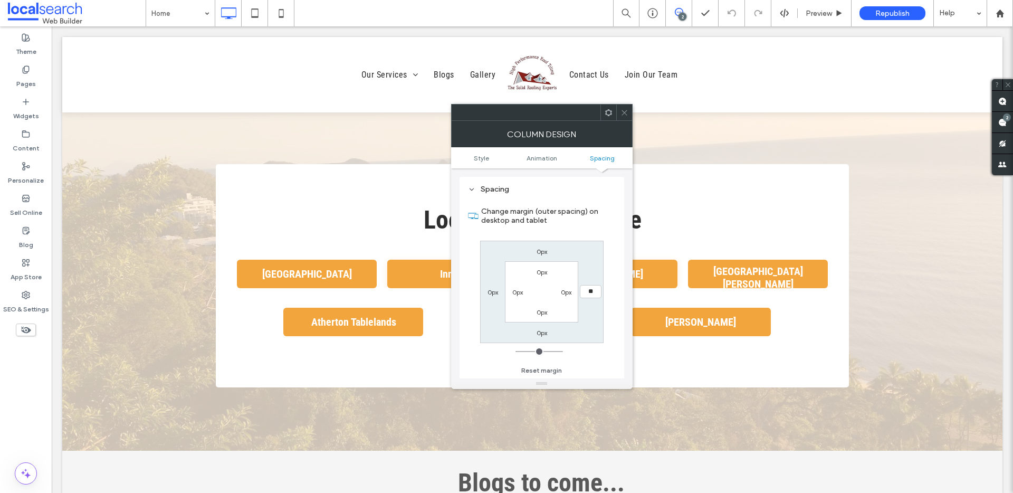
type input "**"
type input "****"
click at [624, 112] on use at bounding box center [624, 112] width 5 height 5
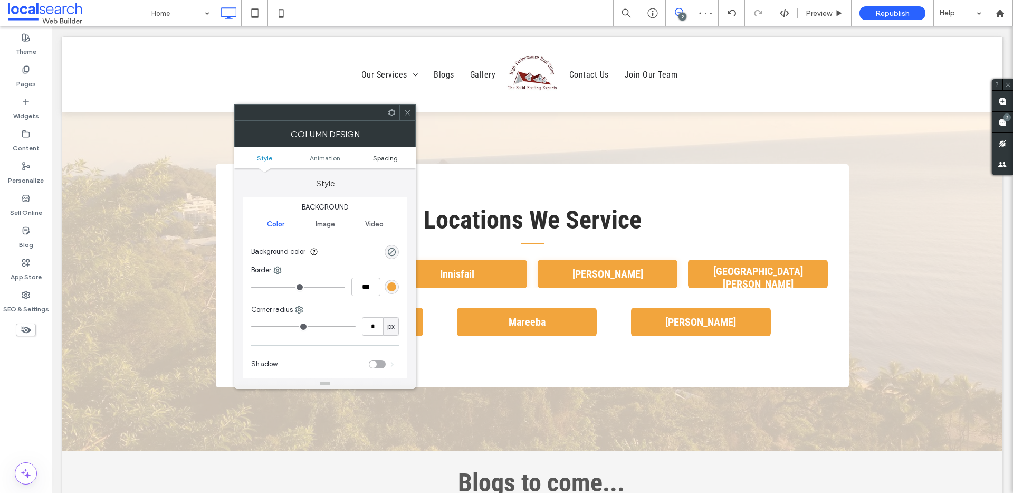
click at [389, 158] on span "Spacing" at bounding box center [385, 158] width 25 height 8
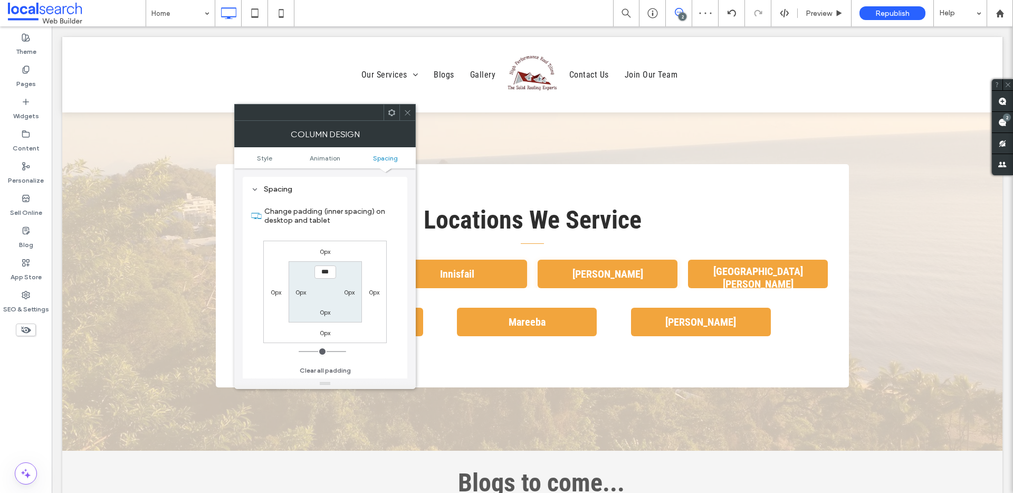
click at [377, 288] on label "0px" at bounding box center [374, 292] width 11 height 8
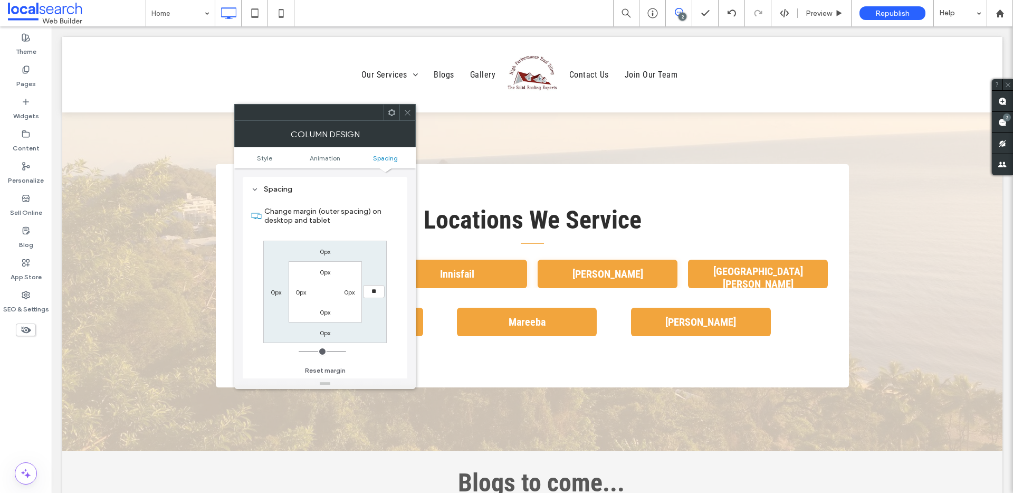
type input "**"
type input "****"
drag, startPoint x: 408, startPoint y: 108, endPoint x: 415, endPoint y: 114, distance: 9.4
click at [408, 109] on icon at bounding box center [408, 113] width 8 height 8
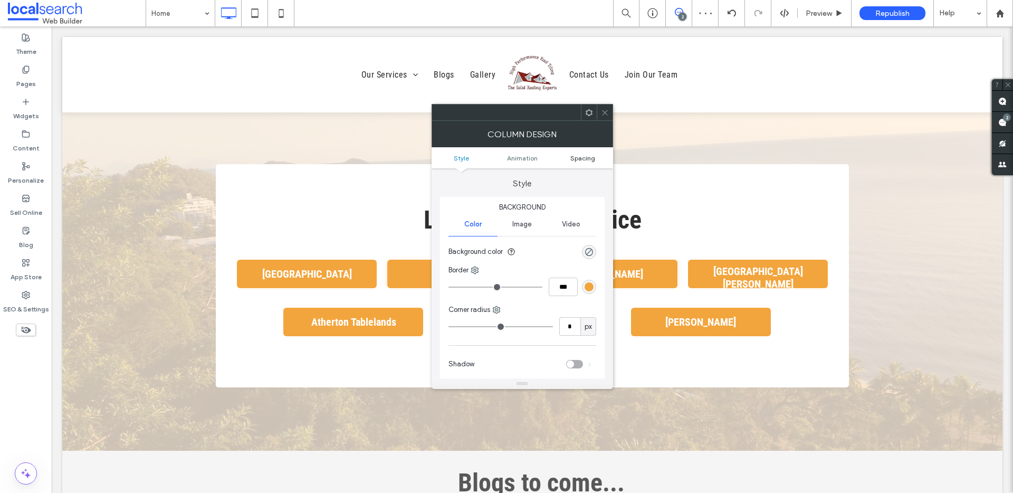
drag, startPoint x: 575, startPoint y: 150, endPoint x: 579, endPoint y: 156, distance: 7.1
click at [576, 151] on ul "Style Animation Spacing" at bounding box center [523, 157] width 182 height 21
click at [579, 156] on span "Spacing" at bounding box center [582, 158] width 25 height 8
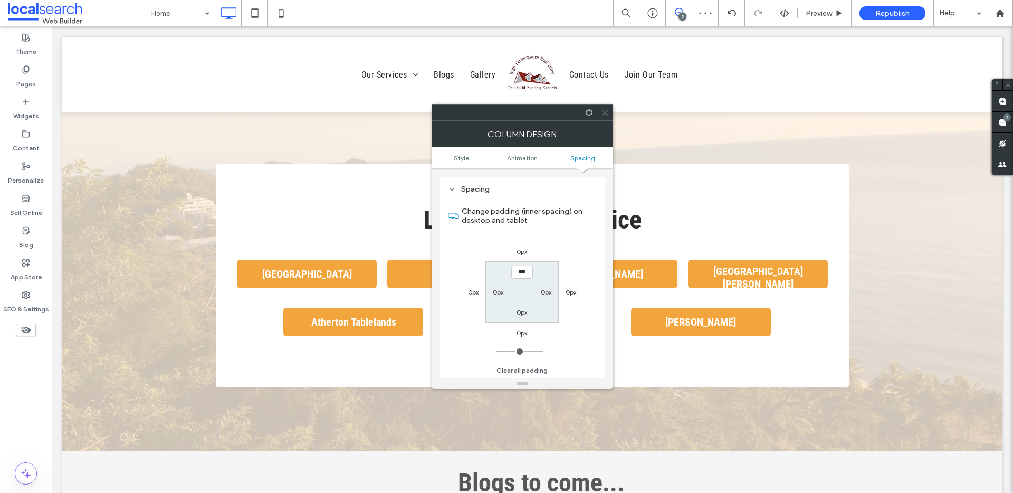
click at [573, 294] on label "0px" at bounding box center [571, 292] width 11 height 8
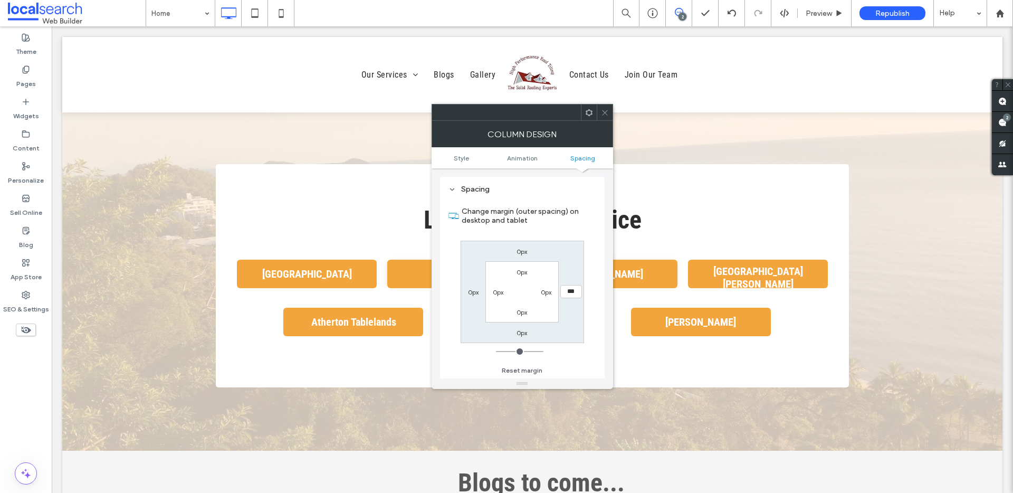
type input "*"
click at [477, 290] on label "0px" at bounding box center [473, 292] width 11 height 8
type input "*"
click at [568, 291] on label "0px" at bounding box center [571, 292] width 11 height 8
type input "**"
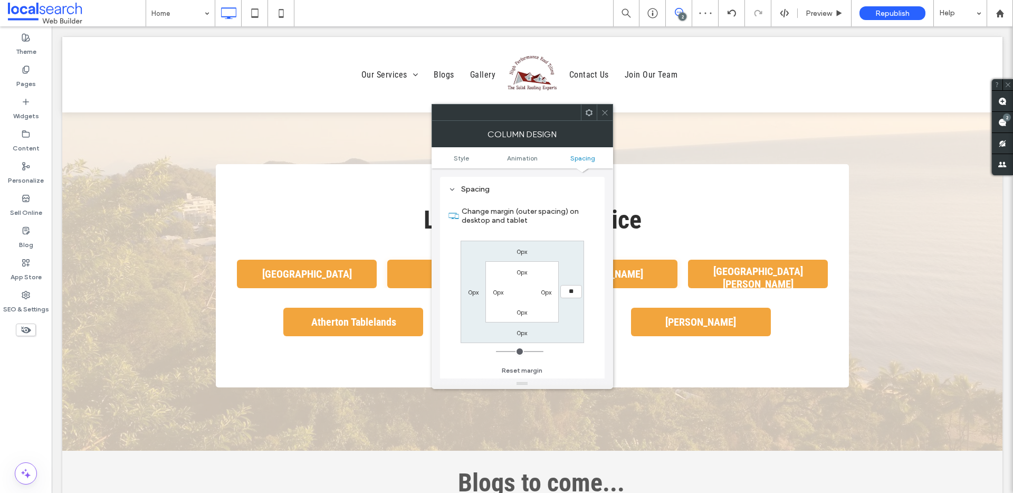
type input "**"
type input "****"
click at [608, 117] on div at bounding box center [605, 112] width 16 height 16
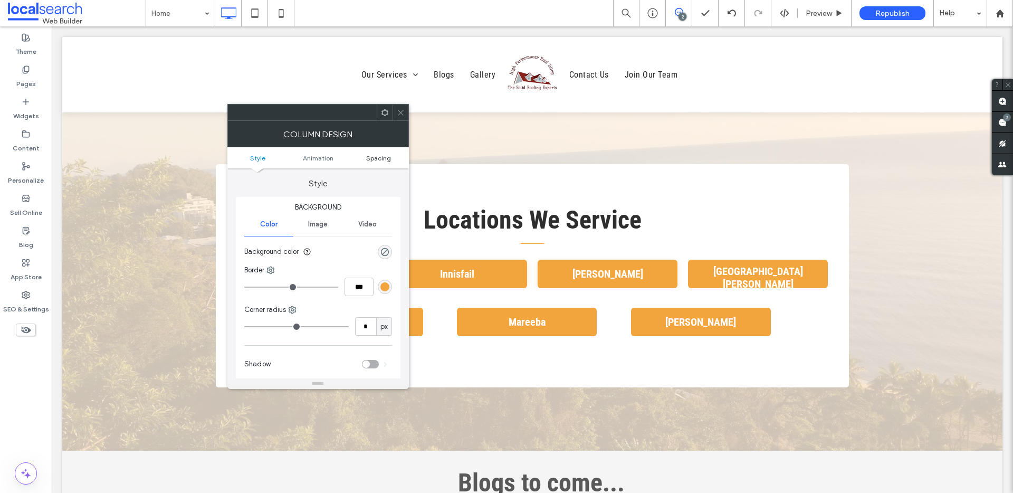
click at [395, 156] on link "Spacing" at bounding box center [378, 158] width 61 height 8
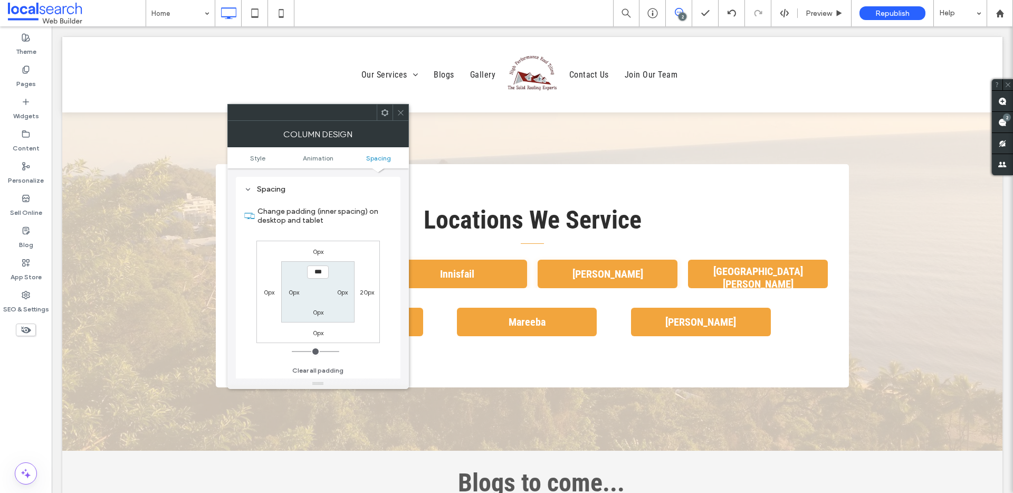
drag, startPoint x: 402, startPoint y: 115, endPoint x: 403, endPoint y: 184, distance: 69.1
click at [402, 115] on icon at bounding box center [401, 113] width 8 height 8
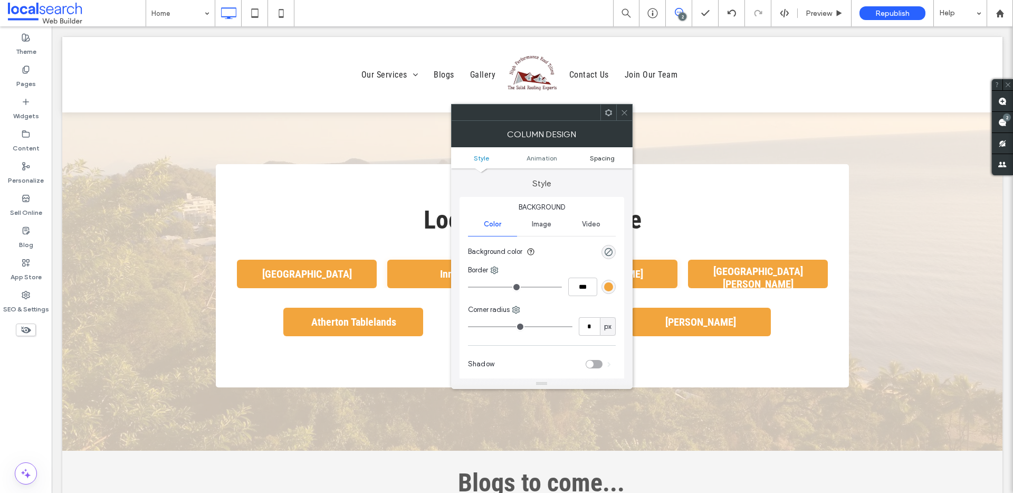
click at [598, 159] on span "Spacing" at bounding box center [602, 158] width 25 height 8
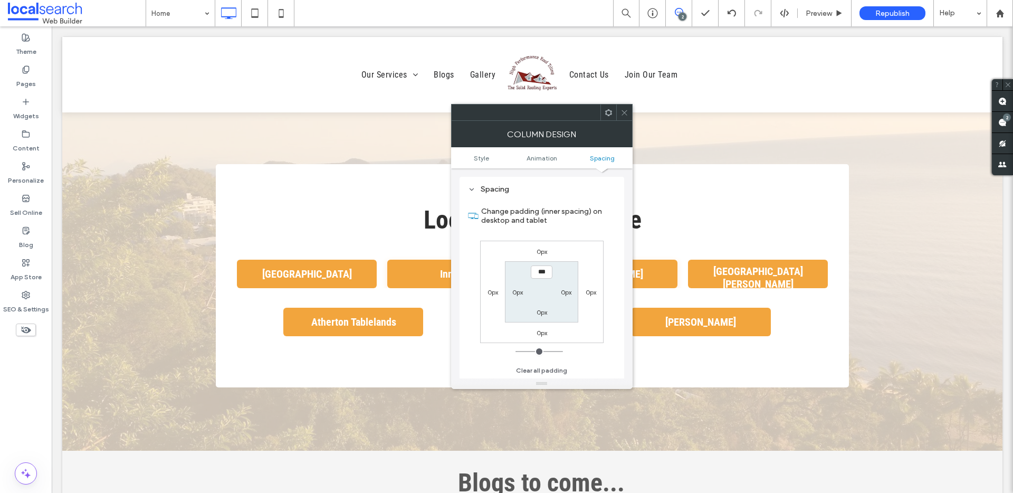
click at [591, 296] on div "0px 0px 0px 0px *** 0px 0px 0px" at bounding box center [541, 292] width 123 height 102
click at [591, 295] on label "0px" at bounding box center [591, 292] width 11 height 8
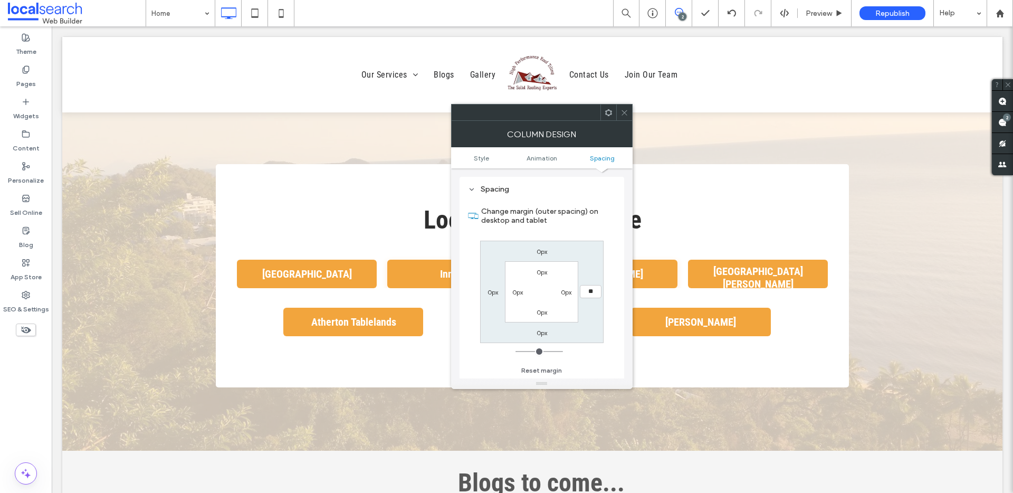
type input "**"
type input "****"
click at [626, 115] on icon at bounding box center [625, 113] width 8 height 8
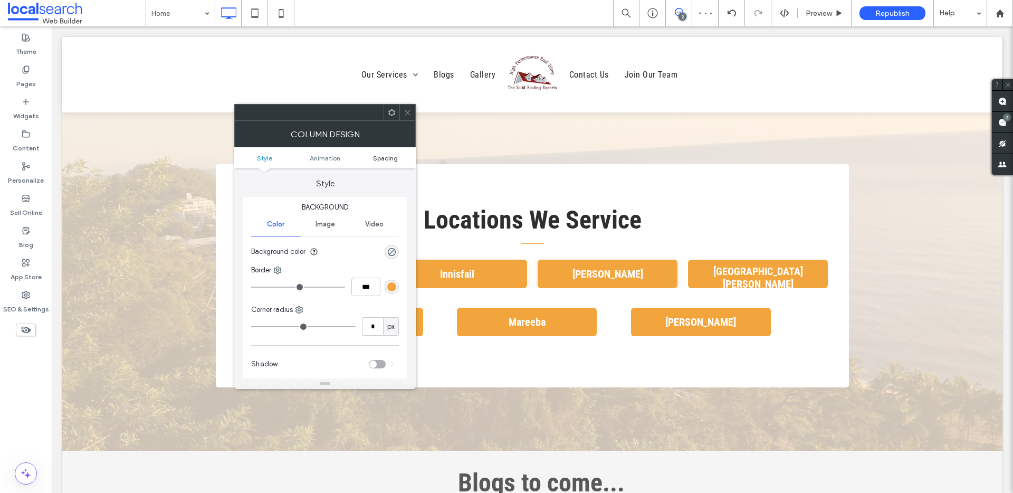
click at [381, 159] on span "Spacing" at bounding box center [385, 158] width 25 height 8
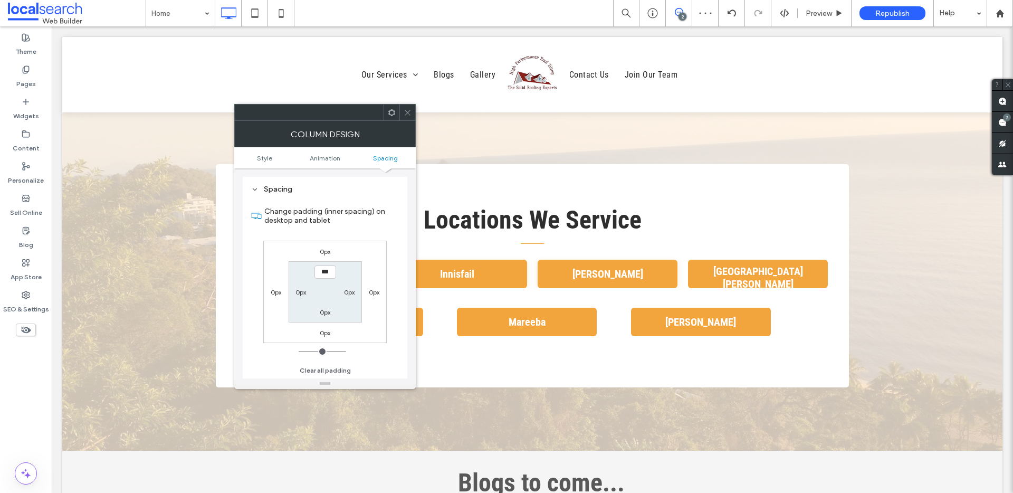
click at [379, 290] on label "0px" at bounding box center [374, 292] width 11 height 8
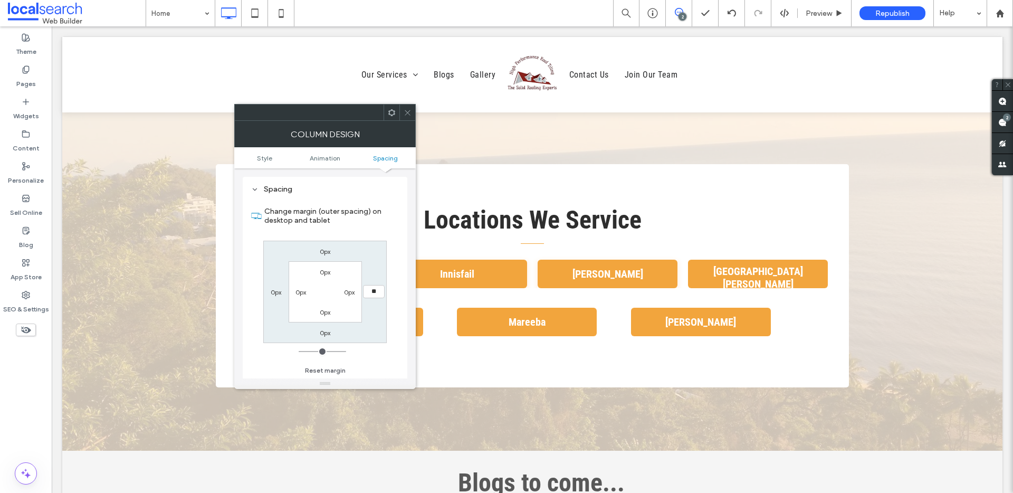
type input "**"
type input "****"
click at [412, 117] on div at bounding box center [407, 112] width 16 height 16
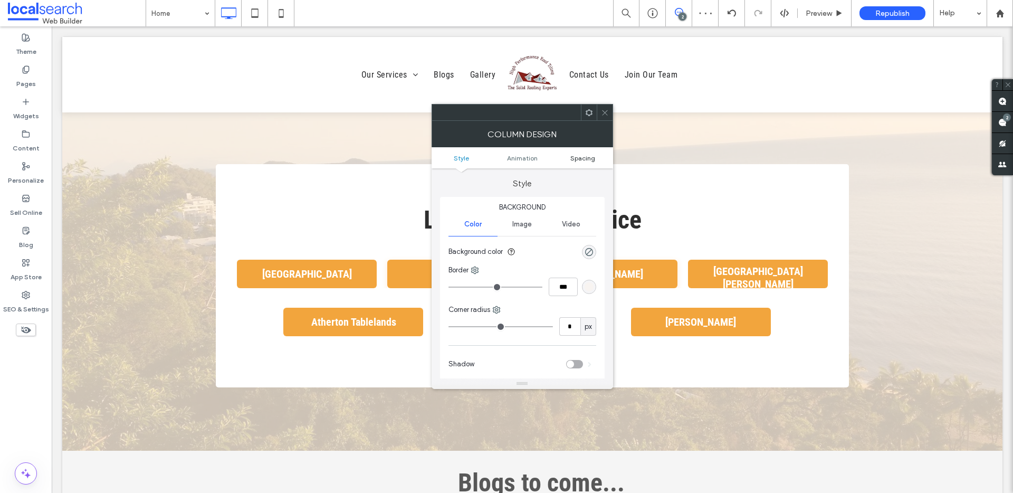
click at [584, 161] on span "Spacing" at bounding box center [582, 158] width 25 height 8
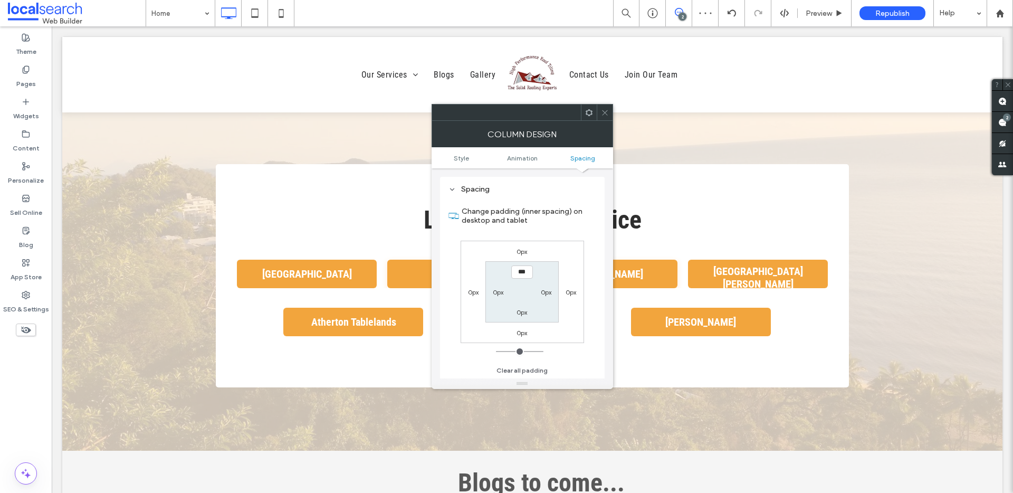
click at [572, 291] on label "0px" at bounding box center [571, 292] width 11 height 8
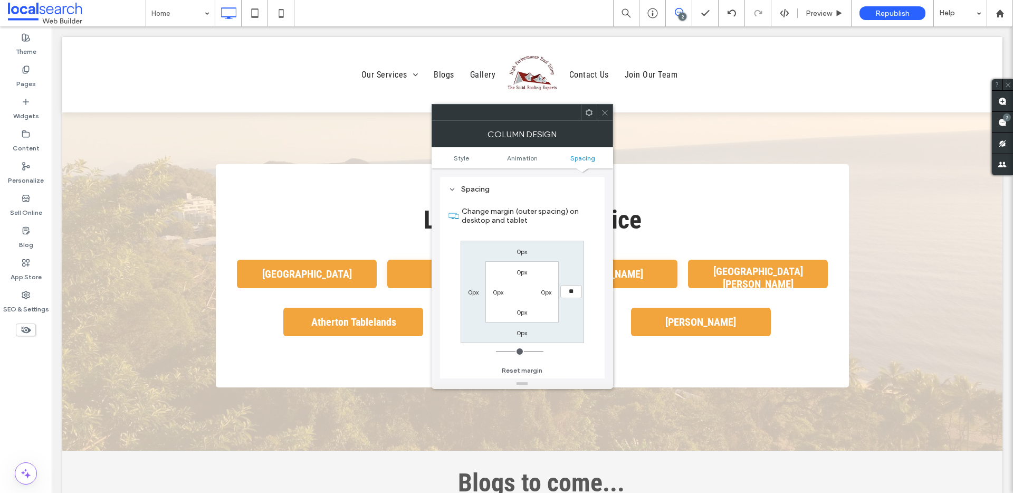
type input "**"
type input "****"
drag, startPoint x: 605, startPoint y: 112, endPoint x: 588, endPoint y: 129, distance: 23.5
click at [605, 113] on icon at bounding box center [605, 113] width 8 height 8
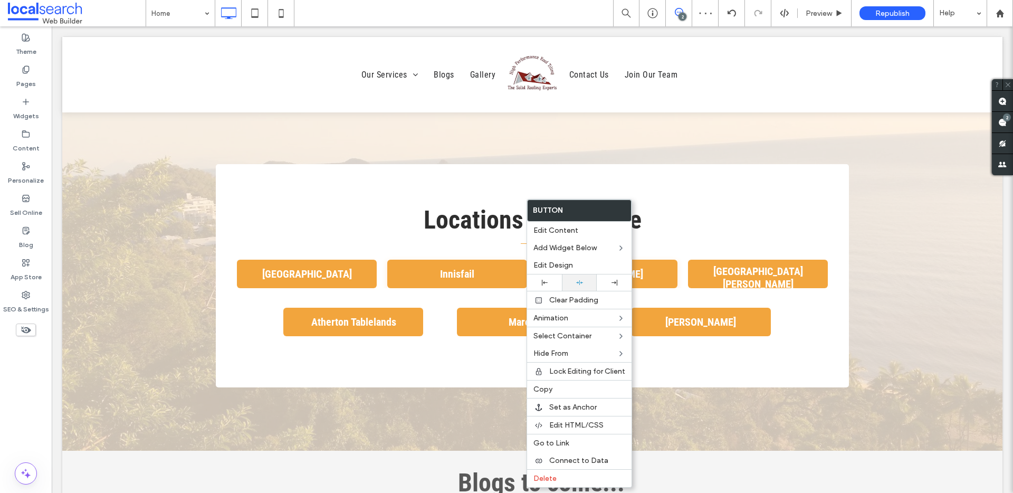
click at [574, 285] on div at bounding box center [579, 282] width 24 height 7
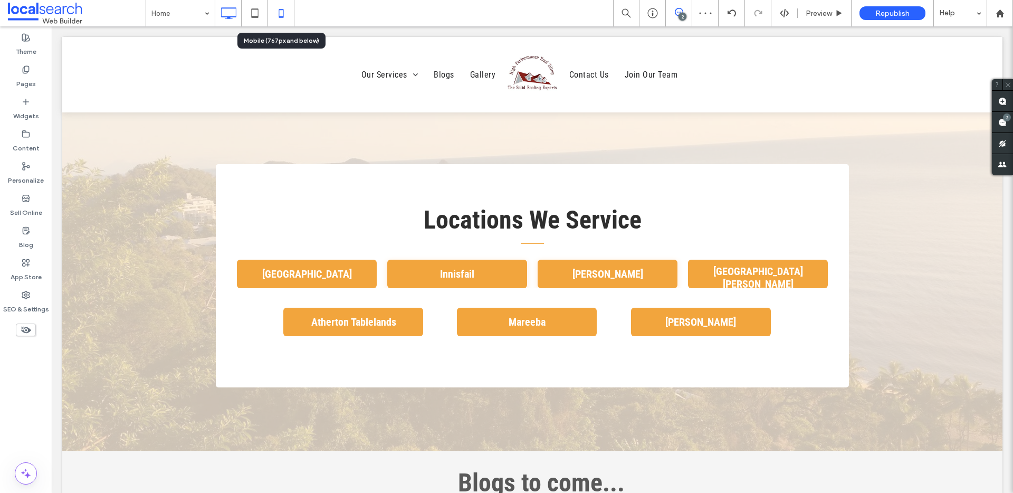
click at [284, 15] on icon at bounding box center [281, 13] width 21 height 21
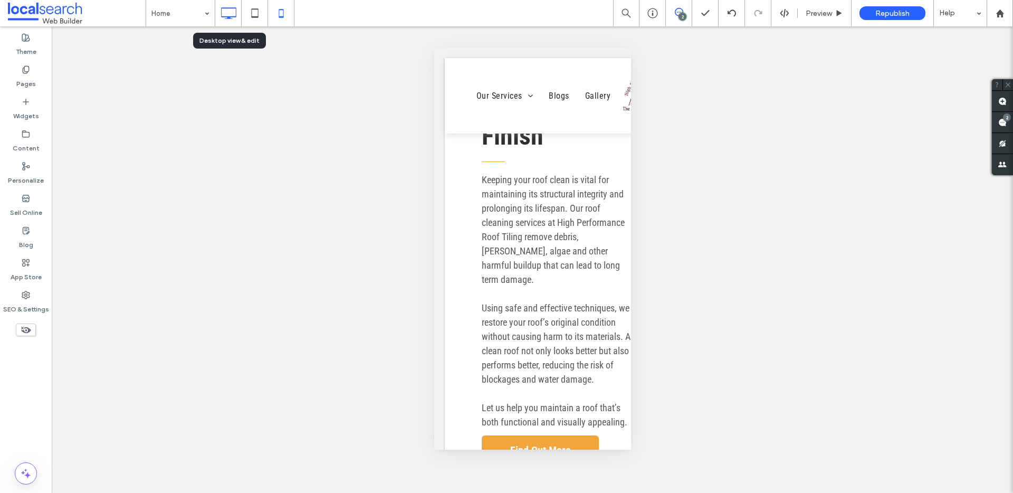
click at [233, 14] on icon at bounding box center [228, 13] width 21 height 21
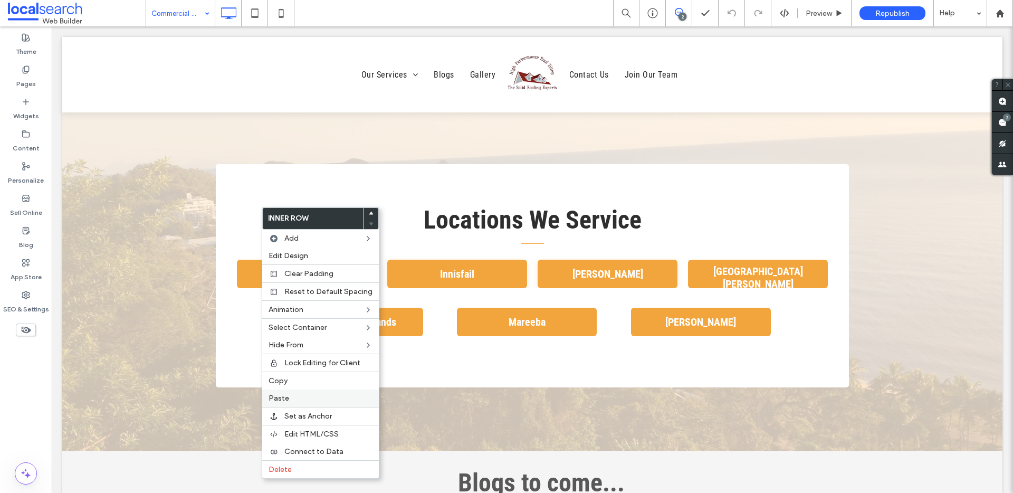
click at [300, 394] on label "Paste" at bounding box center [321, 398] width 104 height 9
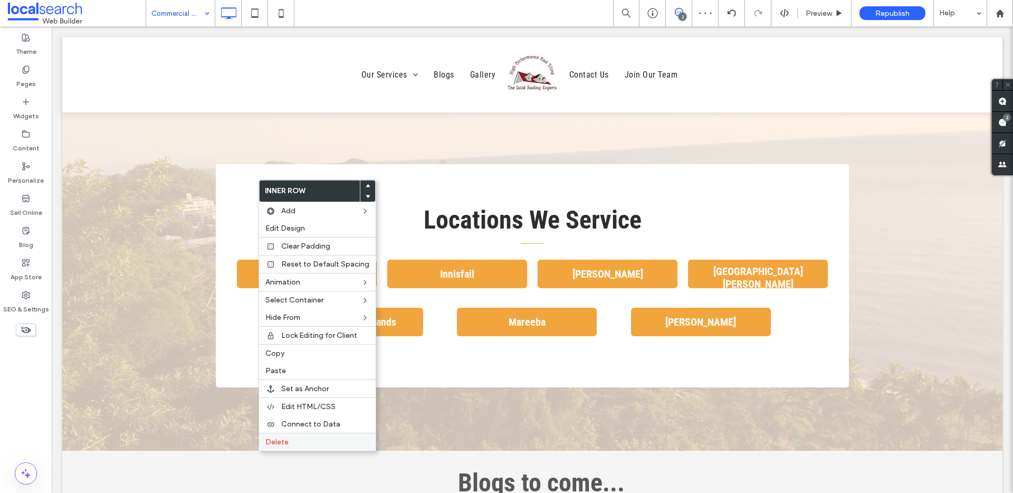
click at [272, 444] on span "Delete" at bounding box center [276, 441] width 23 height 9
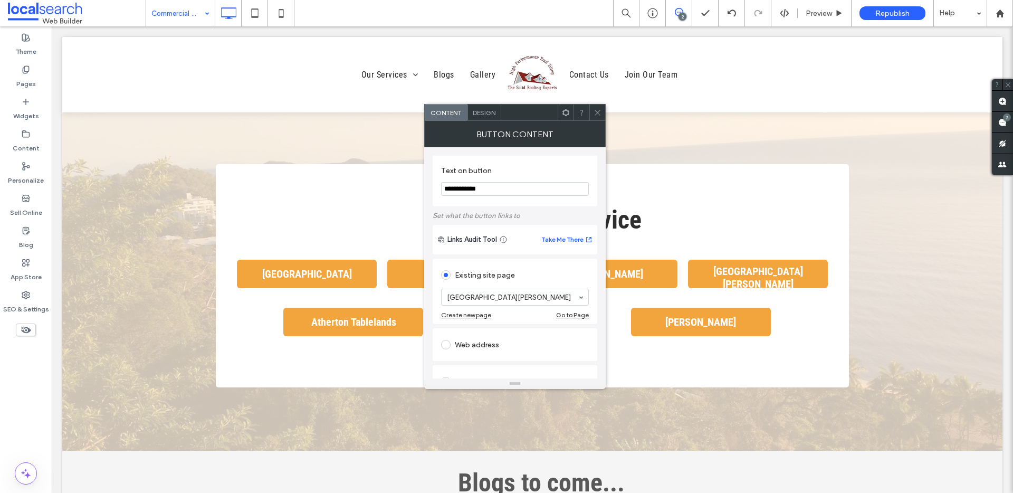
click at [602, 111] on icon at bounding box center [598, 113] width 8 height 8
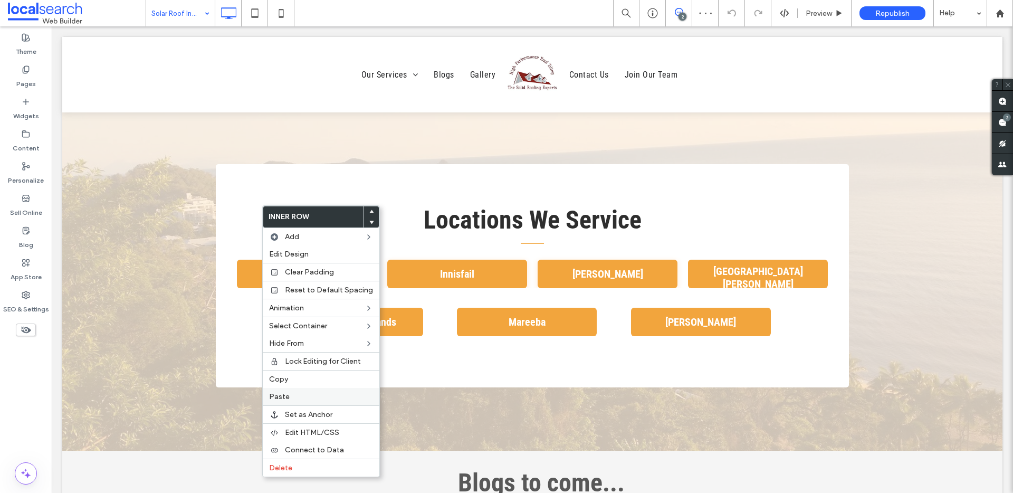
click at [304, 395] on label "Paste" at bounding box center [321, 396] width 104 height 9
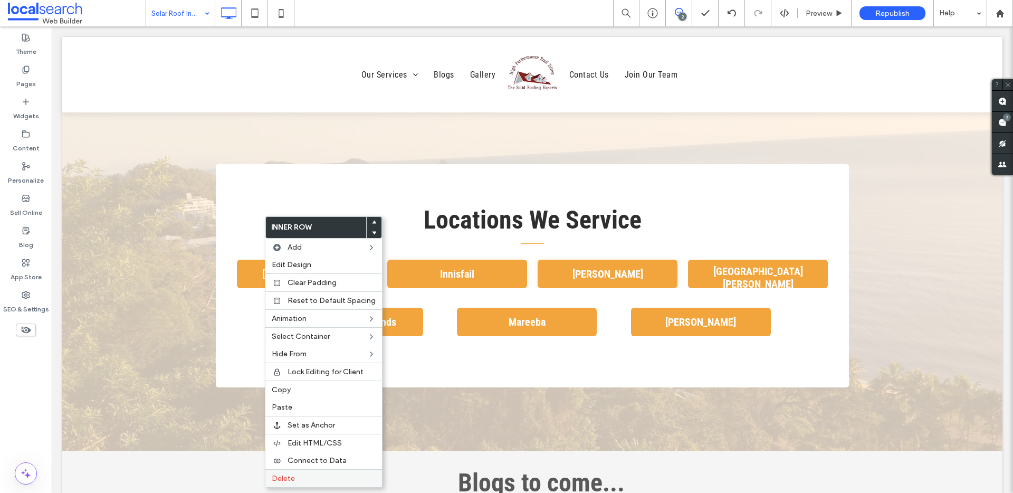
click at [305, 473] on div "Delete" at bounding box center [323, 478] width 117 height 18
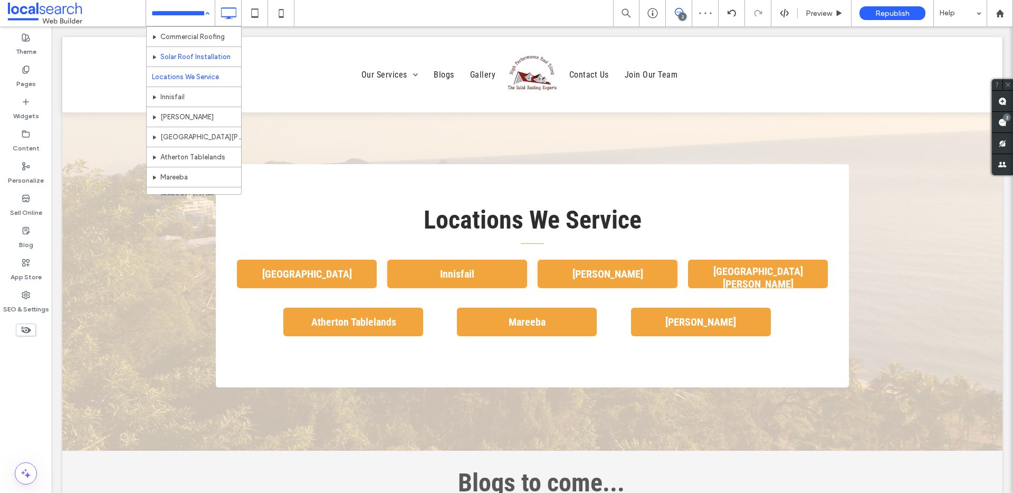
scroll to position [53, 0]
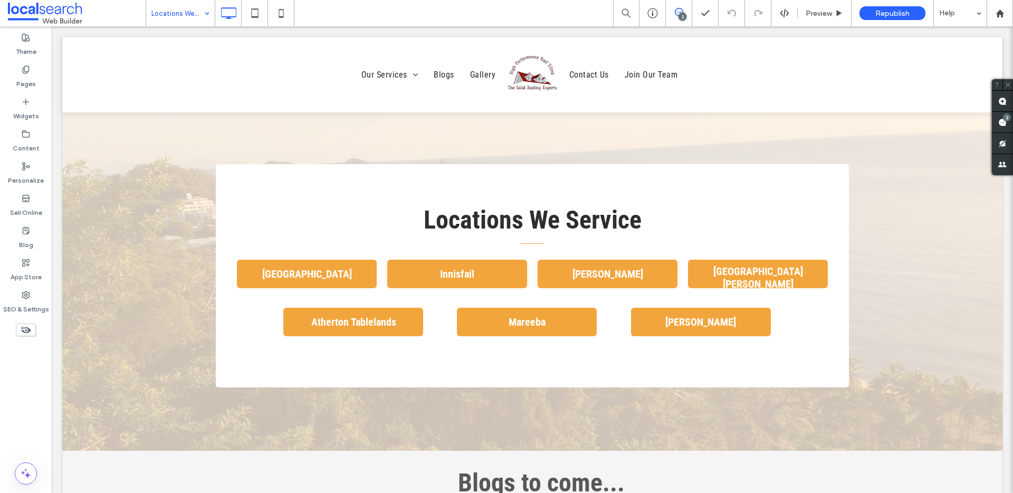
click at [175, 15] on input at bounding box center [177, 13] width 53 height 26
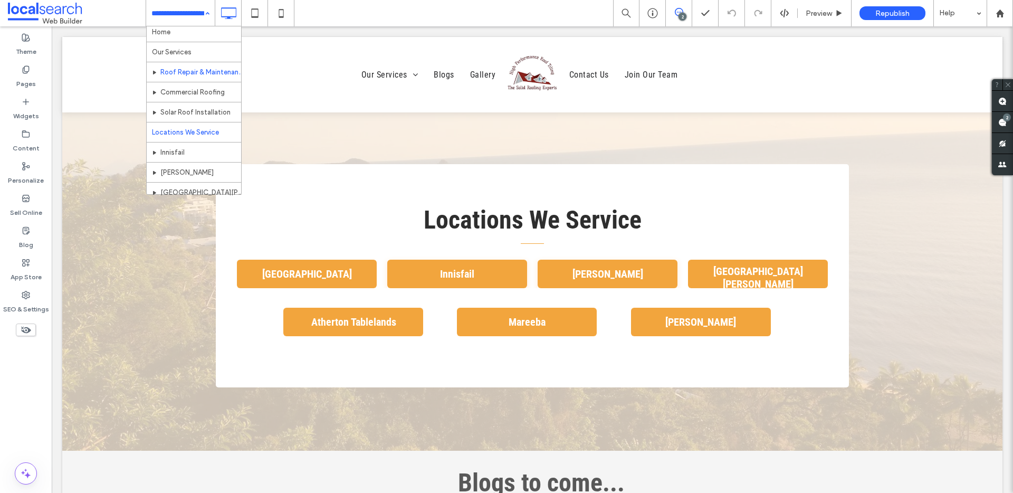
scroll to position [23, 0]
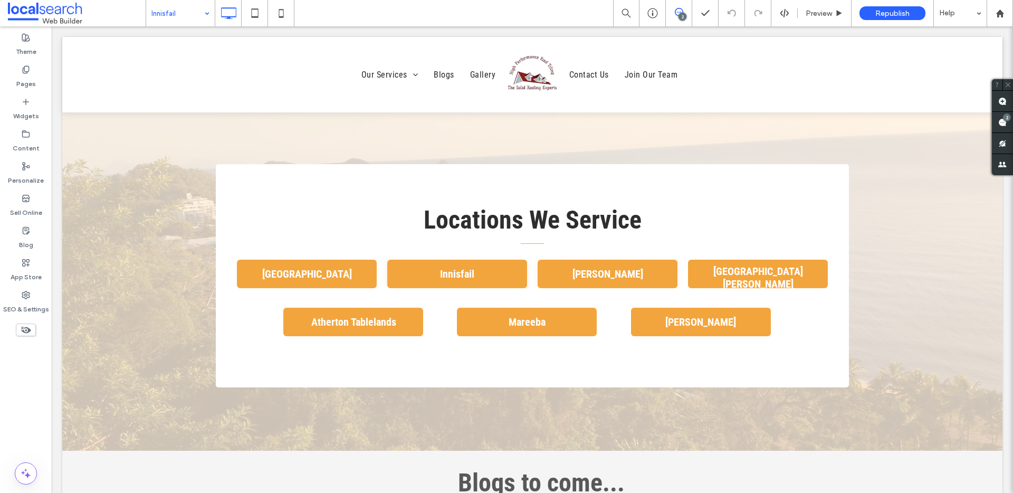
click at [173, 14] on input at bounding box center [177, 13] width 53 height 26
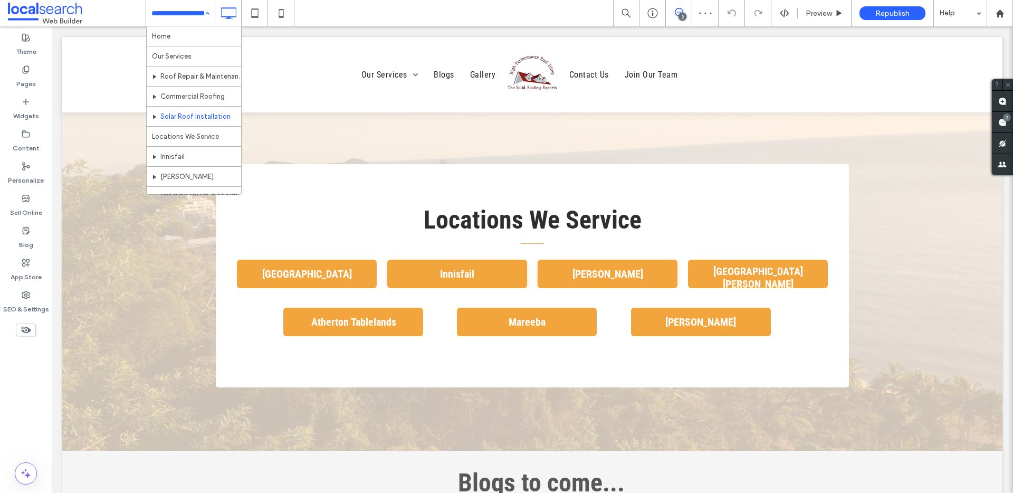
click at [194, 14] on input at bounding box center [177, 13] width 53 height 26
